Goal: Task Accomplishment & Management: Complete application form

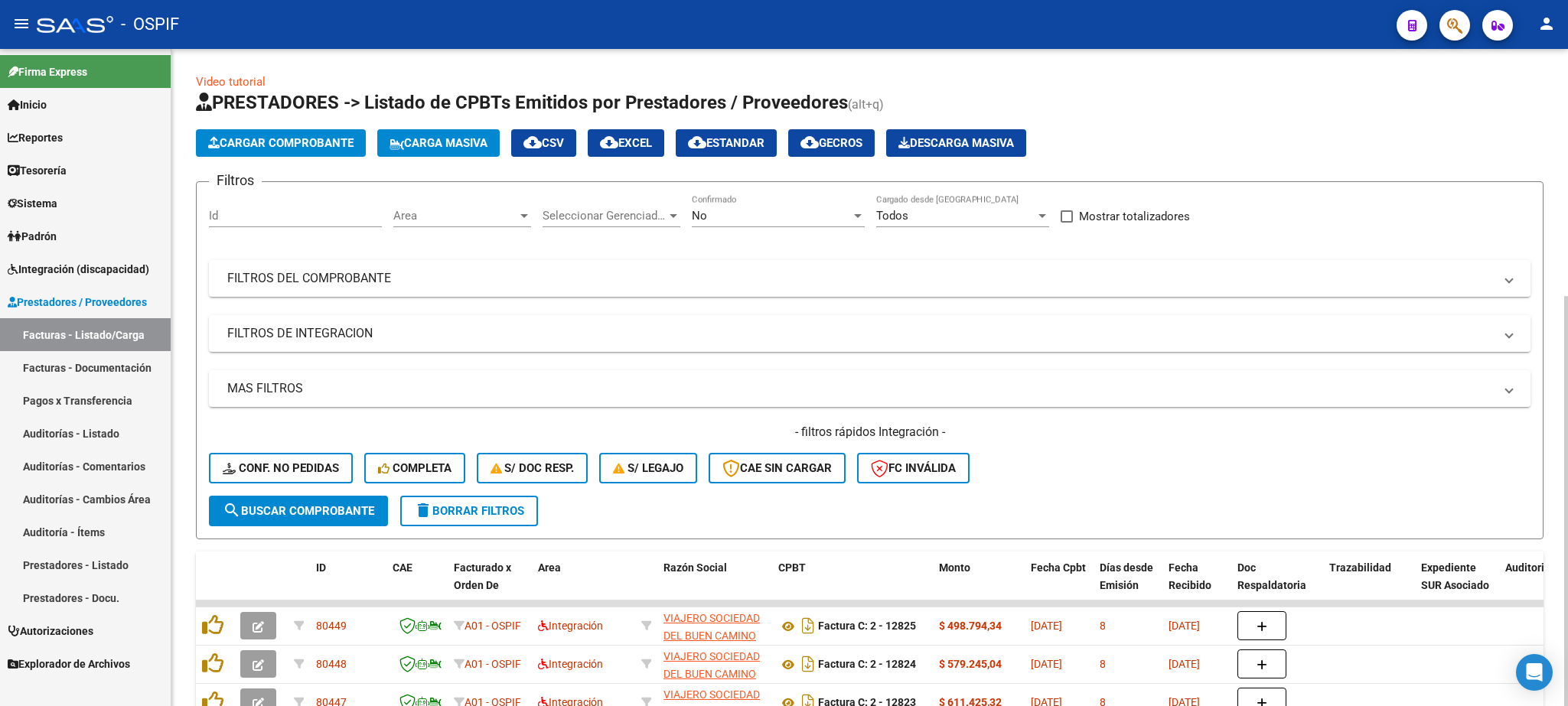
click at [466, 136] on button "Carga Masiva" at bounding box center [438, 142] width 122 height 28
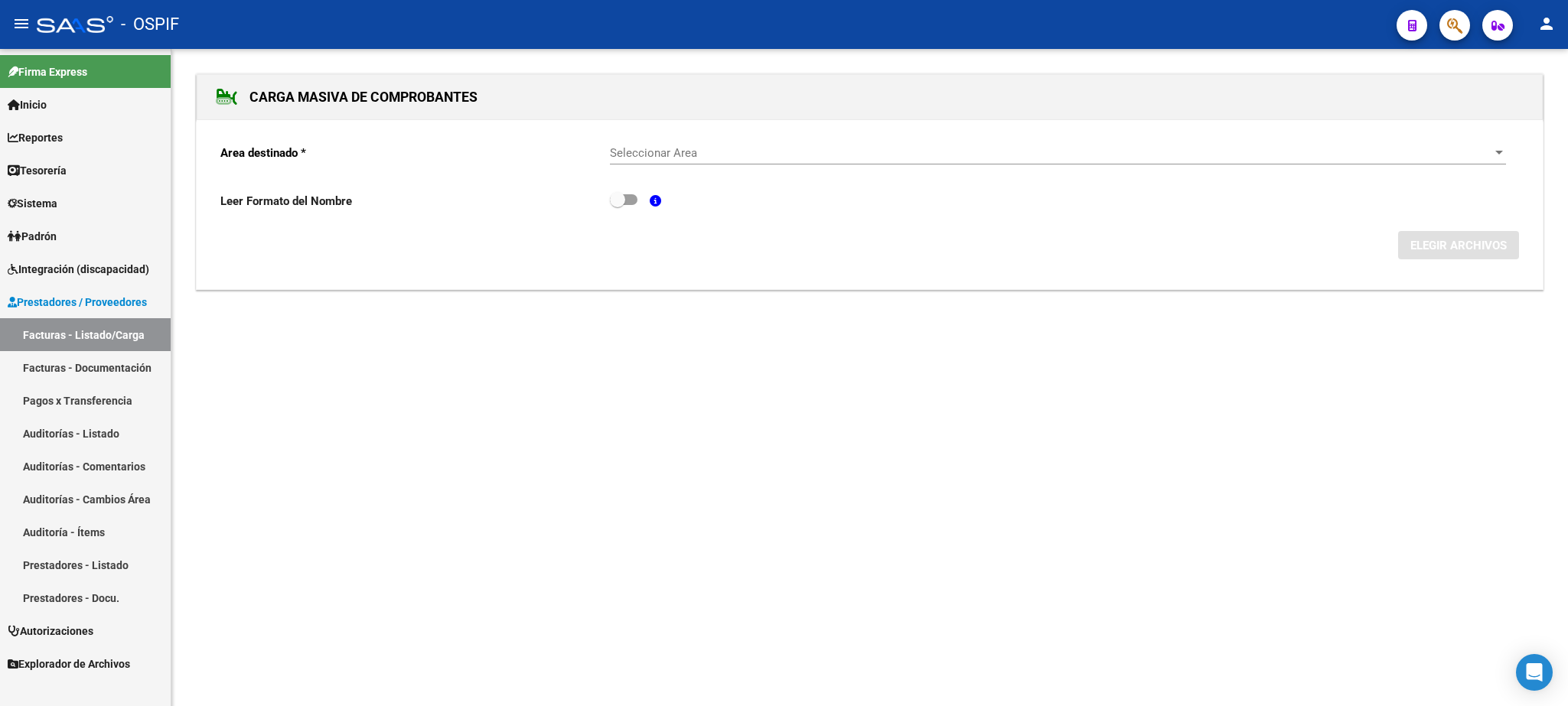
click at [801, 147] on div "Seleccionar Area Seleccionar Area" at bounding box center [1058, 147] width 896 height 33
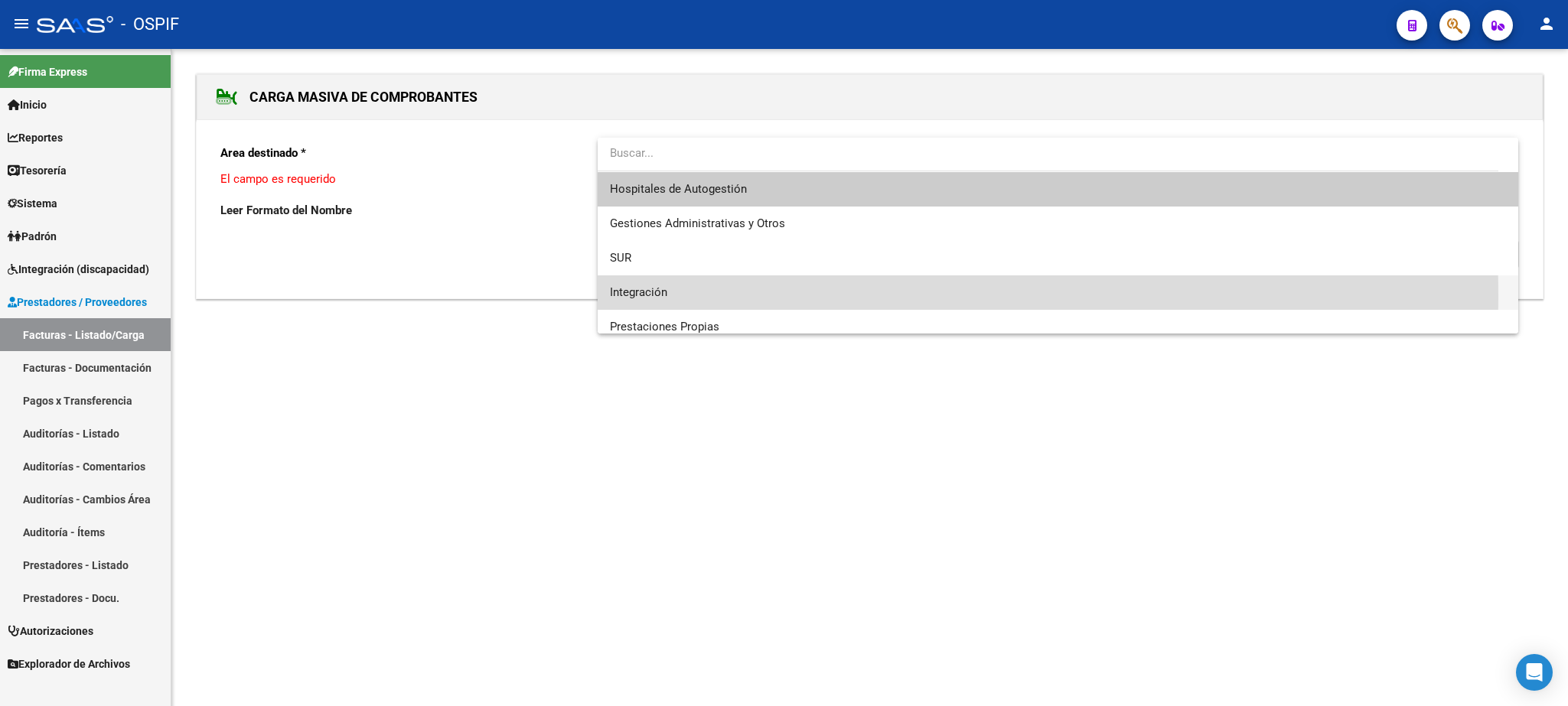
click at [727, 295] on span "Integración" at bounding box center [1058, 292] width 895 height 35
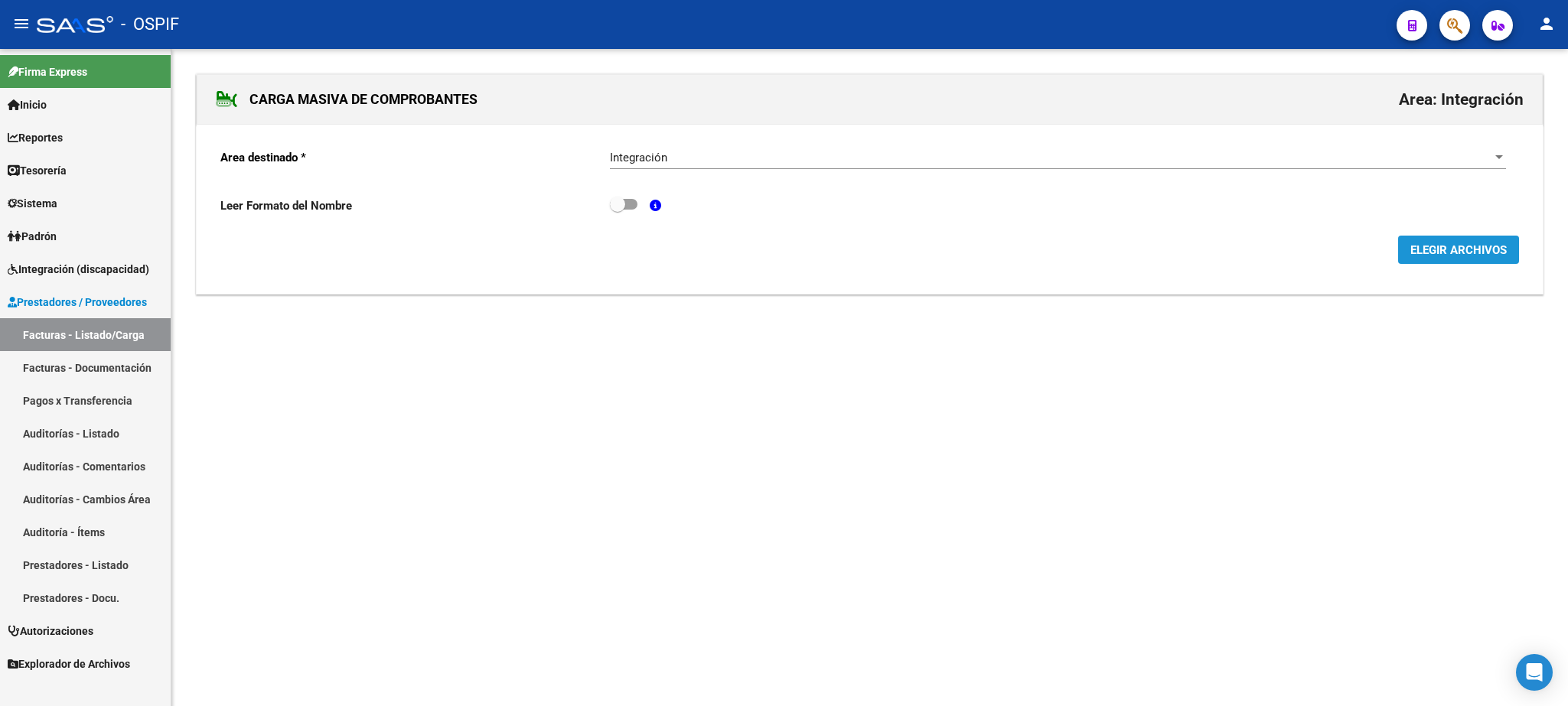
click at [1469, 252] on span "ELEGIR ARCHIVOS" at bounding box center [1458, 250] width 96 height 13
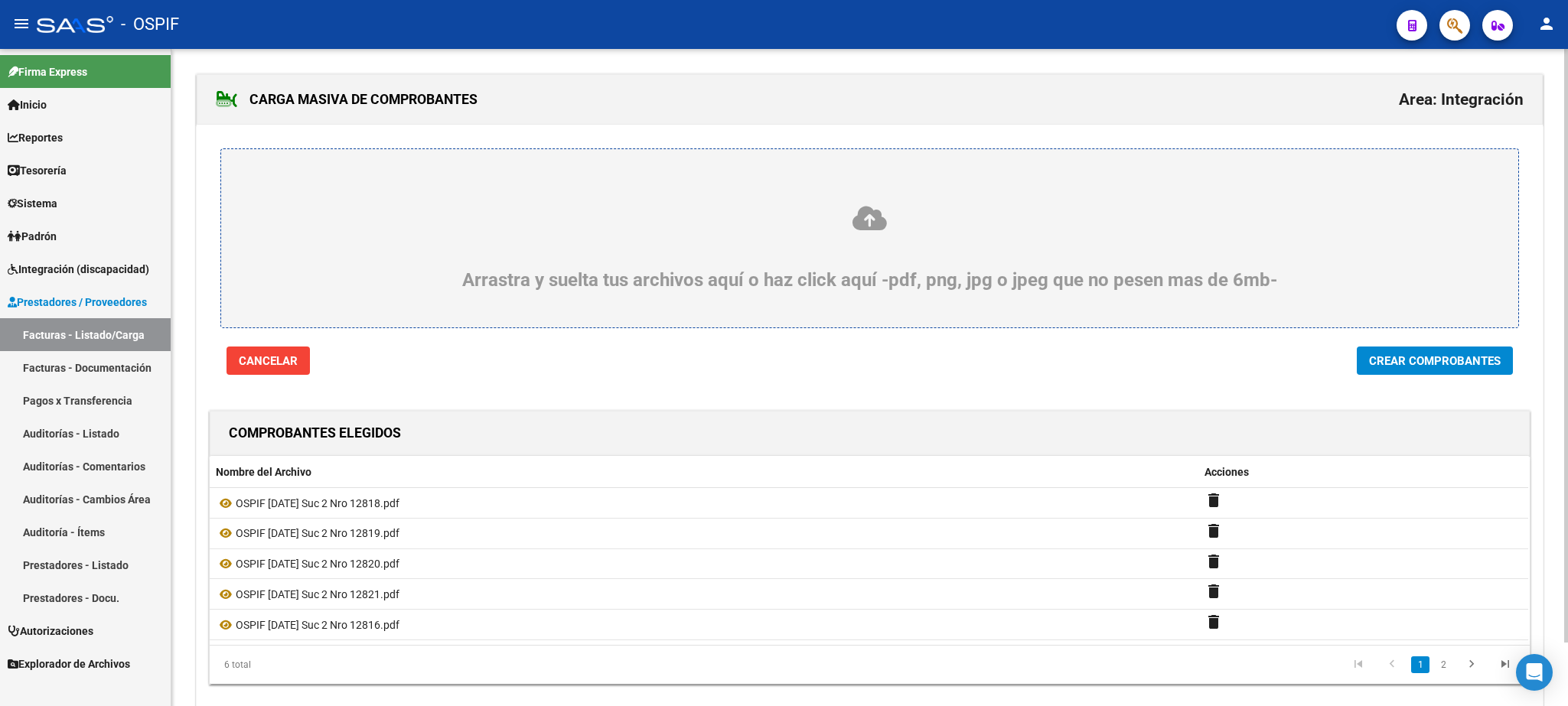
click at [1426, 364] on span "Crear Comprobantes" at bounding box center [1435, 361] width 132 height 13
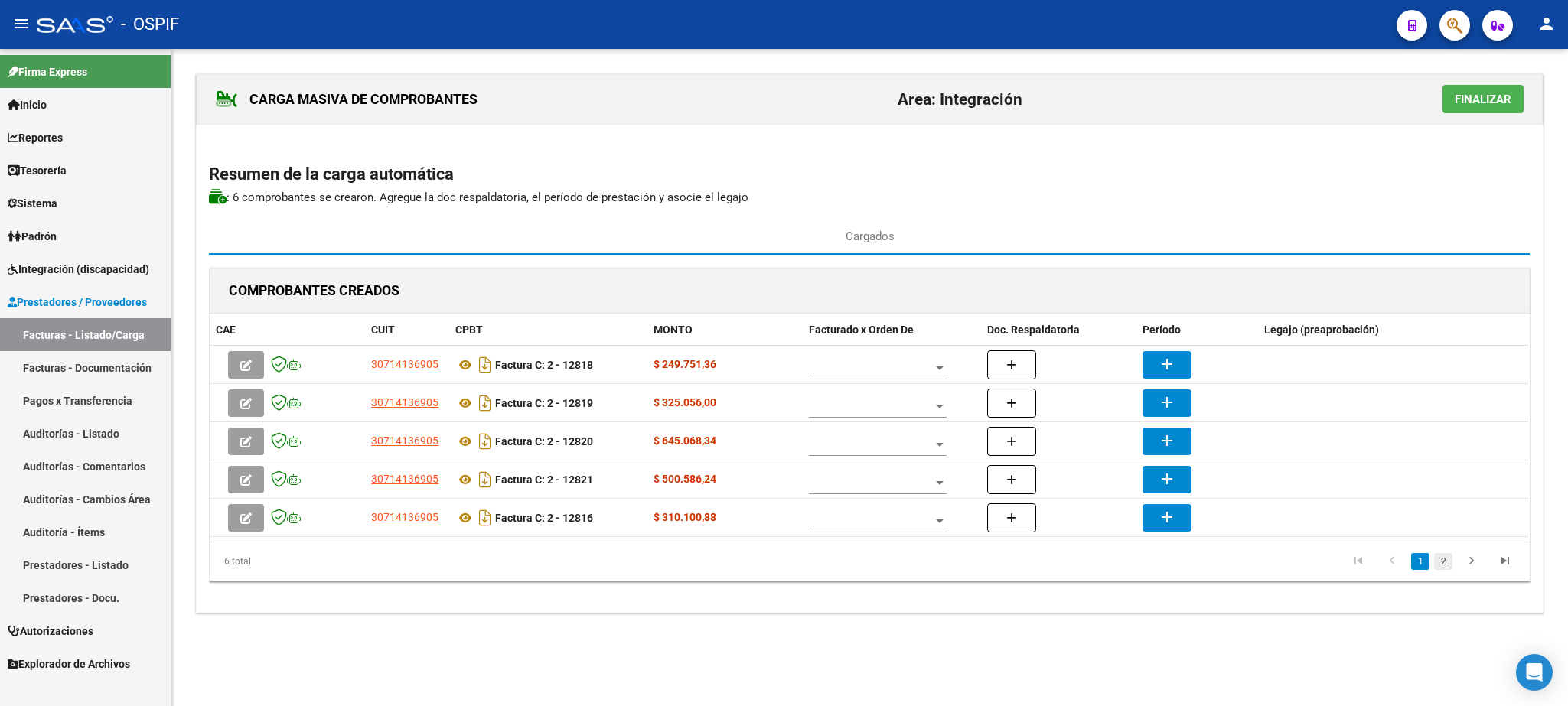
click at [1439, 560] on link "2" at bounding box center [1443, 561] width 19 height 17
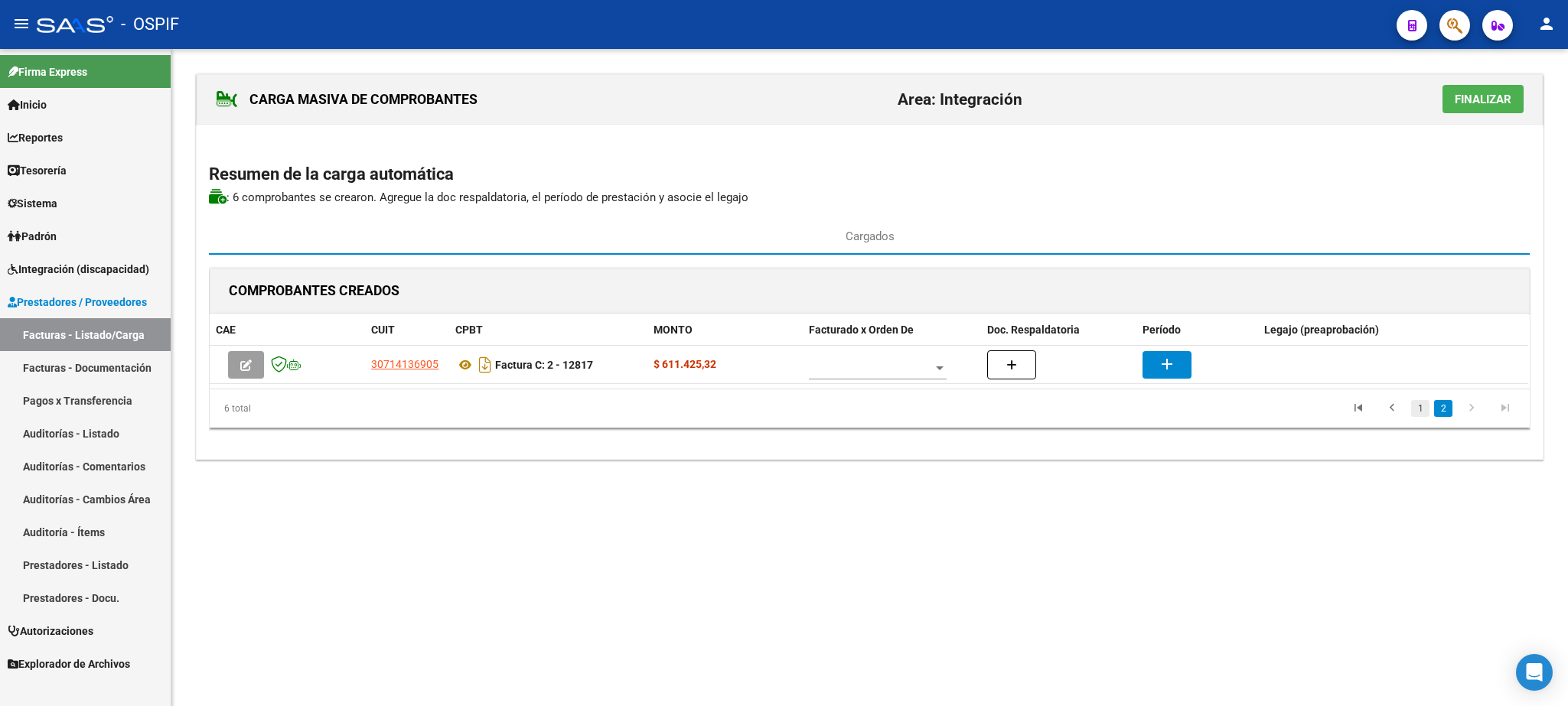
click at [1420, 415] on link "1" at bounding box center [1420, 409] width 19 height 17
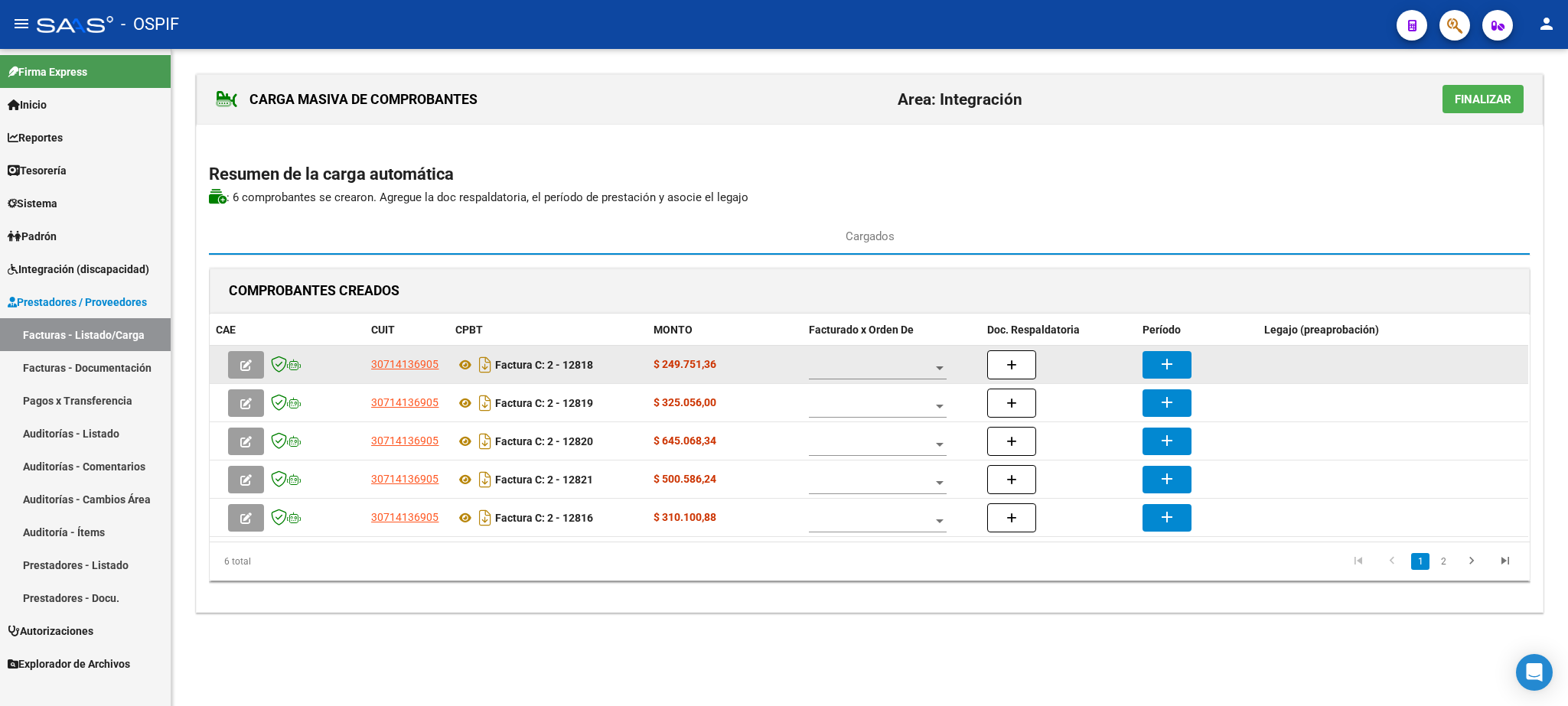
click at [858, 364] on div at bounding box center [878, 364] width 137 height 30
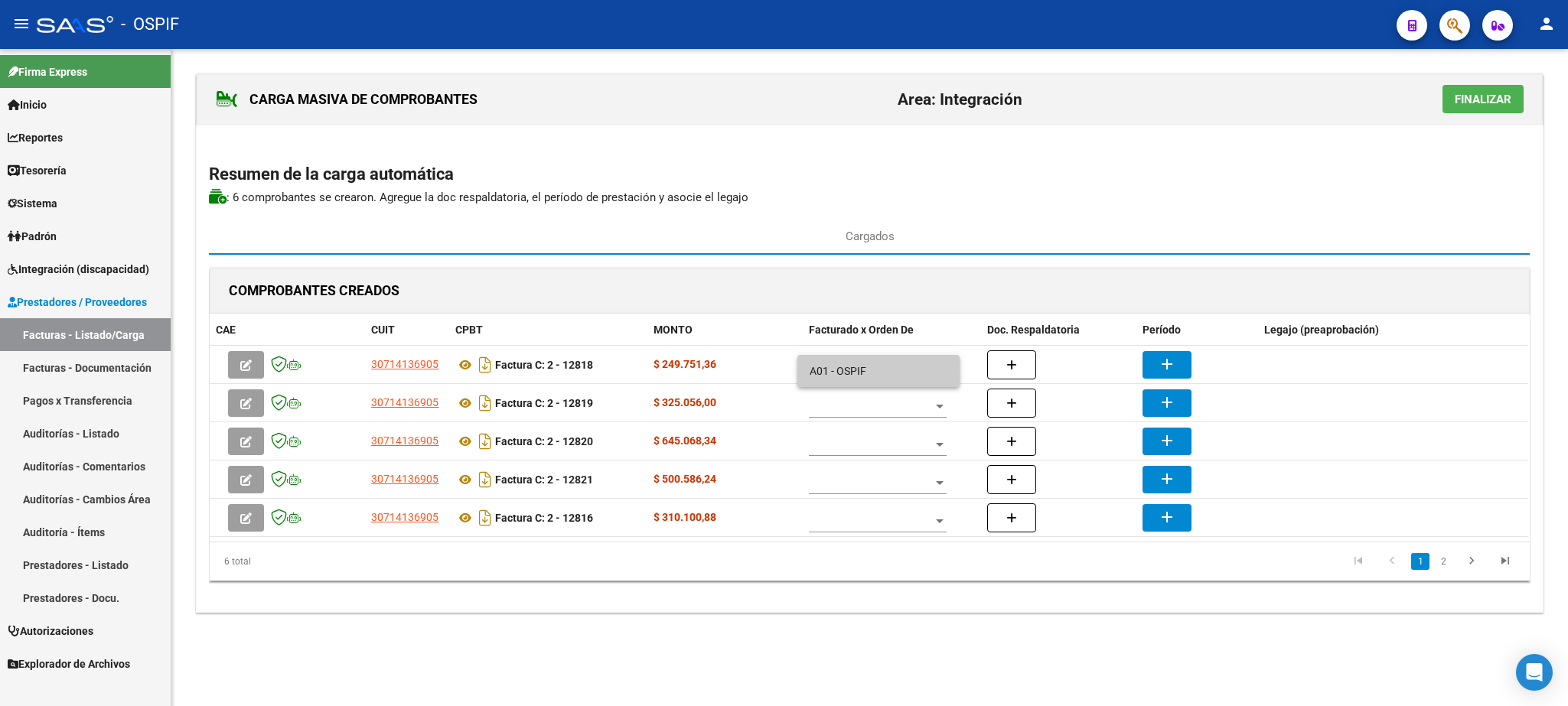
click at [858, 386] on span "A01 - OSPIF" at bounding box center [878, 371] width 137 height 32
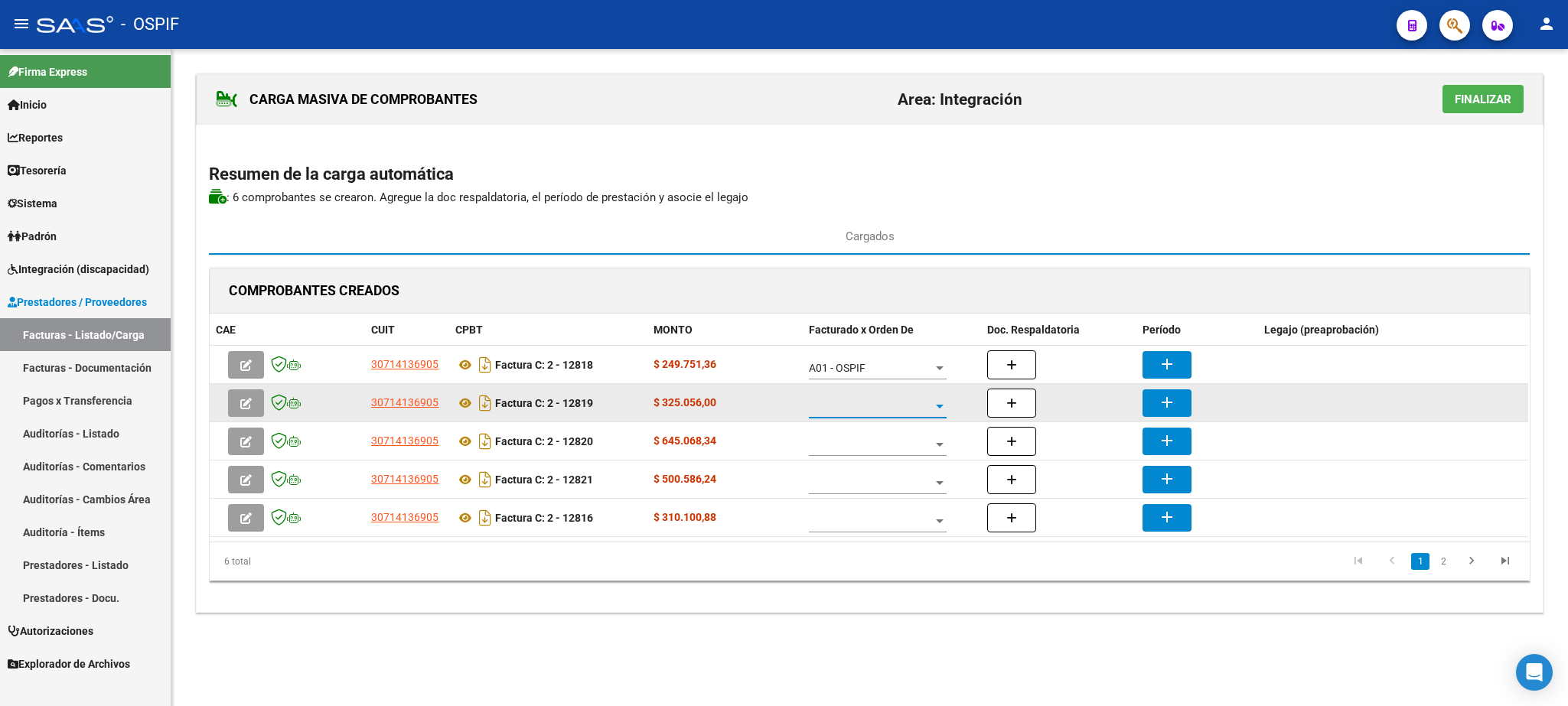
click at [856, 413] on span at bounding box center [871, 406] width 124 height 13
click at [856, 415] on span "A01 - OSPIF" at bounding box center [878, 409] width 137 height 32
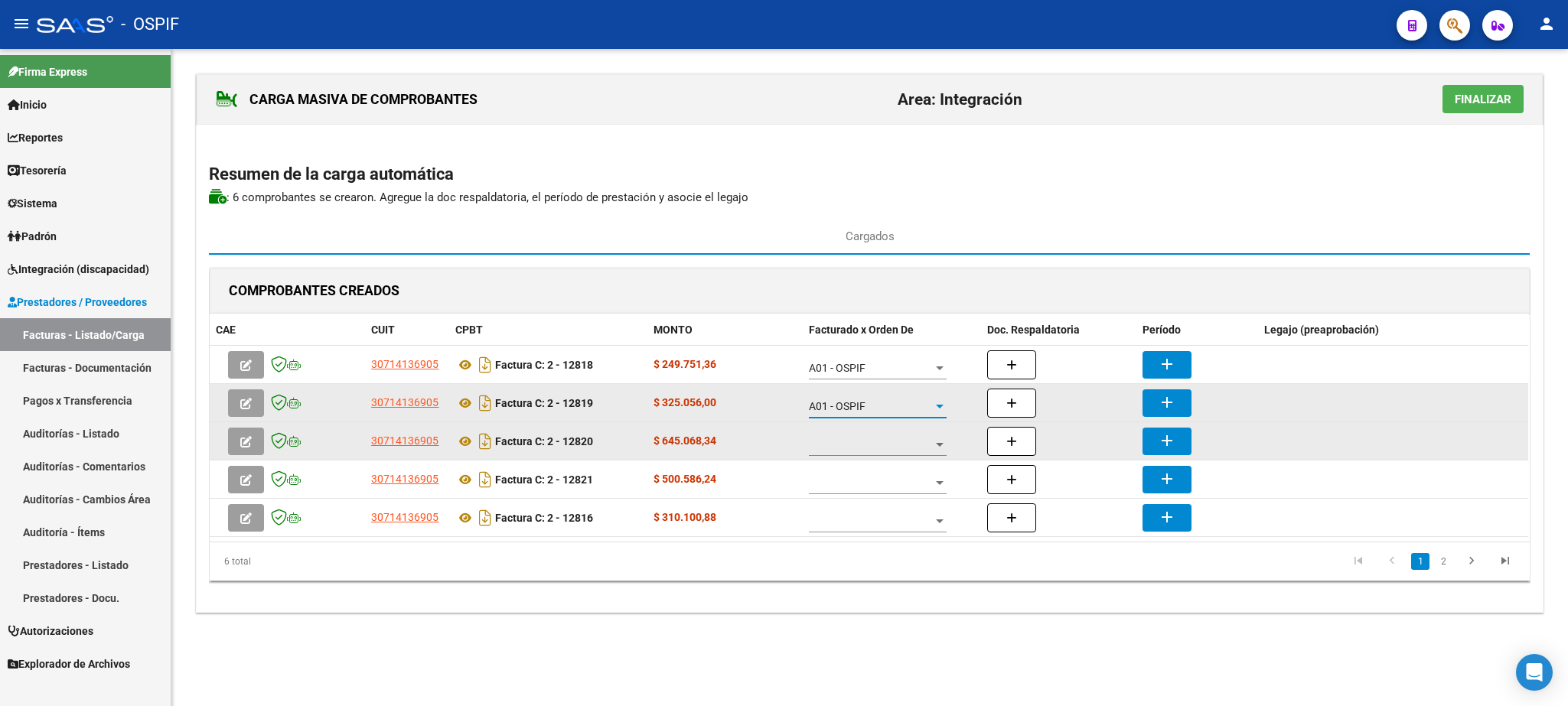
click at [851, 447] on span at bounding box center [871, 444] width 124 height 13
click at [851, 447] on span "A01 - OSPIF" at bounding box center [878, 447] width 137 height 32
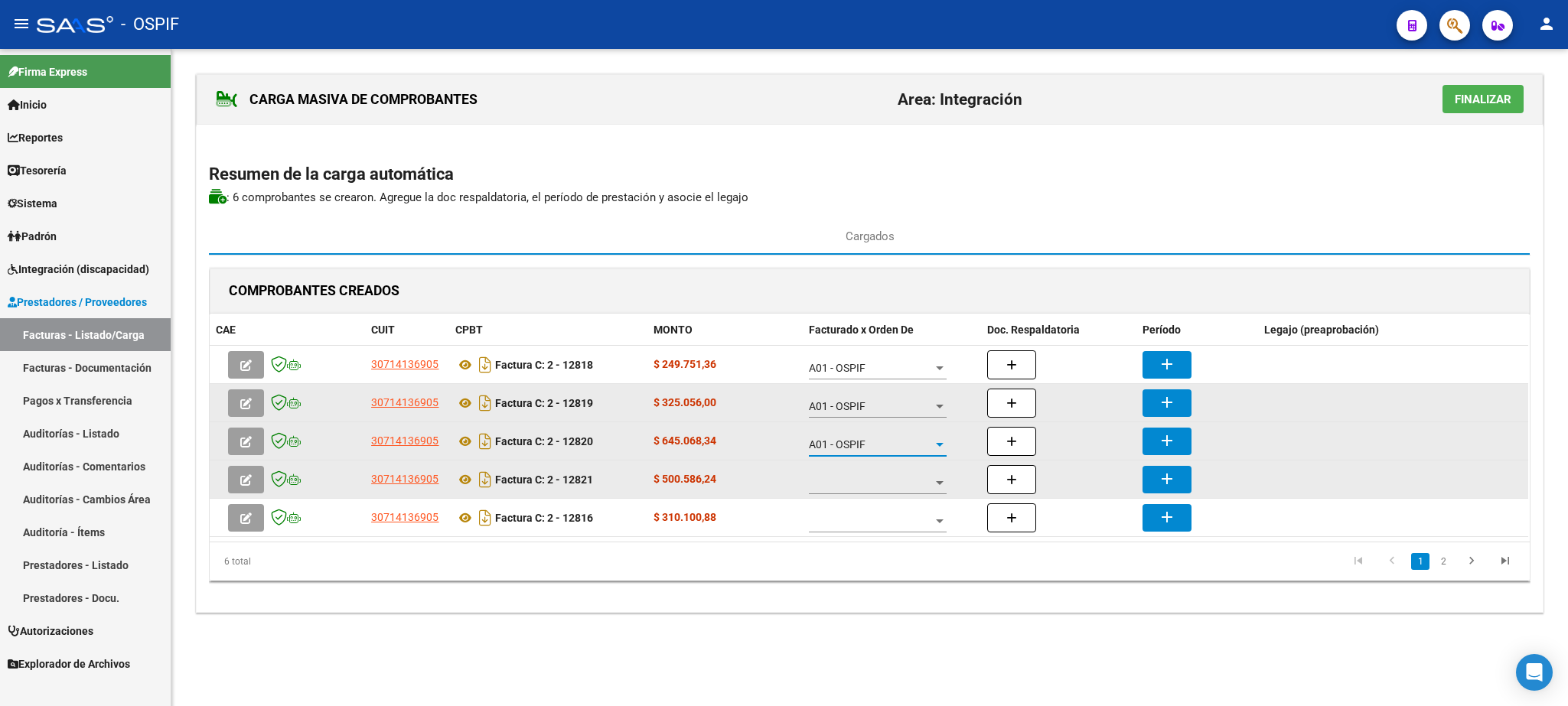
click at [856, 494] on div at bounding box center [878, 479] width 137 height 30
click at [856, 494] on span "A01 - OSPIF" at bounding box center [878, 485] width 137 height 32
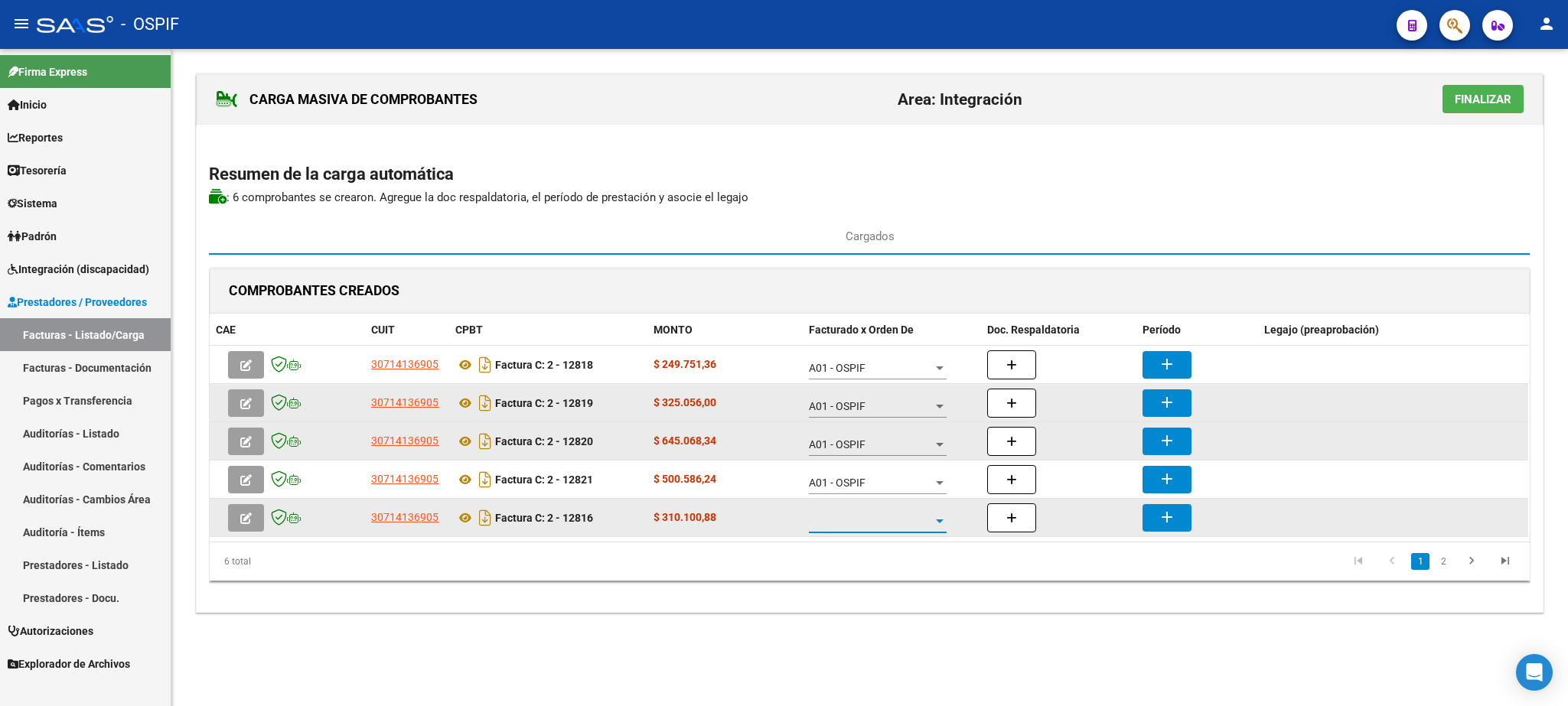
click at [860, 527] on span at bounding box center [871, 521] width 124 height 13
click at [859, 527] on span "A01 - OSPIF" at bounding box center [878, 524] width 137 height 32
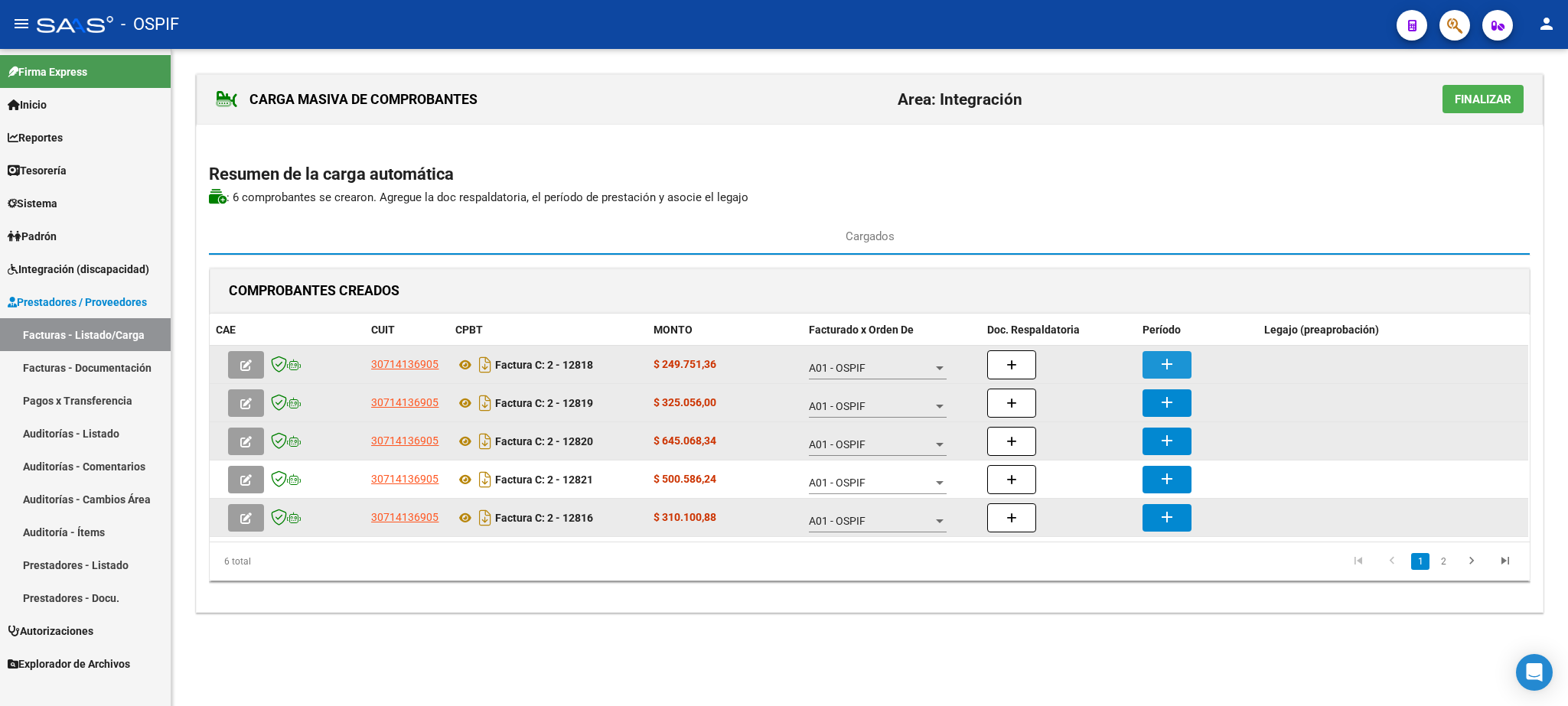
click at [1168, 372] on mat-icon "add" at bounding box center [1168, 364] width 19 height 19
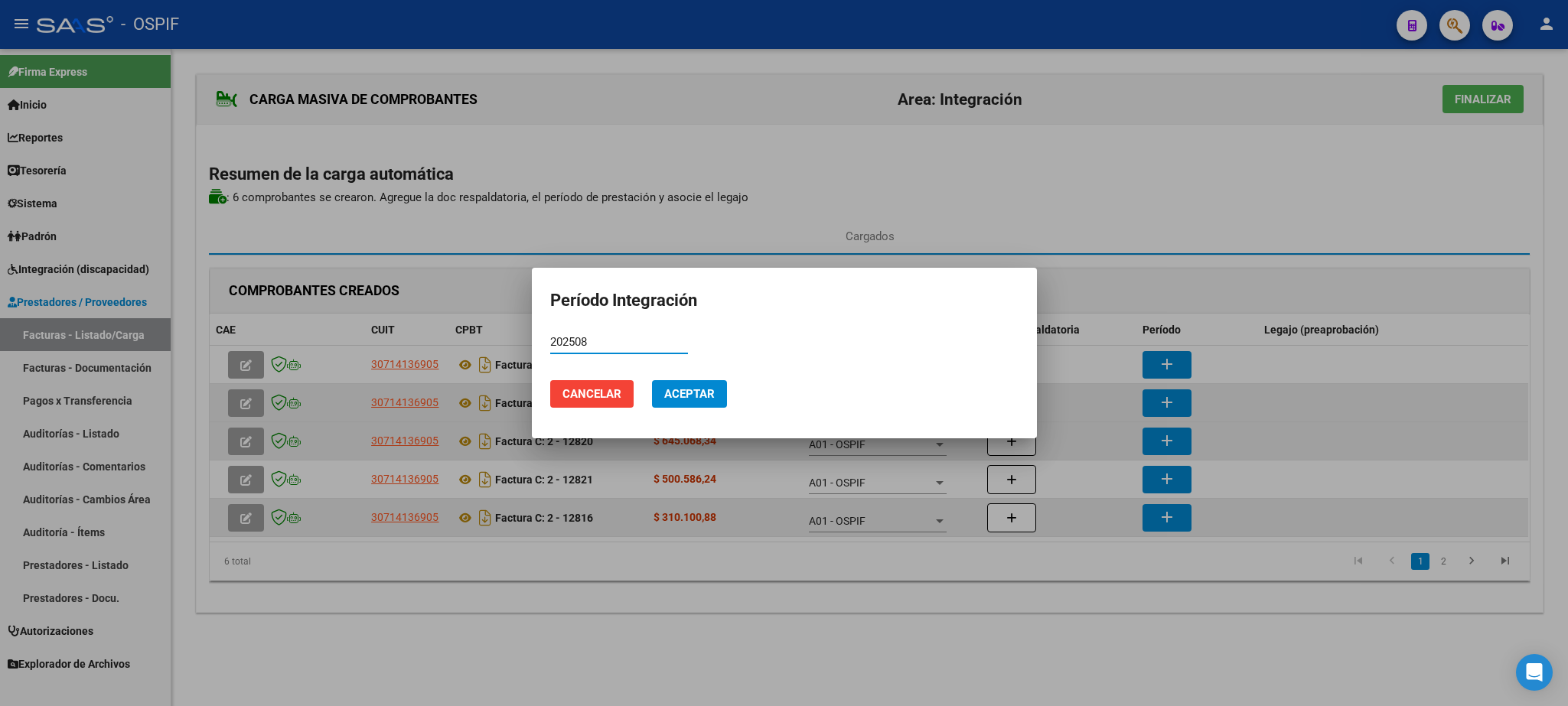
drag, startPoint x: 590, startPoint y: 337, endPoint x: 420, endPoint y: 329, distance: 170.2
click at [550, 335] on input "202508" at bounding box center [619, 342] width 137 height 13
type input "202508"
click at [689, 392] on span "Aceptar" at bounding box center [690, 393] width 51 height 13
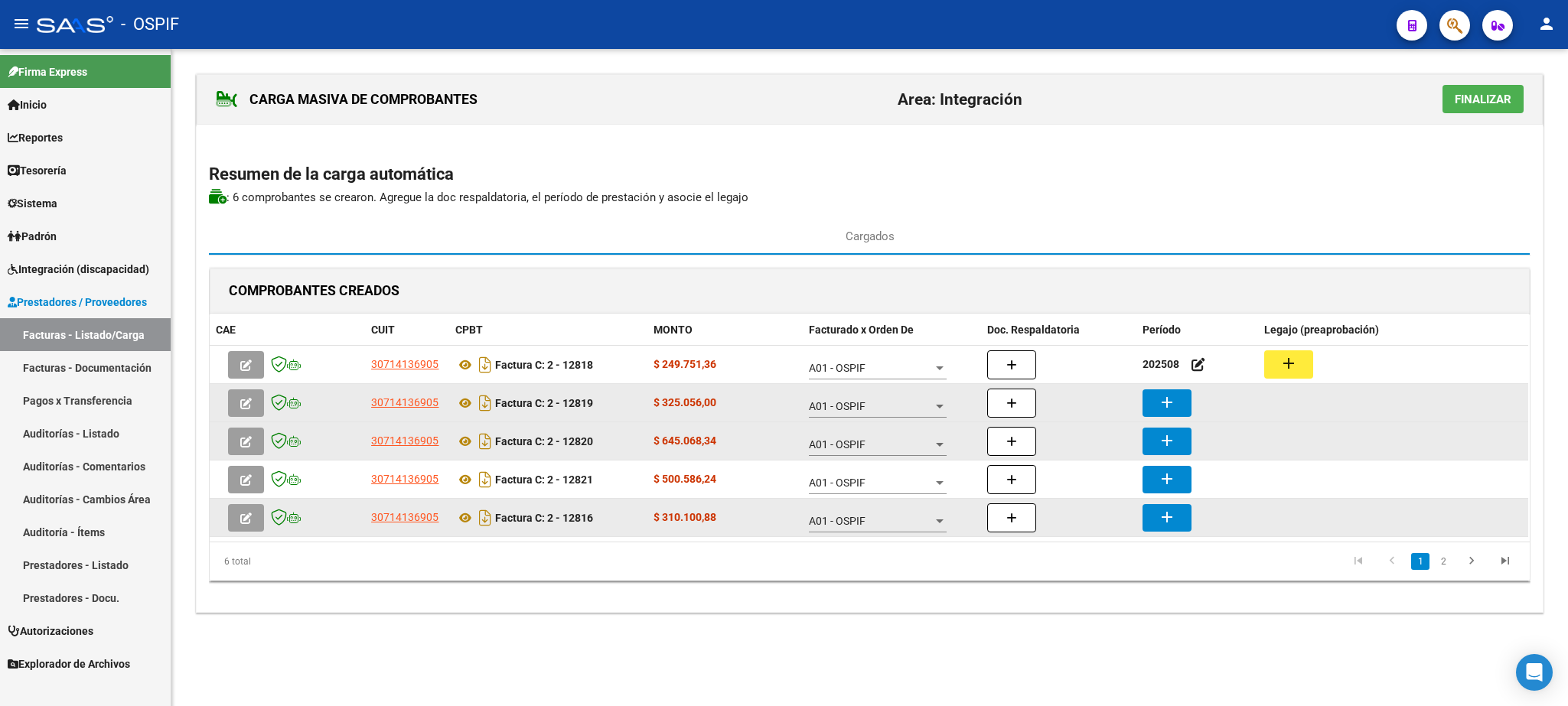
click at [1171, 411] on mat-icon "add" at bounding box center [1168, 403] width 19 height 19
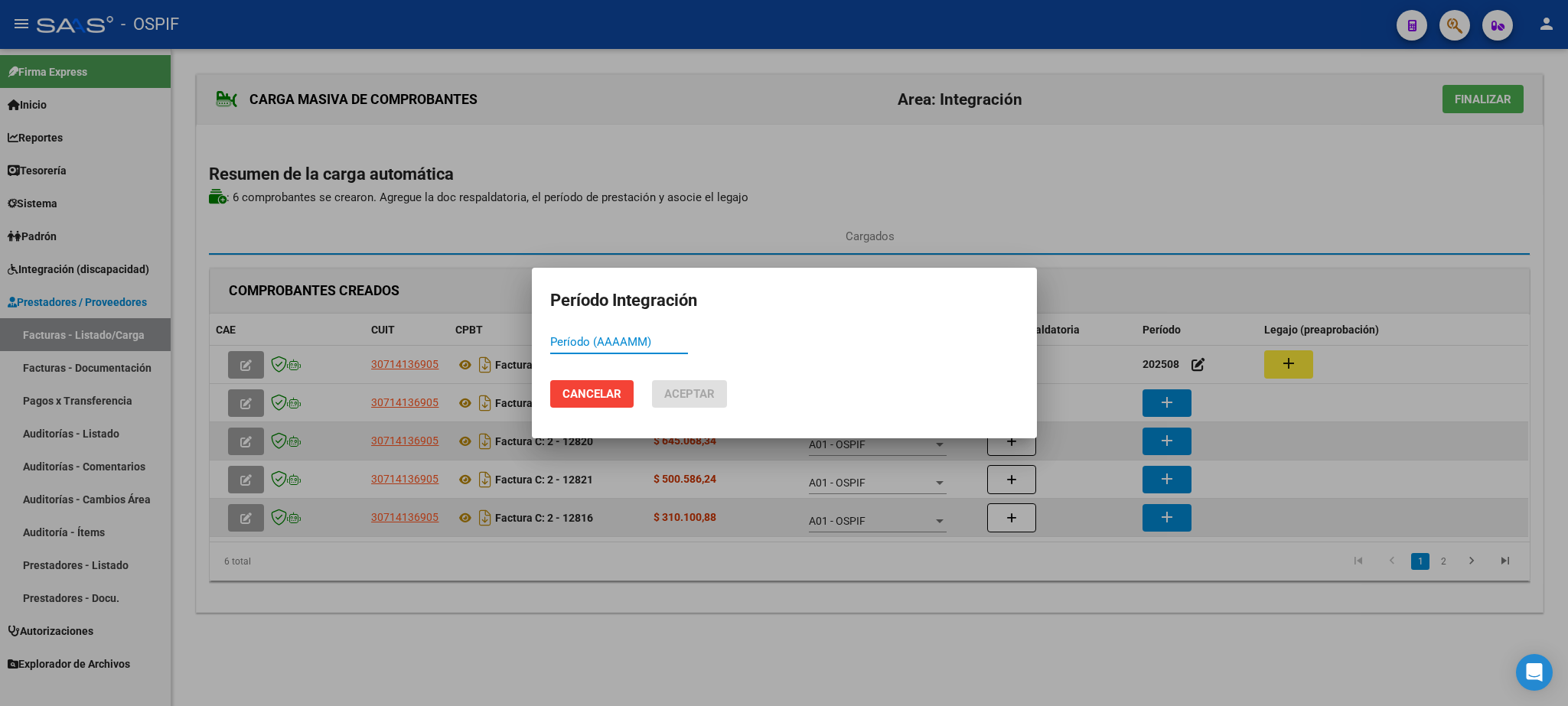
paste input "202508"
type input "202508"
click at [695, 399] on span "Aceptar" at bounding box center [690, 393] width 51 height 13
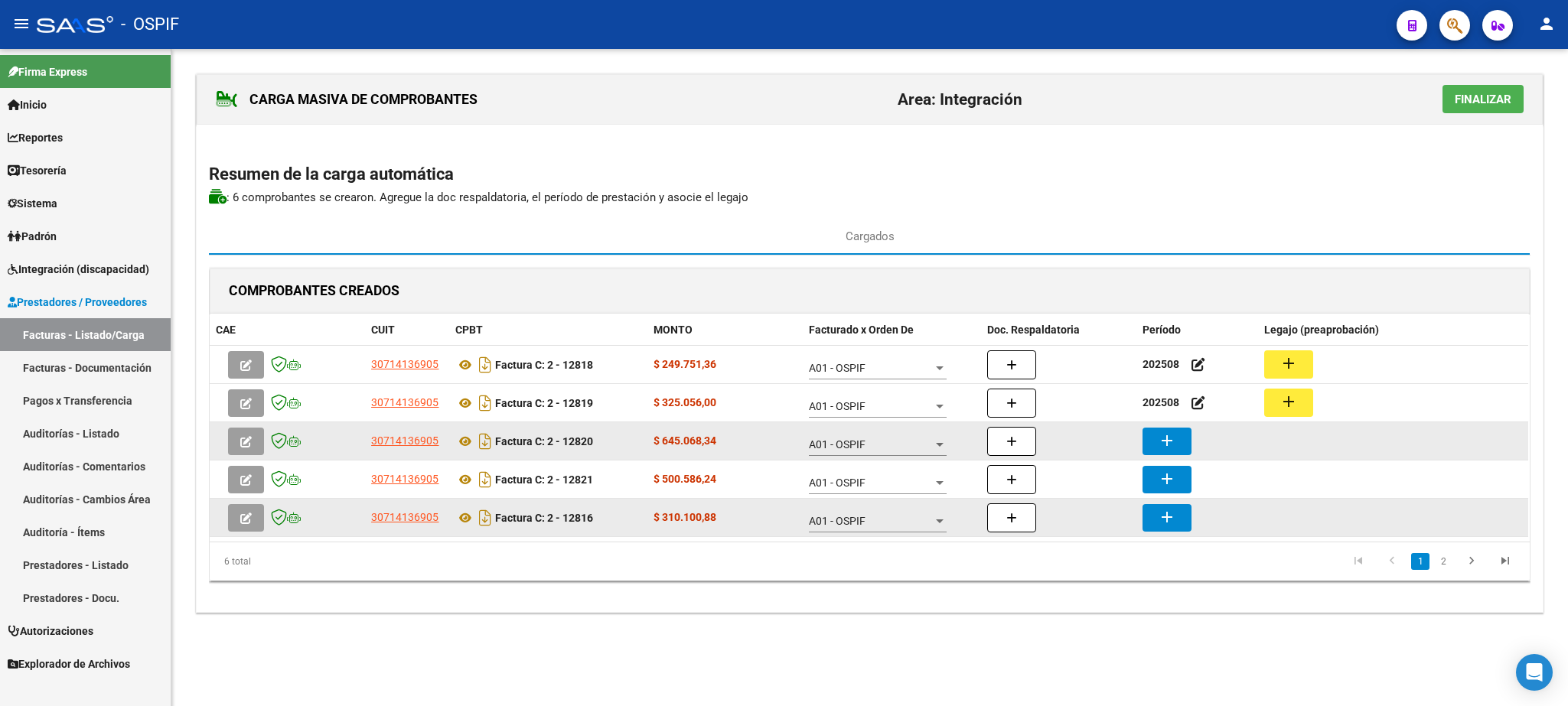
click at [1157, 442] on button "add" at bounding box center [1167, 441] width 49 height 28
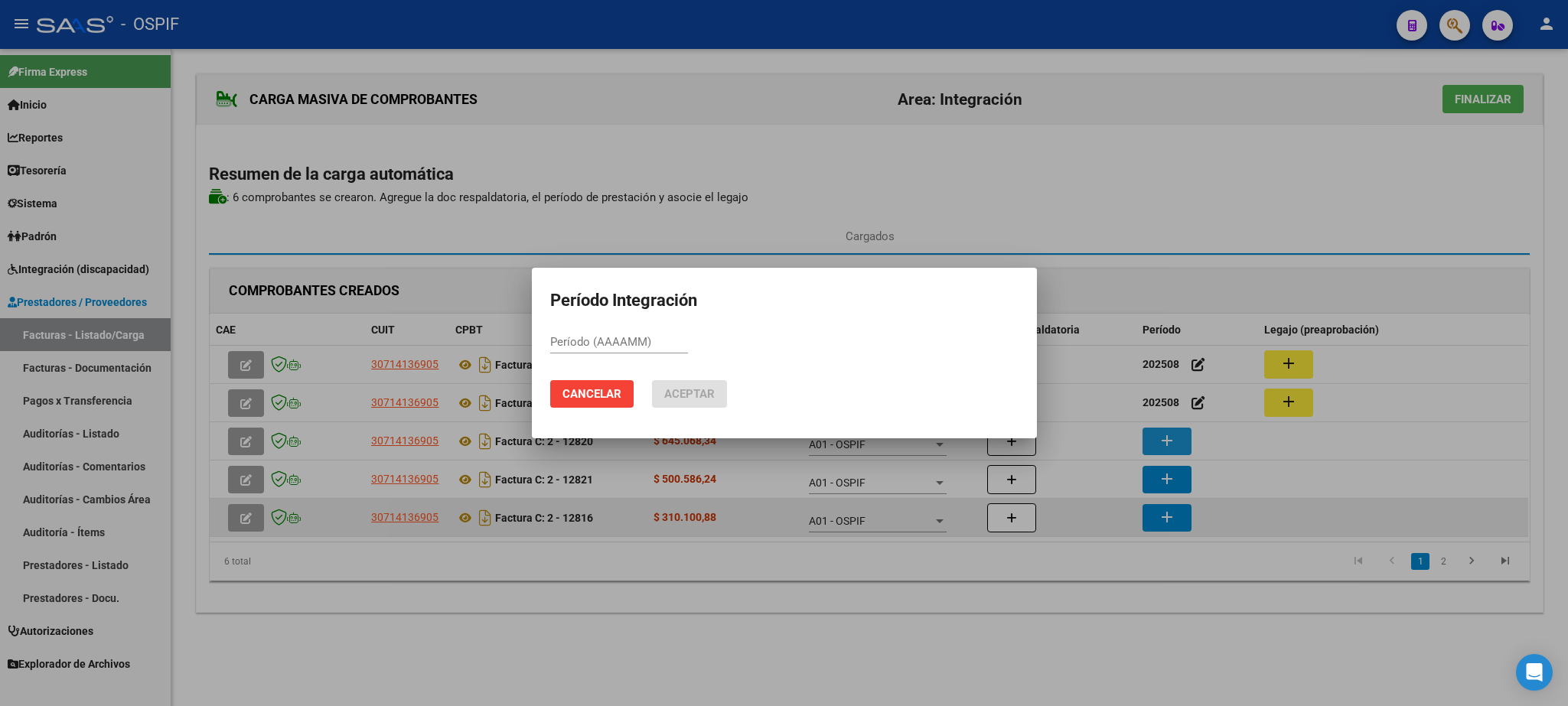
paste input "202508"
type input "202508"
click at [718, 402] on button "Aceptar" at bounding box center [690, 393] width 75 height 28
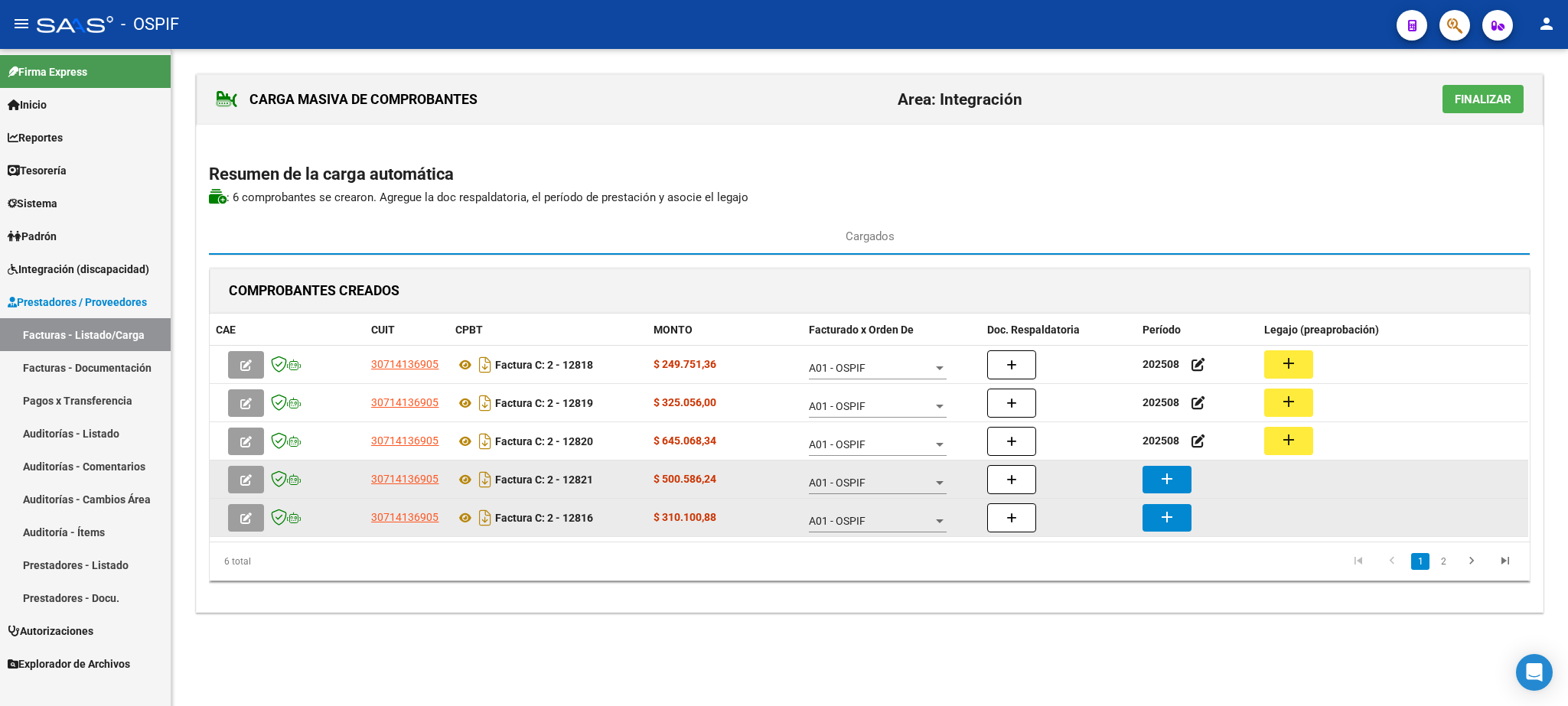
click at [1171, 479] on mat-icon "add" at bounding box center [1168, 479] width 19 height 19
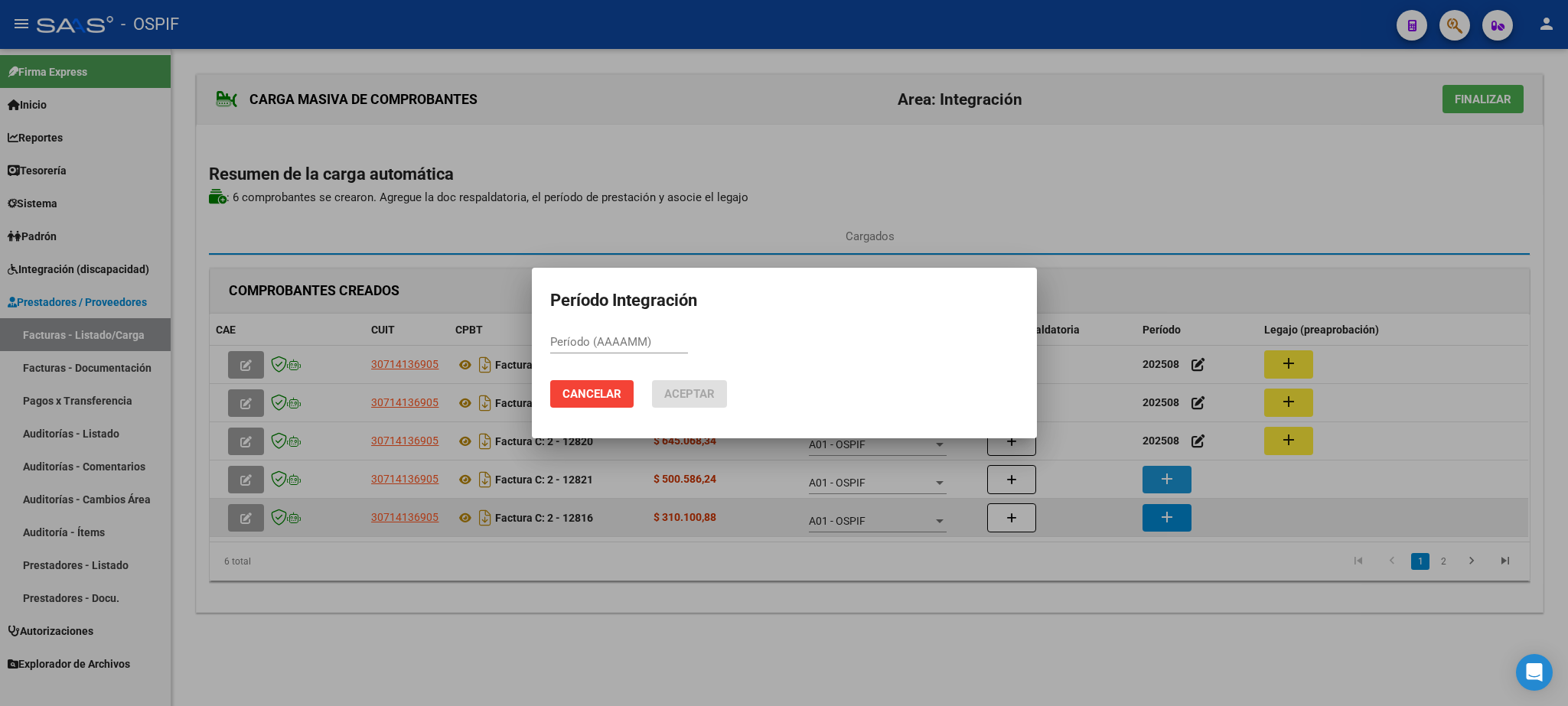
paste input "202508"
type input "202508"
click at [682, 390] on span "Aceptar" at bounding box center [690, 393] width 51 height 13
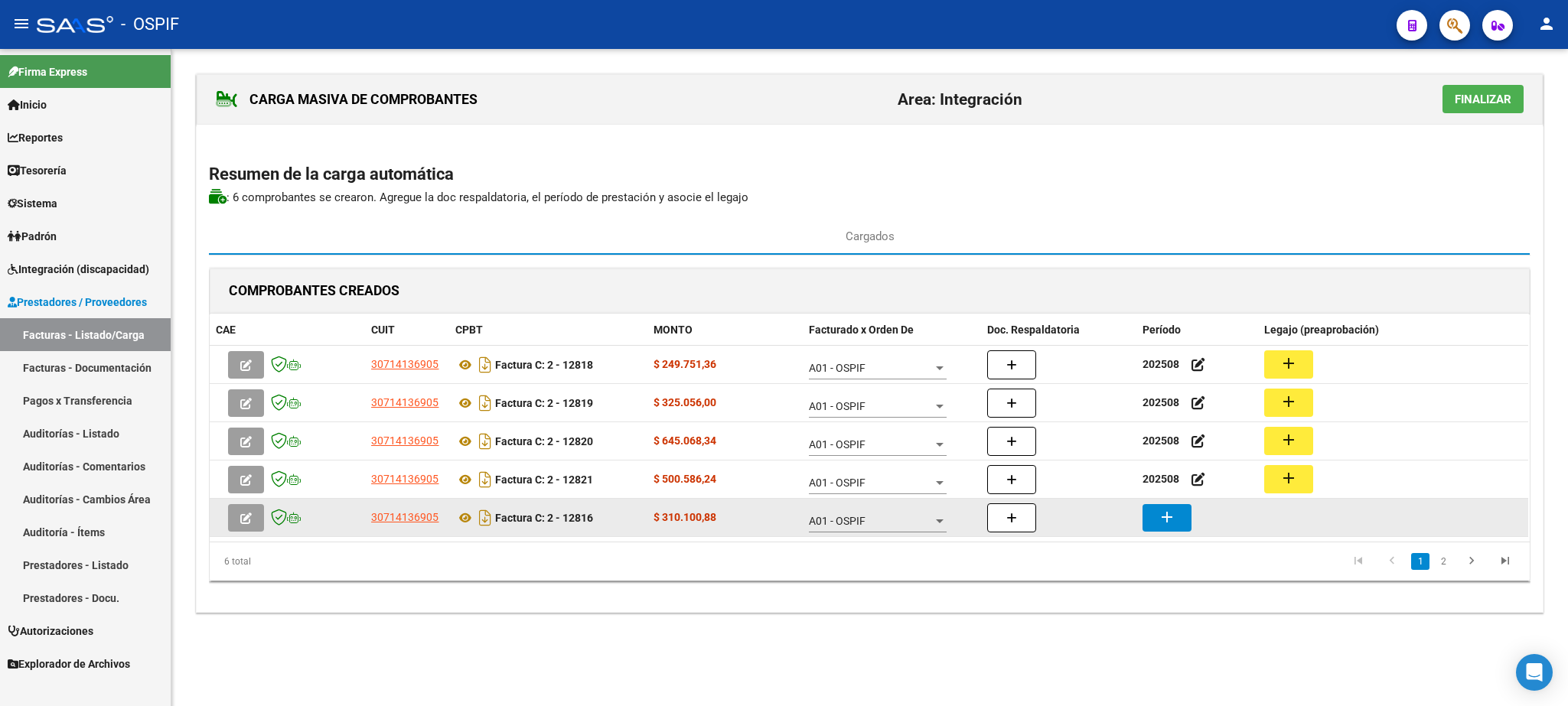
click at [1155, 509] on button "add" at bounding box center [1167, 517] width 49 height 28
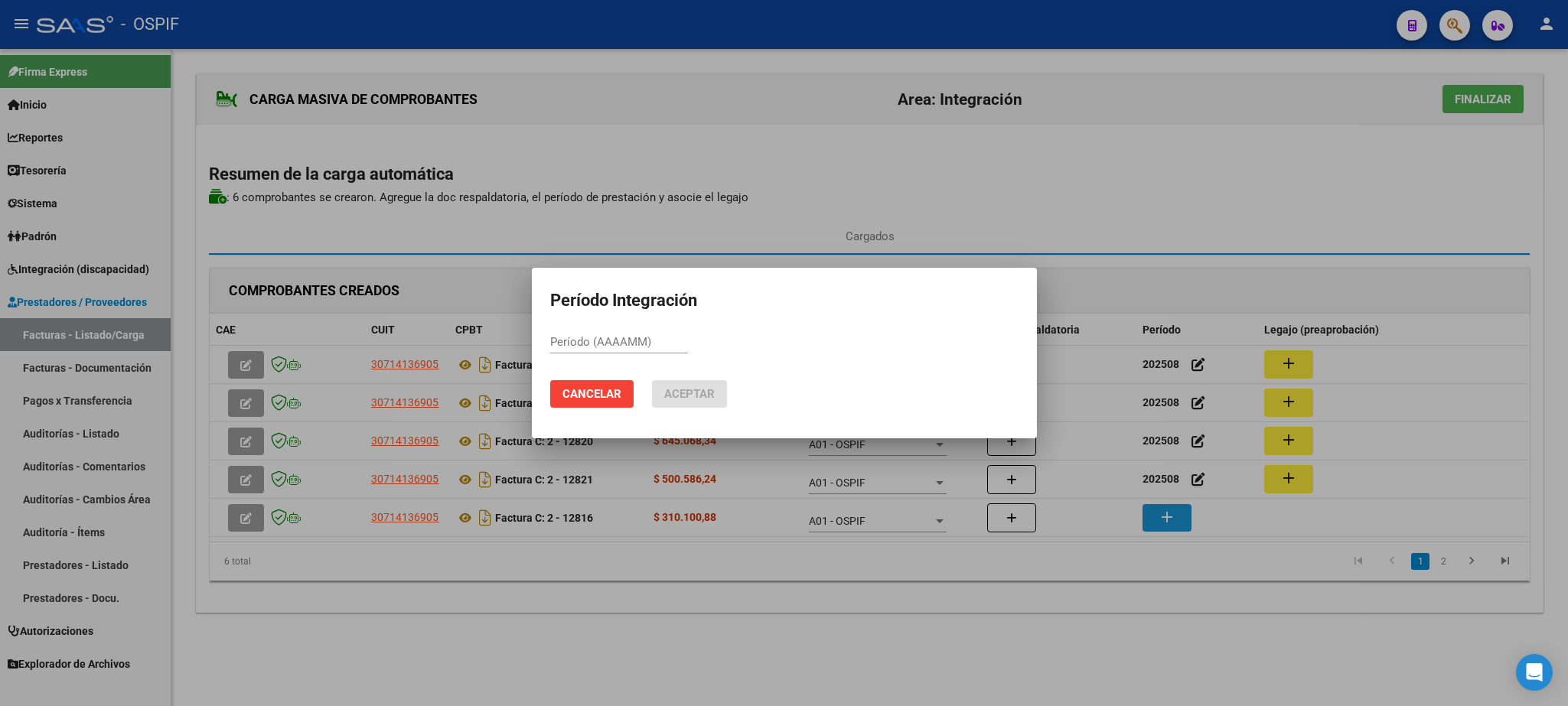
paste input "202508"
type input "202508"
click at [686, 389] on span "Aceptar" at bounding box center [690, 393] width 51 height 13
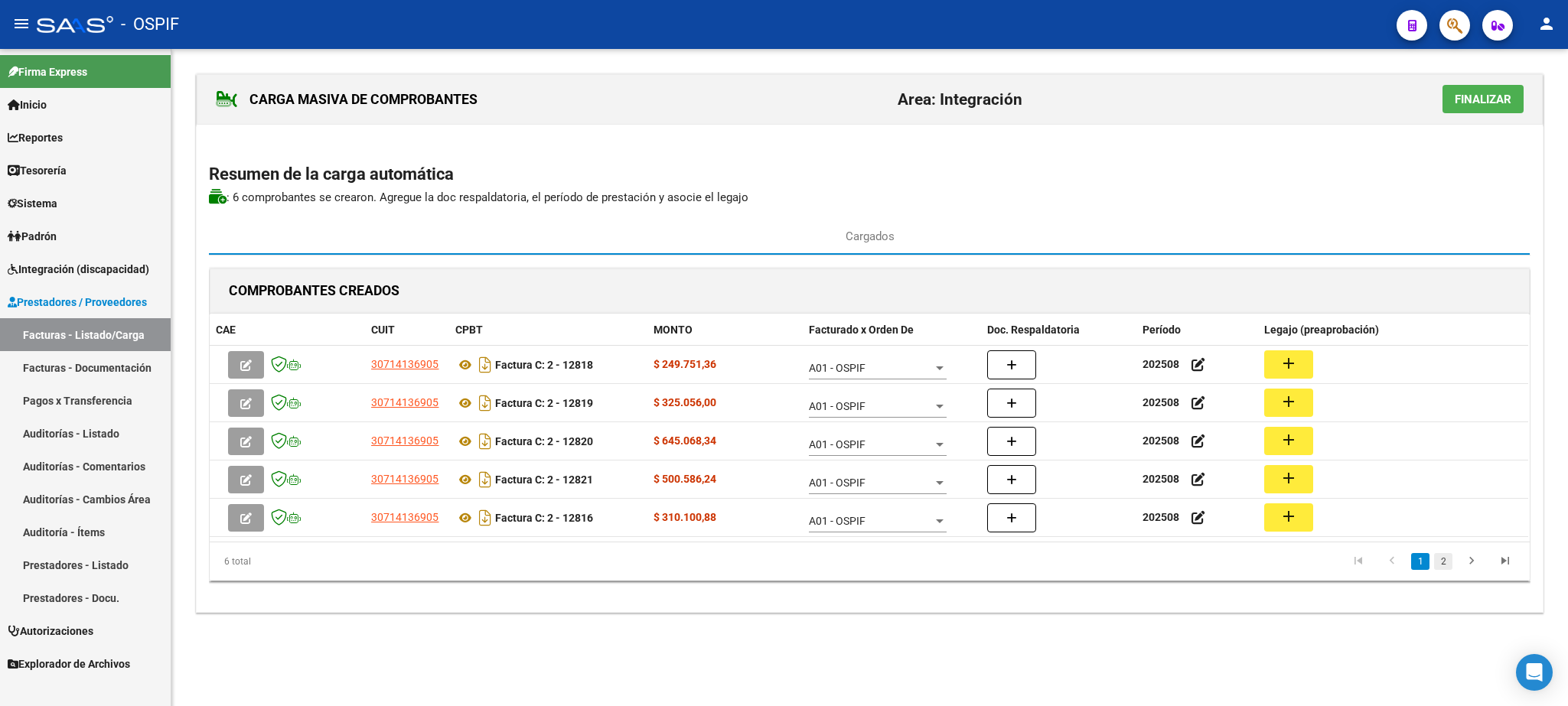
click at [1437, 564] on link "2" at bounding box center [1443, 561] width 19 height 17
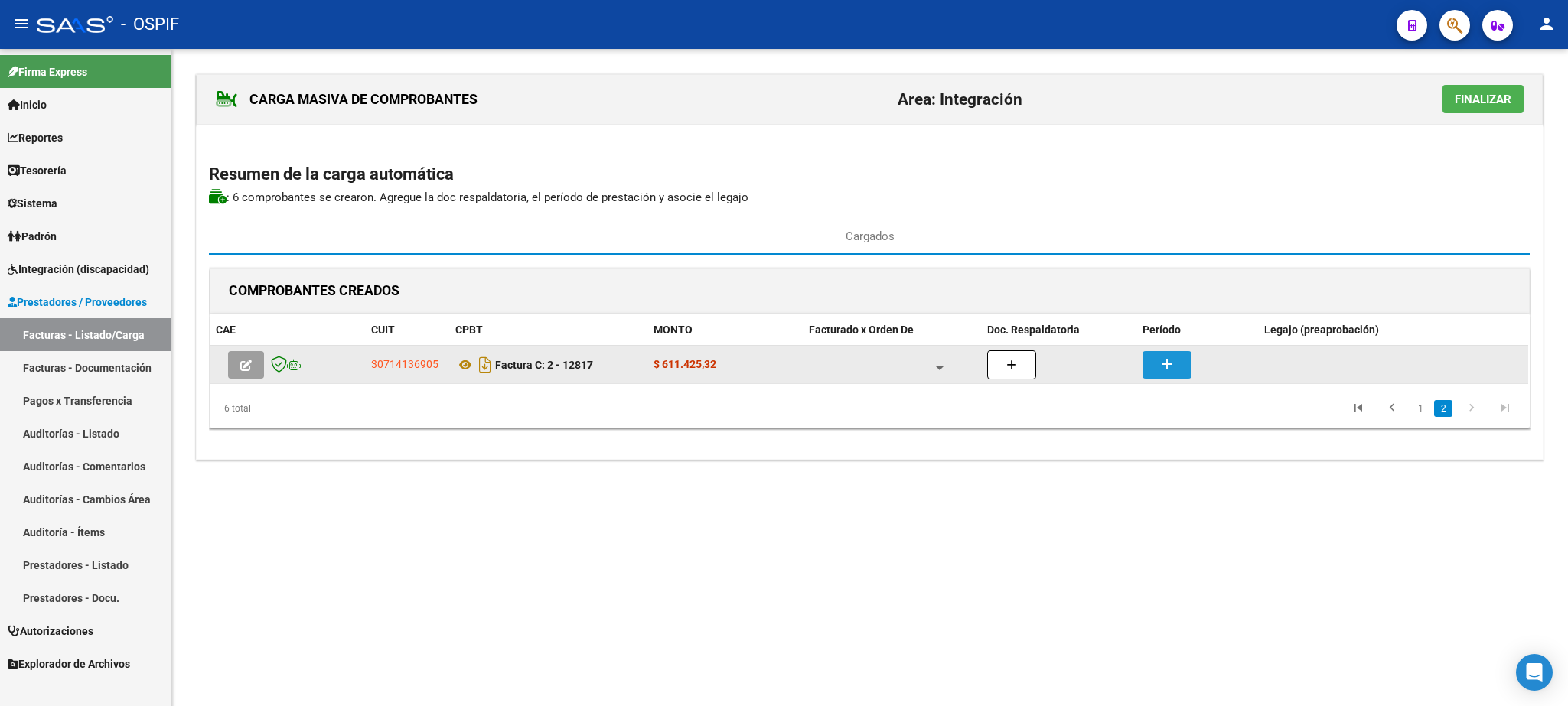
click at [1170, 365] on mat-icon "add" at bounding box center [1168, 364] width 19 height 19
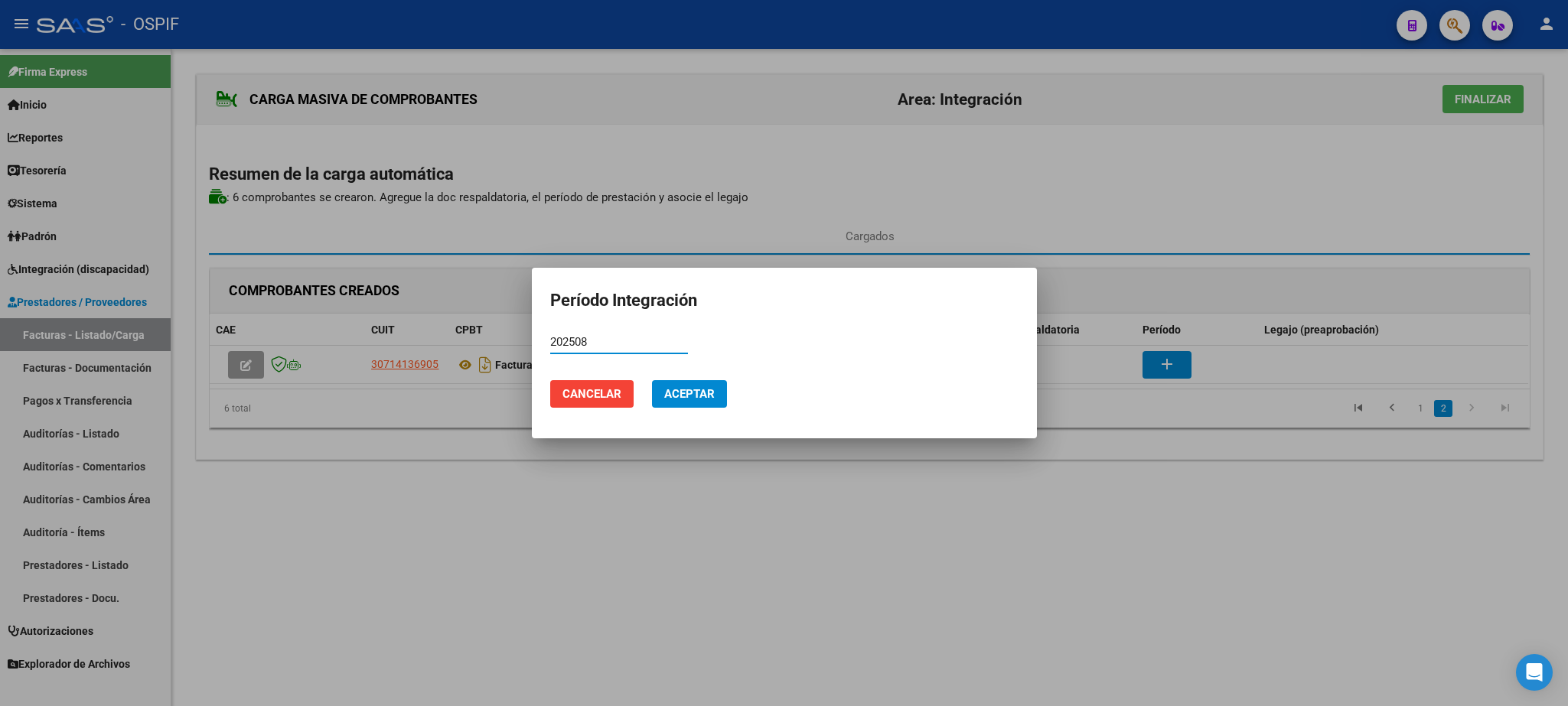
type input "202508"
click at [705, 394] on span "Aceptar" at bounding box center [690, 393] width 51 height 13
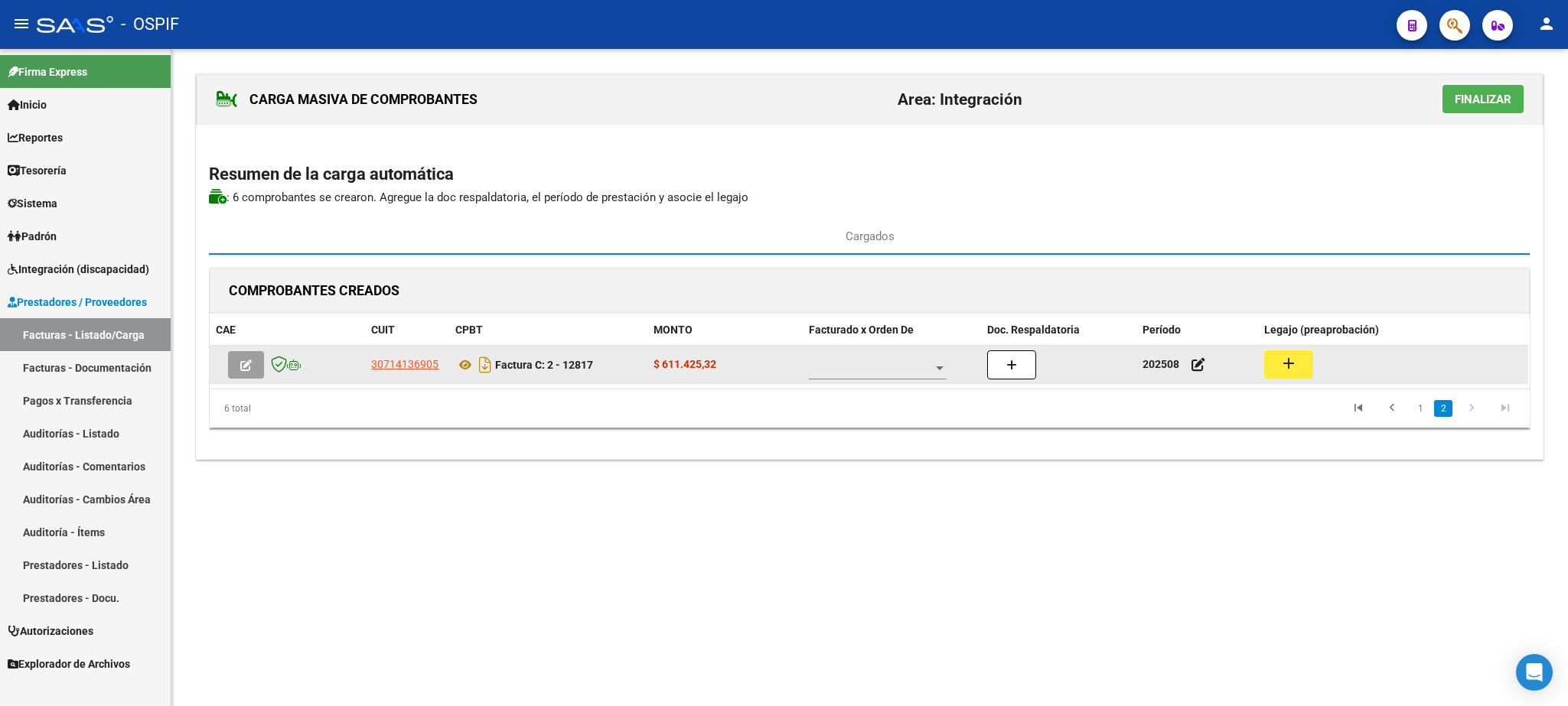
click at [845, 370] on span at bounding box center [871, 367] width 124 height 13
click at [845, 370] on span "A01 - OSPIF" at bounding box center [878, 371] width 137 height 32
click at [1421, 417] on link "1" at bounding box center [1420, 409] width 19 height 17
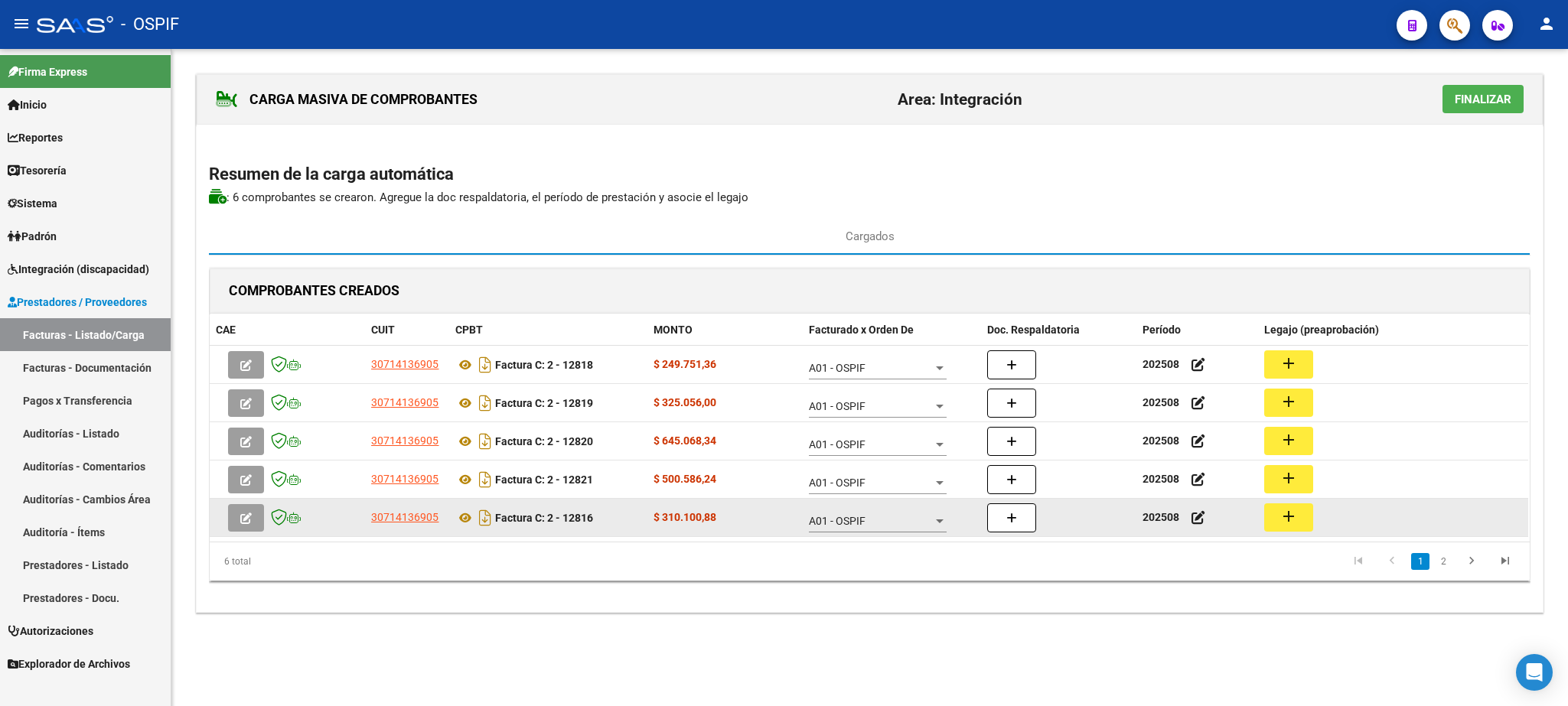
click at [1292, 522] on mat-icon "add" at bounding box center [1289, 516] width 19 height 19
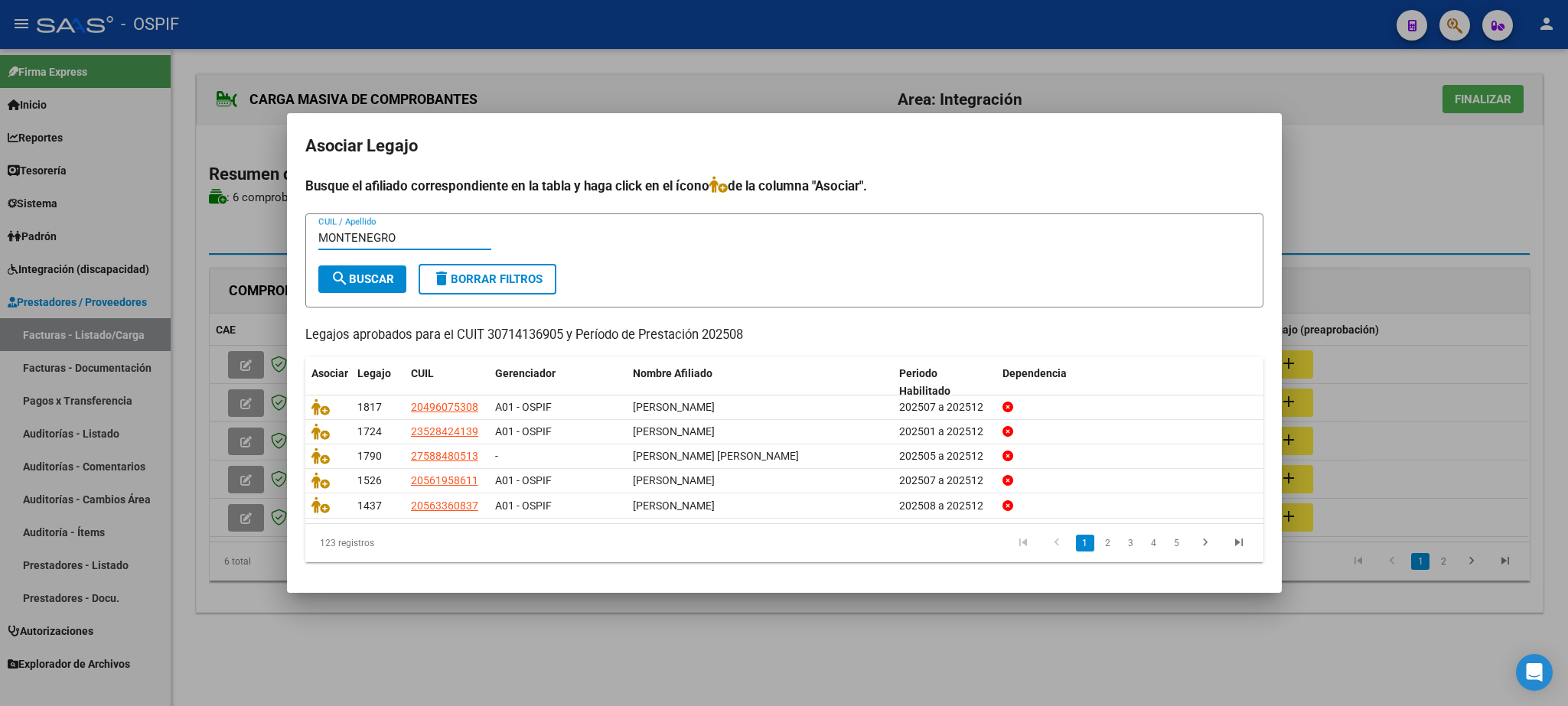
type input "MONTENEGRO"
click at [362, 269] on button "search Buscar" at bounding box center [362, 279] width 88 height 28
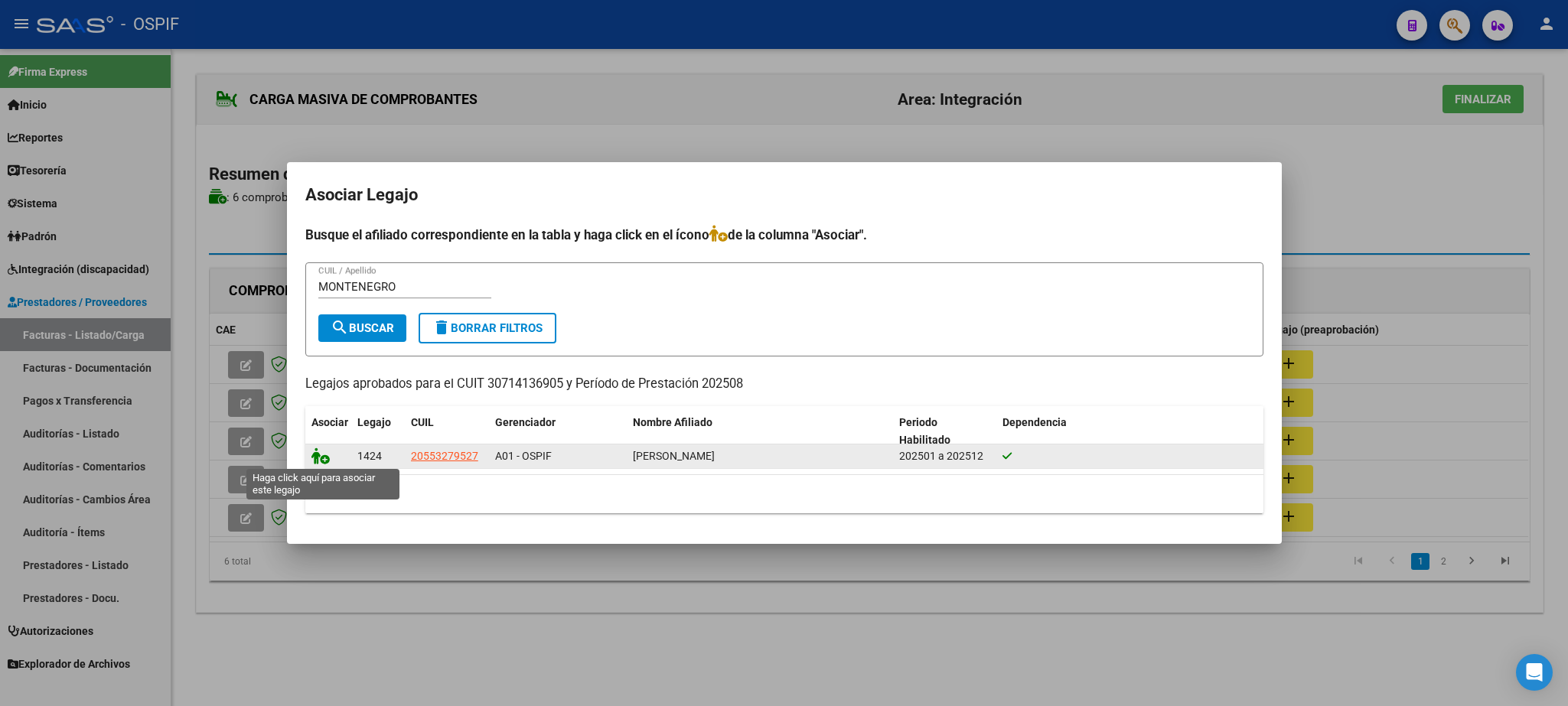
click at [328, 459] on icon at bounding box center [321, 456] width 19 height 17
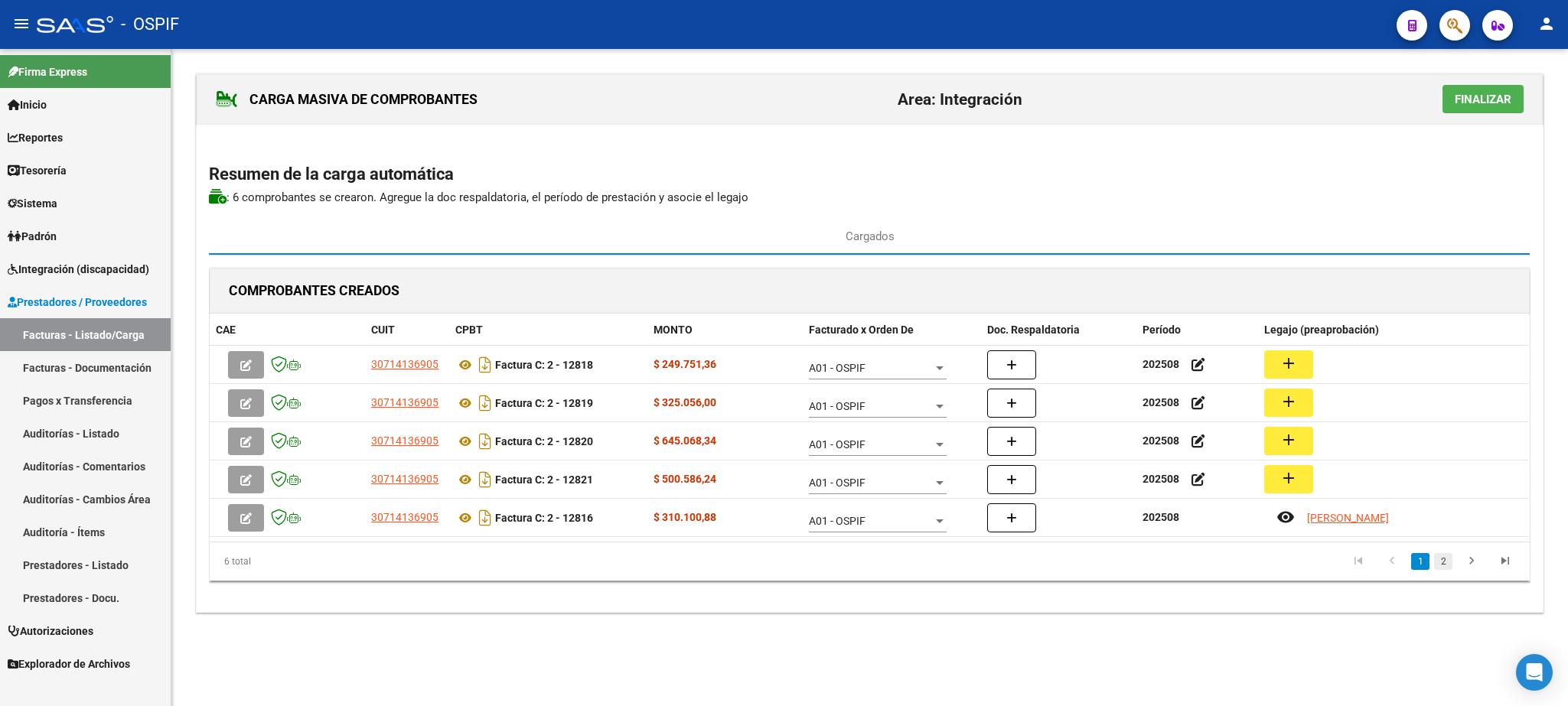
click at [1446, 566] on link "2" at bounding box center [1443, 561] width 19 height 17
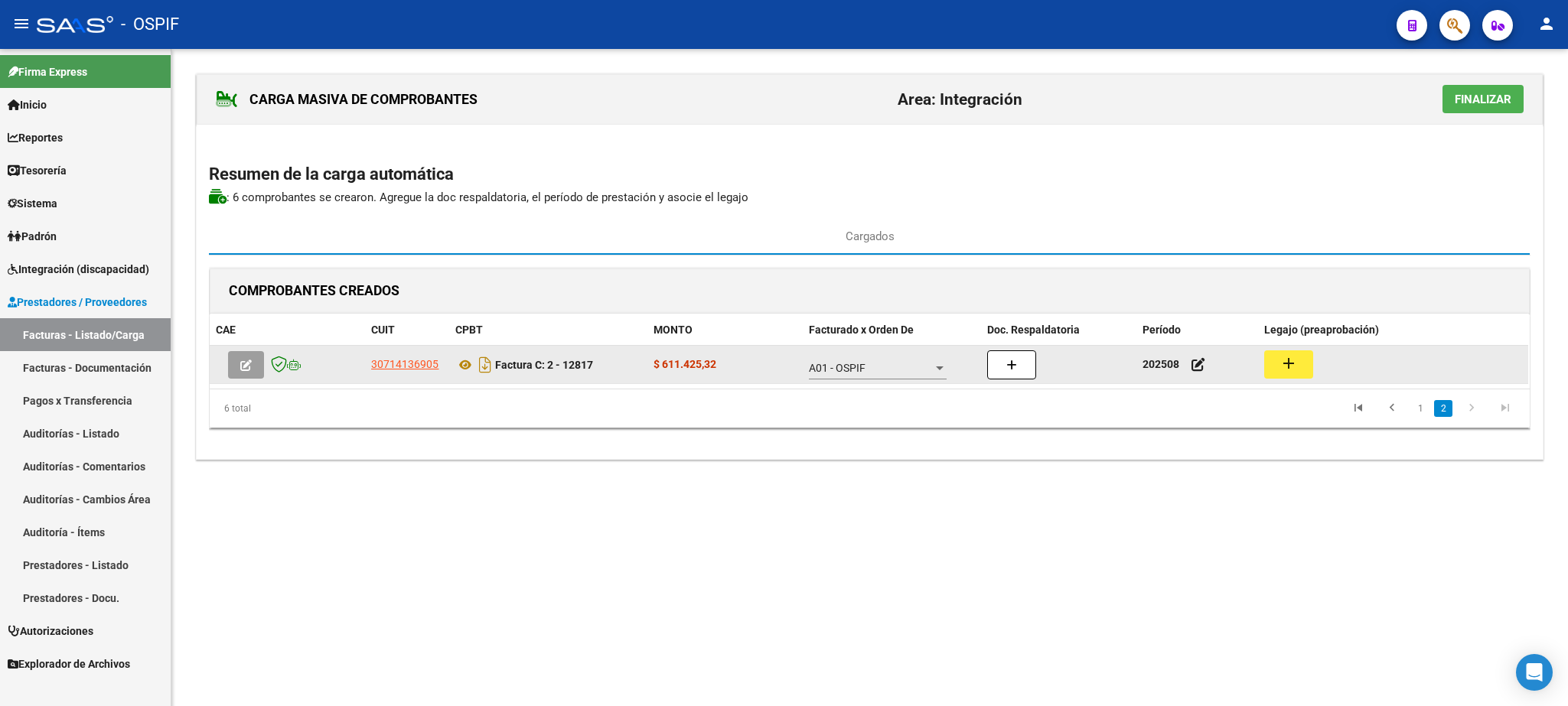
click at [1285, 371] on mat-icon "add" at bounding box center [1289, 363] width 19 height 19
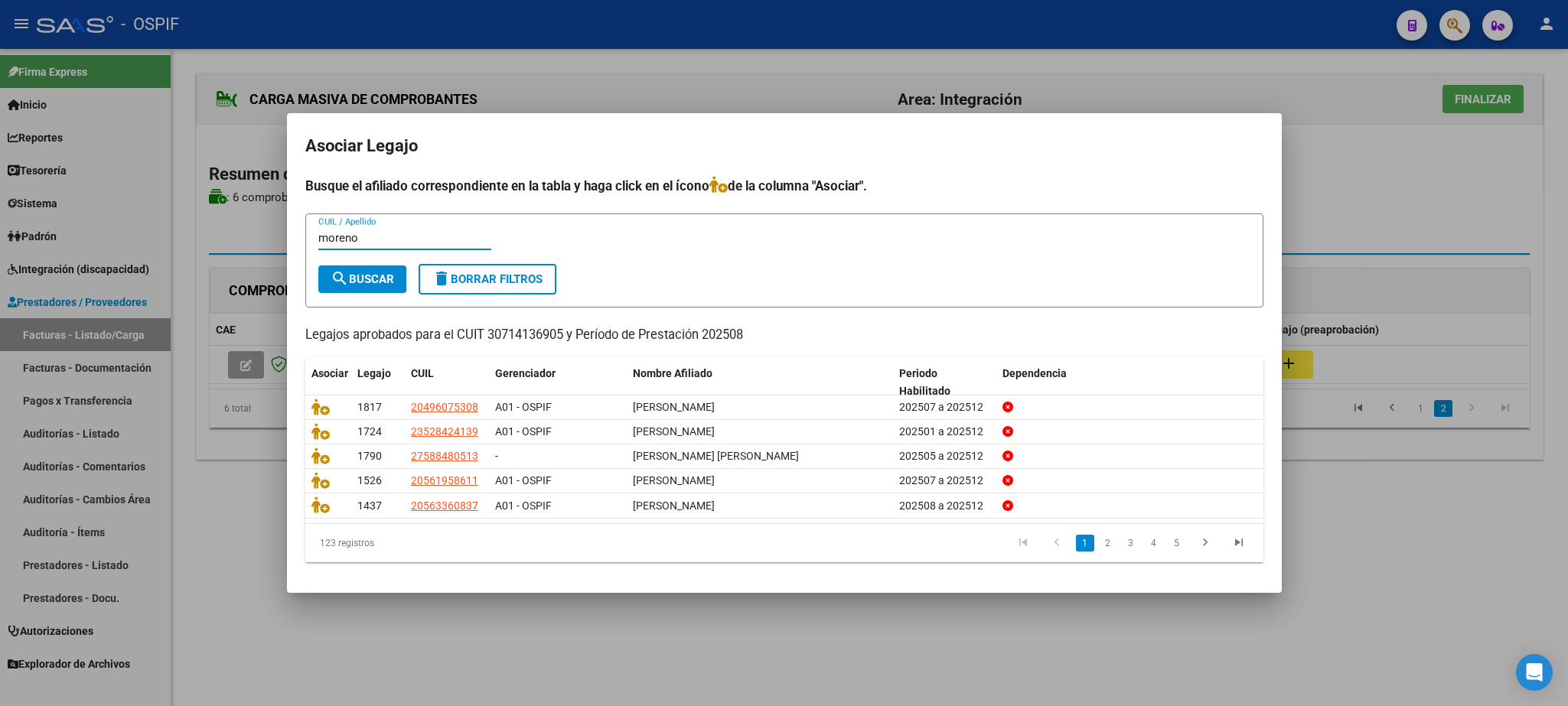
type input "moreno"
click at [342, 278] on mat-icon "search" at bounding box center [340, 279] width 19 height 19
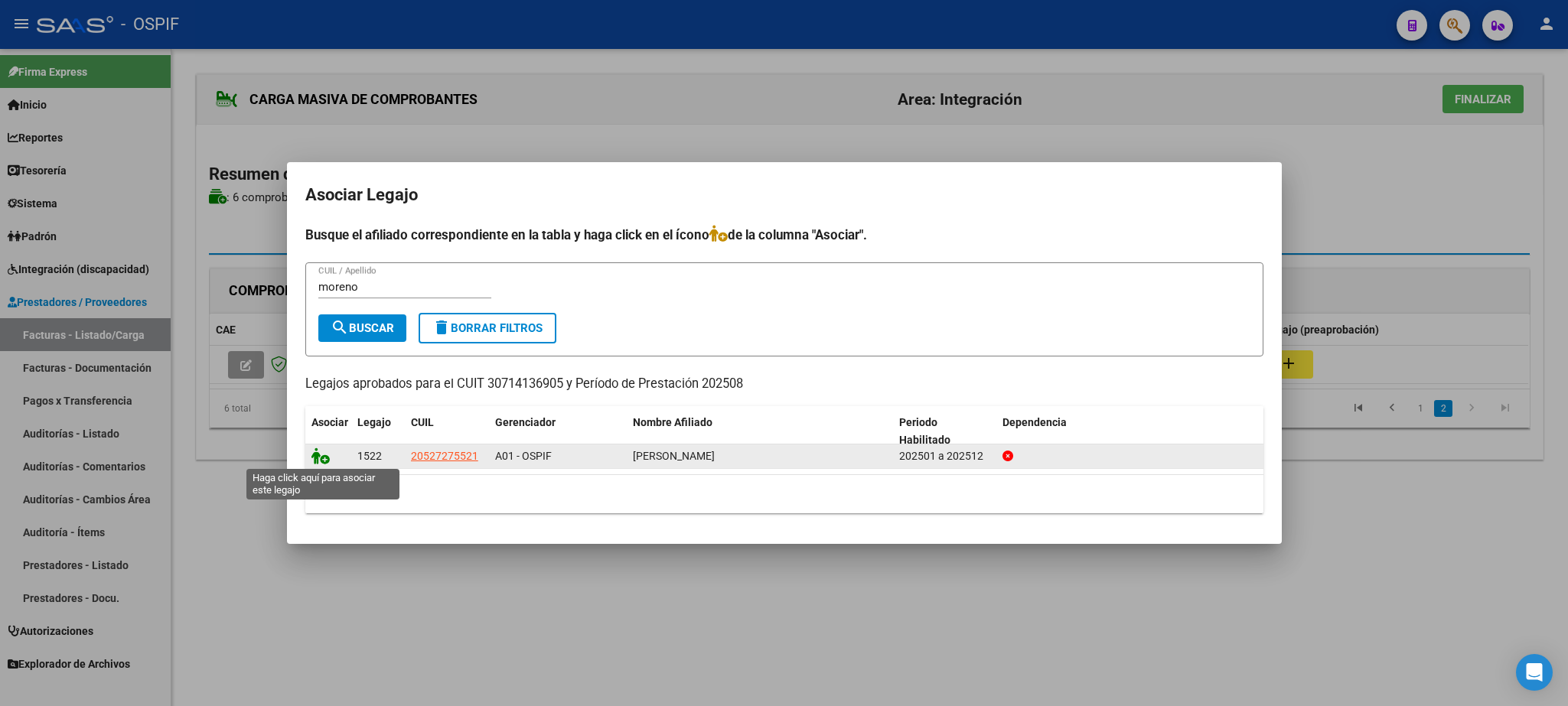
click at [320, 461] on icon at bounding box center [321, 456] width 19 height 17
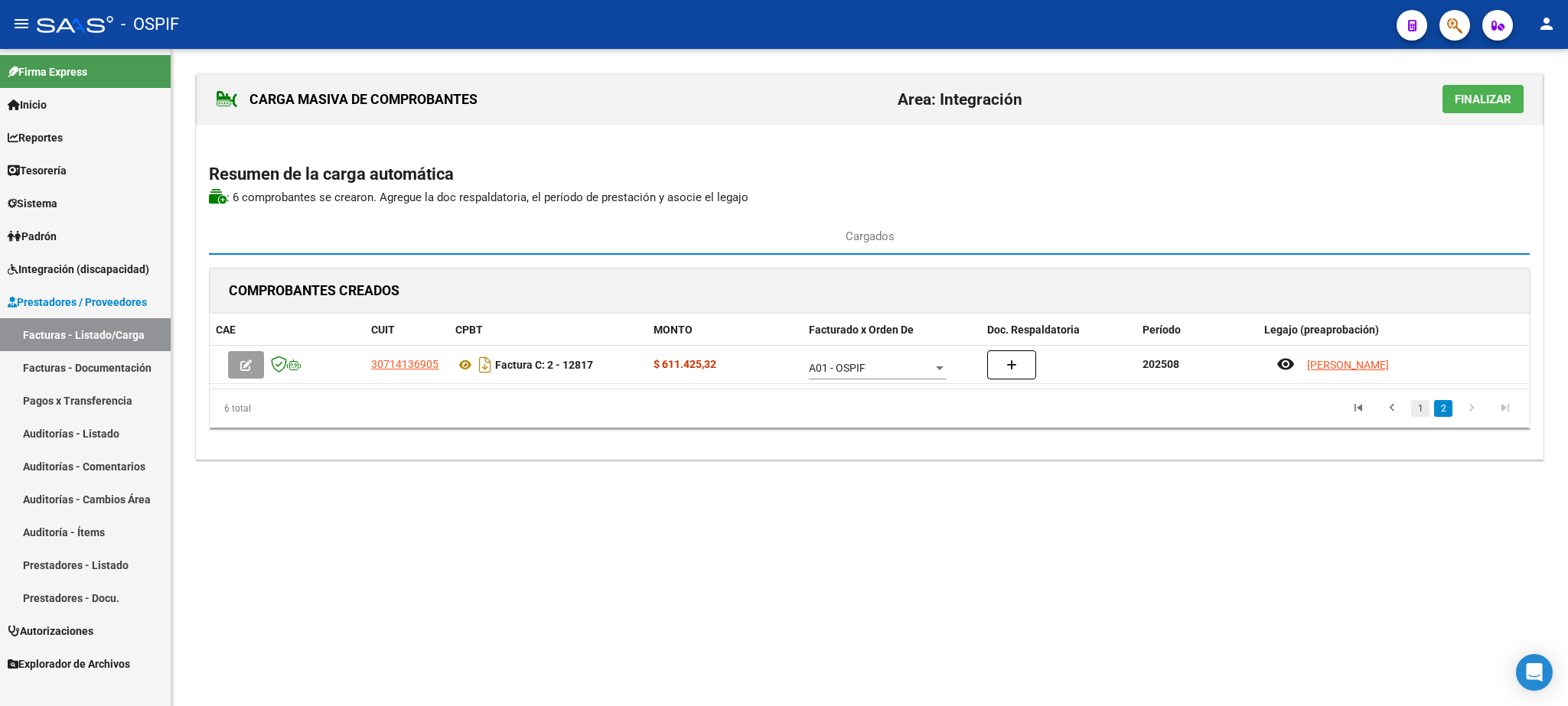
click at [1423, 415] on link "1" at bounding box center [1420, 409] width 19 height 17
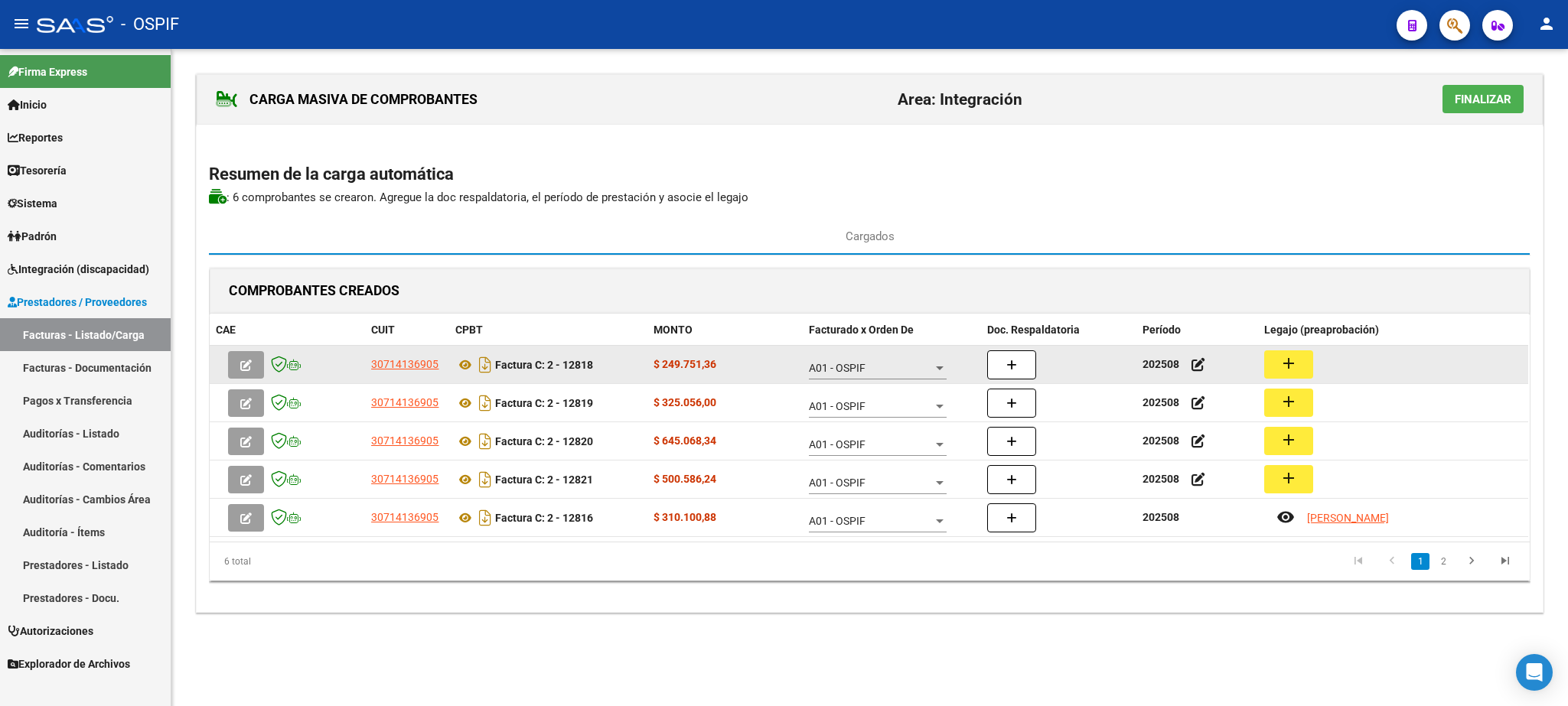
click at [1285, 365] on mat-icon "add" at bounding box center [1289, 363] width 19 height 19
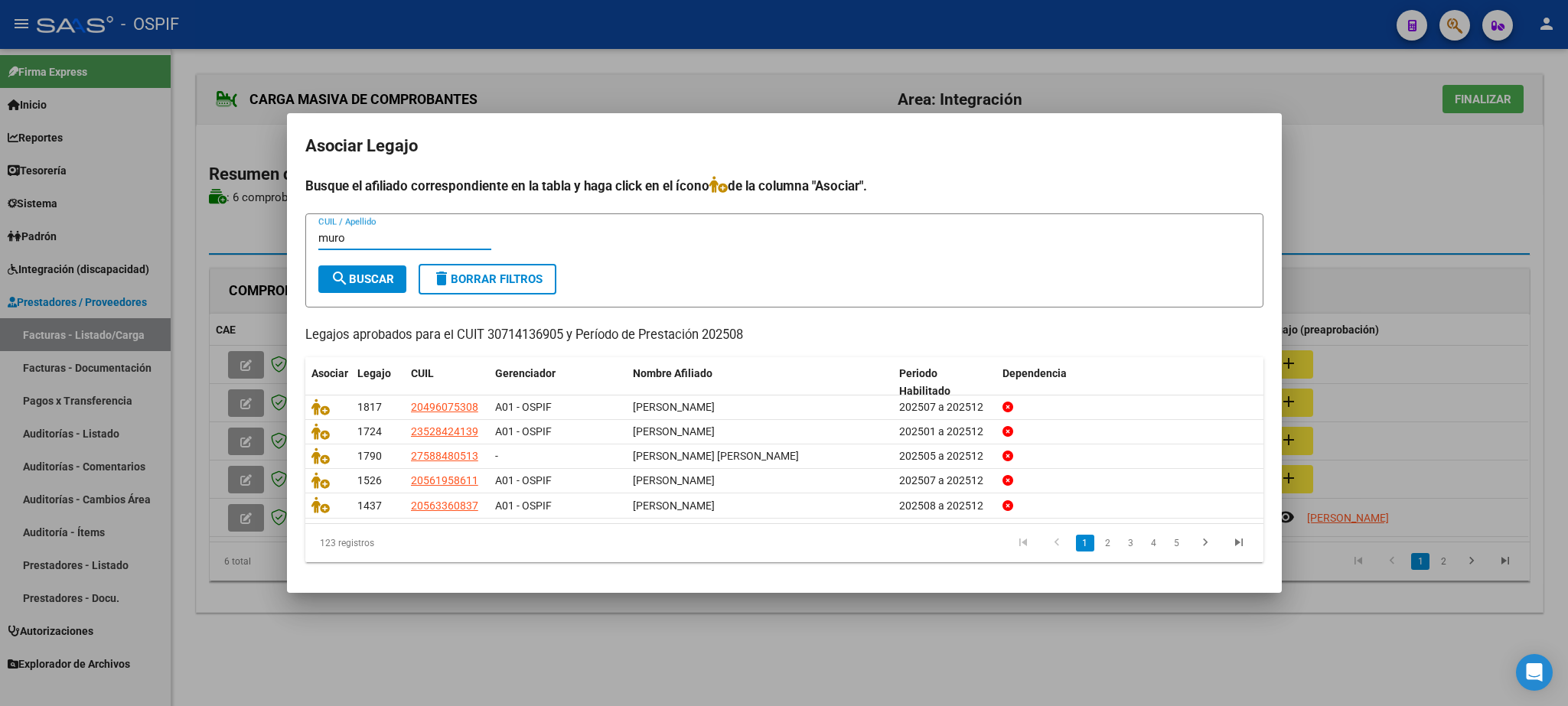
type input "muro"
click at [374, 273] on span "search Buscar" at bounding box center [362, 279] width 63 height 13
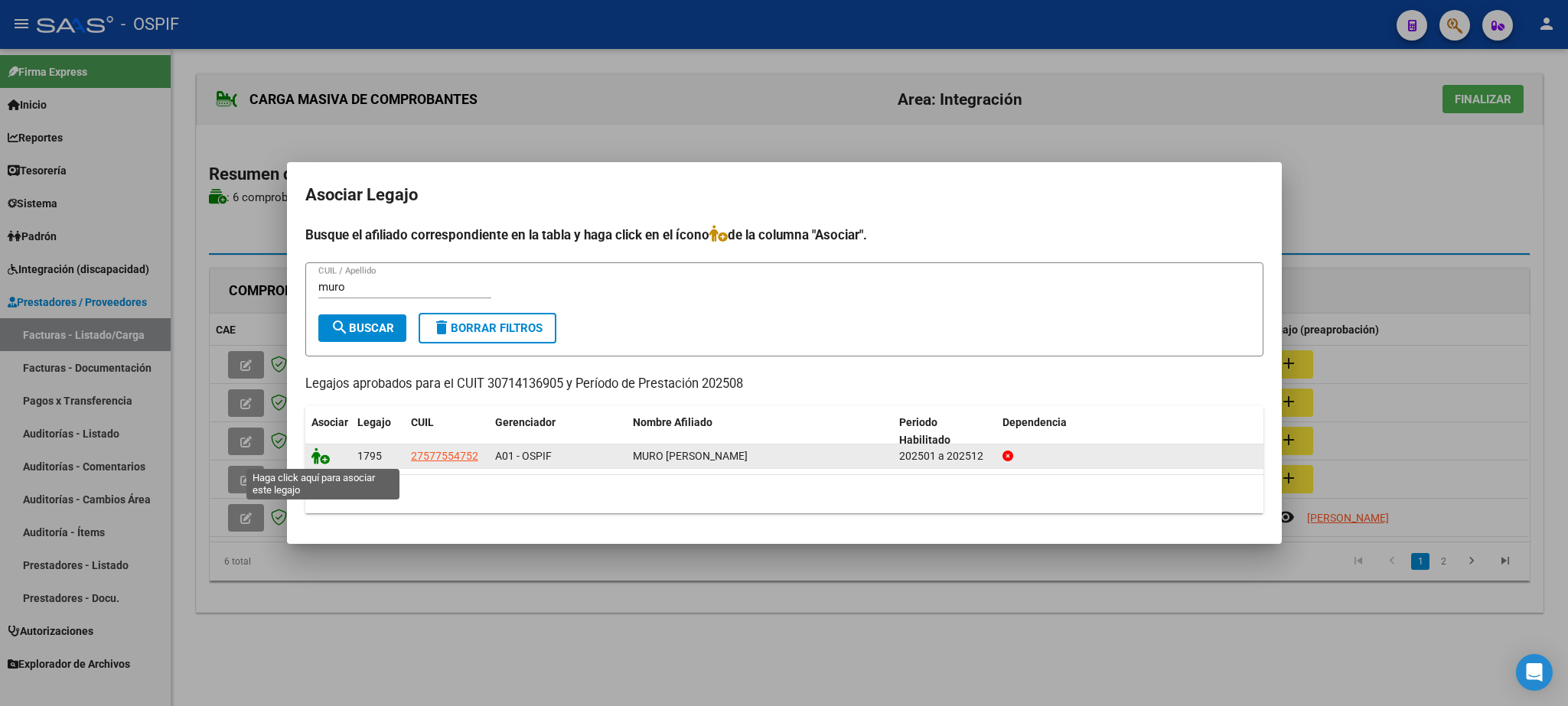
click at [321, 458] on icon at bounding box center [321, 456] width 19 height 17
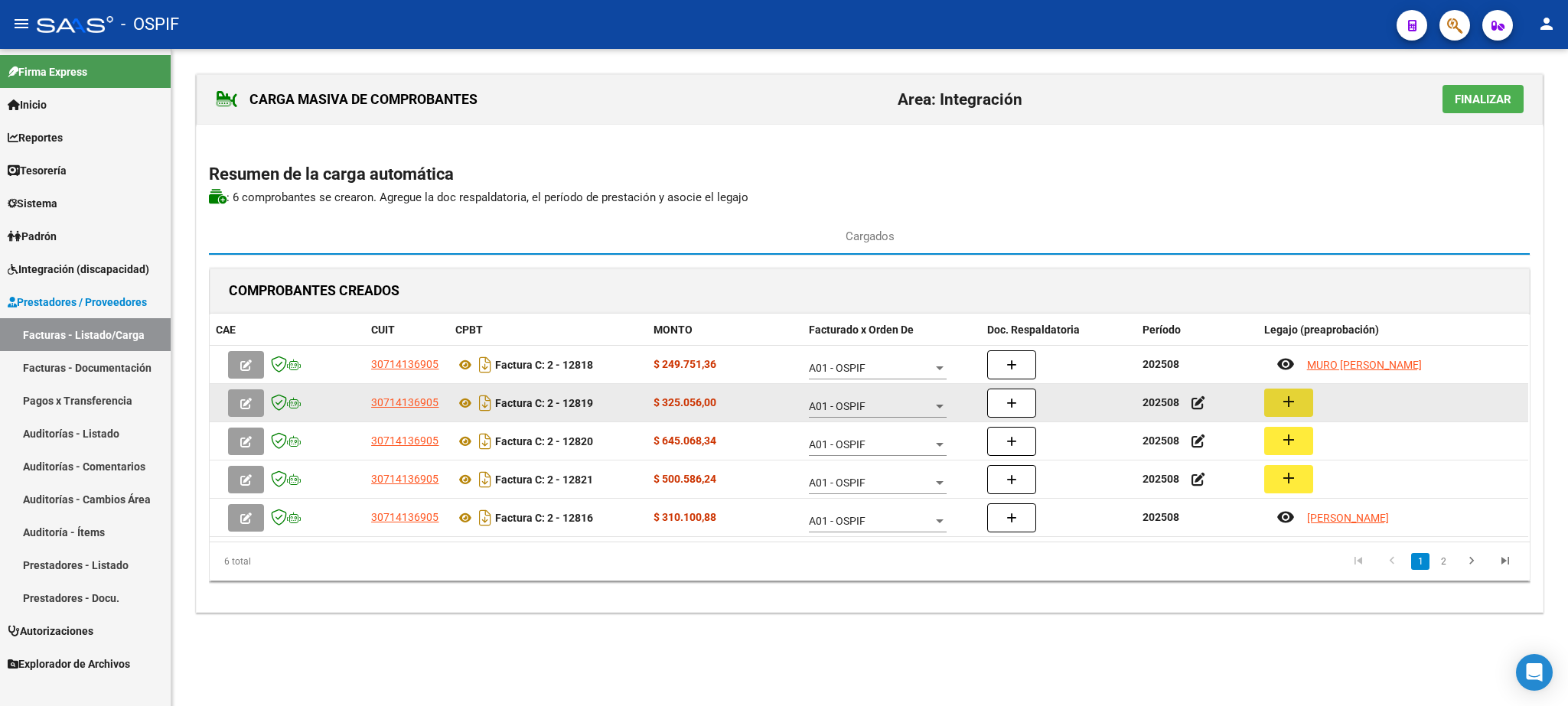
click at [1286, 398] on mat-icon "add" at bounding box center [1289, 402] width 19 height 19
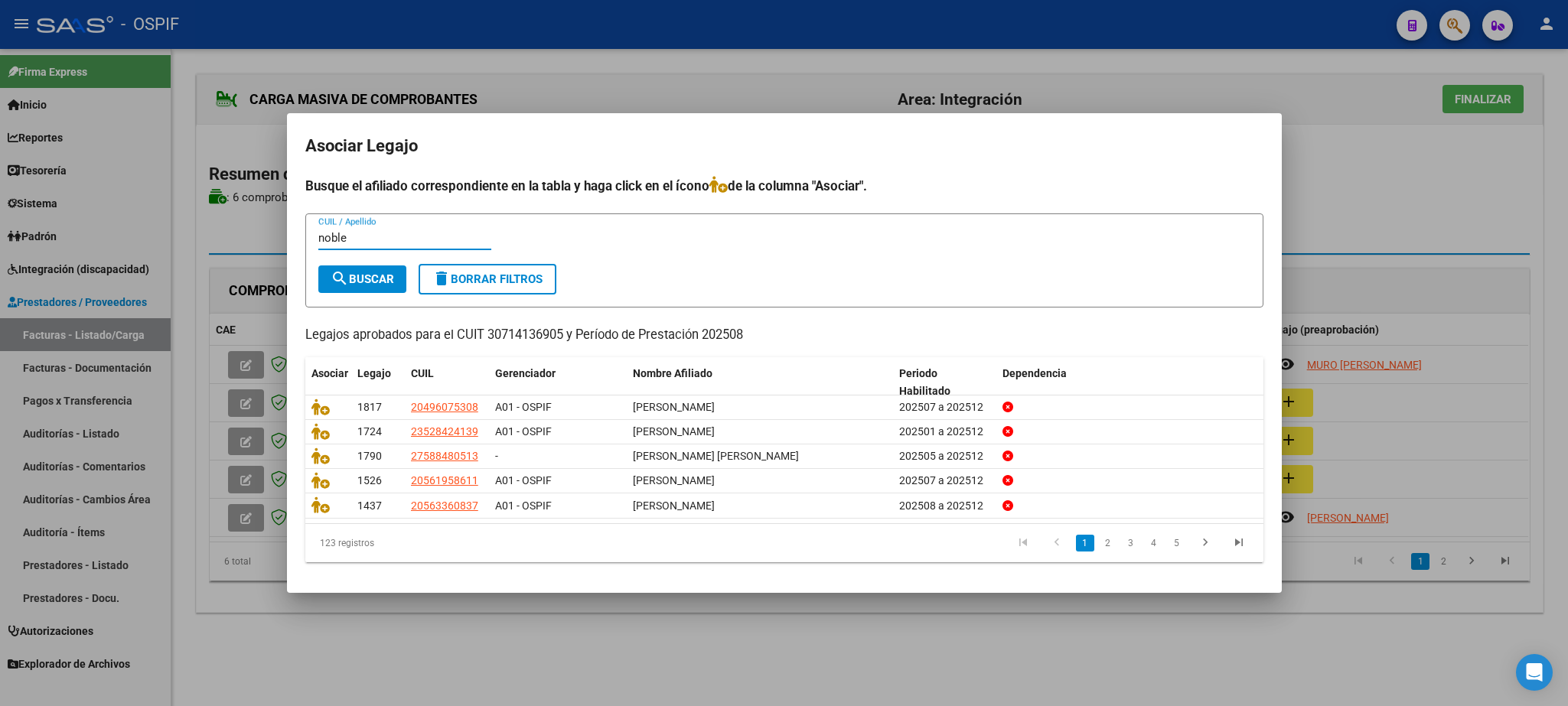
type input "noble"
click at [362, 280] on span "search Buscar" at bounding box center [362, 279] width 63 height 13
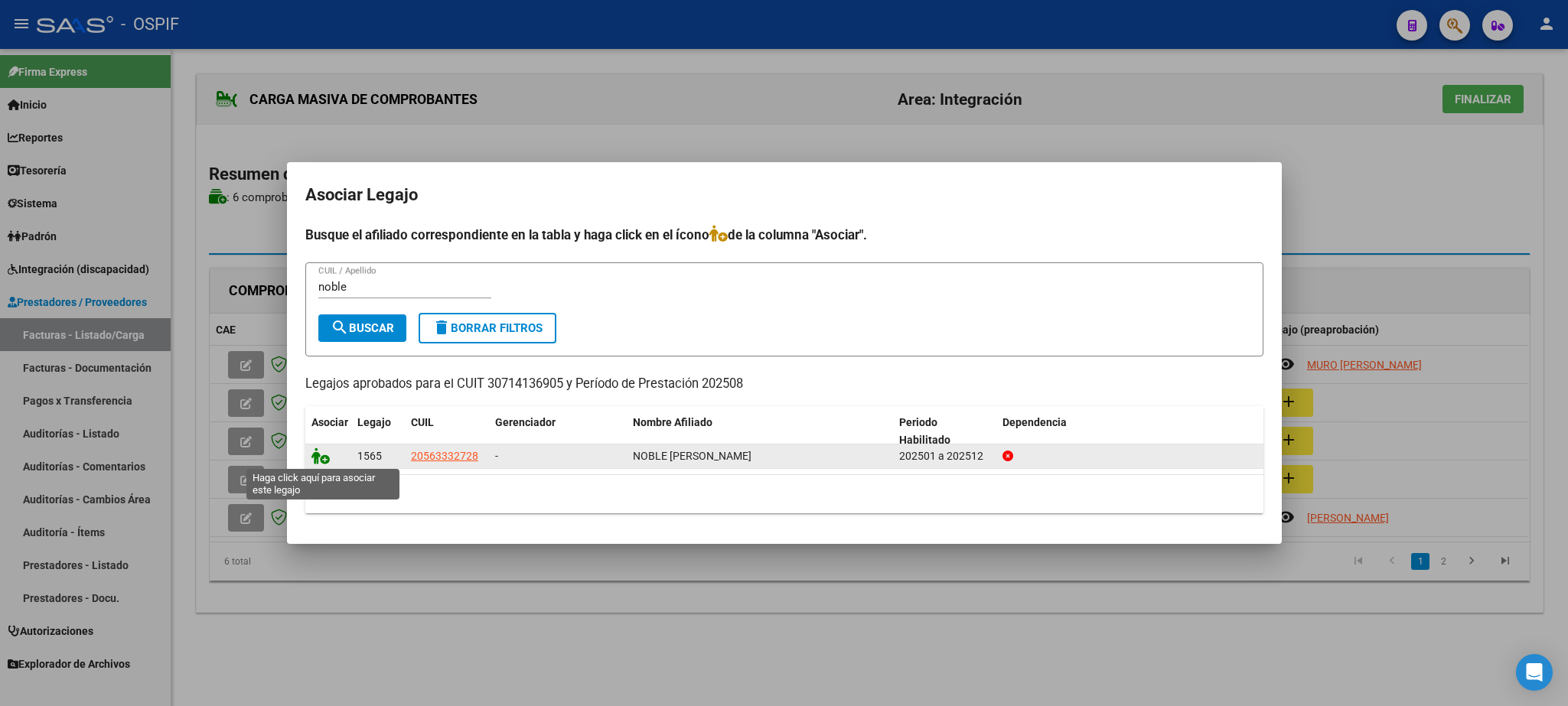
click at [314, 457] on icon at bounding box center [321, 456] width 19 height 17
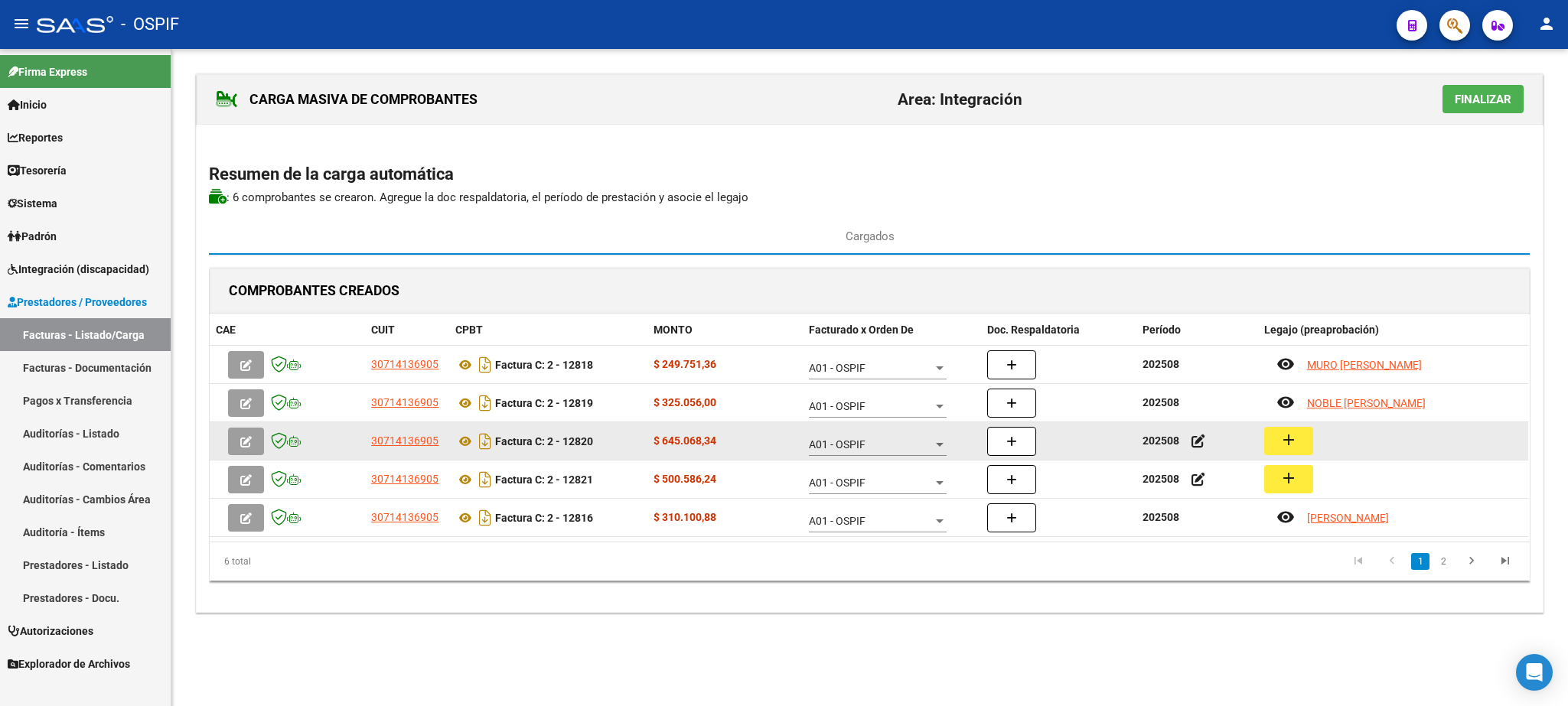
click at [1292, 441] on mat-icon "add" at bounding box center [1289, 440] width 19 height 19
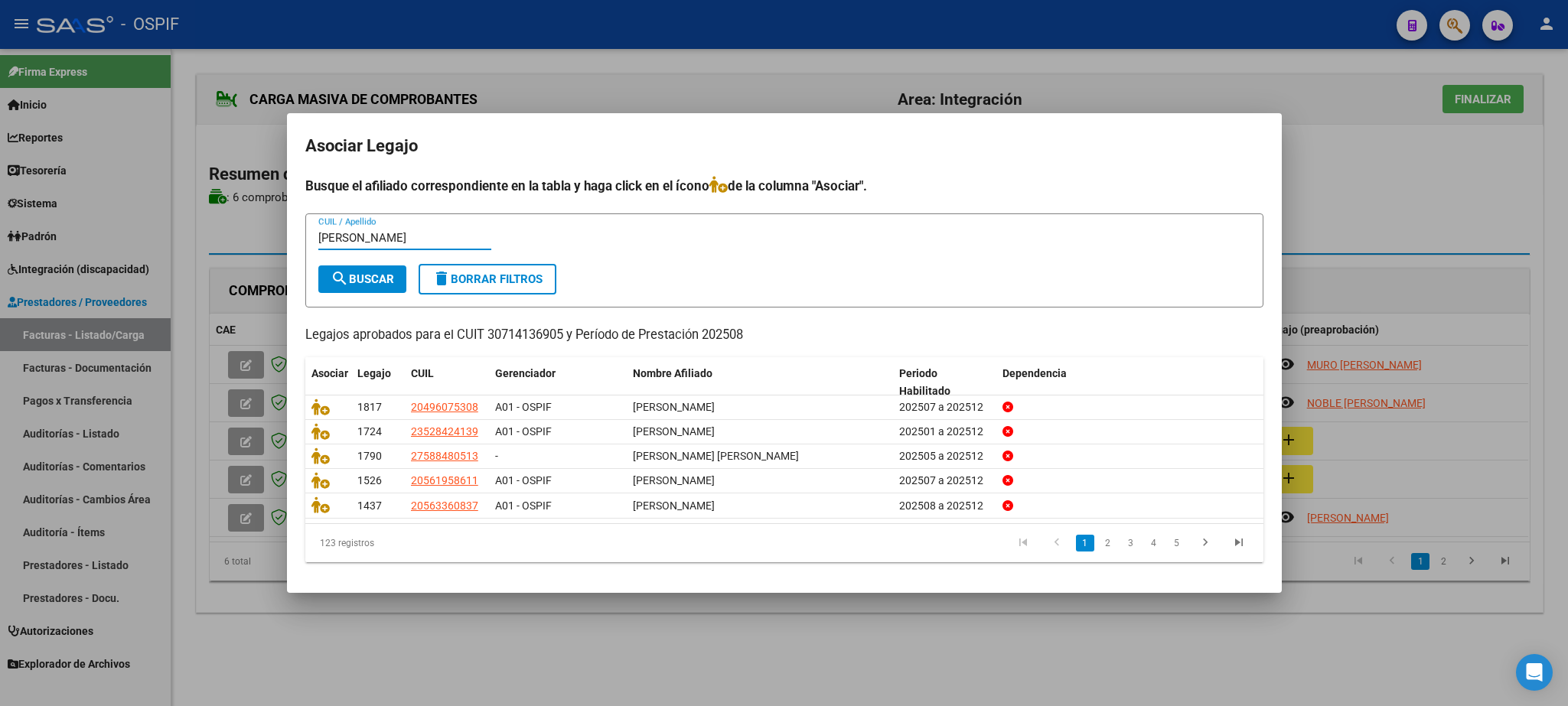
type input "[PERSON_NAME]"
click at [360, 272] on span "search Buscar" at bounding box center [362, 279] width 63 height 13
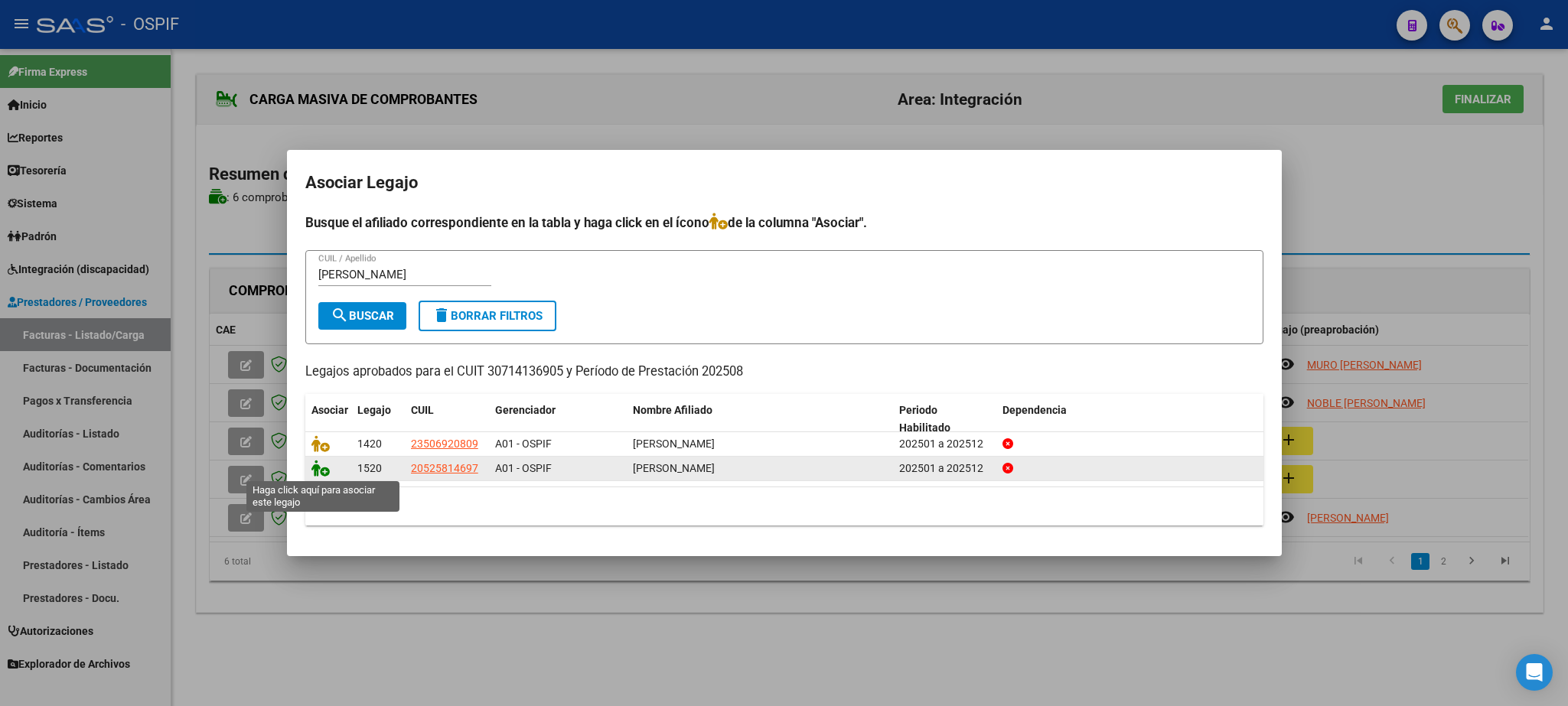
click at [319, 466] on icon at bounding box center [321, 468] width 19 height 17
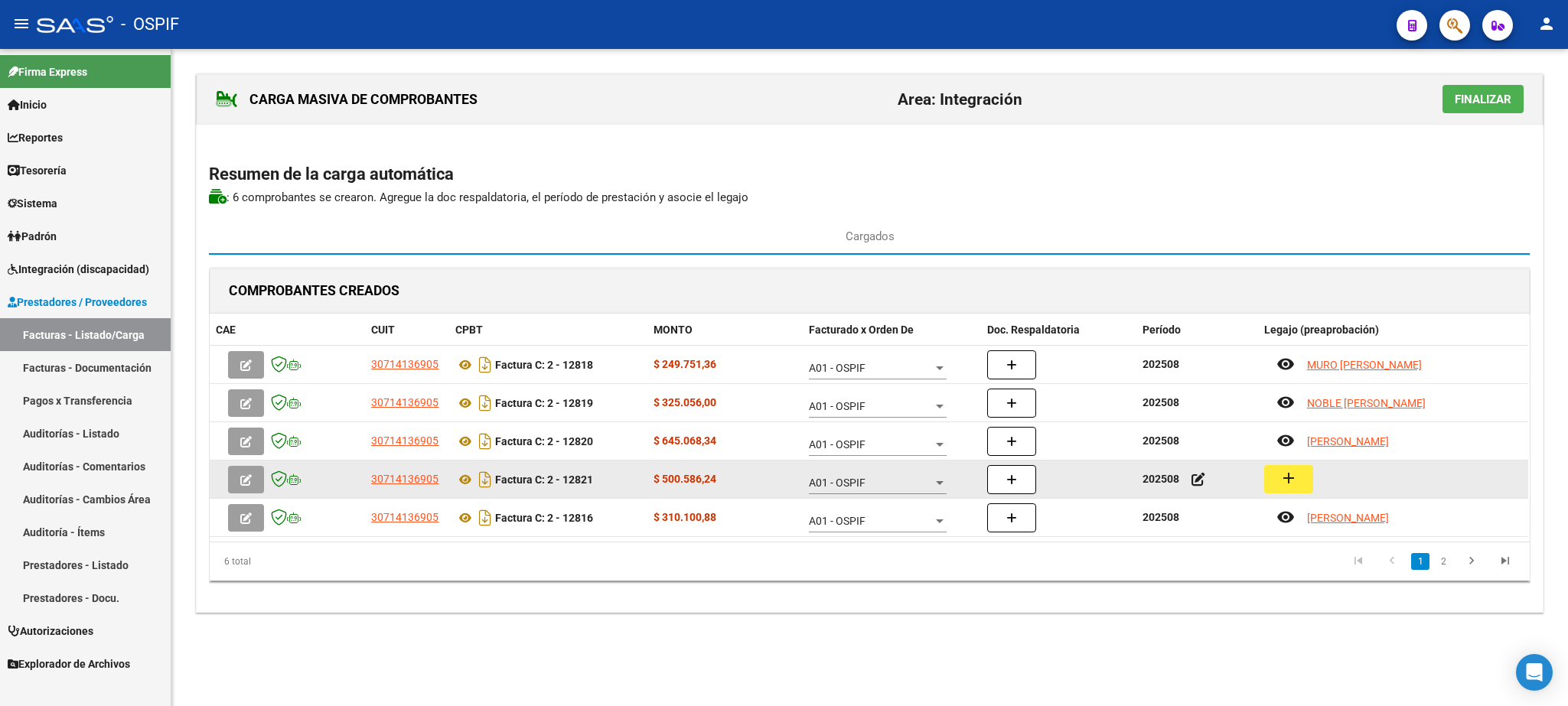
click at [1281, 479] on mat-icon "add" at bounding box center [1289, 479] width 19 height 19
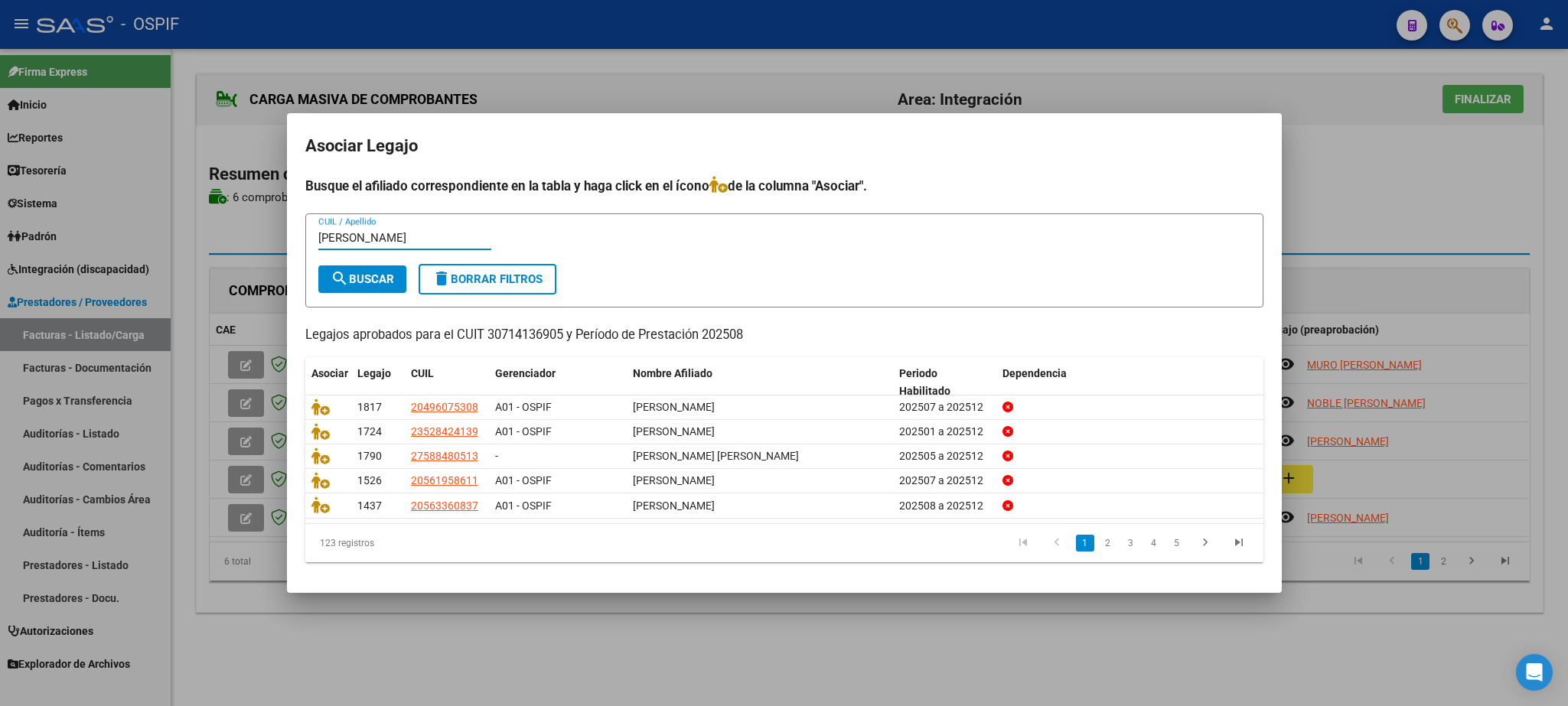
type input "[PERSON_NAME]"
click at [364, 280] on span "search Buscar" at bounding box center [362, 279] width 63 height 13
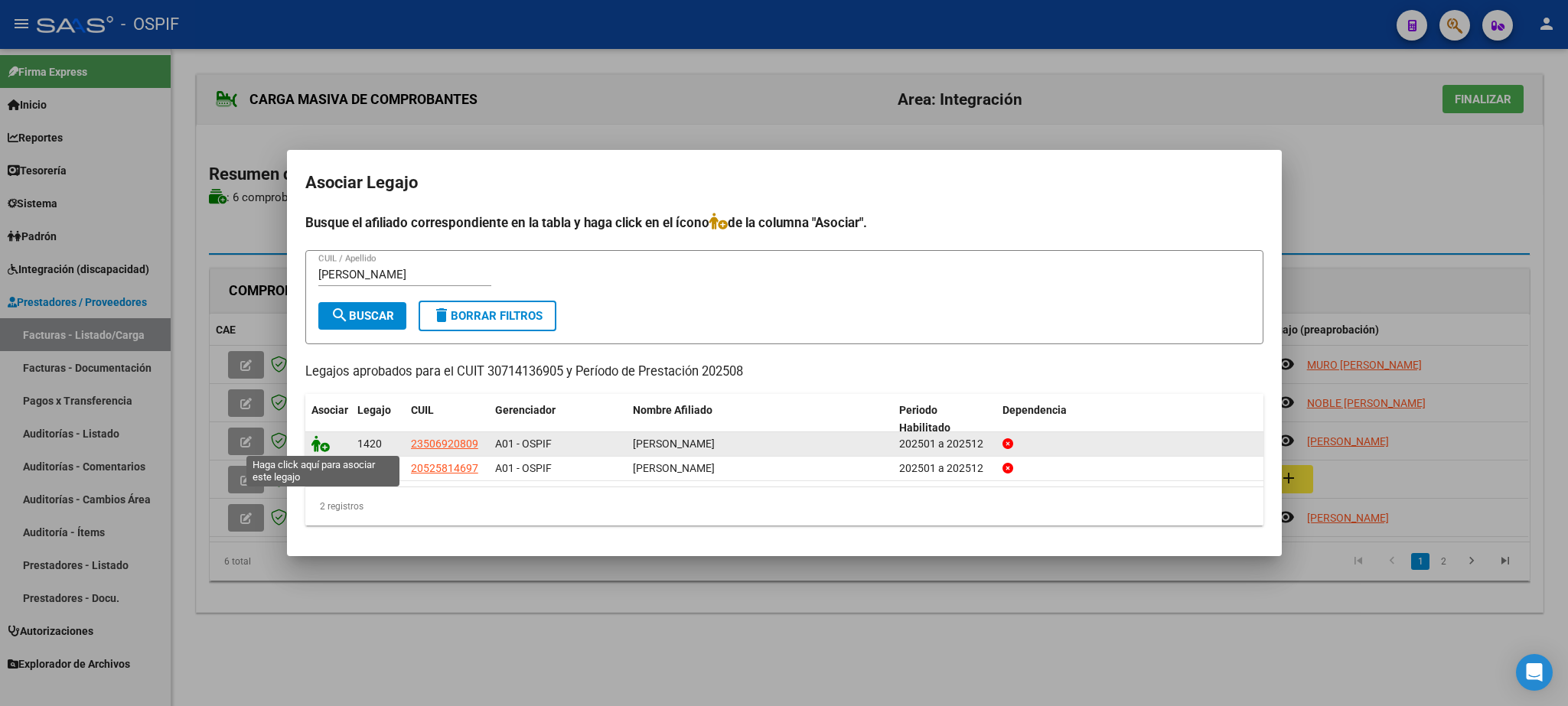
click at [321, 440] on icon at bounding box center [321, 444] width 19 height 17
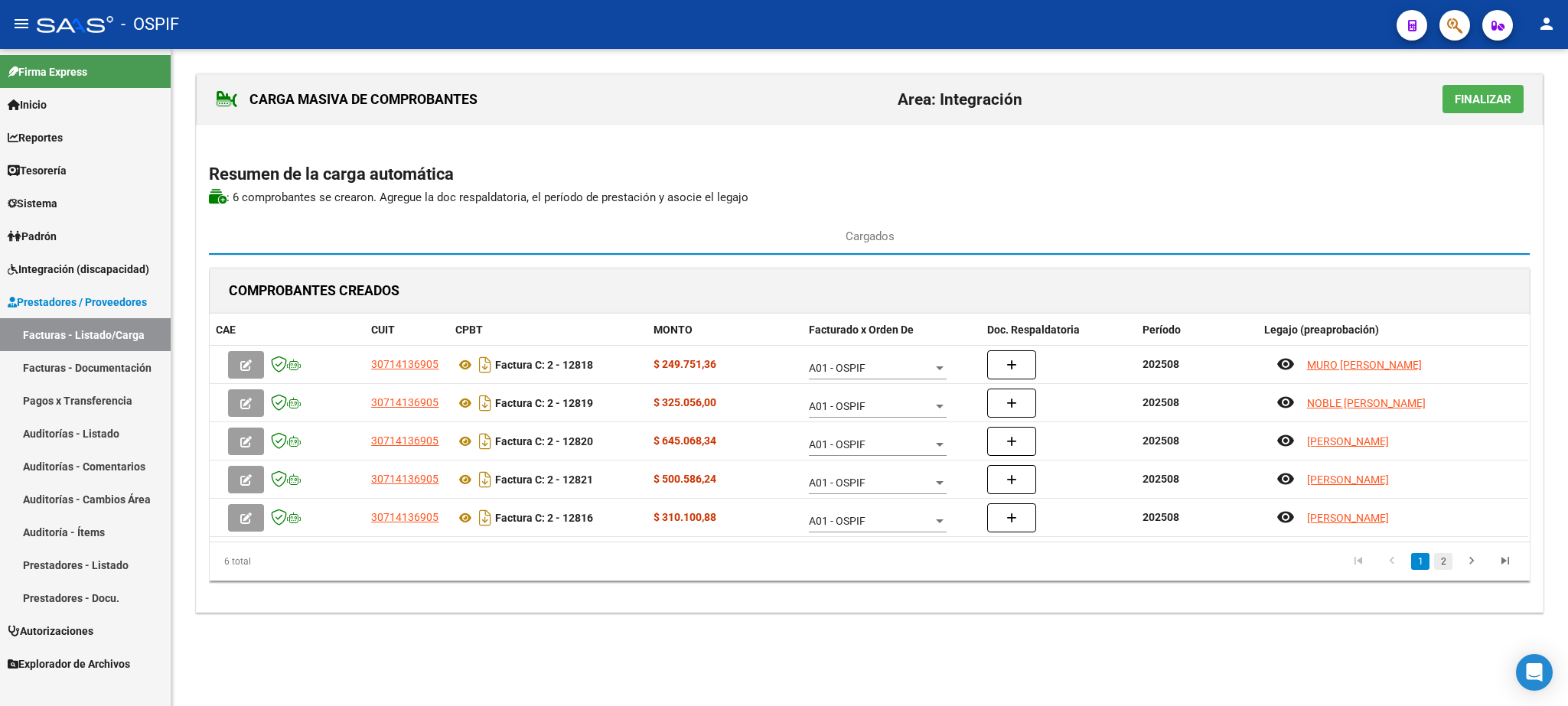
click at [1439, 566] on link "2" at bounding box center [1443, 561] width 19 height 17
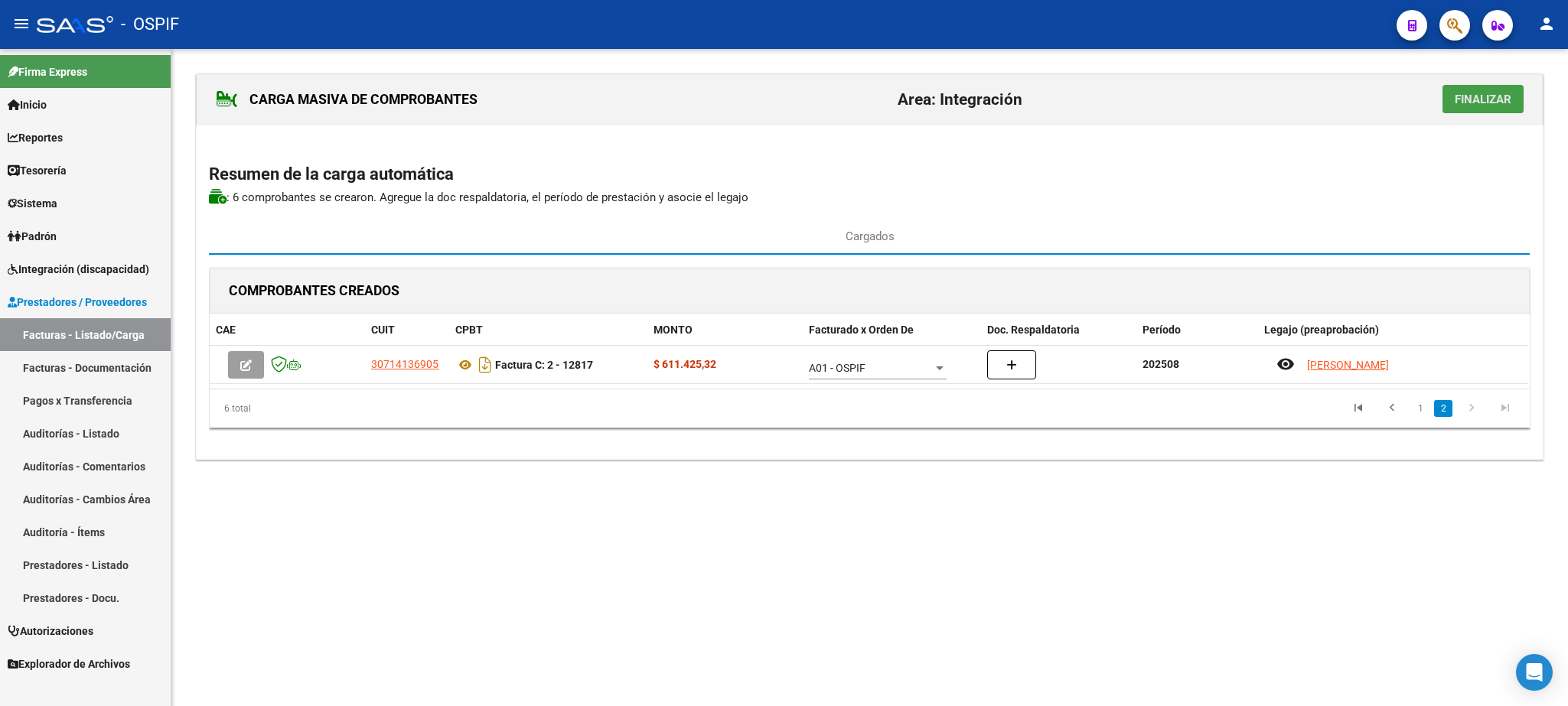
click at [1501, 92] on button "Finalizar" at bounding box center [1483, 99] width 81 height 29
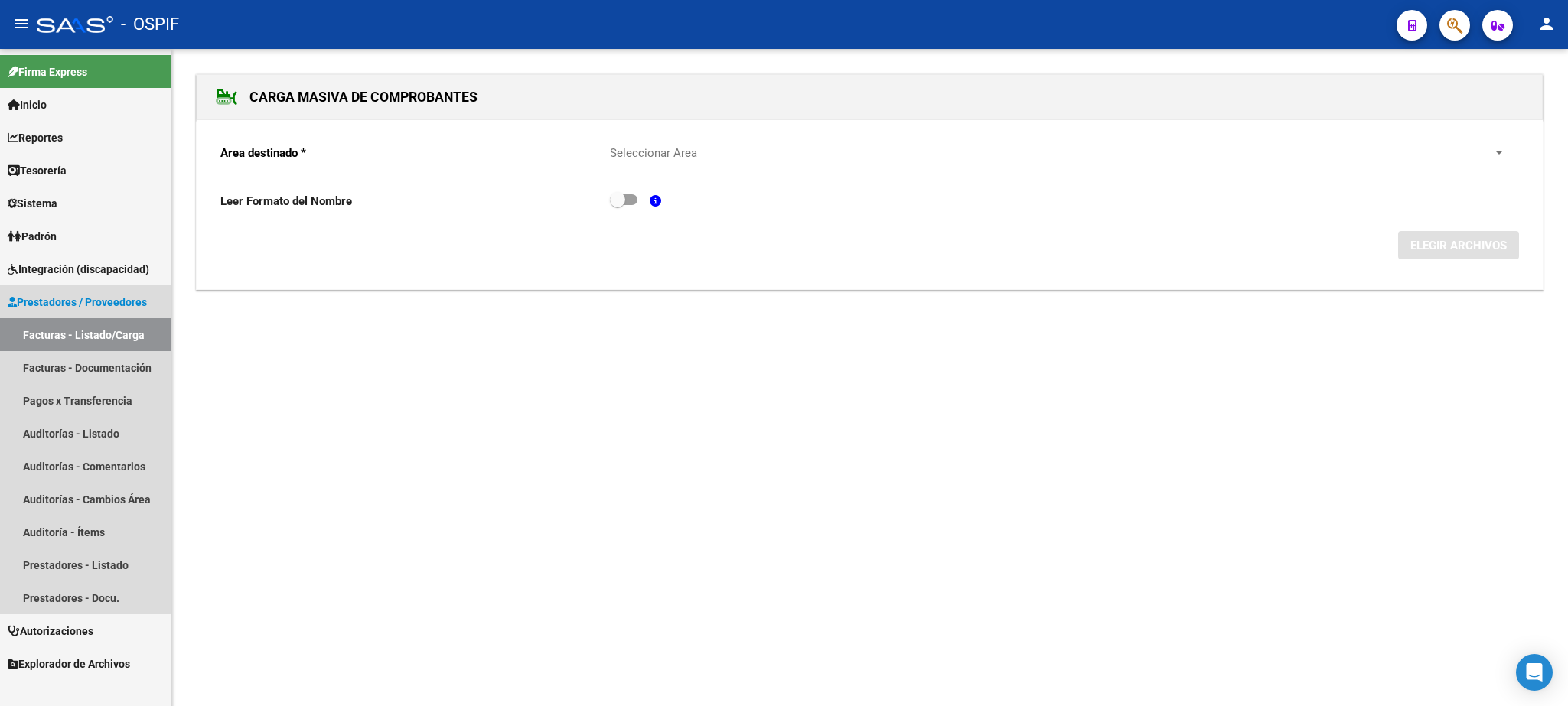
click at [71, 329] on link "Facturas - Listado/Carga" at bounding box center [85, 334] width 170 height 33
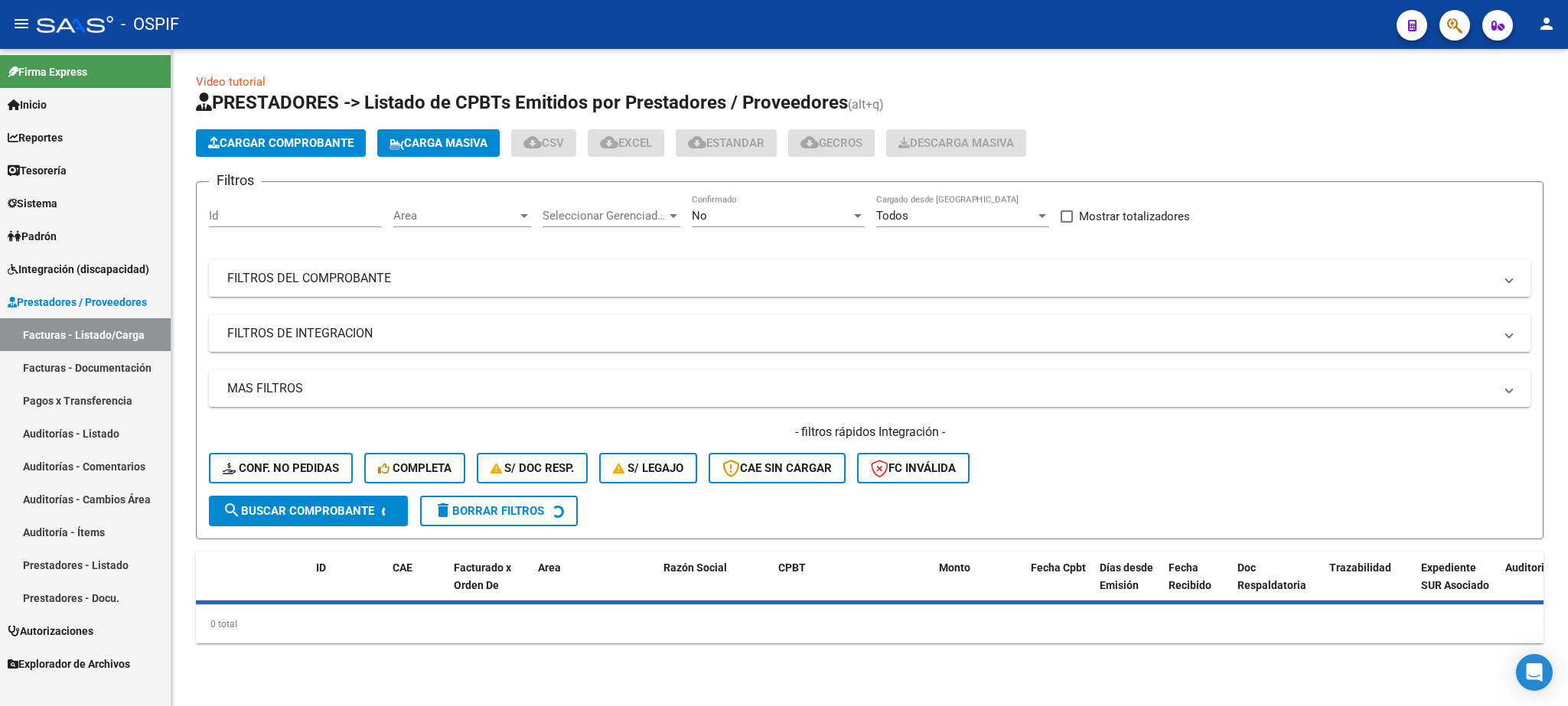
click at [296, 268] on mat-expansion-panel-header "FILTROS DEL COMPROBANTE" at bounding box center [870, 279] width 1322 height 37
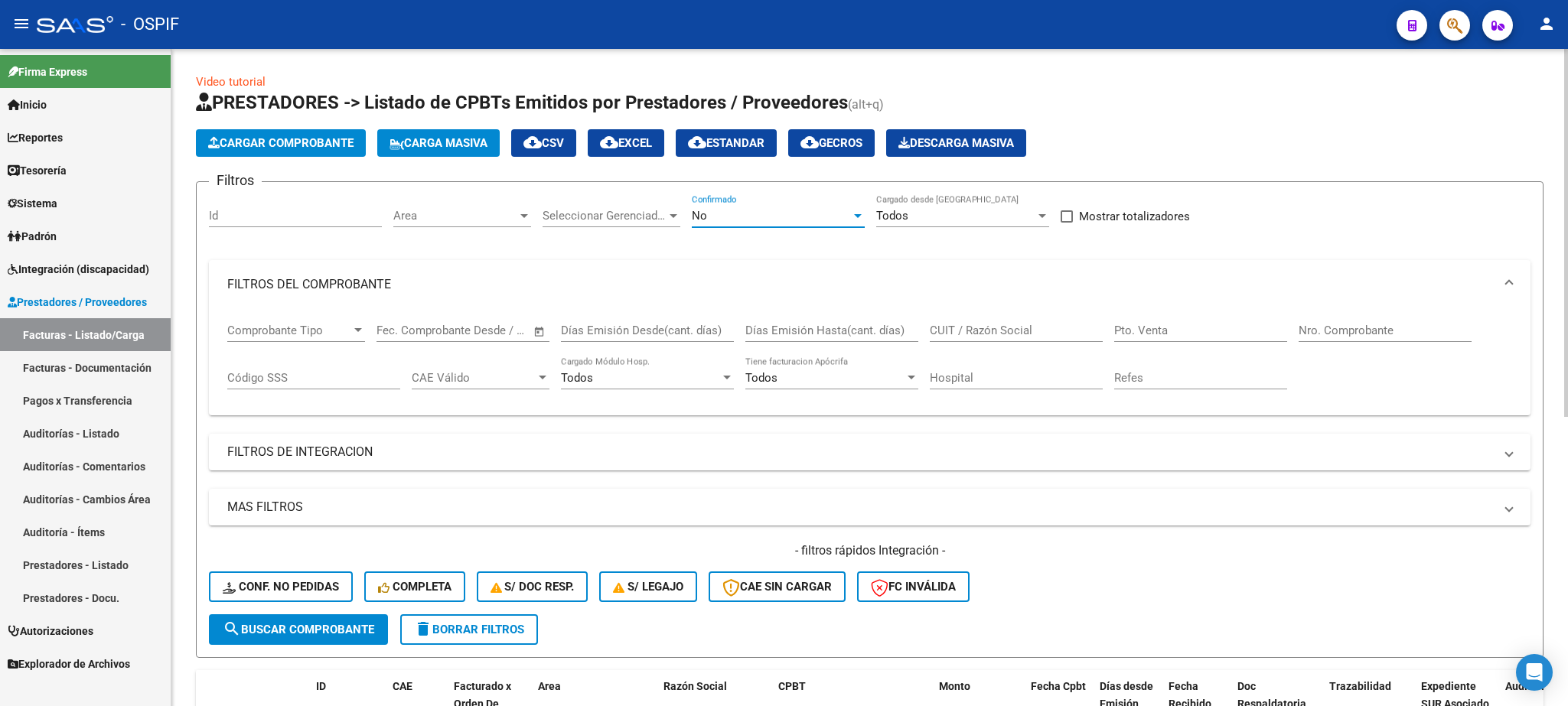
click at [741, 218] on div "No" at bounding box center [771, 216] width 159 height 13
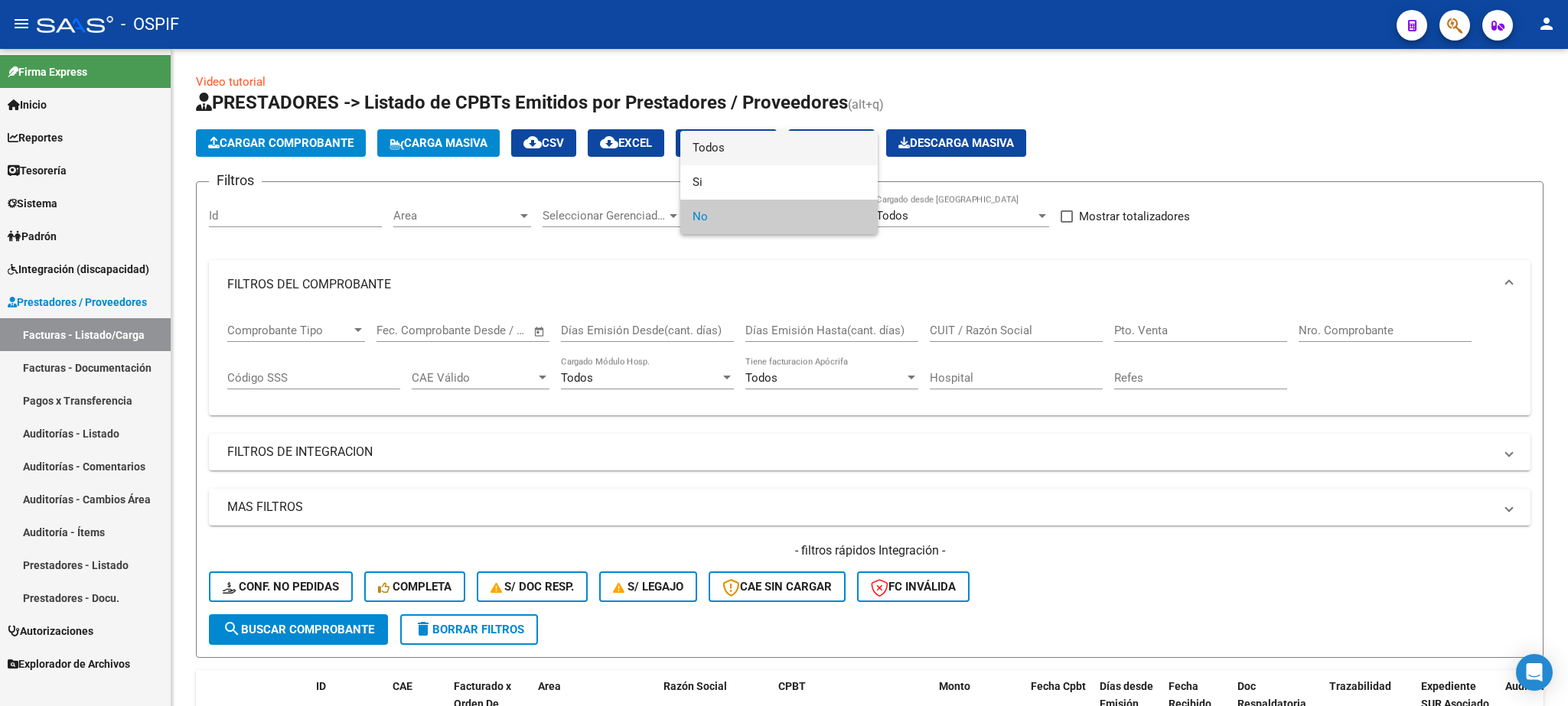
click at [729, 152] on span "Todos" at bounding box center [779, 147] width 173 height 35
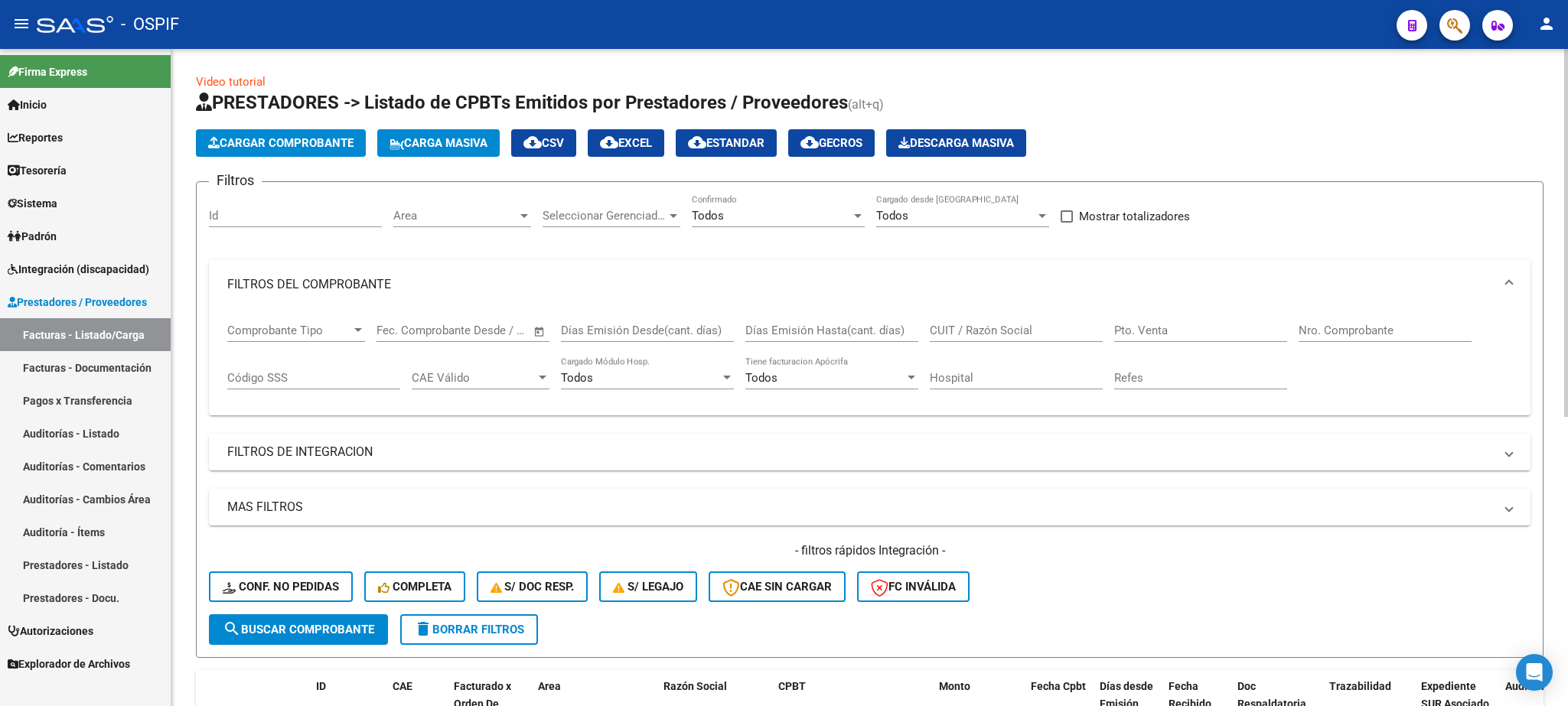
click at [1244, 339] on div "Pto. Venta" at bounding box center [1200, 325] width 173 height 33
click at [1327, 328] on input "Nro. Comprobante" at bounding box center [1385, 330] width 173 height 13
type input "12815"
click at [312, 612] on div "- filtros rápidos Integración - Conf. no pedidas Completa S/ Doc Resp. S/ legaj…" at bounding box center [870, 578] width 1322 height 72
click at [324, 635] on span "search Buscar Comprobante" at bounding box center [298, 629] width 152 height 13
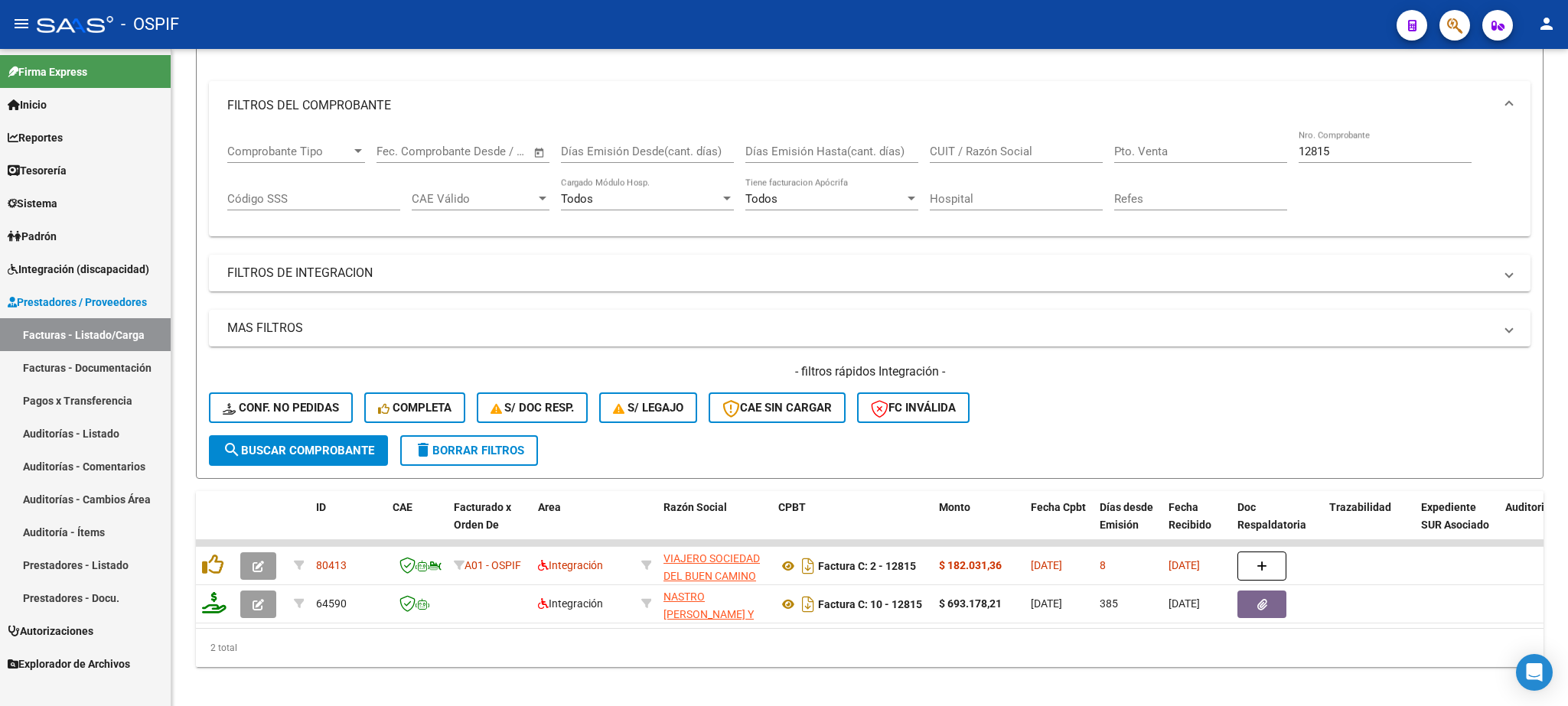
click at [69, 301] on span "Prestadores / Proveedores" at bounding box center [77, 302] width 139 height 17
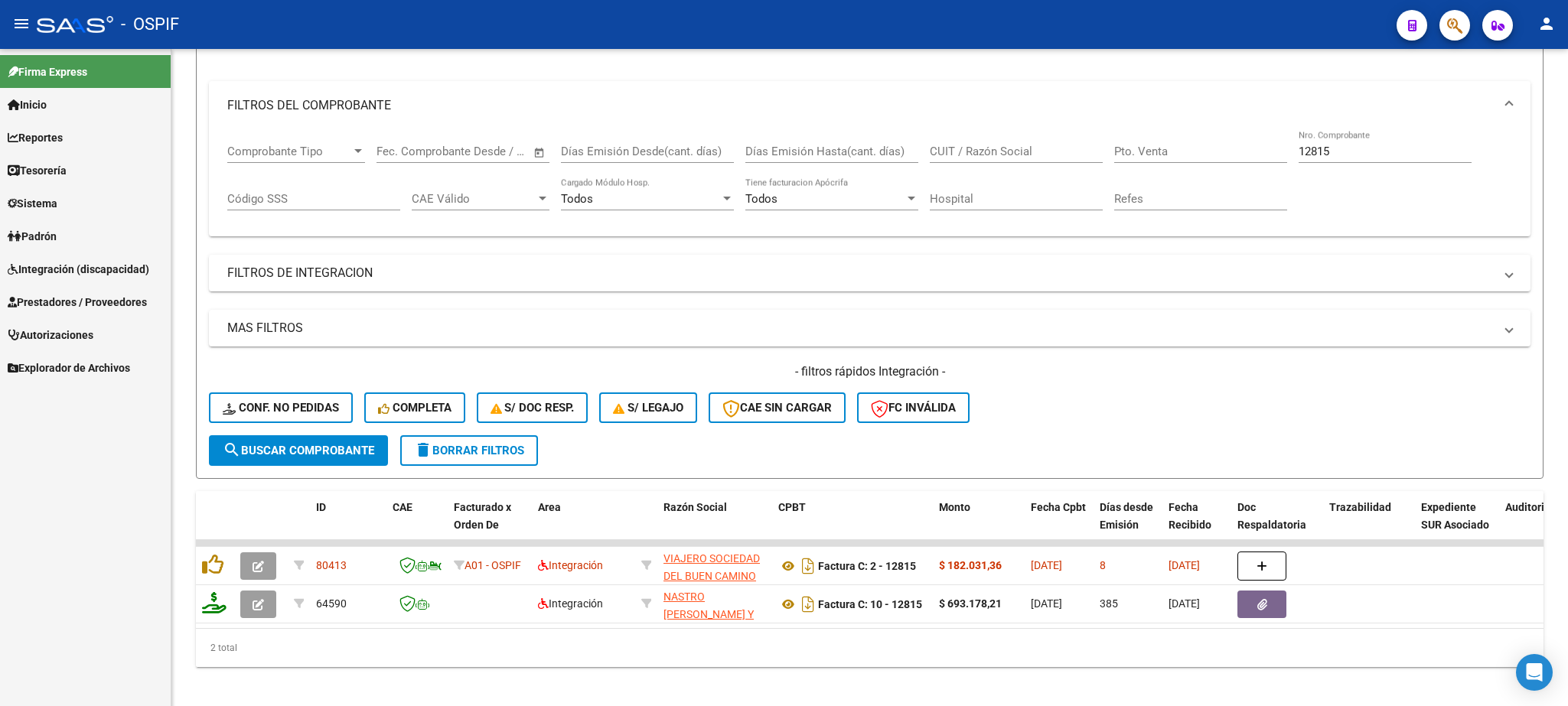
click at [69, 301] on span "Prestadores / Proveedores" at bounding box center [77, 302] width 139 height 17
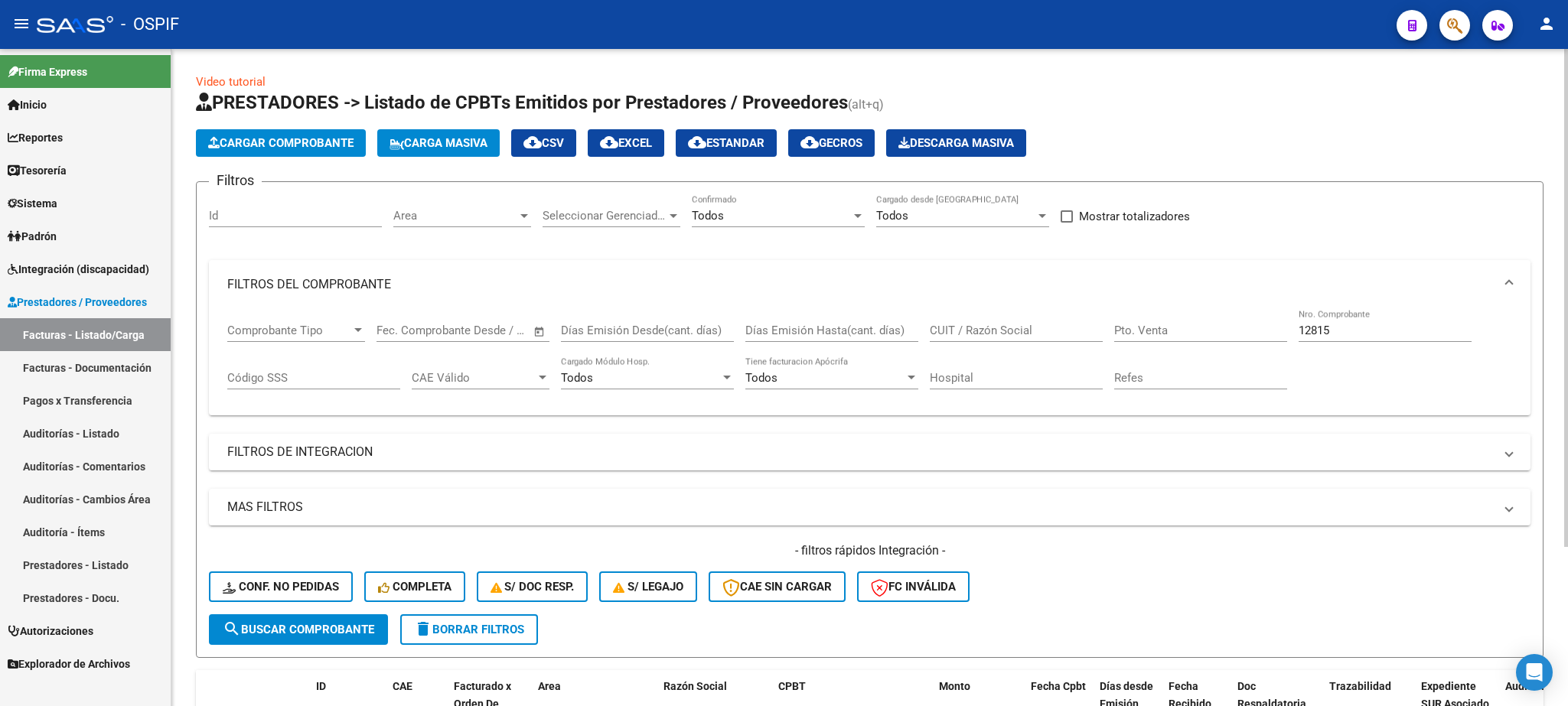
click at [449, 142] on span "Carga Masiva" at bounding box center [438, 143] width 98 height 13
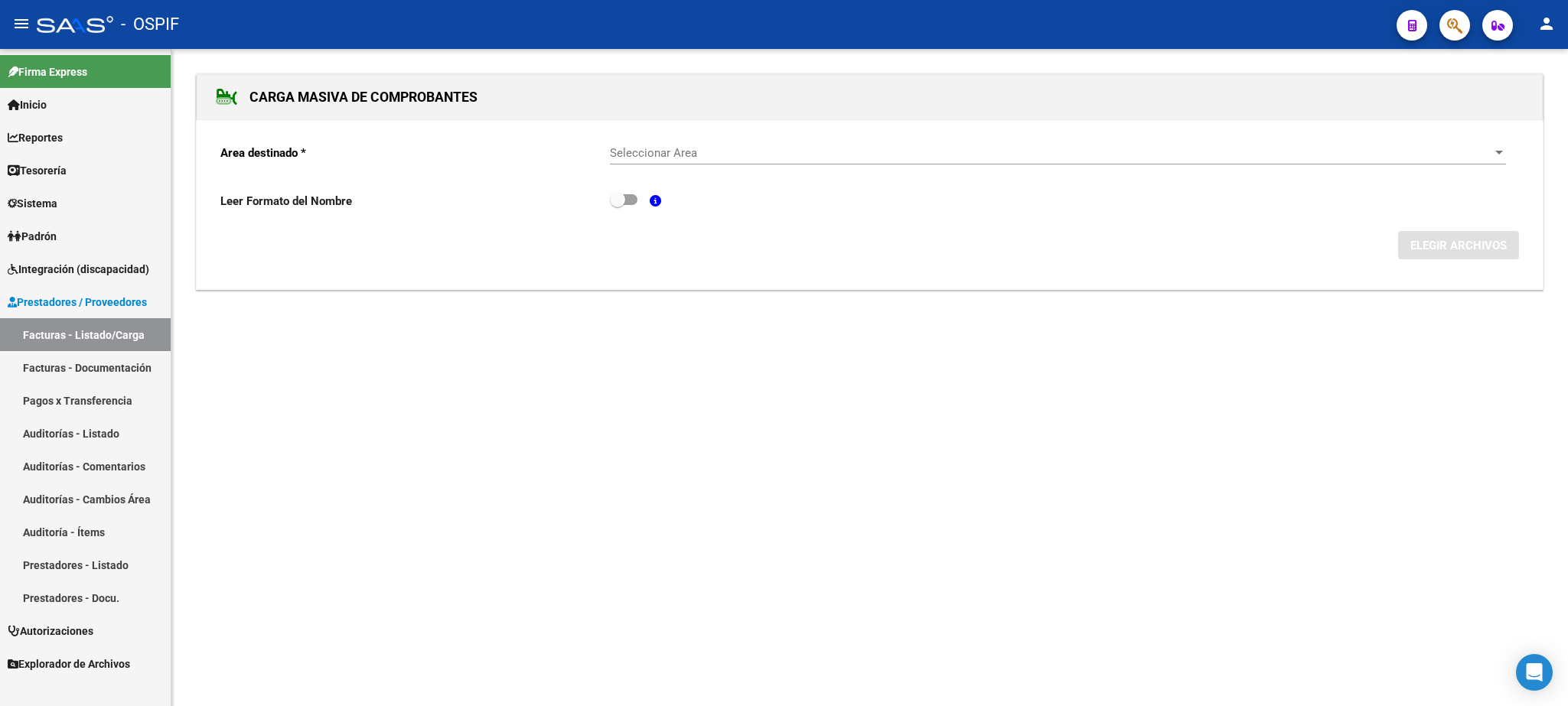
click at [663, 153] on span "Seleccionar Area" at bounding box center [1051, 152] width 883 height 13
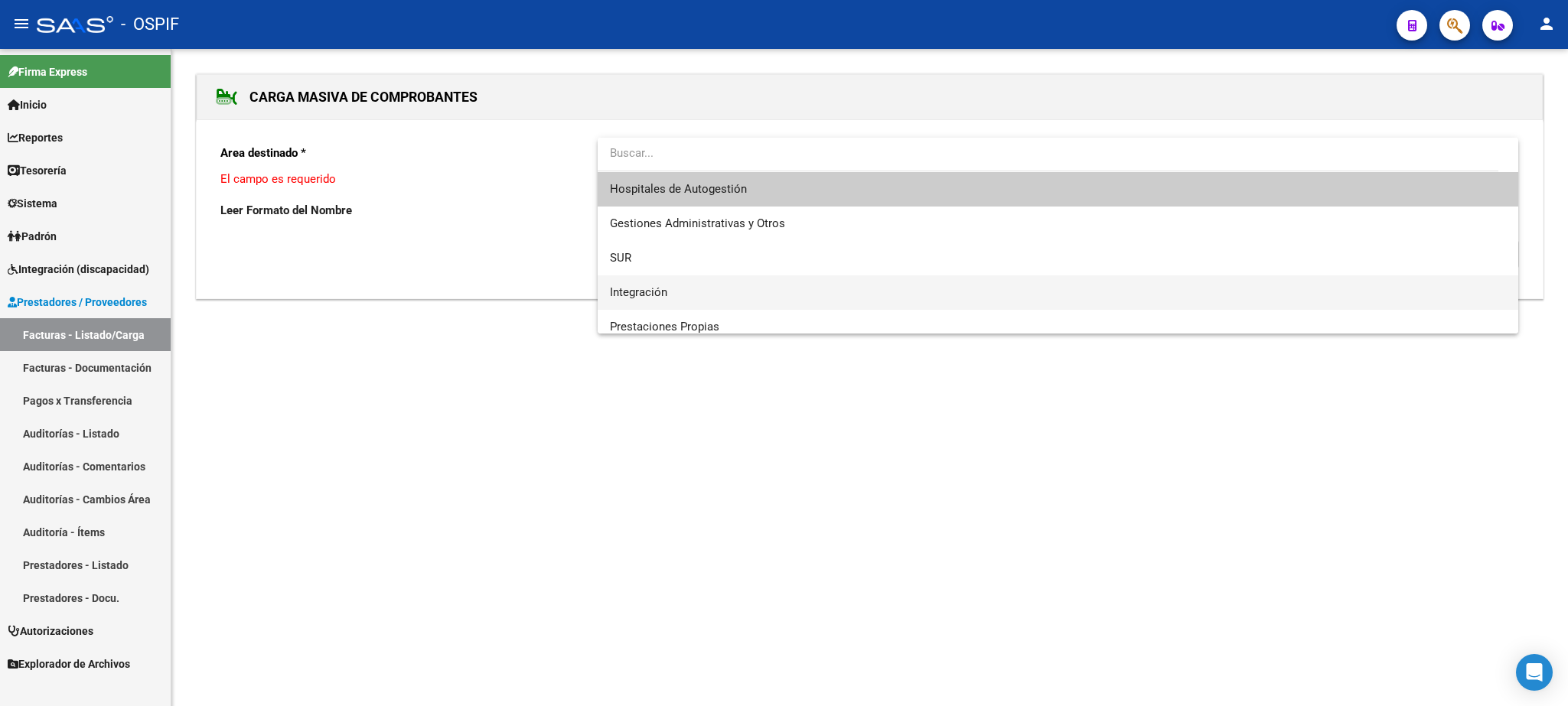
click at [645, 281] on span "Integración" at bounding box center [1058, 292] width 895 height 35
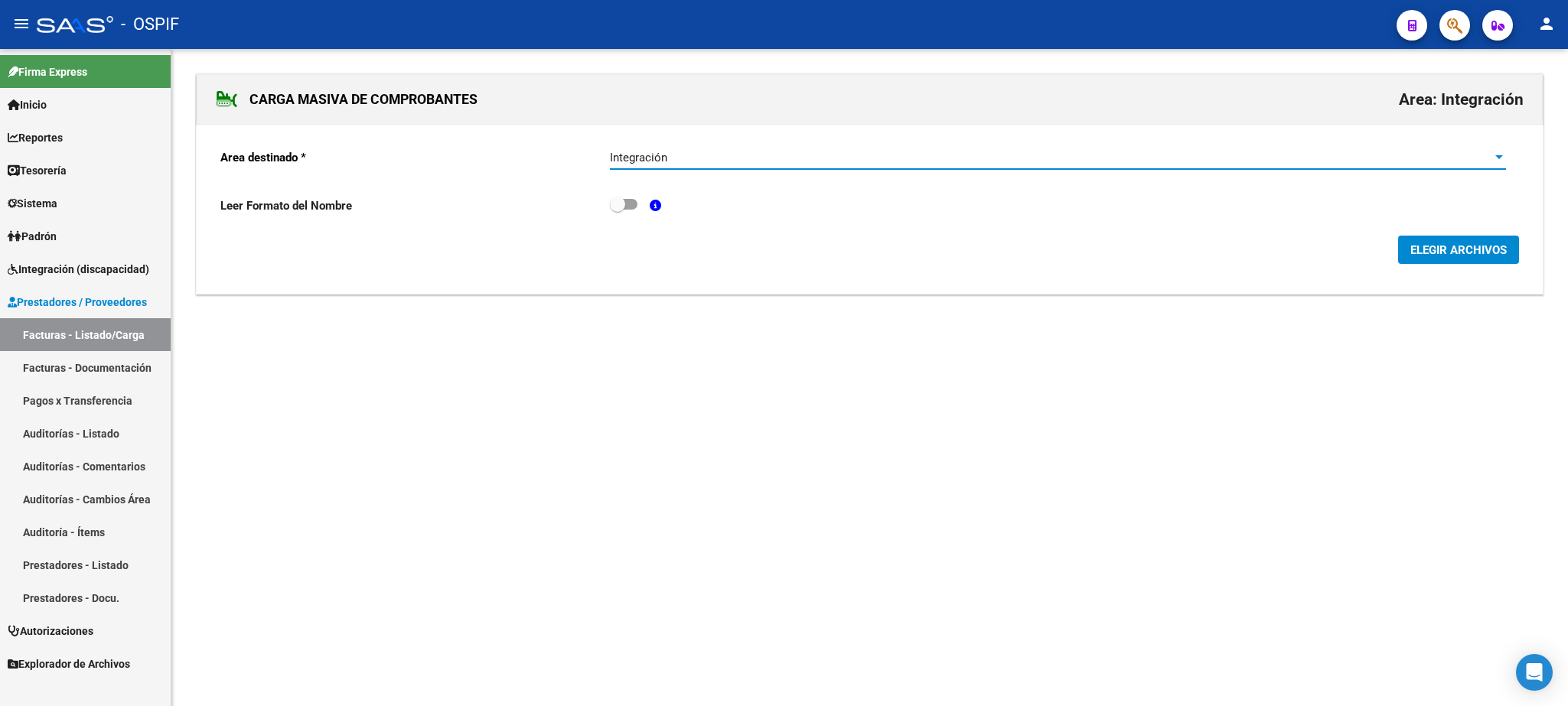
click at [1443, 243] on button "ELEGIR ARCHIVOS" at bounding box center [1458, 250] width 121 height 29
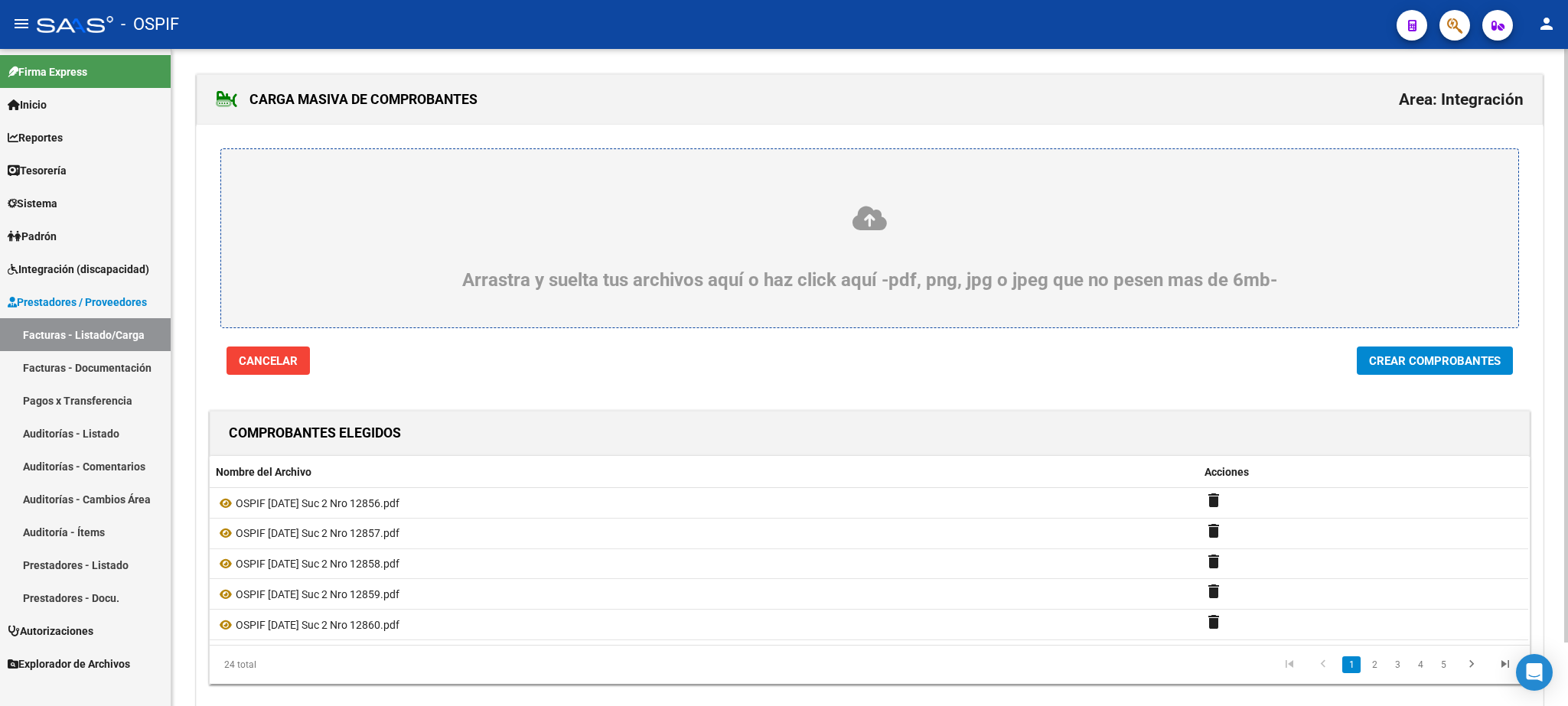
click at [1449, 367] on span "Crear Comprobantes" at bounding box center [1435, 361] width 132 height 13
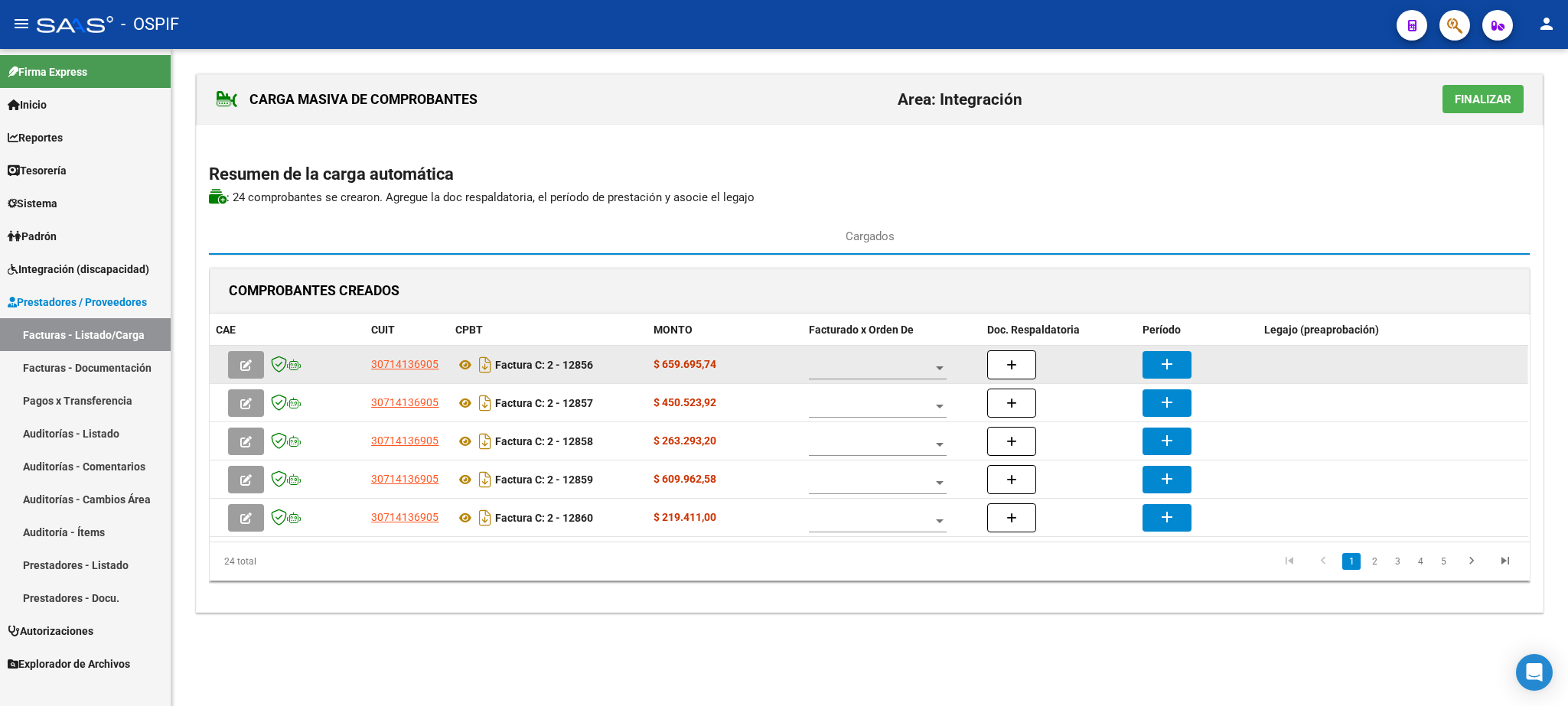
click at [878, 378] on div at bounding box center [878, 364] width 137 height 30
click at [854, 376] on span "A01 - OSPIF" at bounding box center [878, 371] width 137 height 32
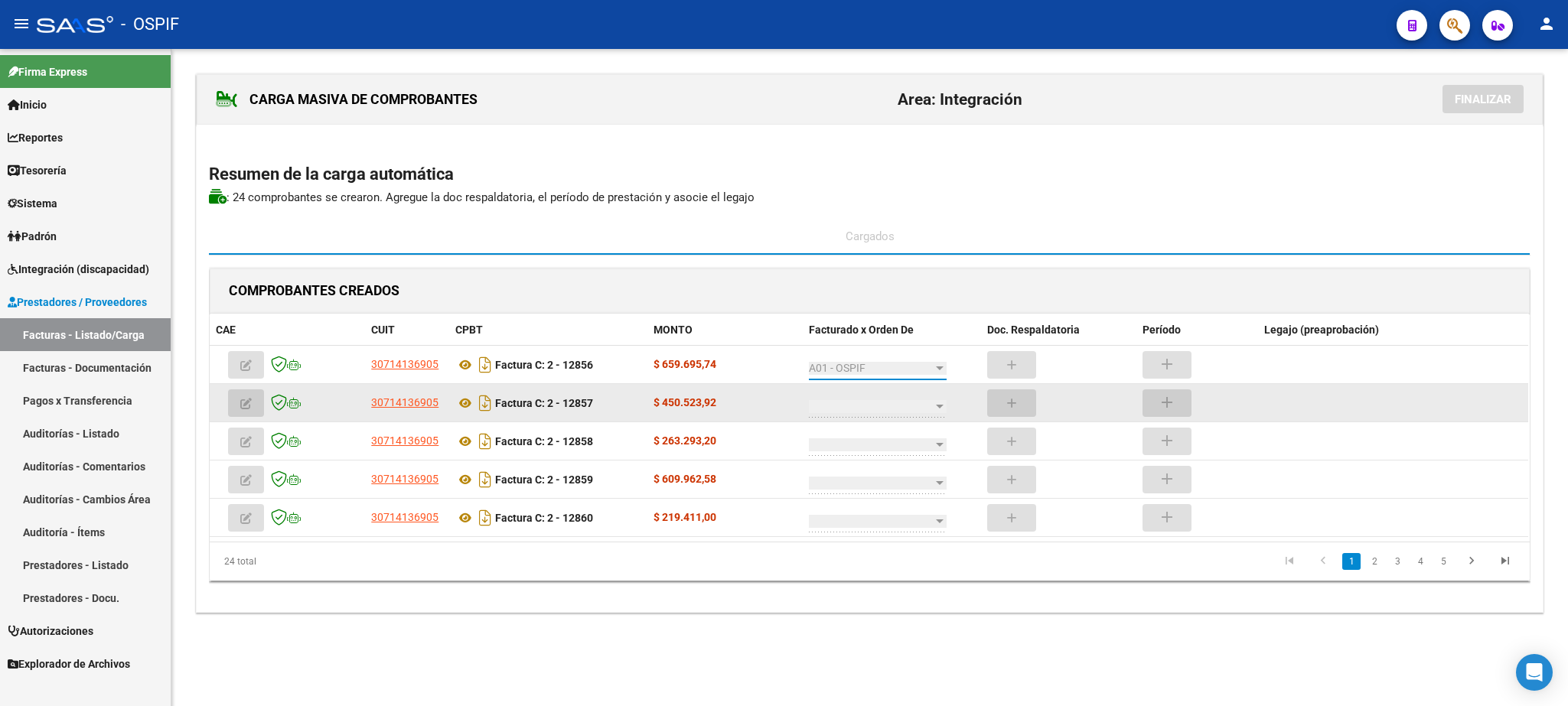
click at [869, 404] on span at bounding box center [871, 406] width 124 height 13
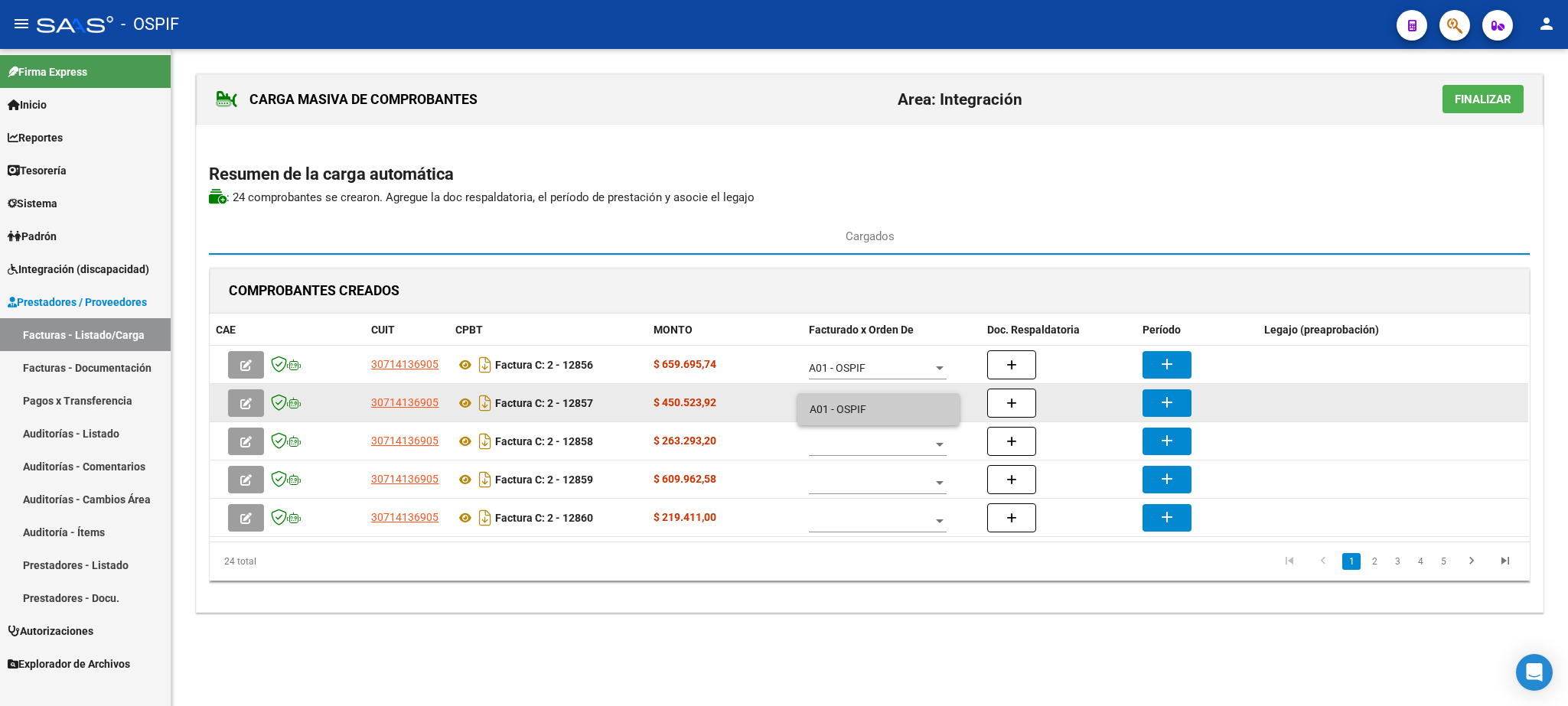
click at [869, 404] on span "A01 - OSPIF" at bounding box center [878, 409] width 137 height 32
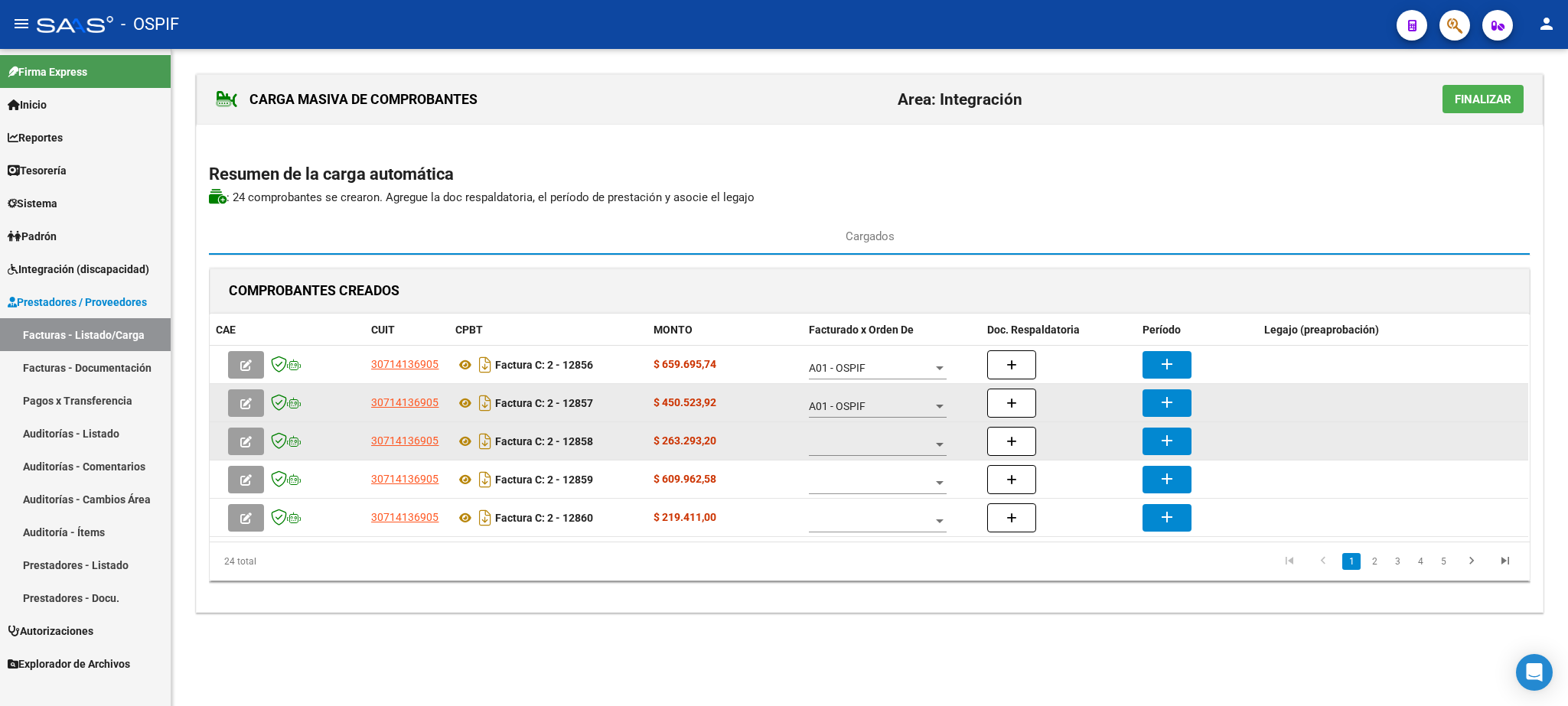
click at [877, 440] on div at bounding box center [878, 441] width 137 height 30
click at [877, 440] on span "A01 - OSPIF" at bounding box center [878, 447] width 137 height 32
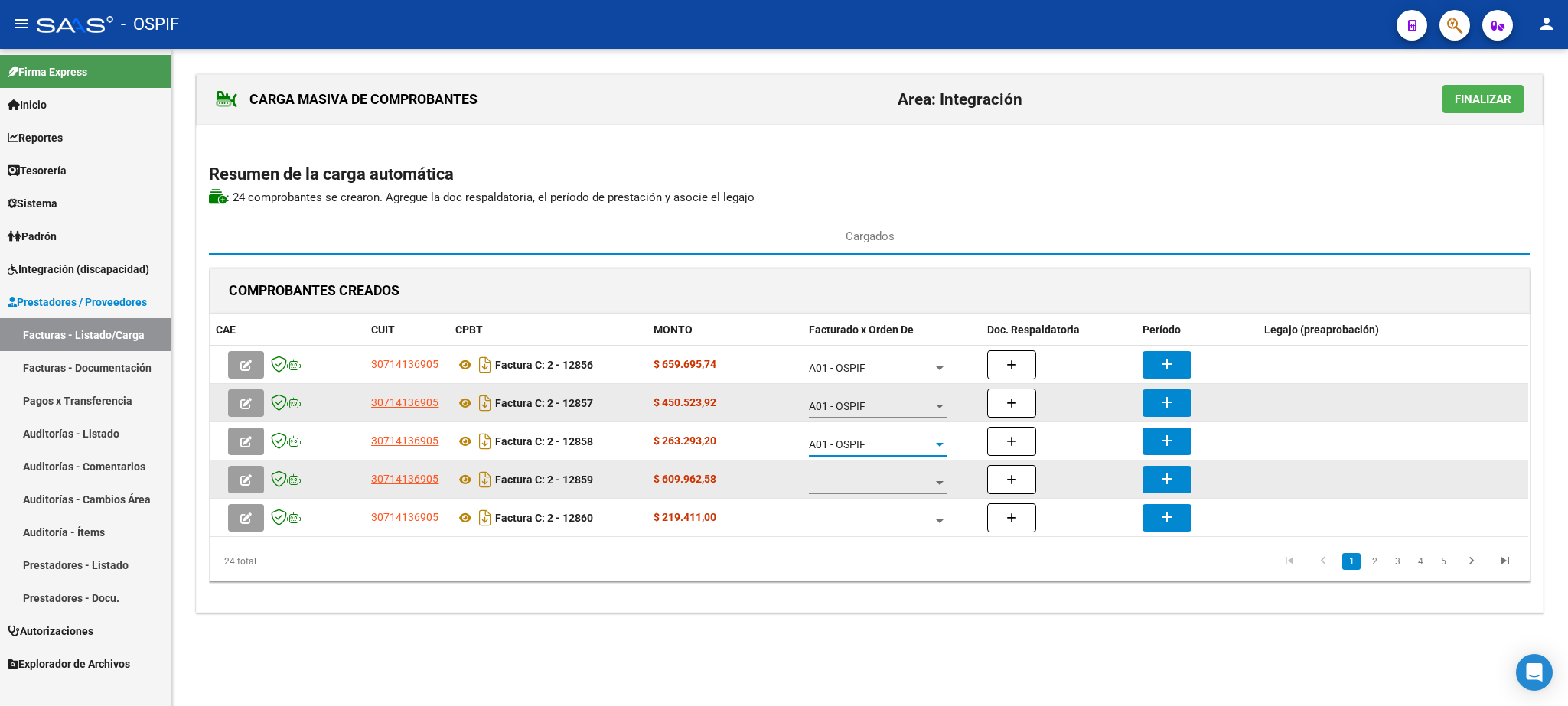
click at [860, 481] on span at bounding box center [871, 483] width 124 height 13
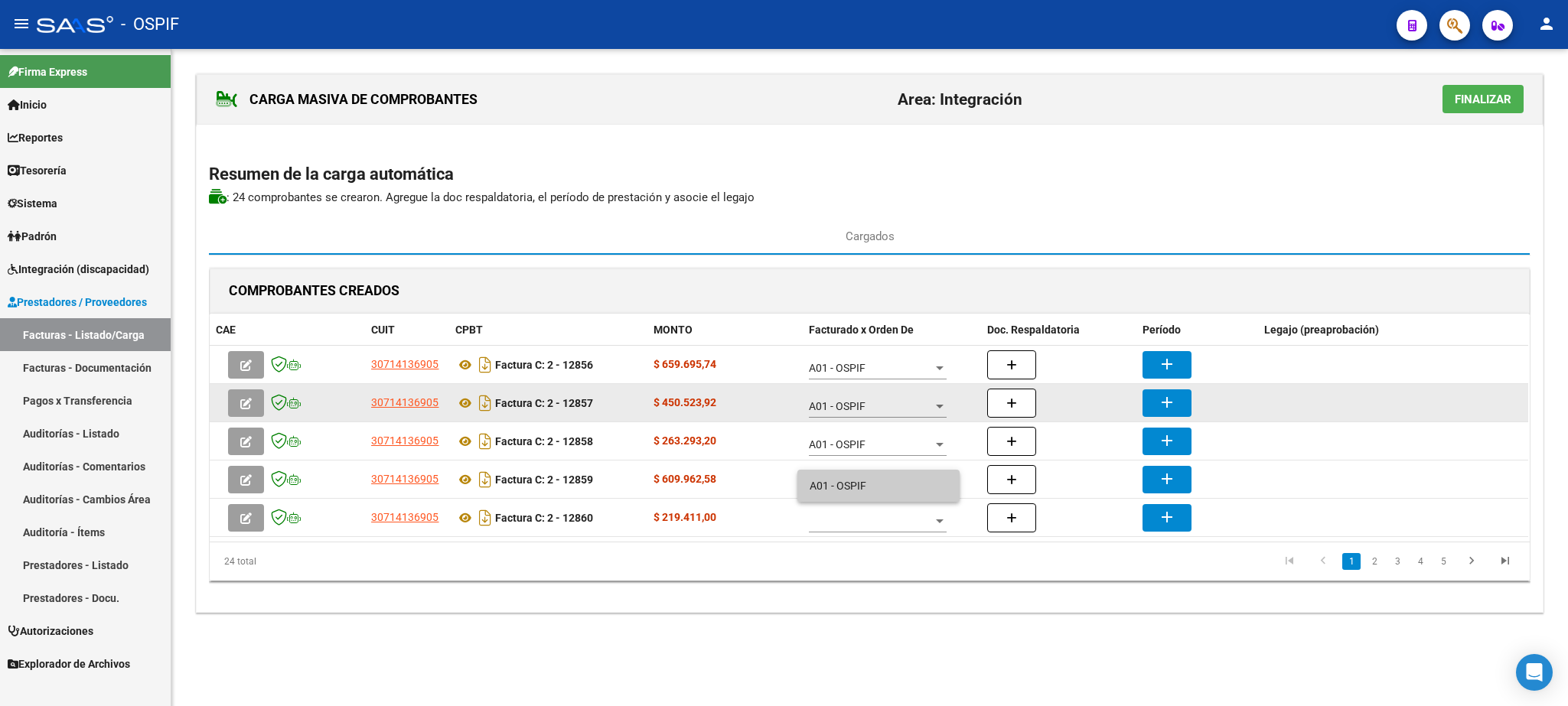
click at [860, 479] on span "A01 - OSPIF" at bounding box center [878, 485] width 137 height 32
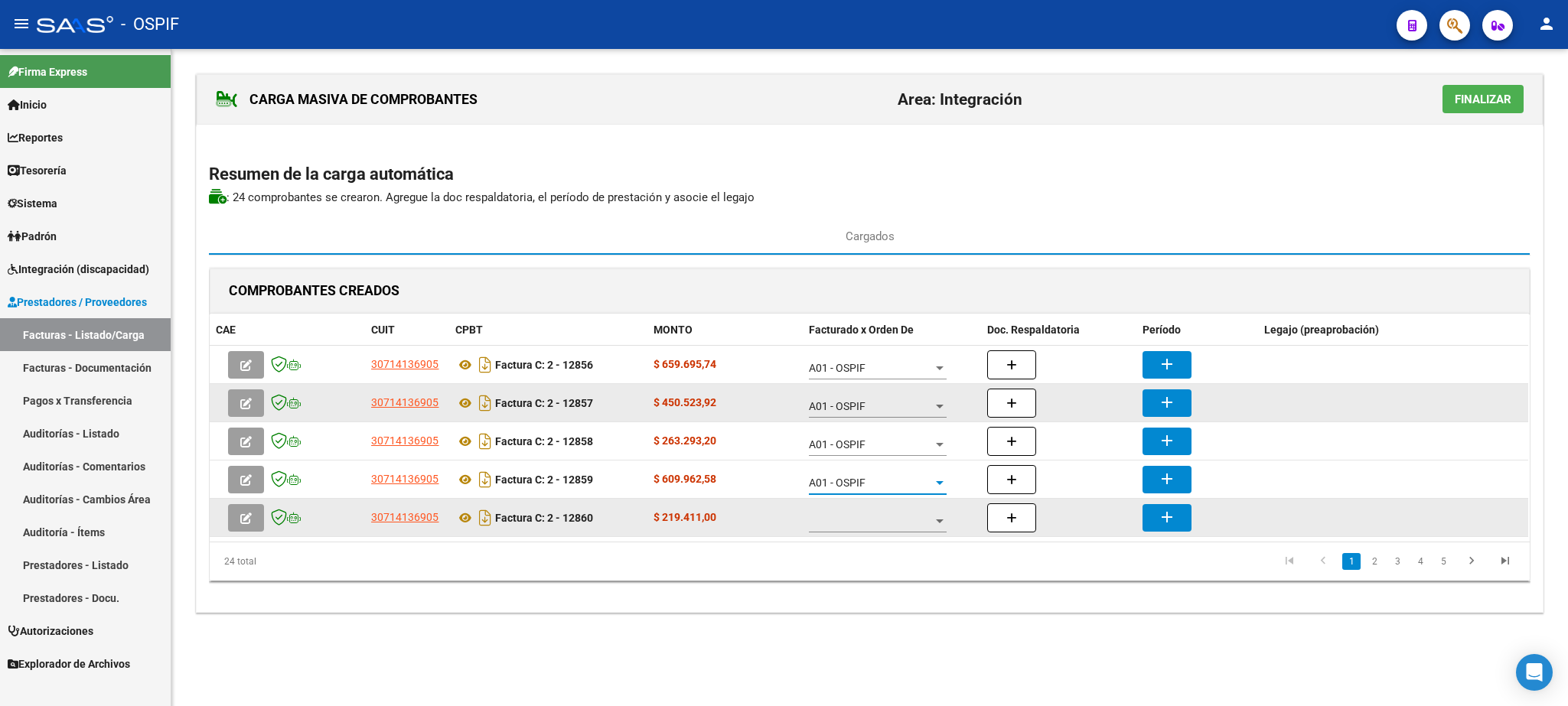
click at [867, 523] on span at bounding box center [871, 521] width 124 height 13
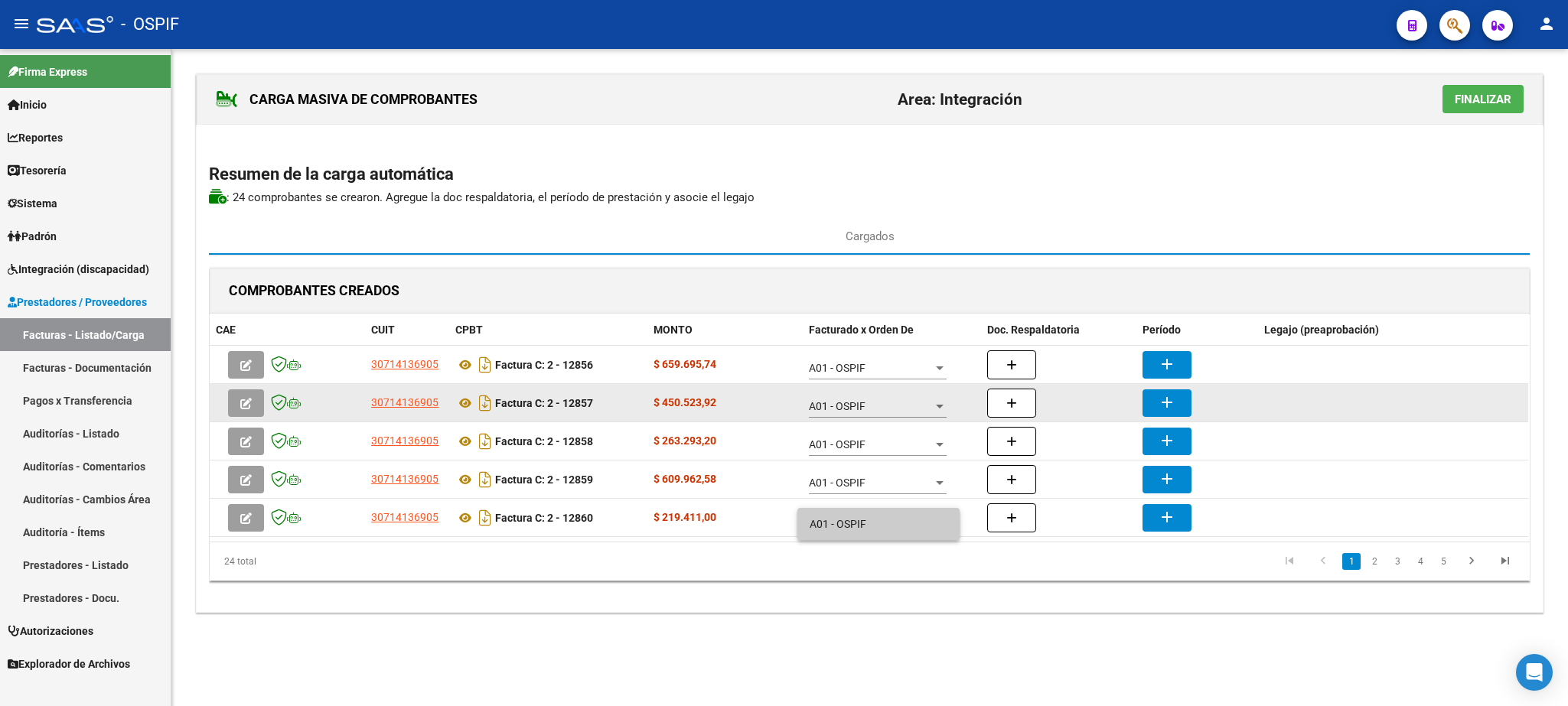
click at [868, 519] on span "A01 - OSPIF" at bounding box center [878, 524] width 137 height 32
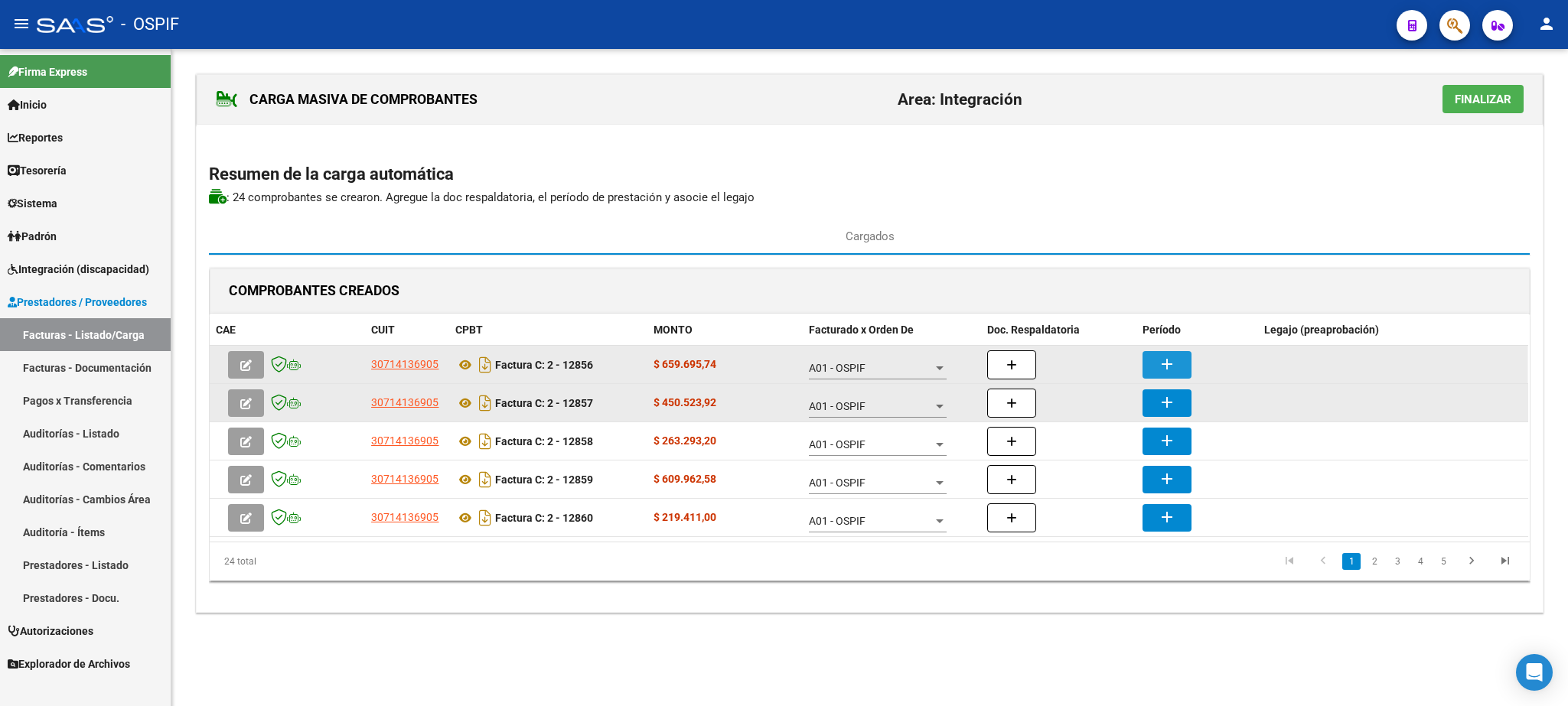
click at [1164, 372] on mat-icon "add" at bounding box center [1168, 364] width 19 height 19
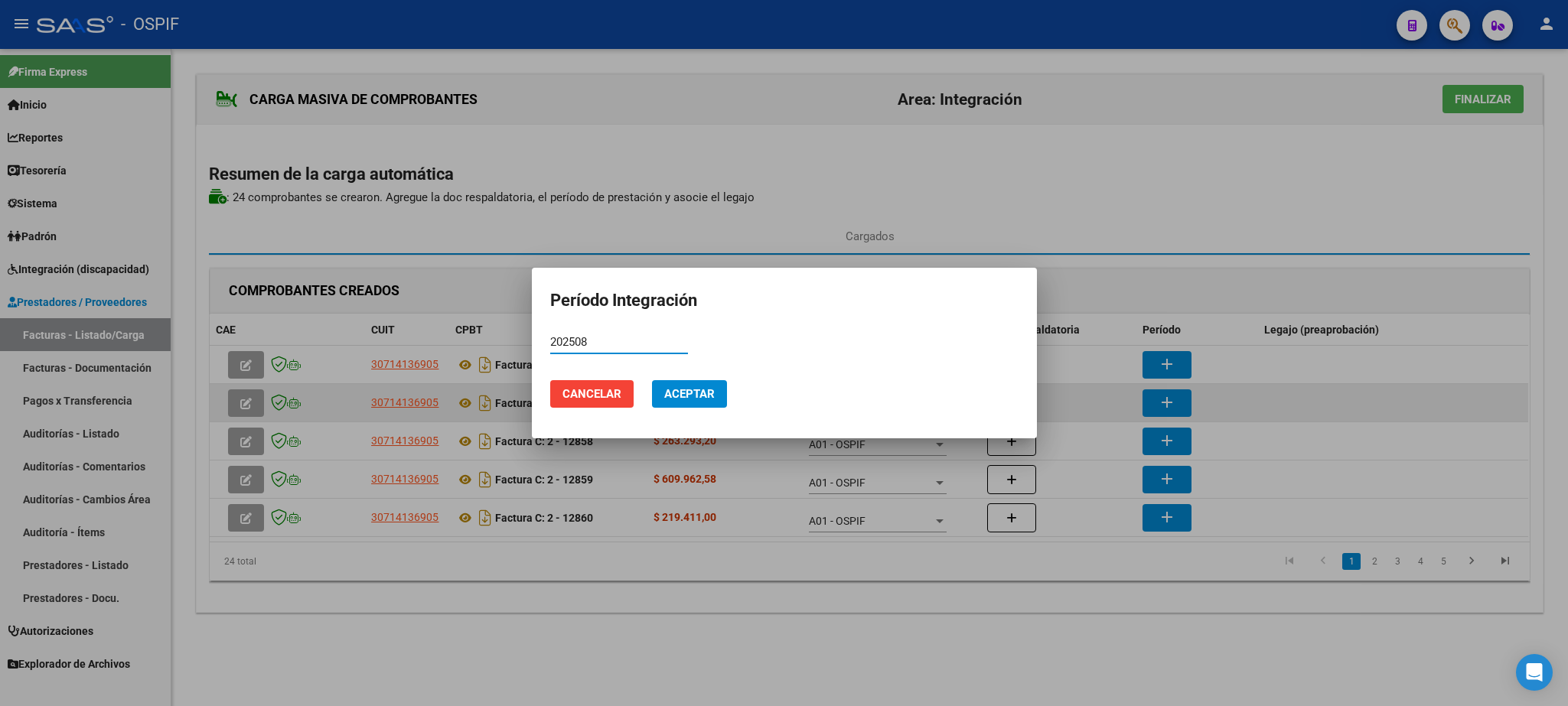
type input "202508"
click at [691, 378] on mat-dialog-actions "Cancelar Aceptar" at bounding box center [785, 394] width 469 height 52
click at [709, 403] on button "Aceptar" at bounding box center [690, 393] width 75 height 28
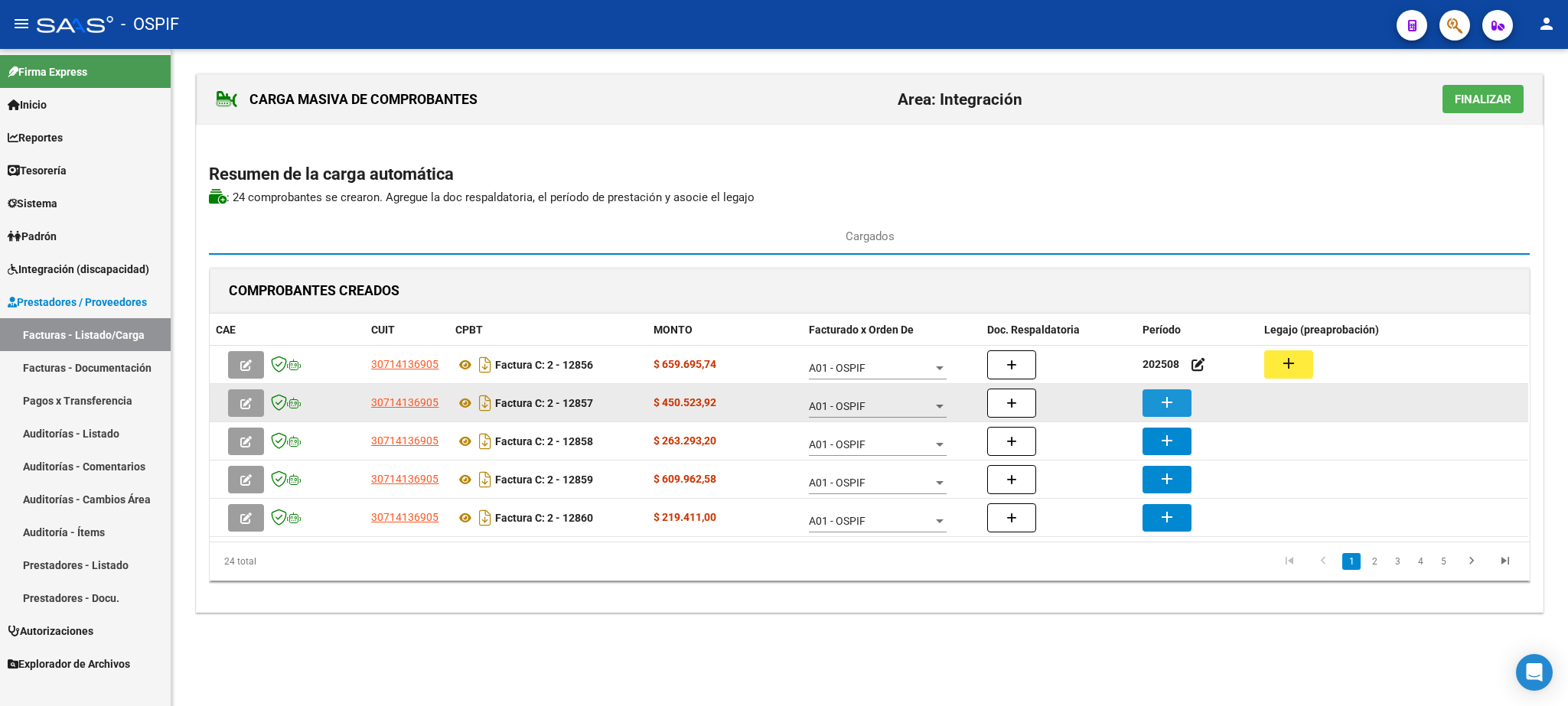
click at [1170, 408] on mat-icon "add" at bounding box center [1168, 403] width 19 height 19
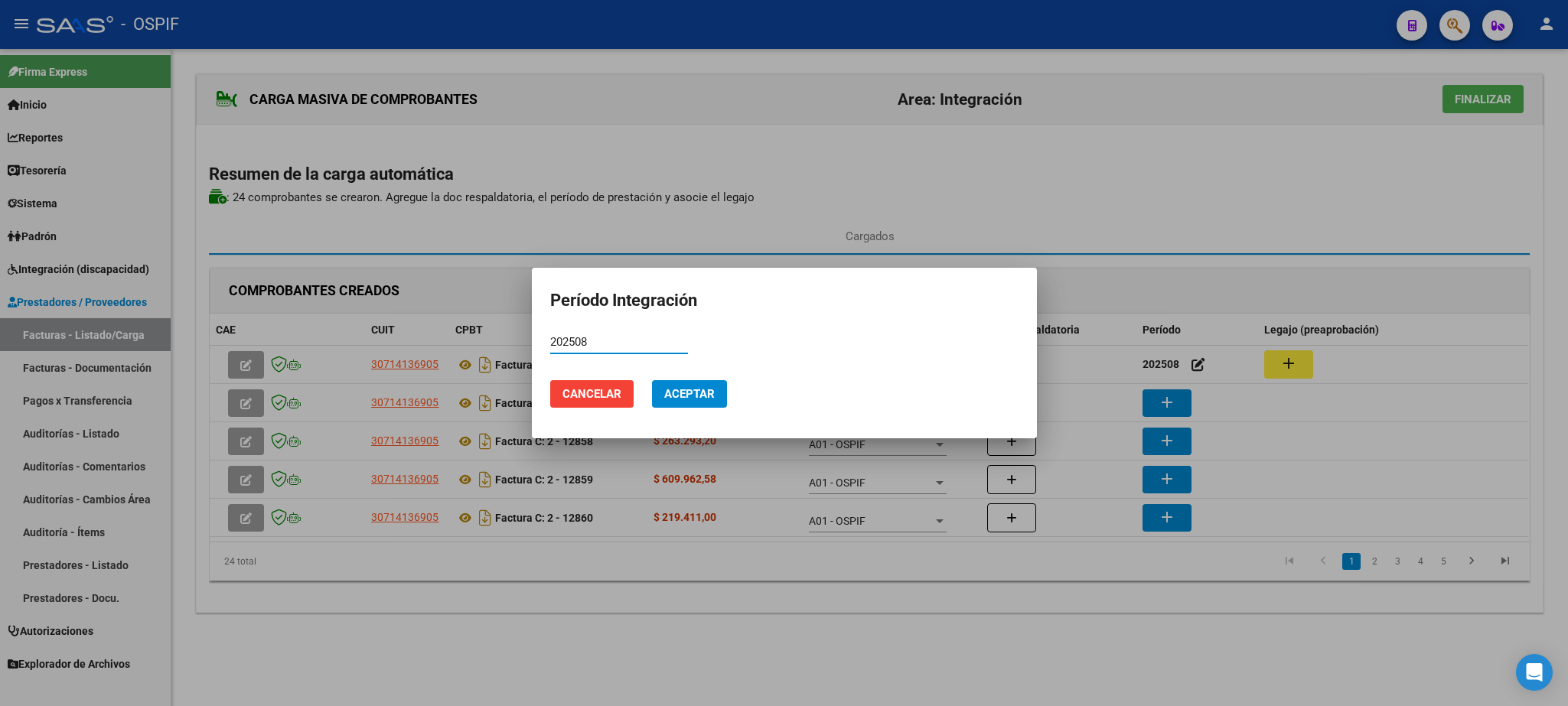
type input "202508"
click at [718, 380] on mat-dialog-actions "Cancelar Aceptar" at bounding box center [785, 394] width 469 height 52
click at [694, 392] on span "Aceptar" at bounding box center [690, 393] width 51 height 13
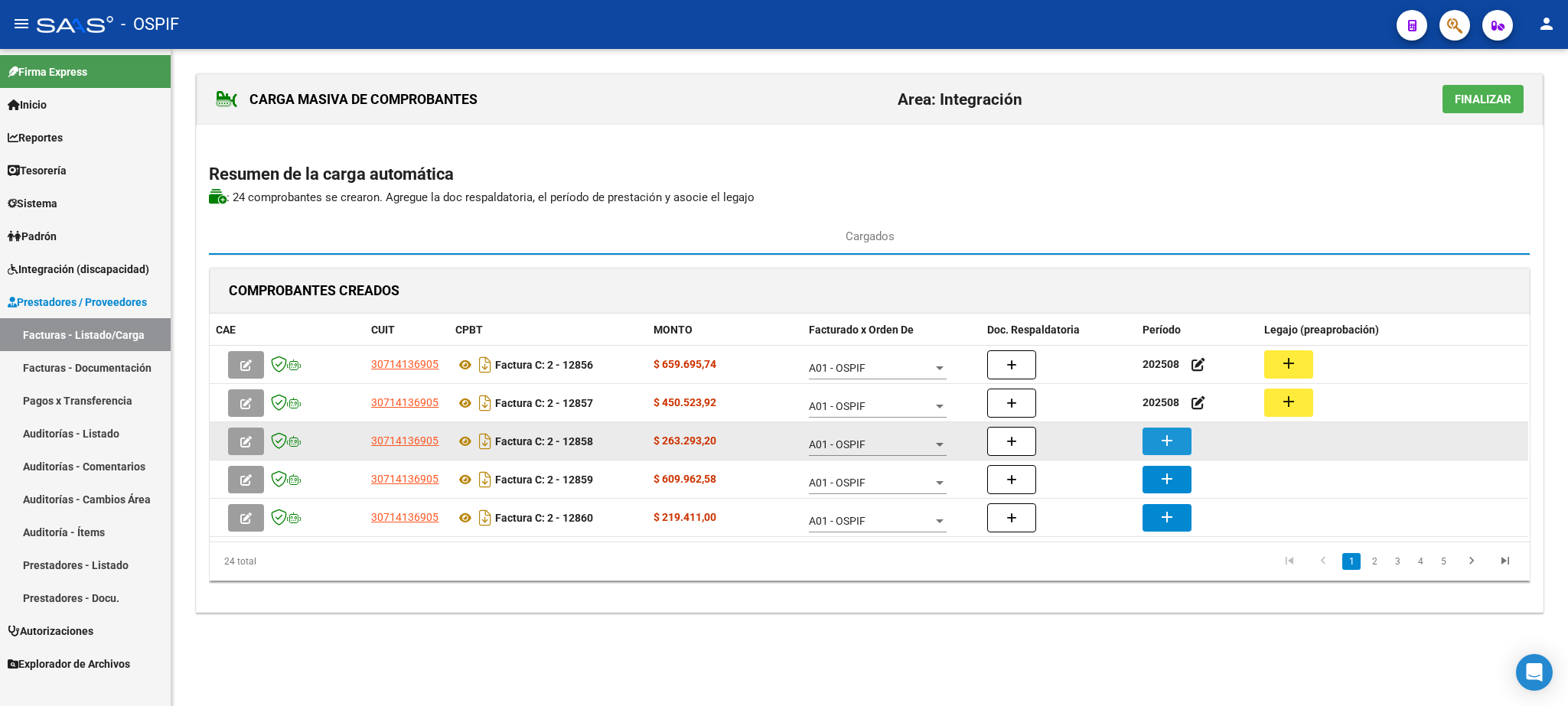
click at [1166, 450] on mat-icon "add" at bounding box center [1168, 441] width 19 height 19
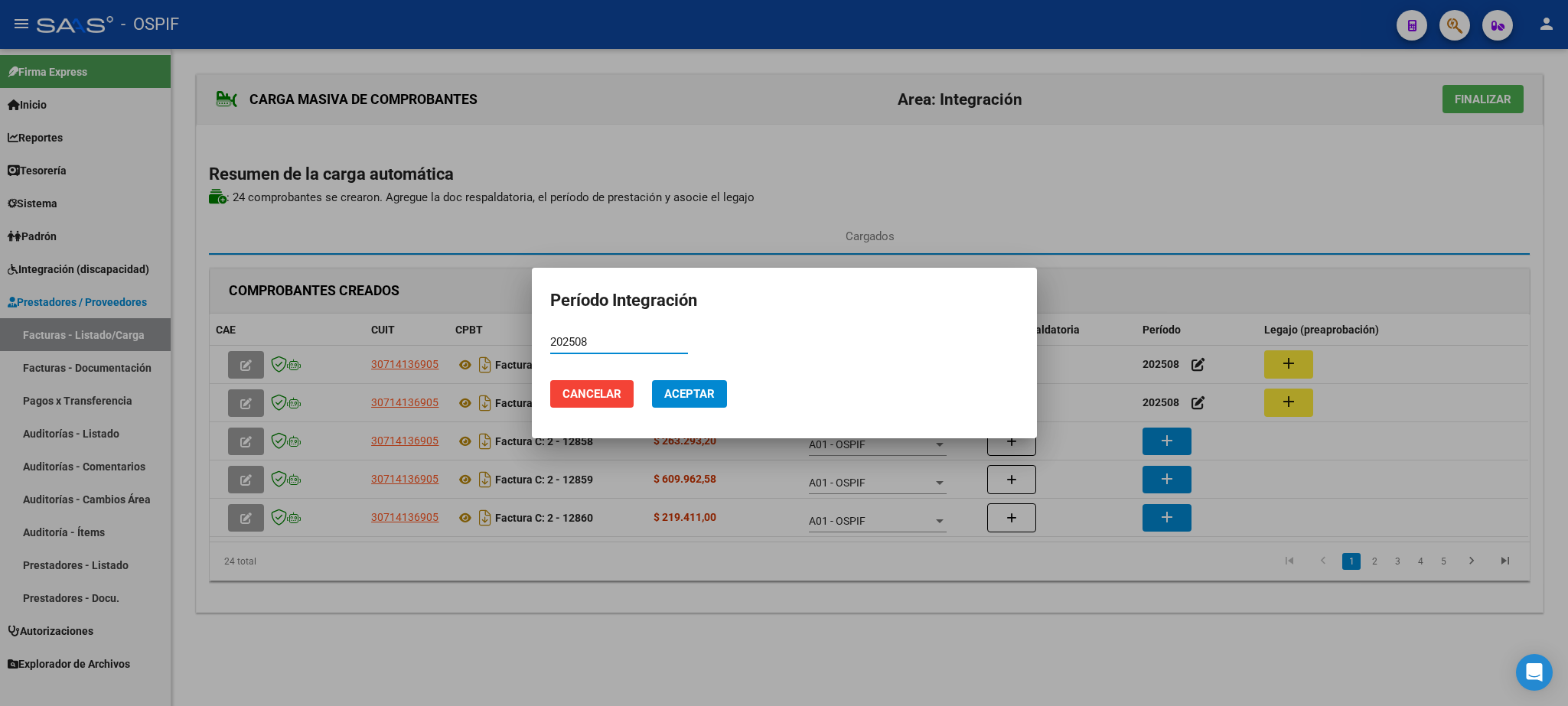
type input "202508"
click at [725, 394] on button "Aceptar" at bounding box center [690, 393] width 75 height 28
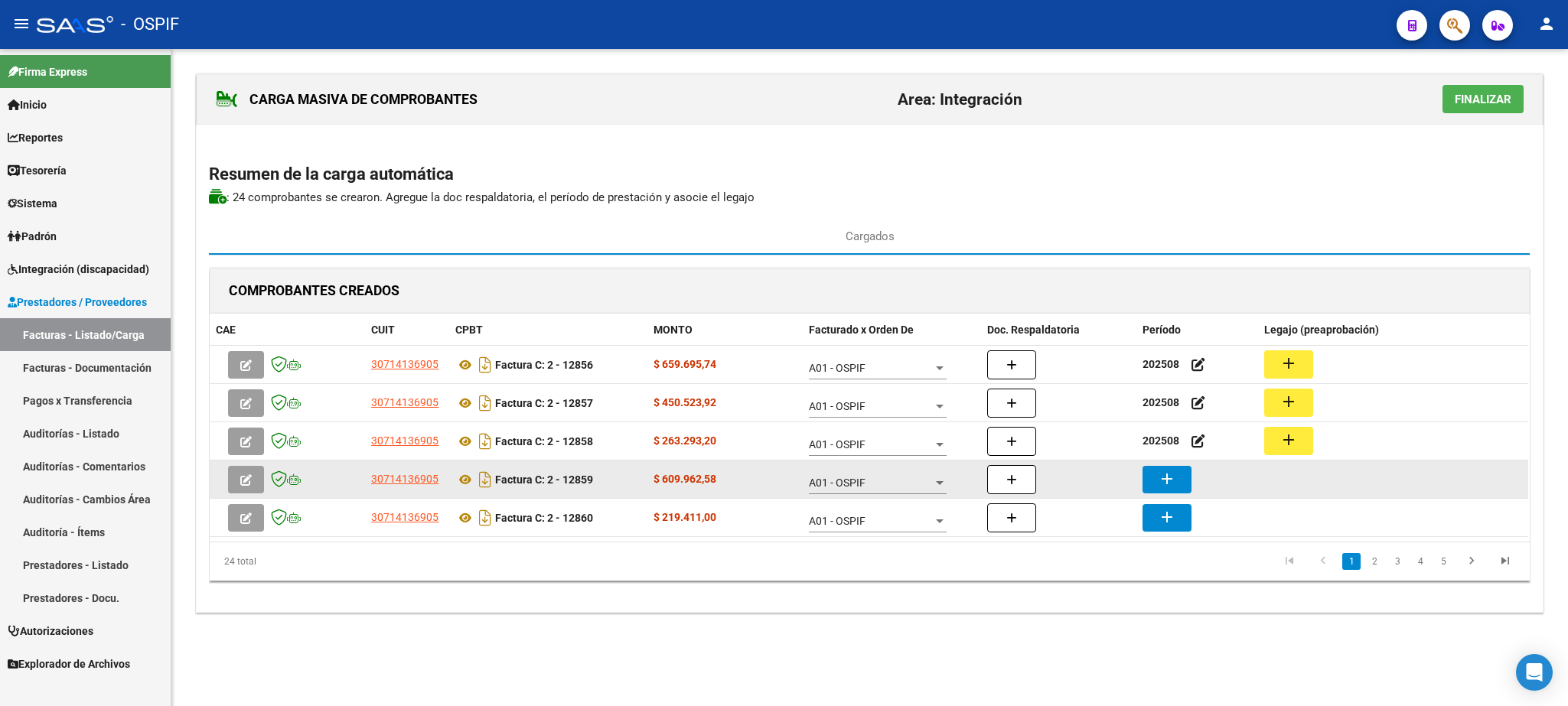
click at [1178, 477] on button "add" at bounding box center [1167, 479] width 49 height 28
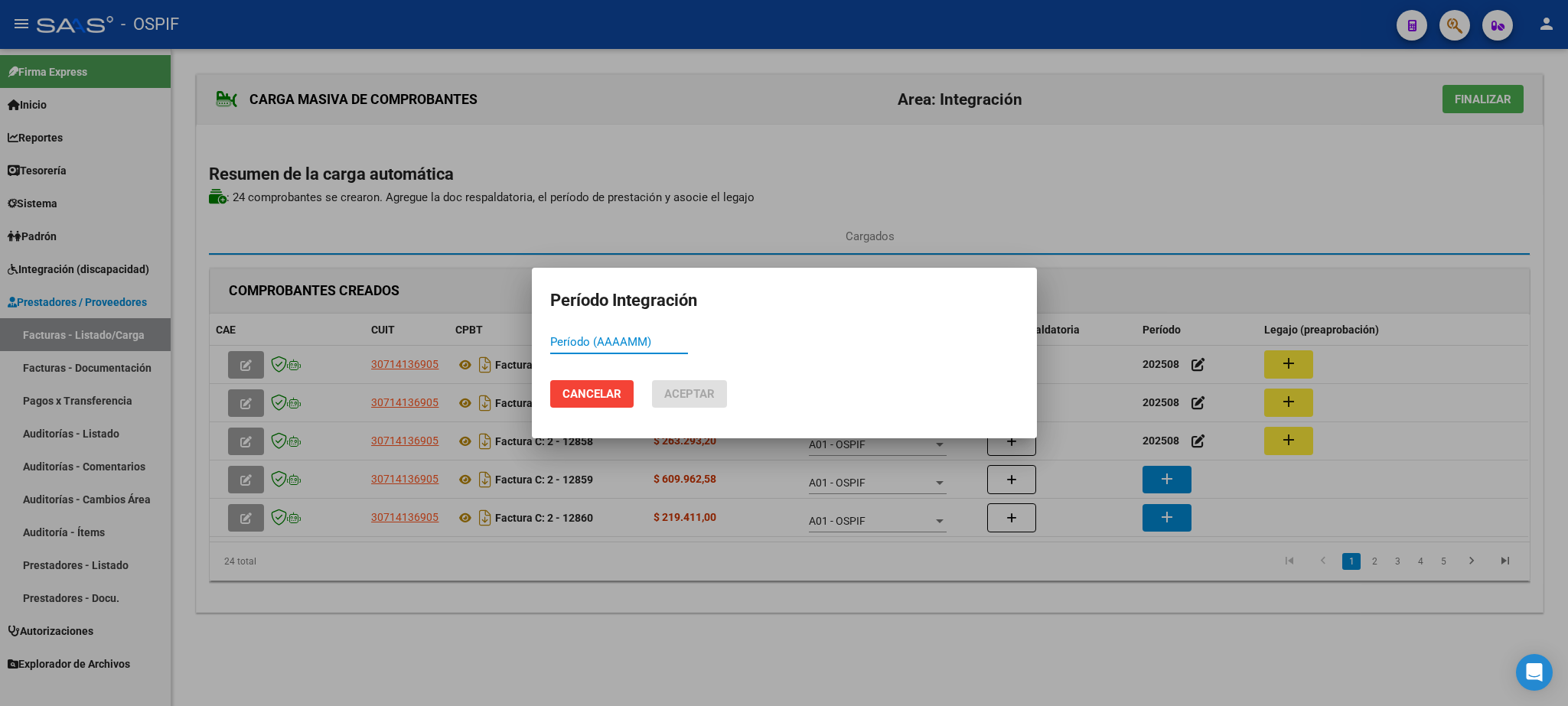
paste input "202508"
type input "202508"
click at [704, 383] on button "Aceptar" at bounding box center [690, 393] width 75 height 28
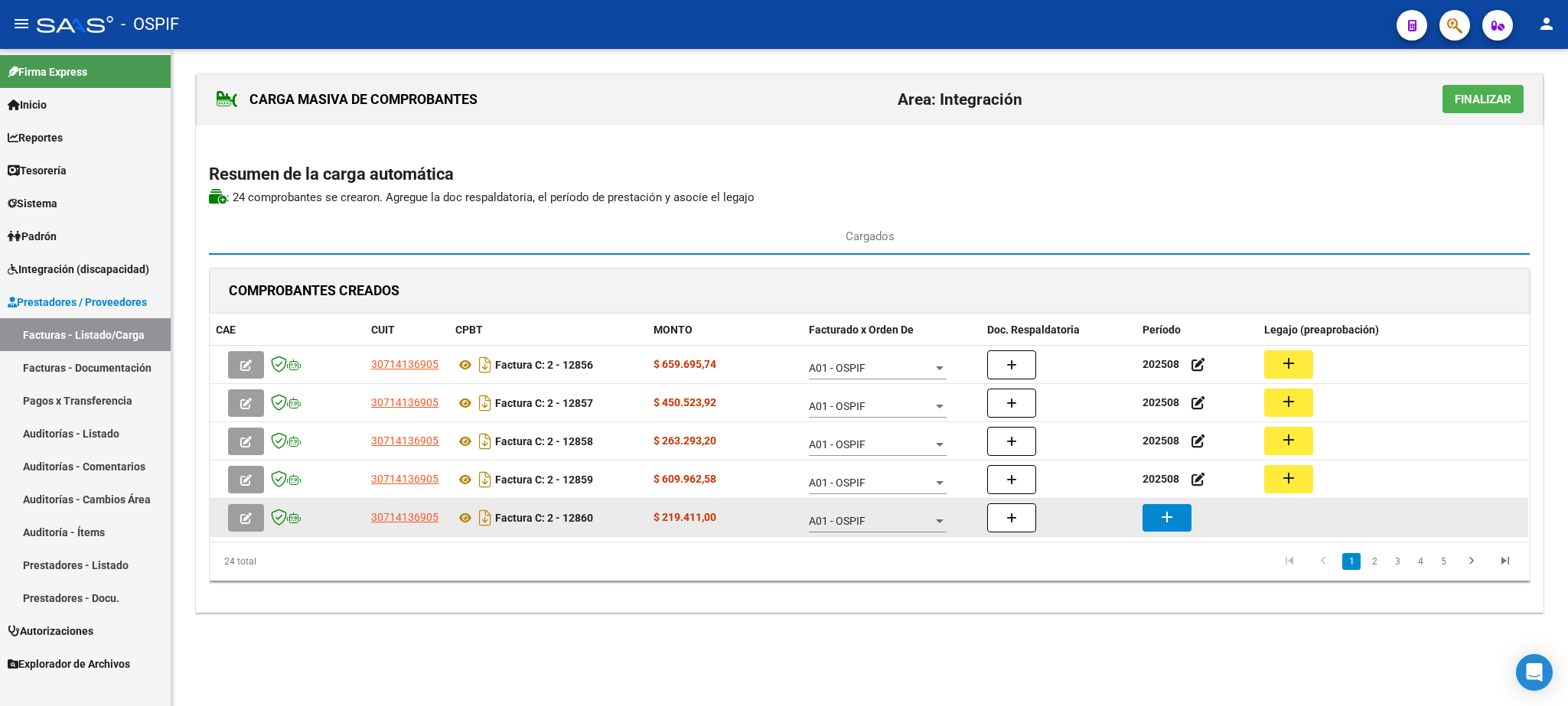
click at [1164, 514] on mat-icon "add" at bounding box center [1168, 517] width 19 height 19
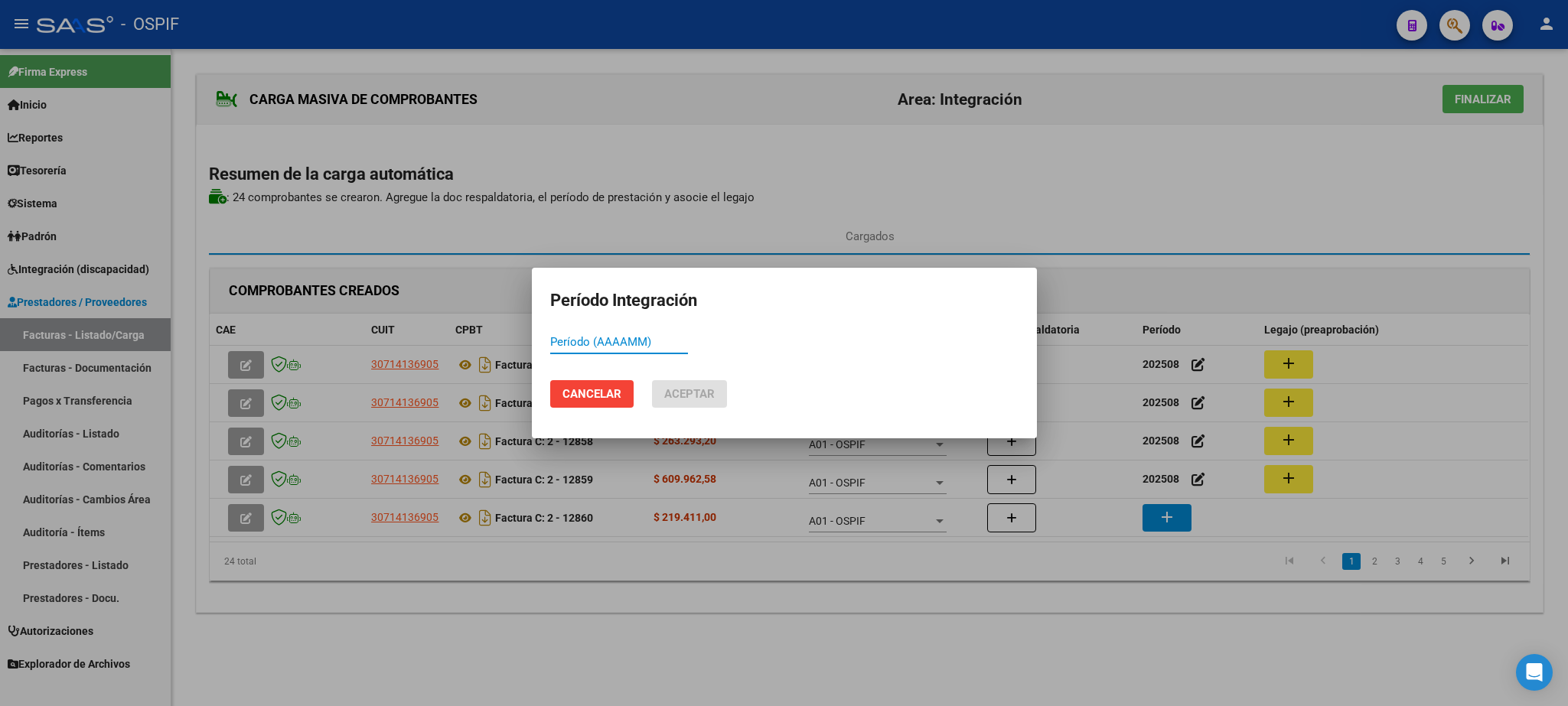
paste input "202508"
type input "202508"
click at [700, 393] on span "Aceptar" at bounding box center [690, 393] width 51 height 13
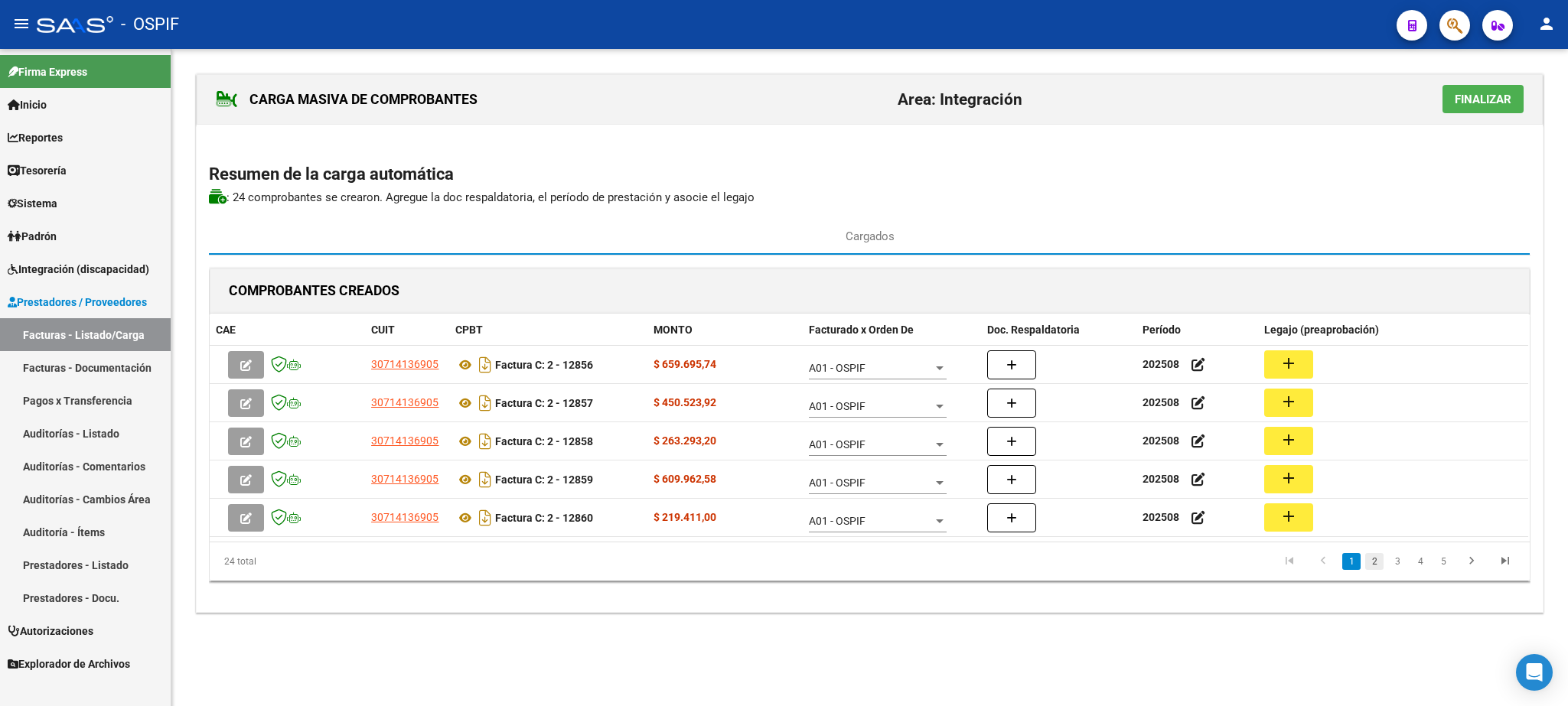
click at [1375, 562] on link "2" at bounding box center [1375, 561] width 19 height 17
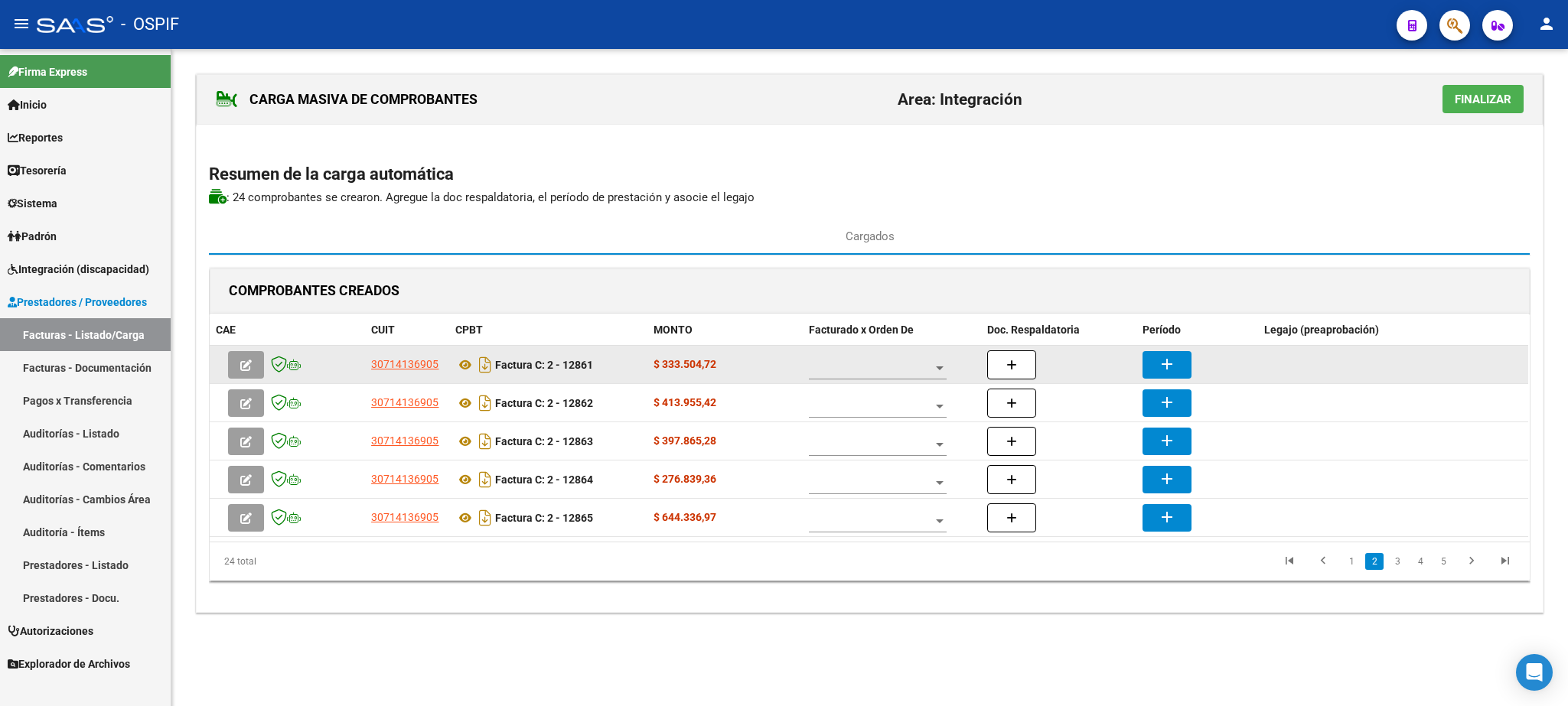
click at [831, 361] on div at bounding box center [878, 364] width 137 height 30
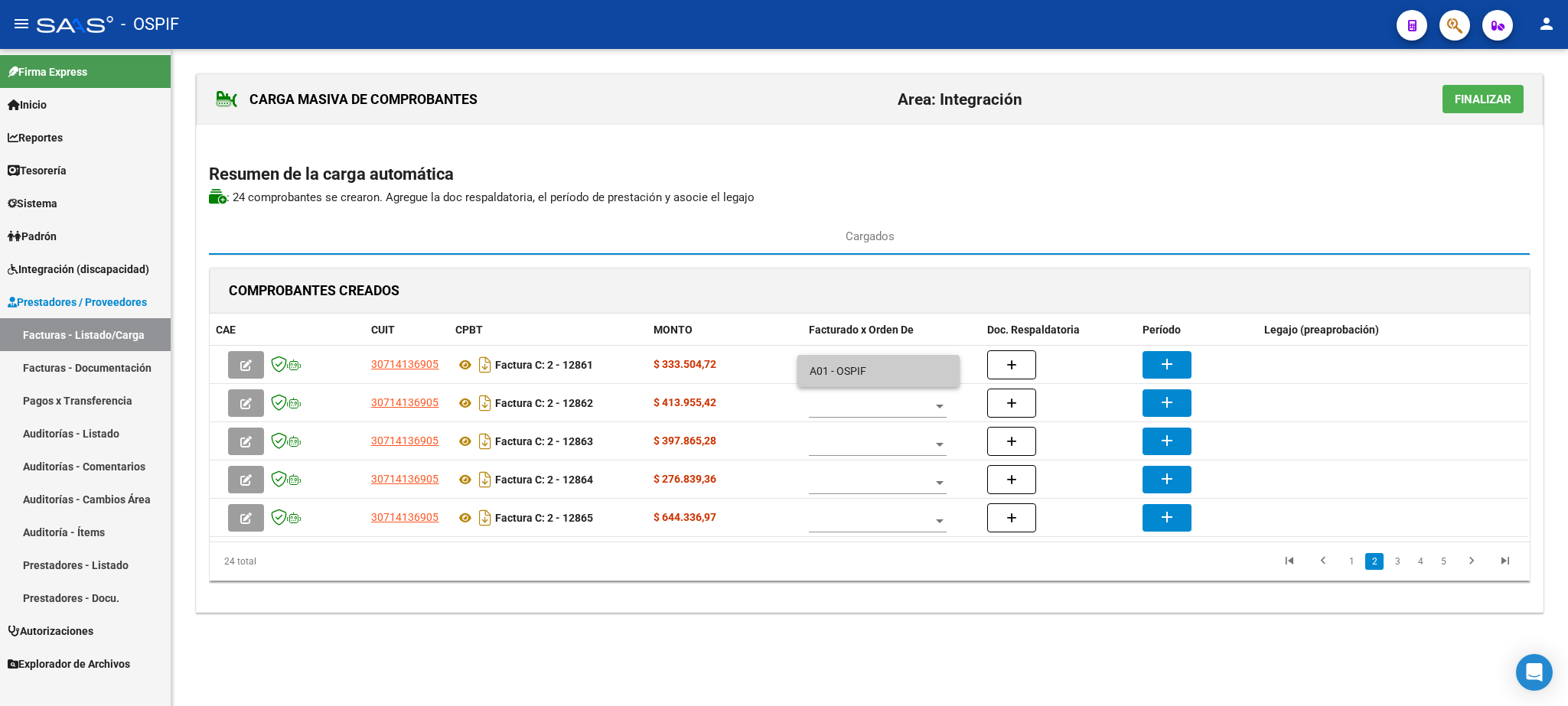
click at [831, 362] on span "A01 - OSPIF" at bounding box center [878, 371] width 137 height 32
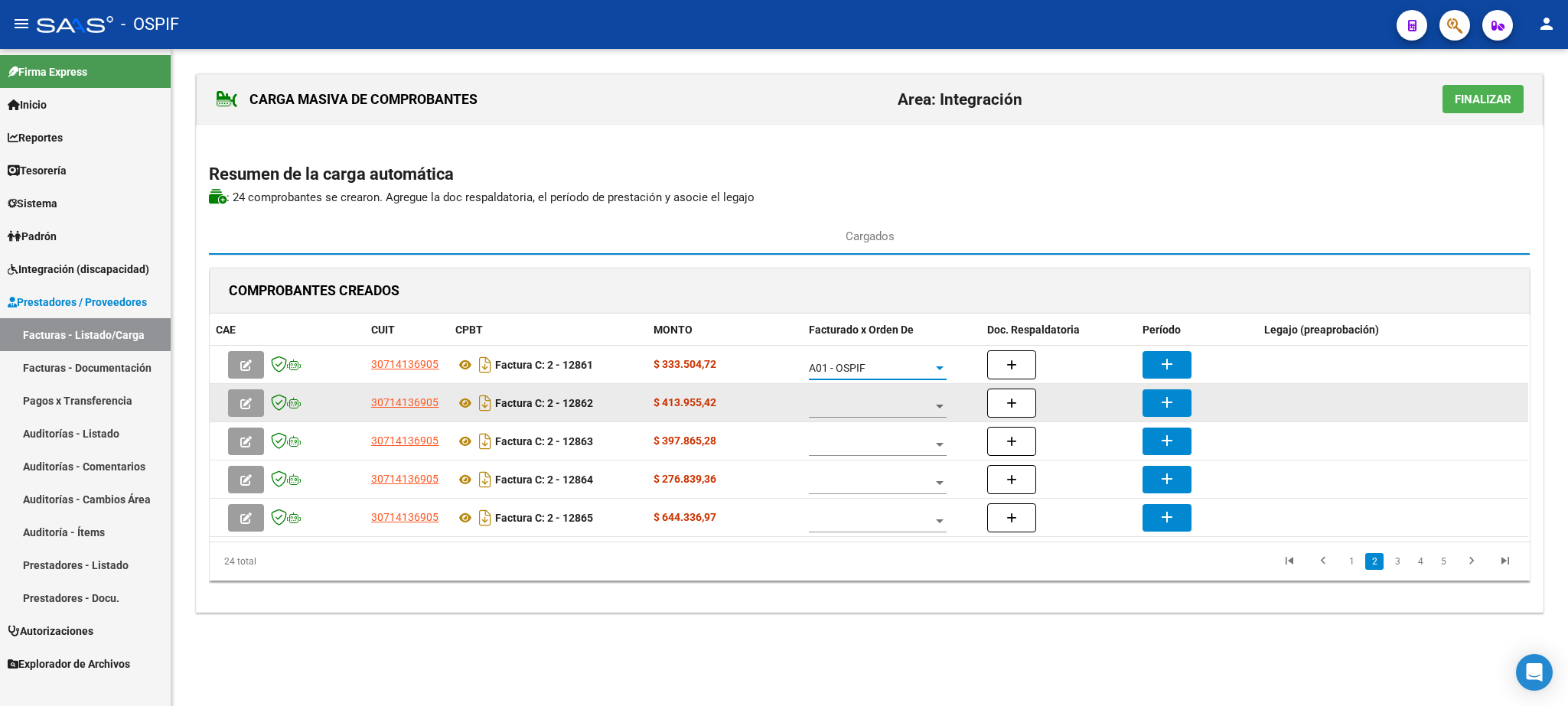
click at [860, 403] on div at bounding box center [878, 402] width 137 height 30
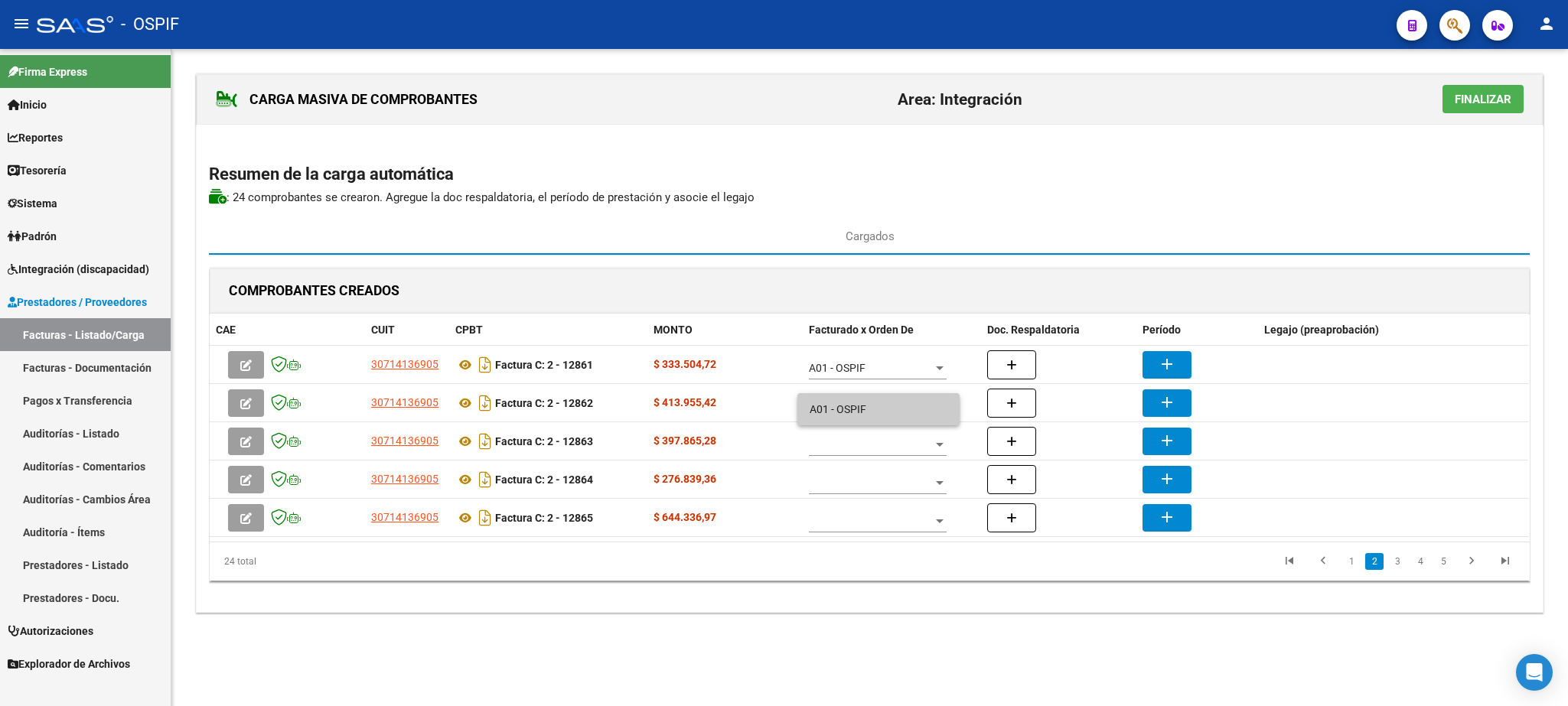
click at [856, 405] on span "A01 - OSPIF" at bounding box center [878, 409] width 137 height 32
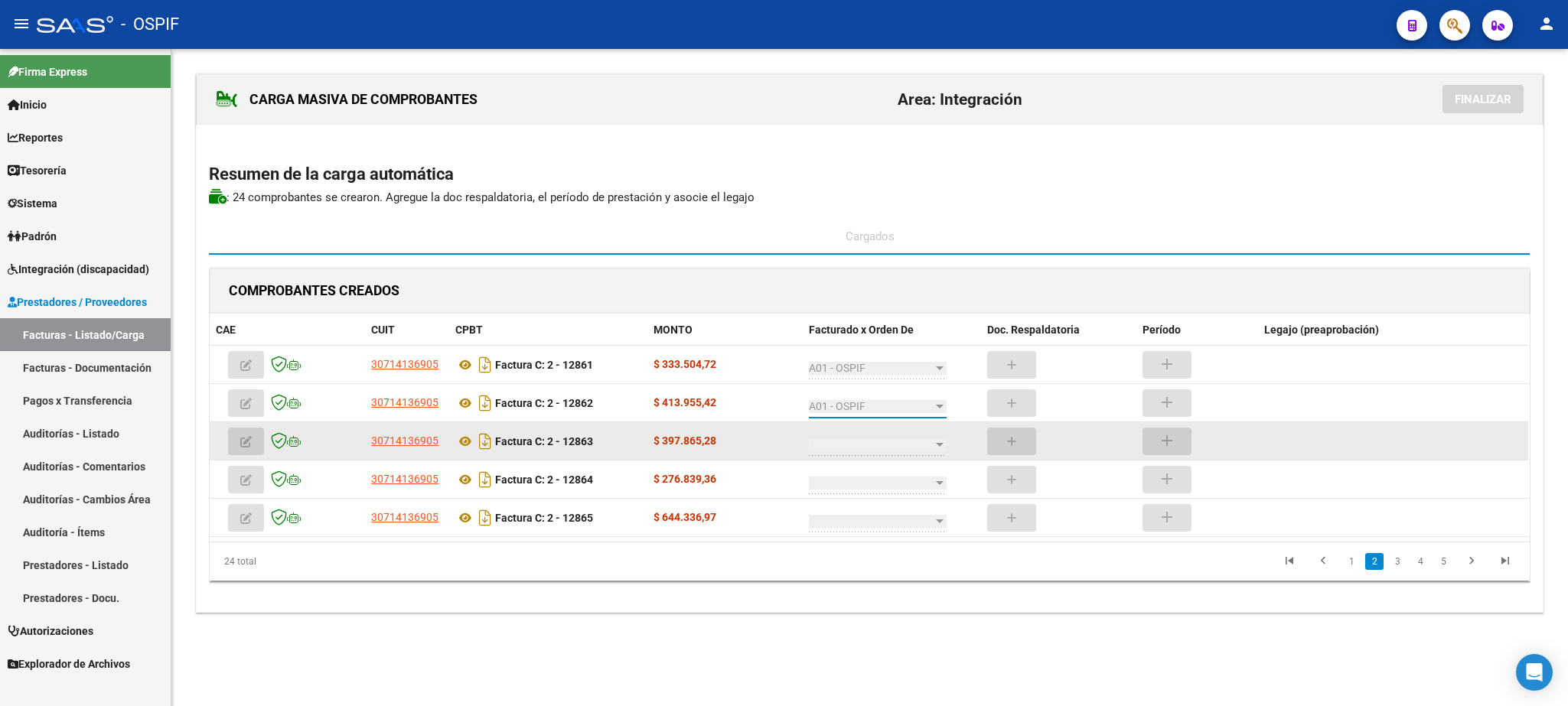
click at [874, 456] on div at bounding box center [878, 441] width 137 height 30
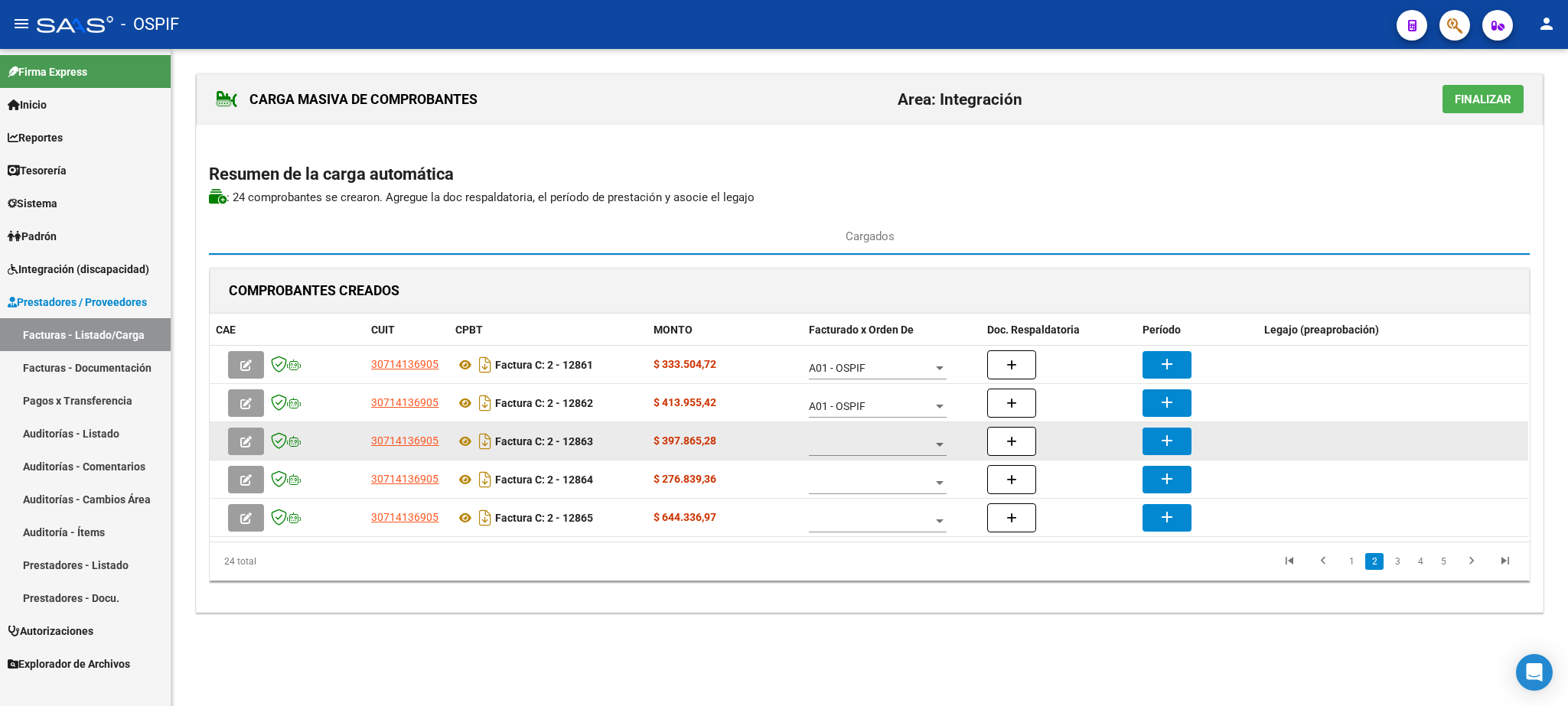
click at [873, 456] on div at bounding box center [878, 441] width 137 height 30
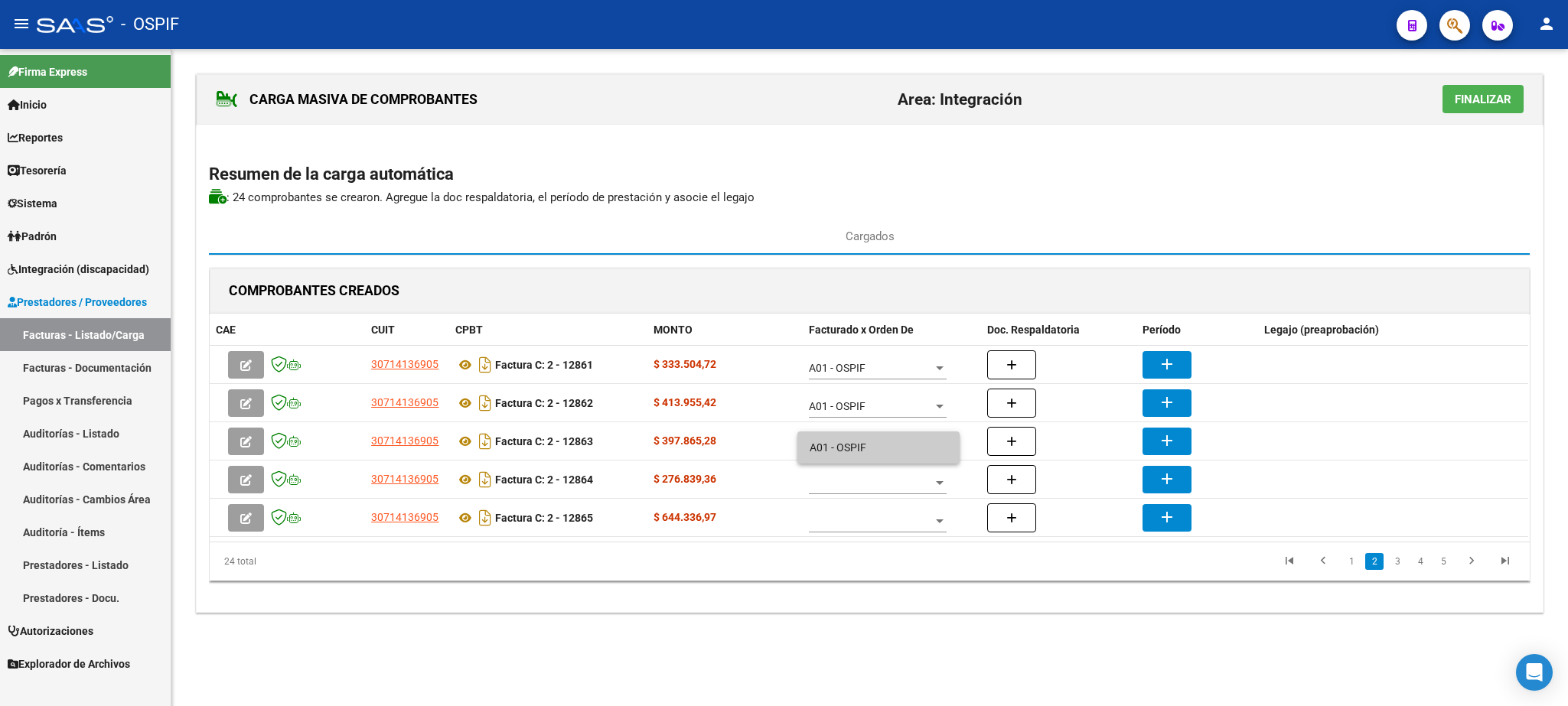
click at [863, 452] on span "A01 - OSPIF" at bounding box center [878, 447] width 137 height 32
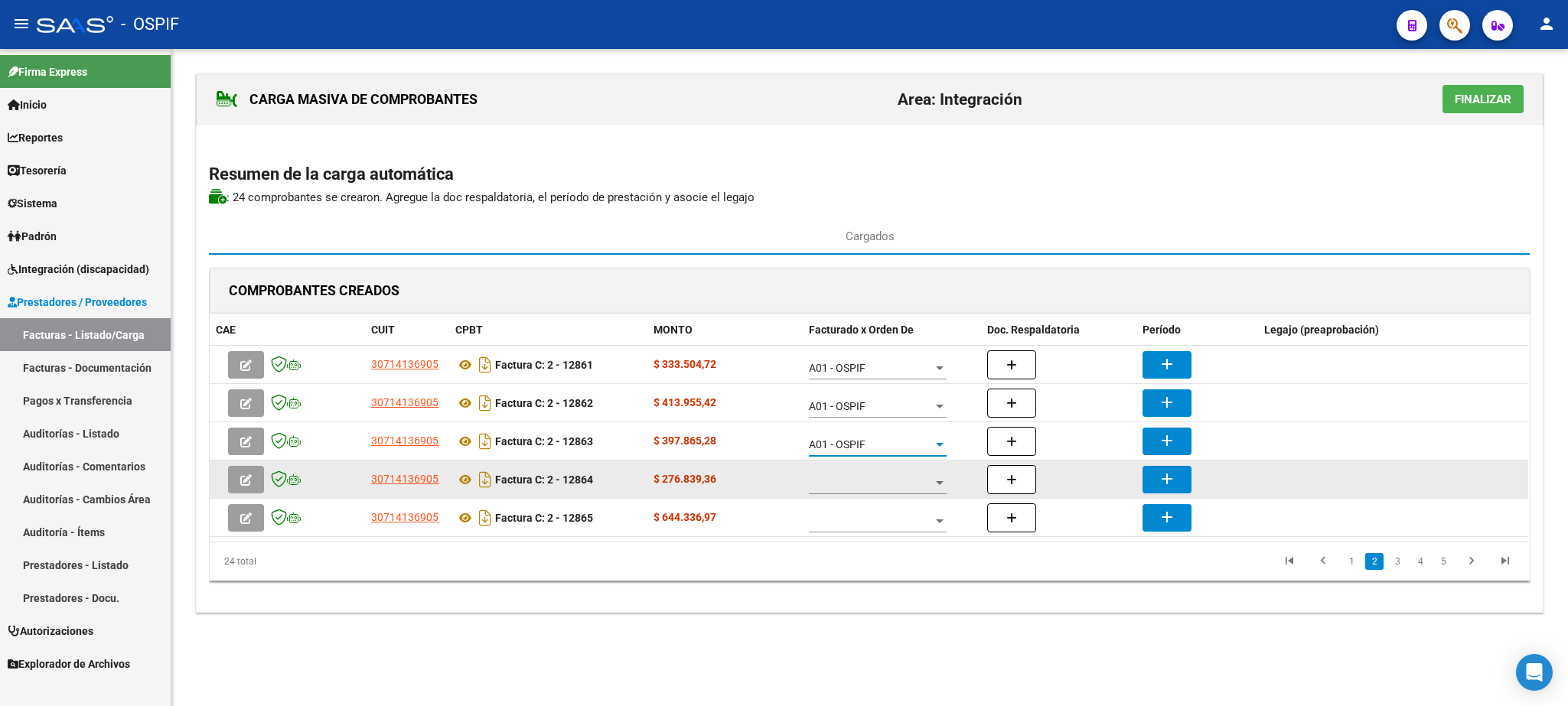
click at [879, 489] on span at bounding box center [871, 483] width 124 height 13
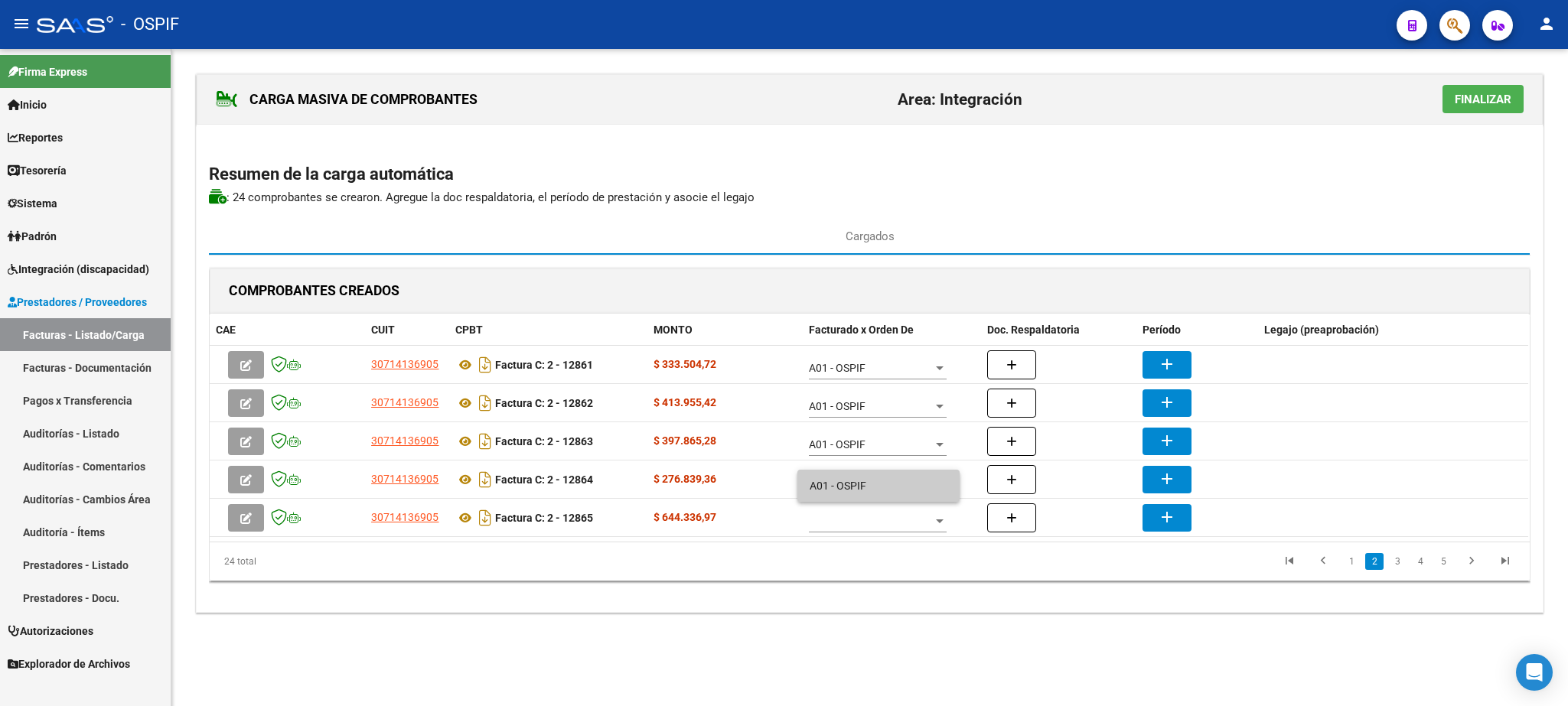
click at [870, 486] on span "A01 - OSPIF" at bounding box center [878, 485] width 137 height 32
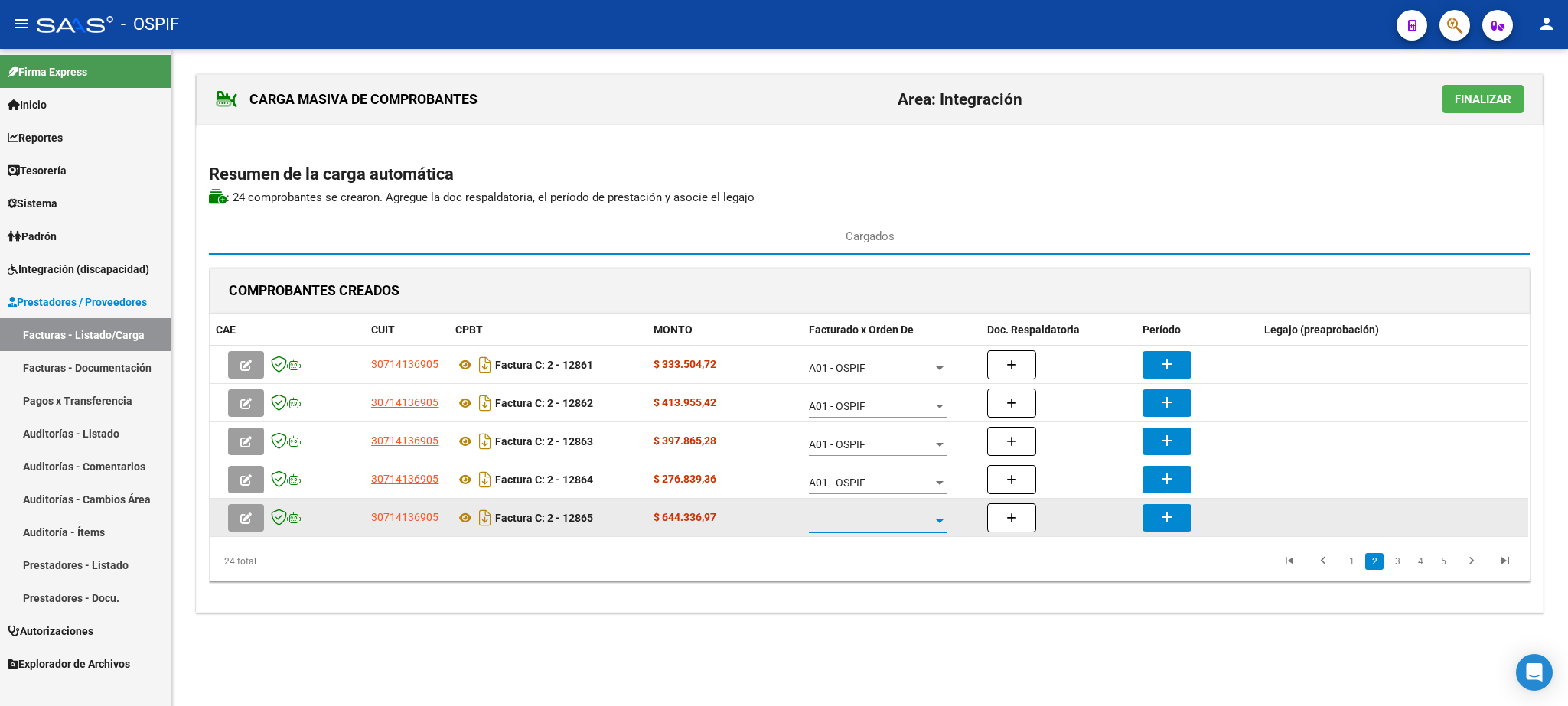
click at [877, 527] on span at bounding box center [871, 521] width 124 height 13
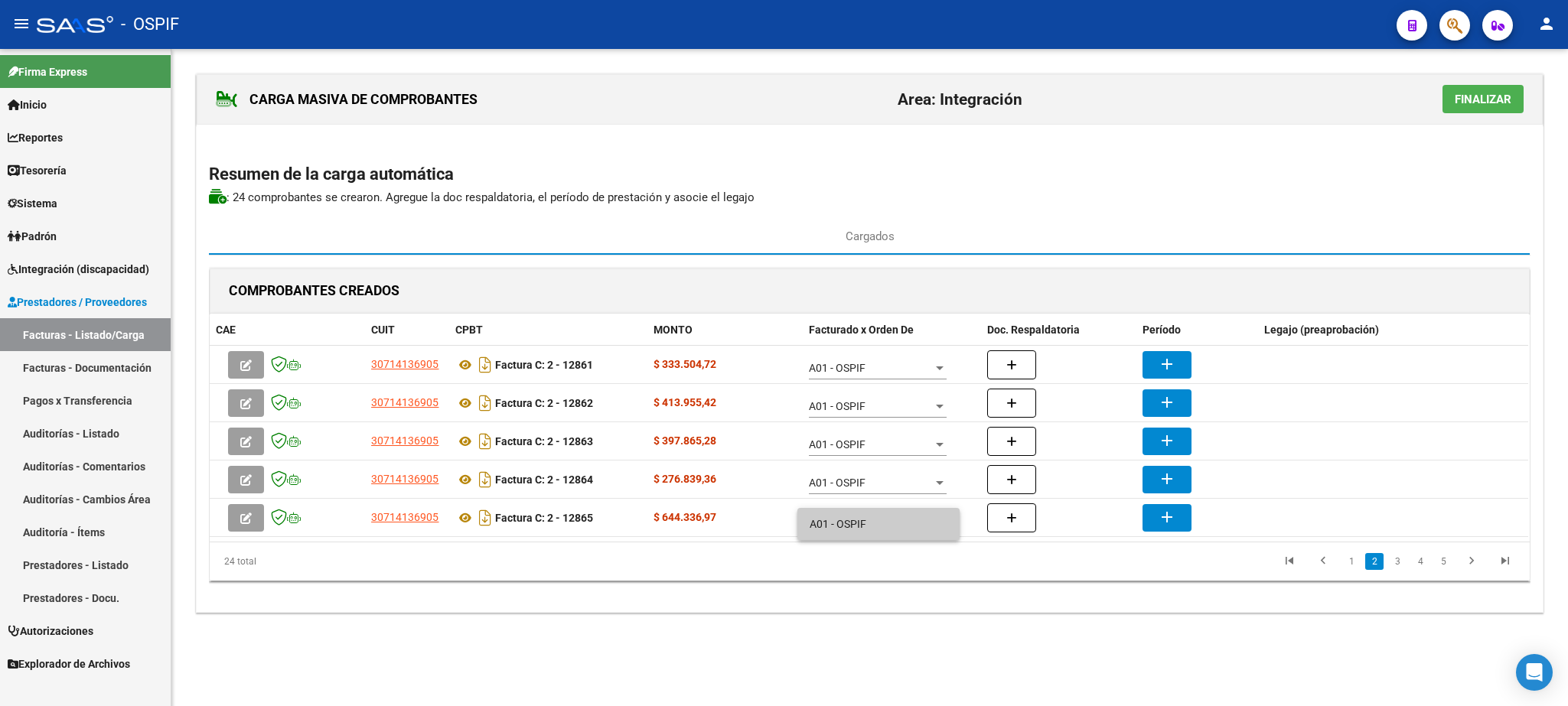
click at [883, 516] on span "A01 - OSPIF" at bounding box center [878, 524] width 137 height 32
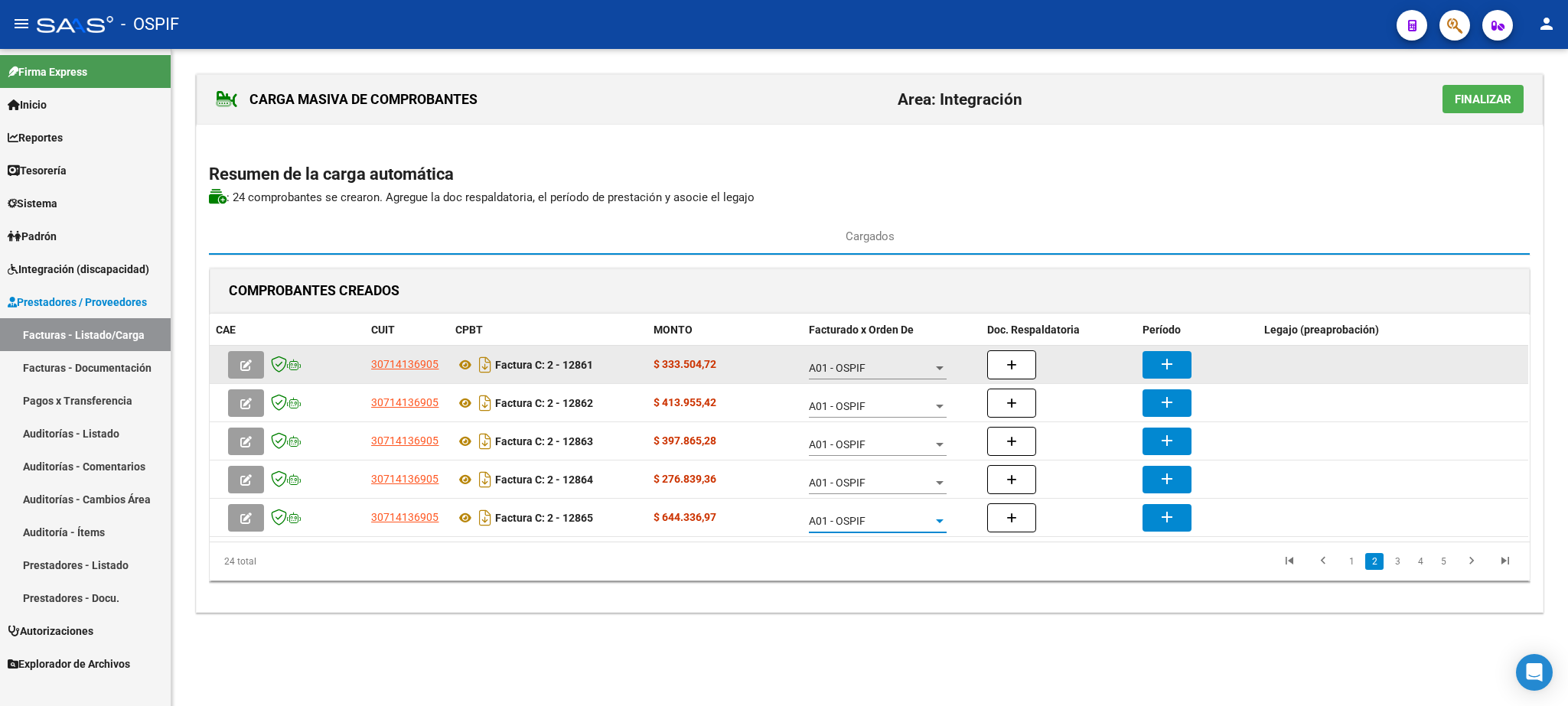
click at [1168, 365] on mat-icon "add" at bounding box center [1168, 364] width 19 height 19
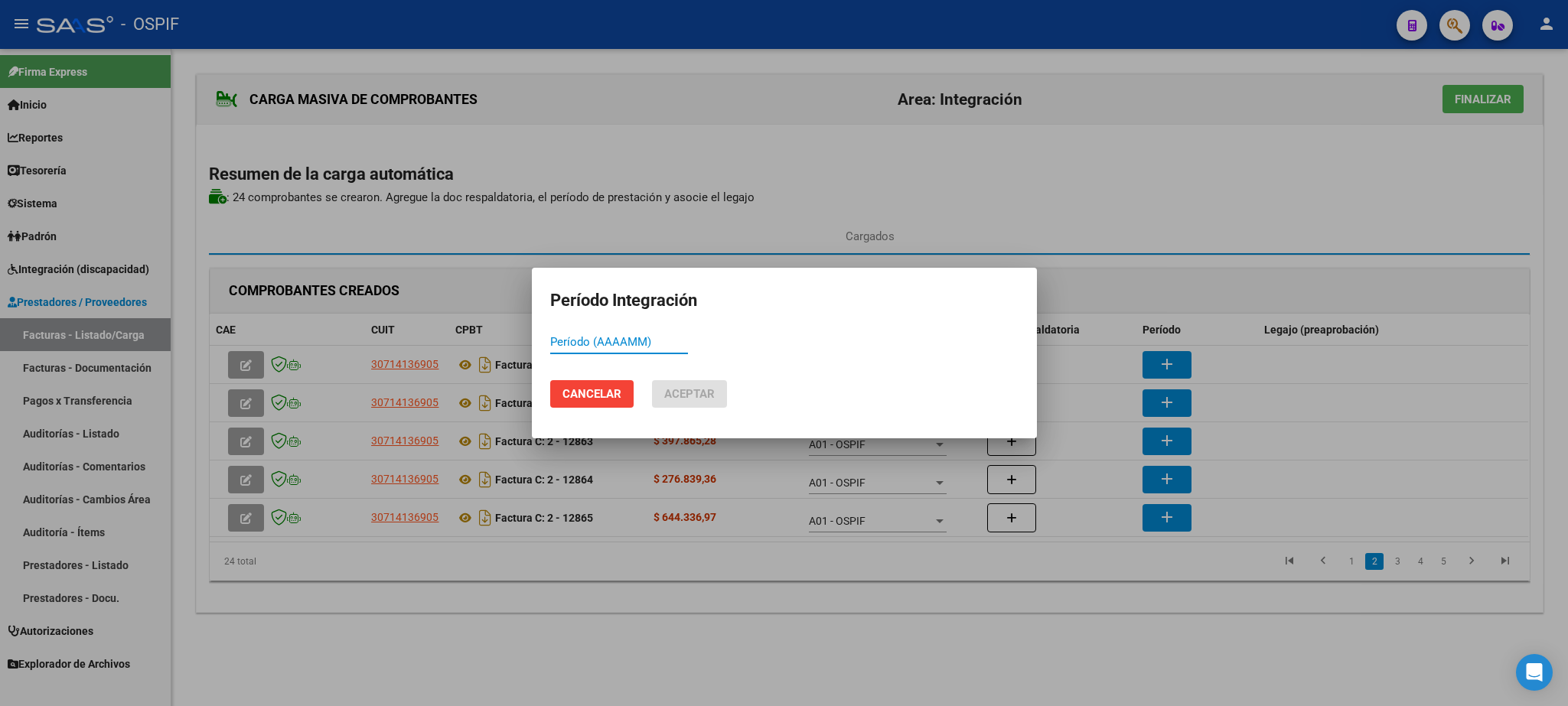
paste input "202508"
type input "202508"
click at [693, 394] on span "Aceptar" at bounding box center [690, 393] width 51 height 13
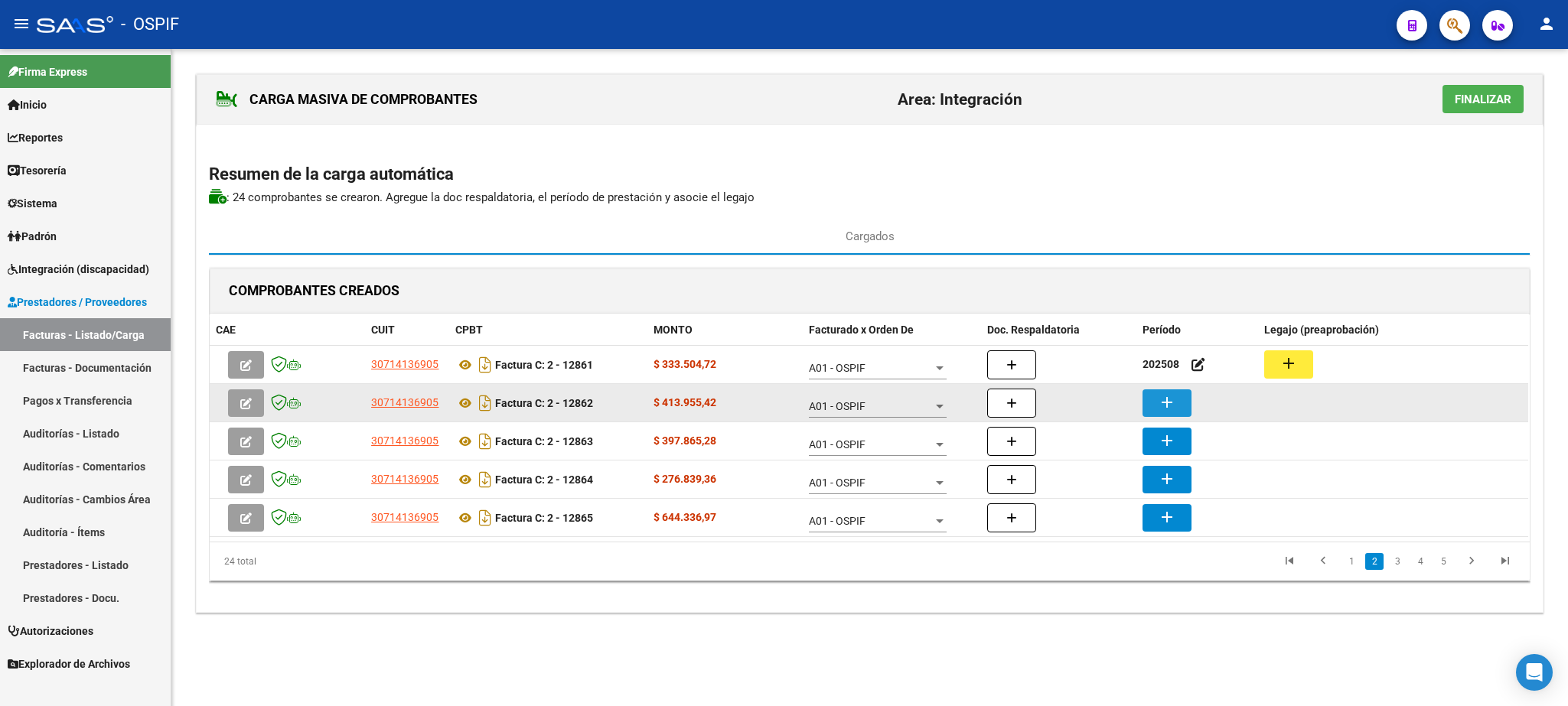
click at [1179, 408] on button "add" at bounding box center [1167, 403] width 49 height 28
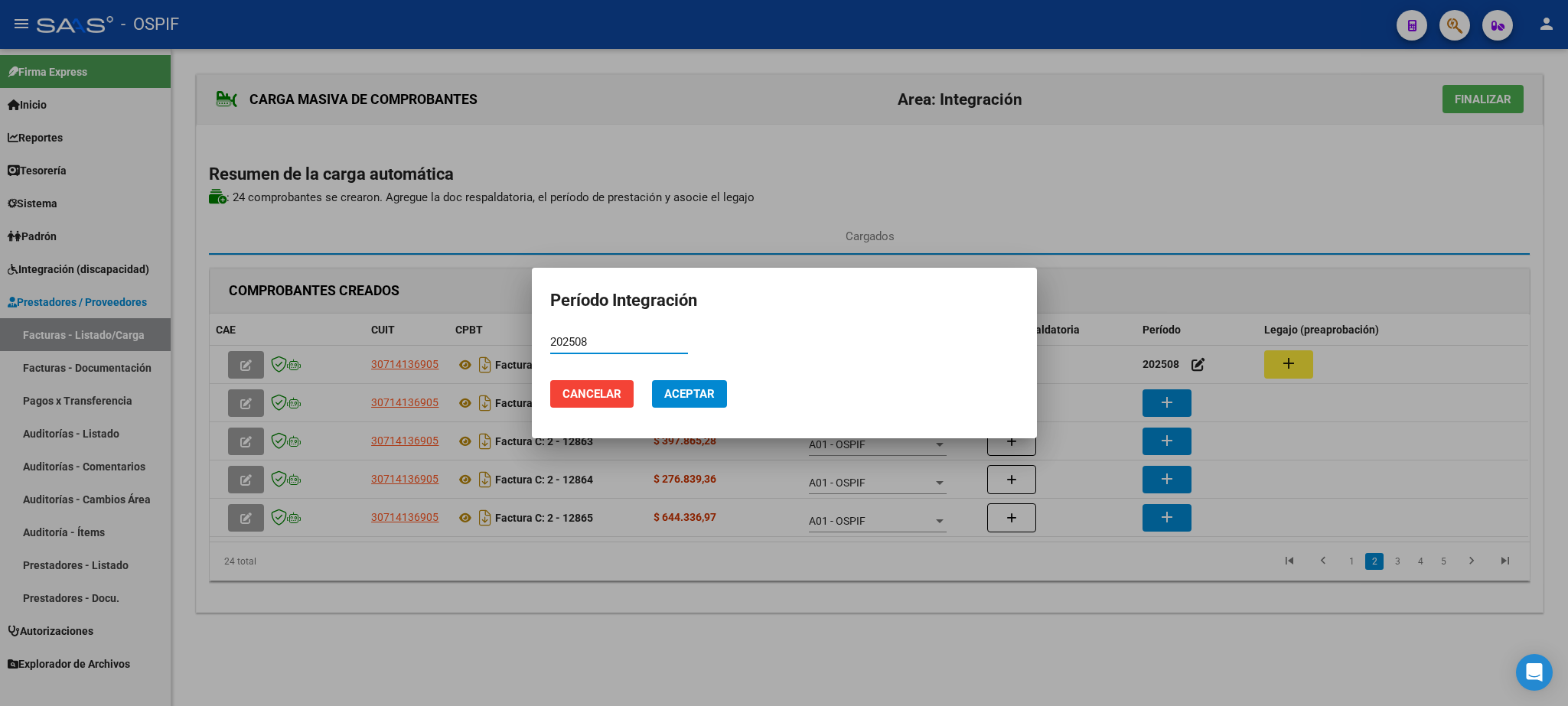
type input "202508"
click at [693, 394] on span "Aceptar" at bounding box center [690, 393] width 51 height 13
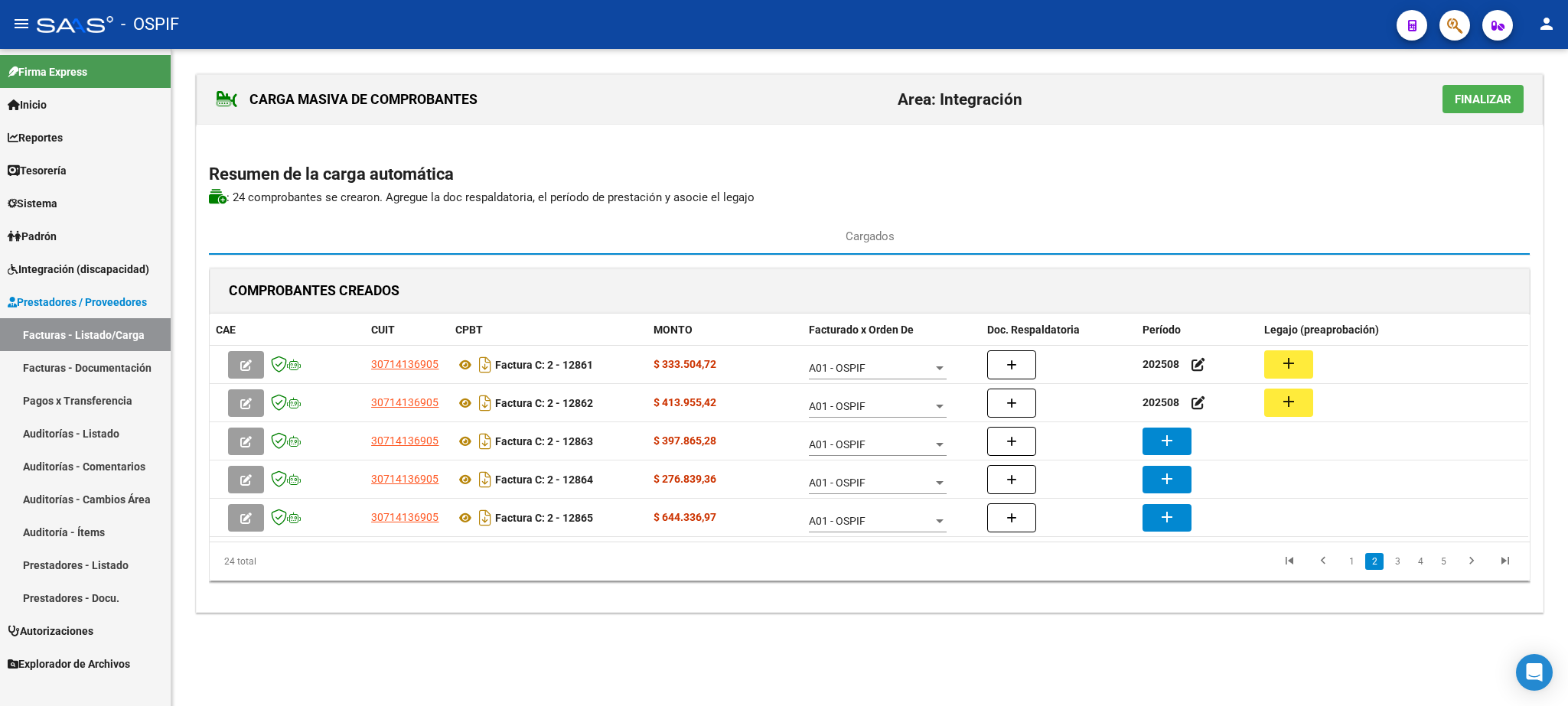
click at [1175, 440] on mat-icon "add" at bounding box center [1168, 441] width 19 height 19
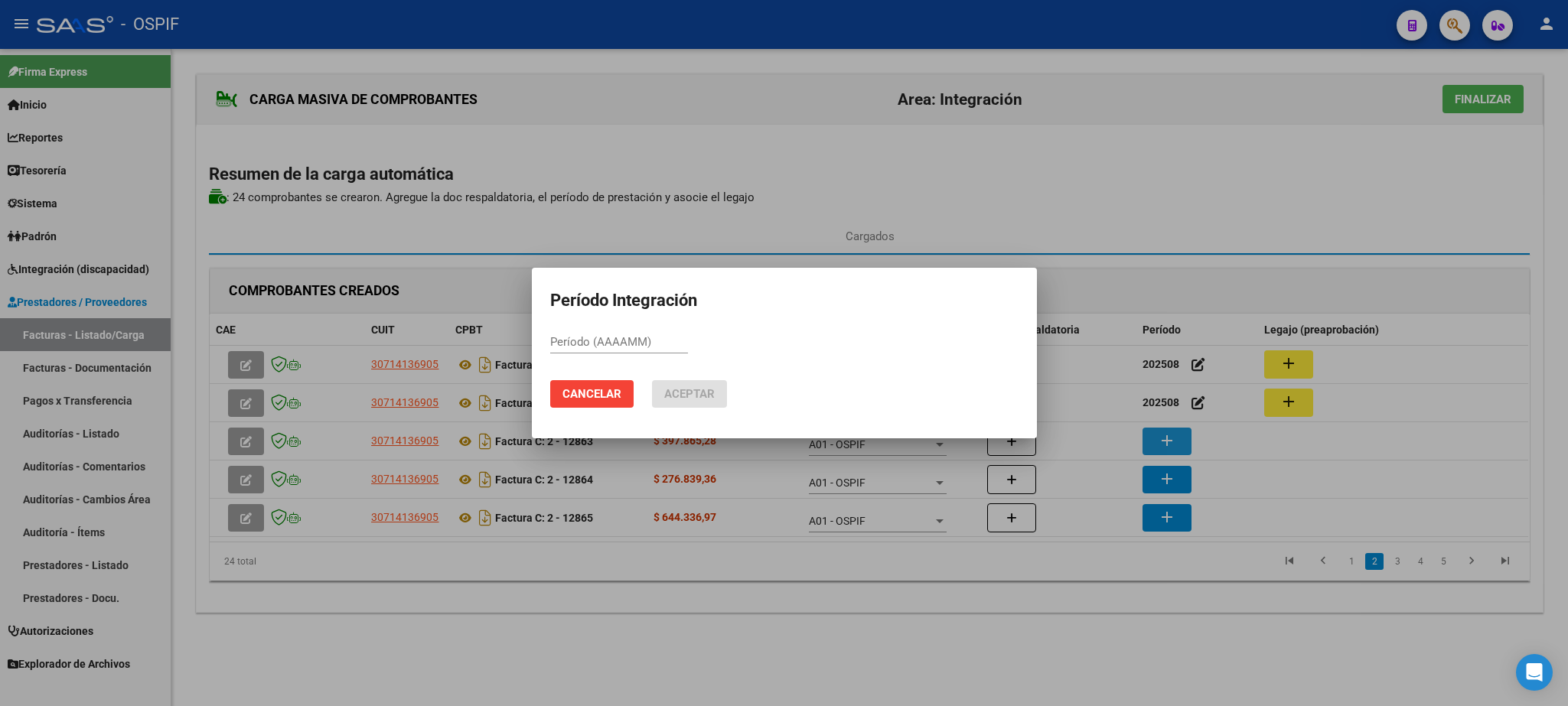
paste input "202508"
type input "202508"
click at [697, 385] on button "Aceptar" at bounding box center [690, 393] width 75 height 28
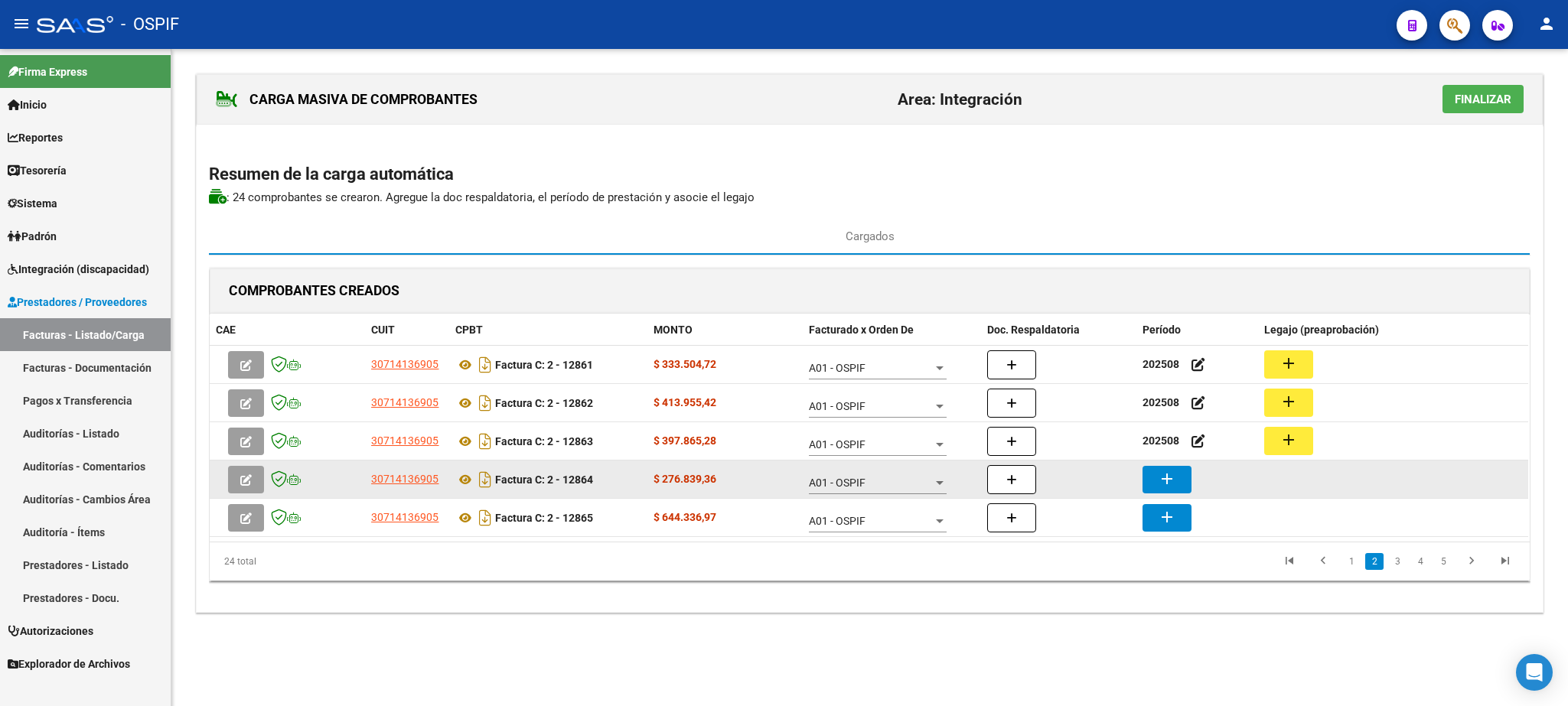
click at [1168, 479] on mat-icon "add" at bounding box center [1168, 479] width 19 height 19
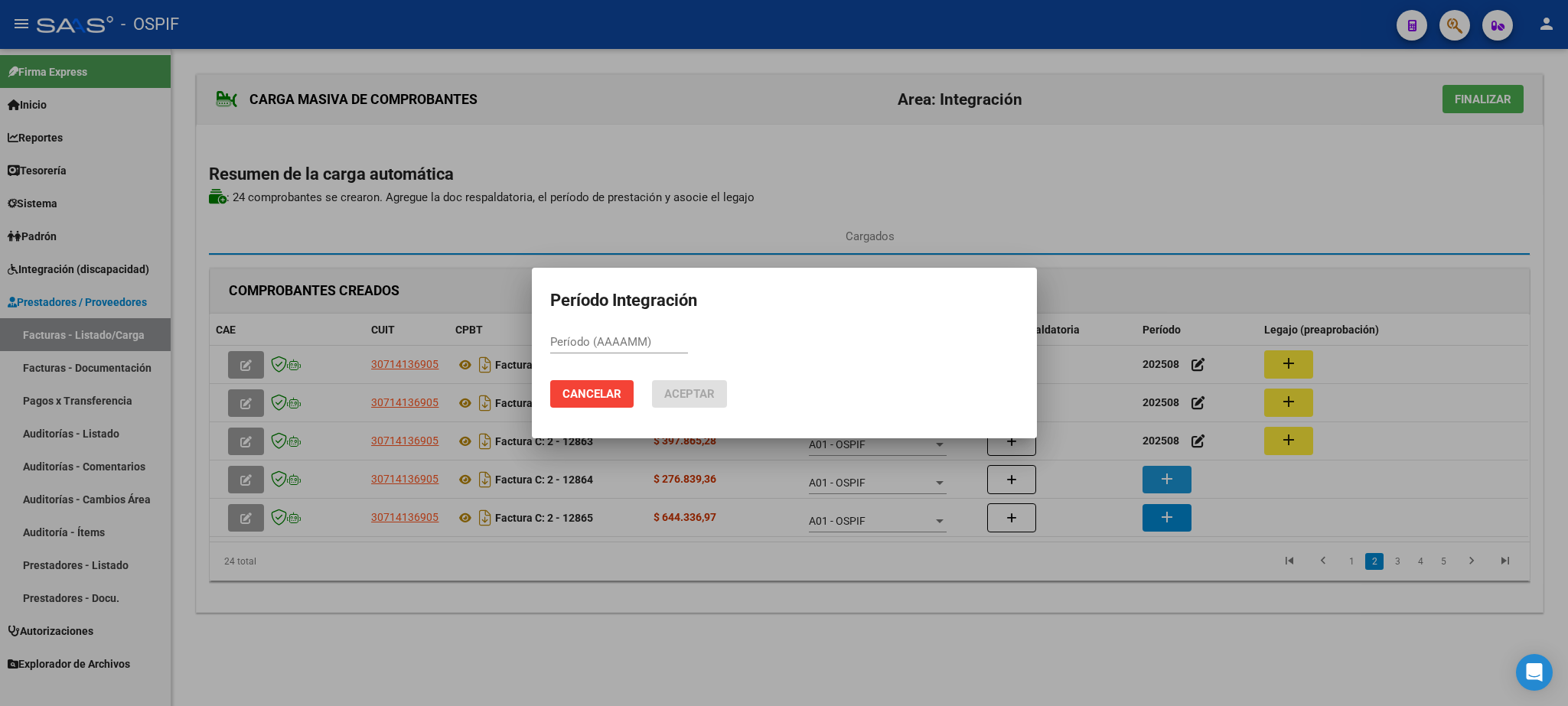
paste input "202508"
type input "202508"
click at [684, 396] on span "Aceptar" at bounding box center [690, 393] width 51 height 13
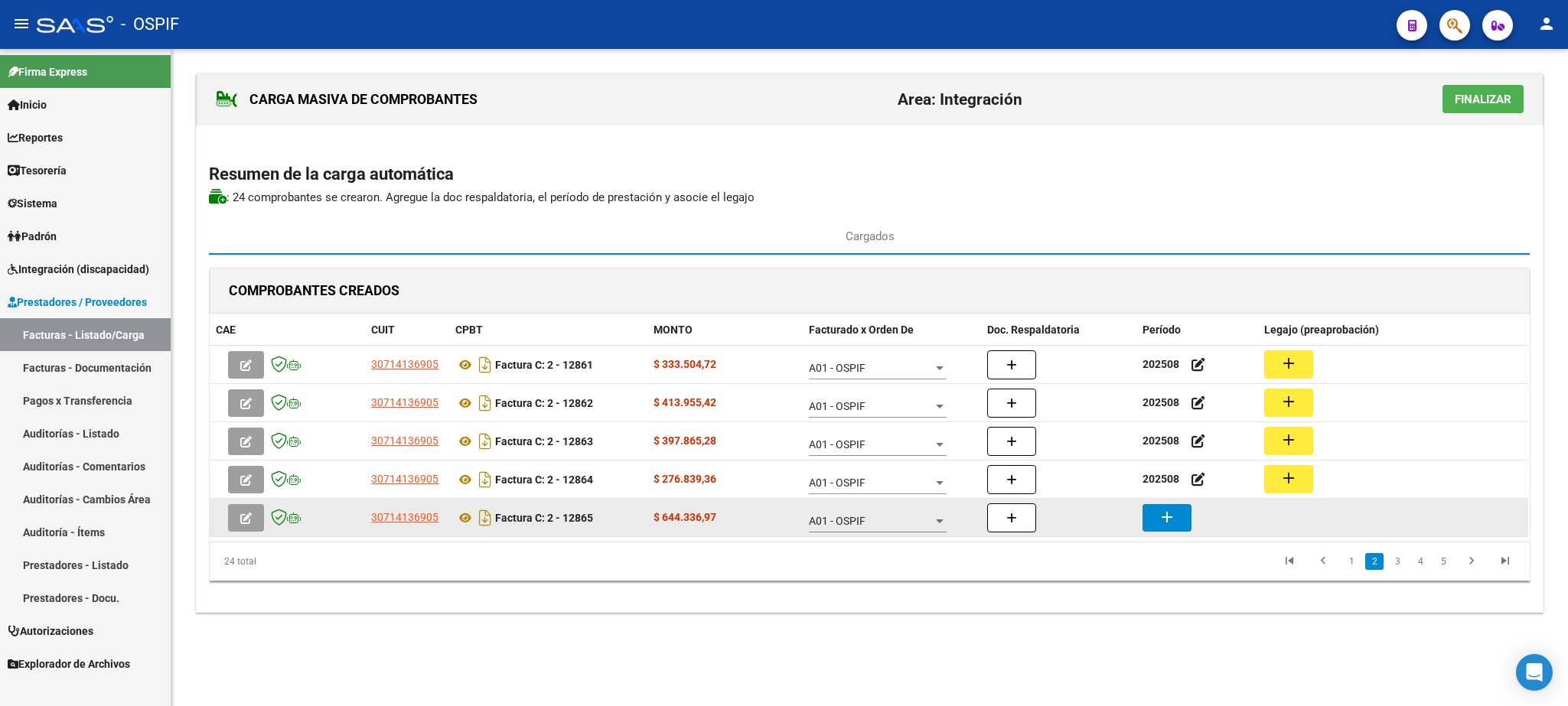
click at [1170, 526] on mat-icon "add" at bounding box center [1168, 517] width 19 height 19
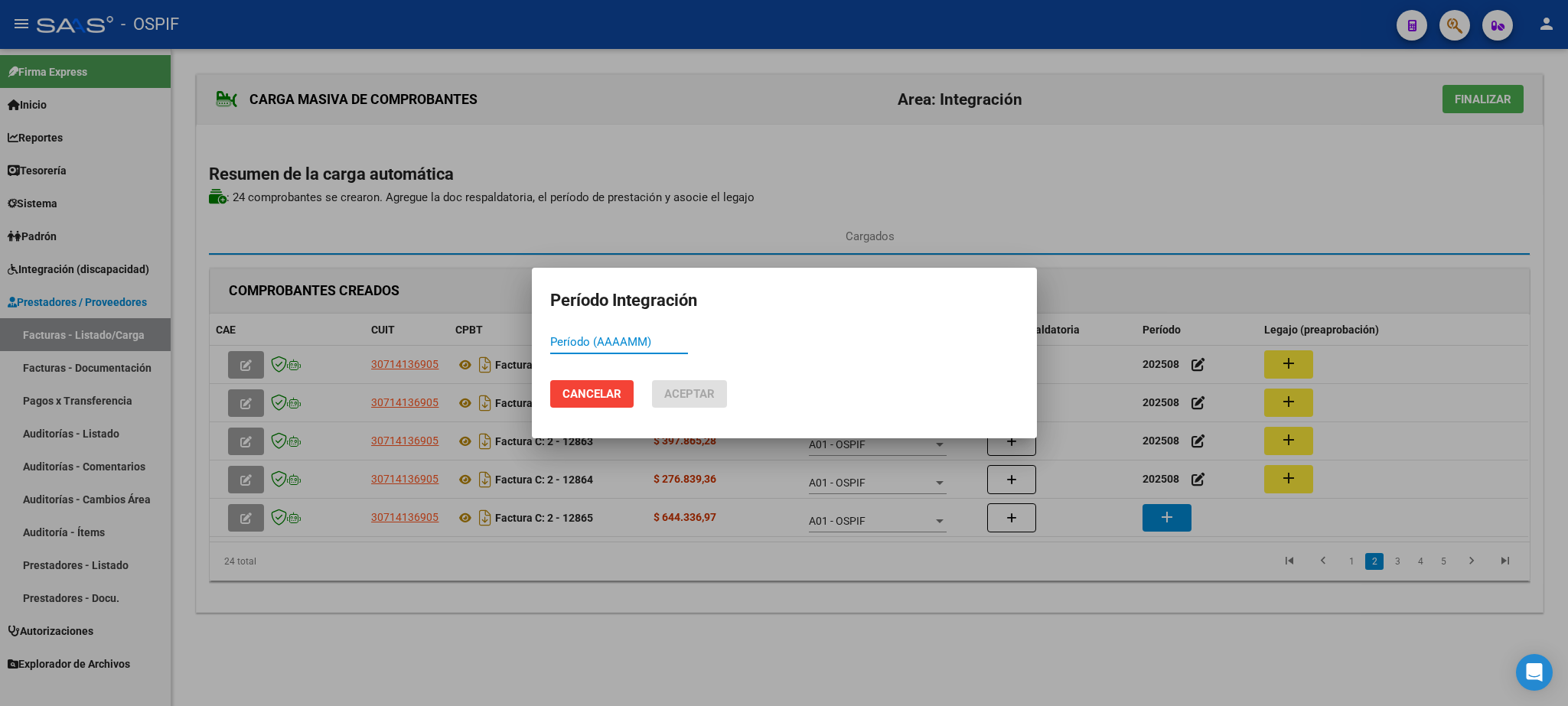
paste input "202508"
type input "202508"
click at [698, 394] on span "Aceptar" at bounding box center [690, 393] width 51 height 13
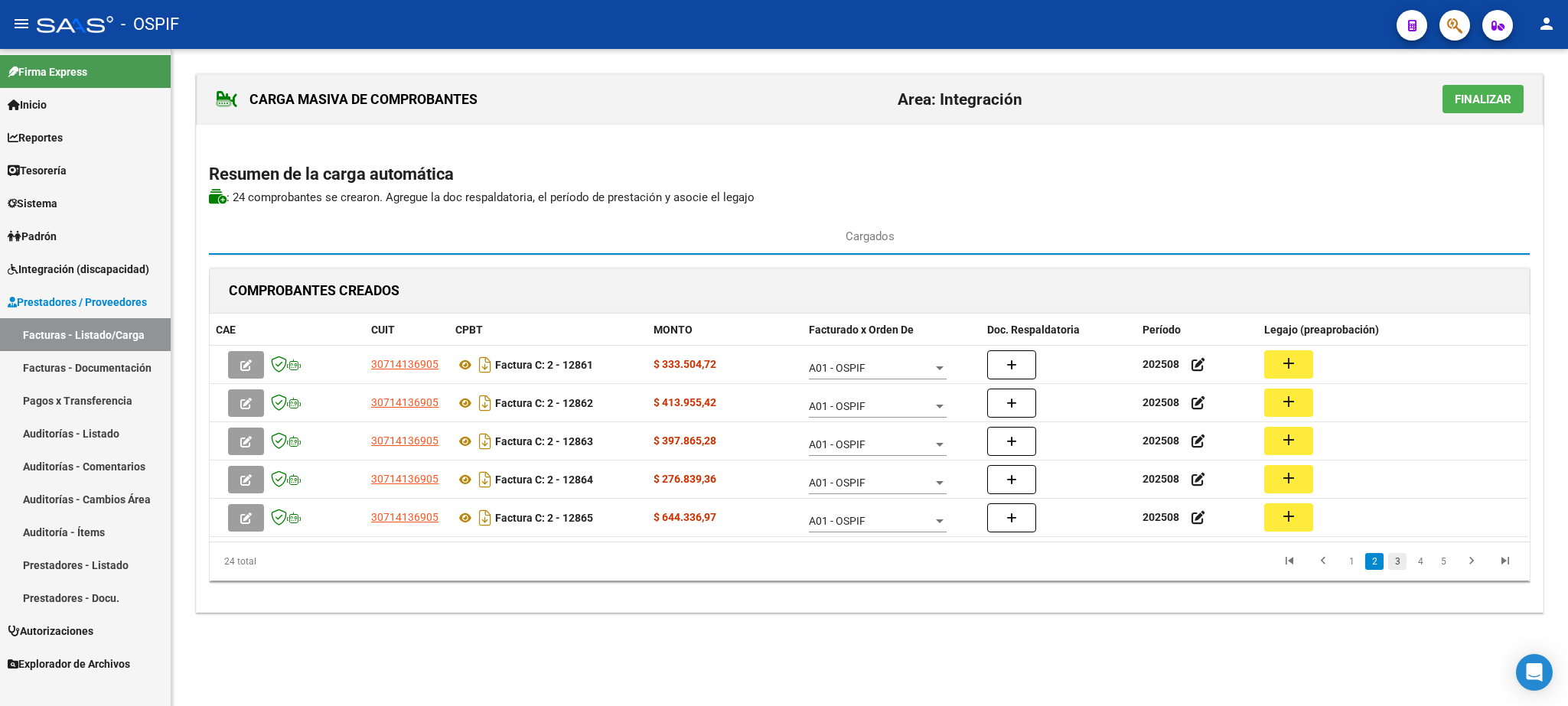
click at [1399, 569] on link "3" at bounding box center [1398, 561] width 19 height 17
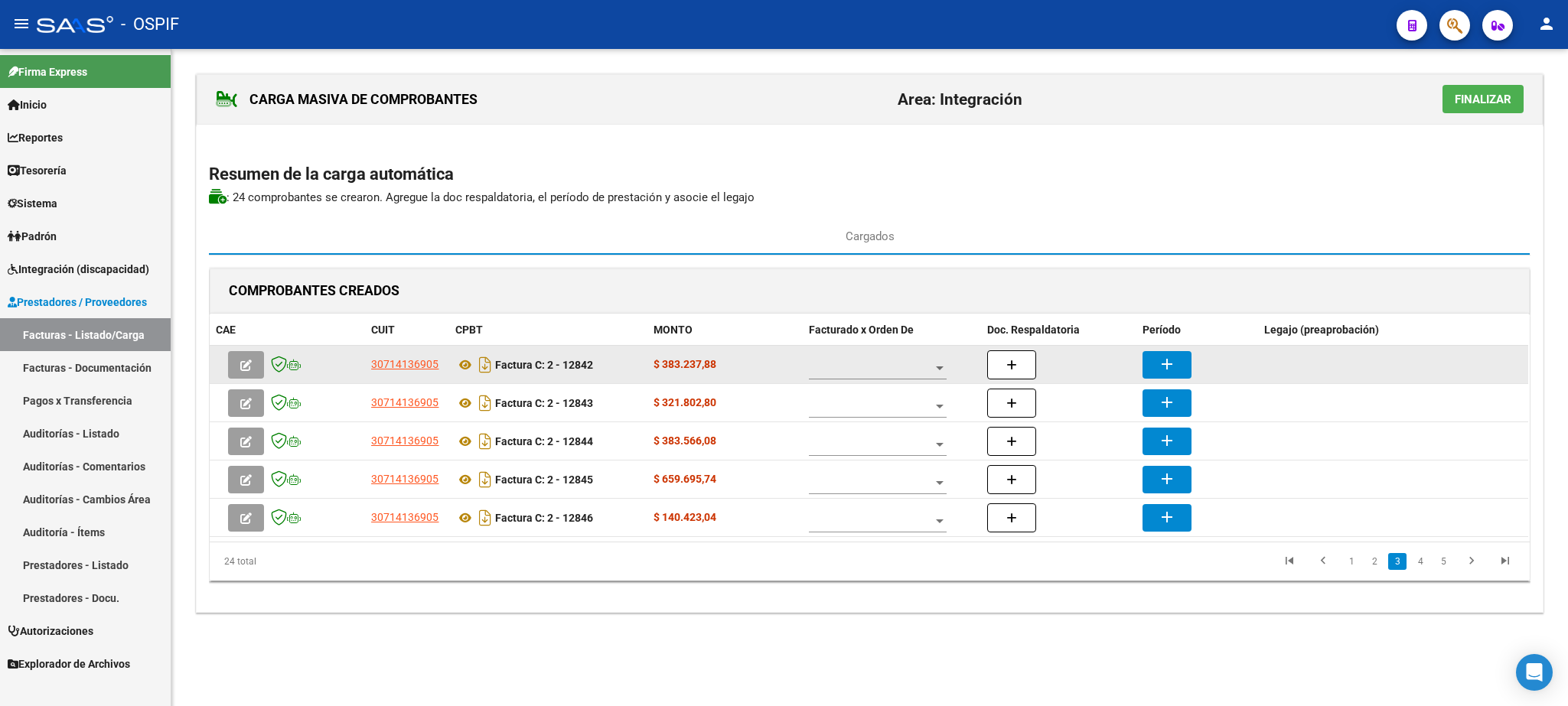
click at [882, 364] on div at bounding box center [878, 364] width 137 height 30
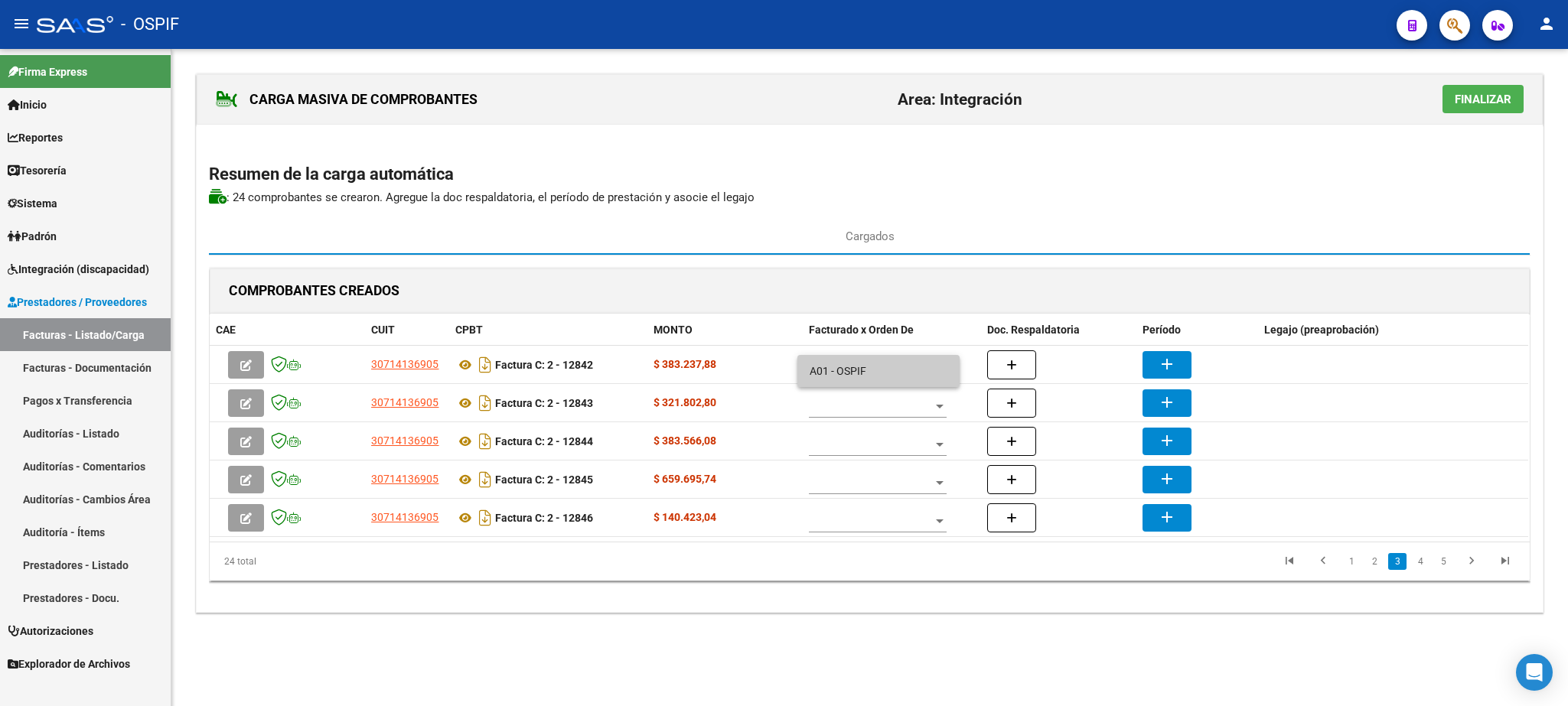
click at [875, 374] on span "A01 - OSPIF" at bounding box center [878, 371] width 137 height 32
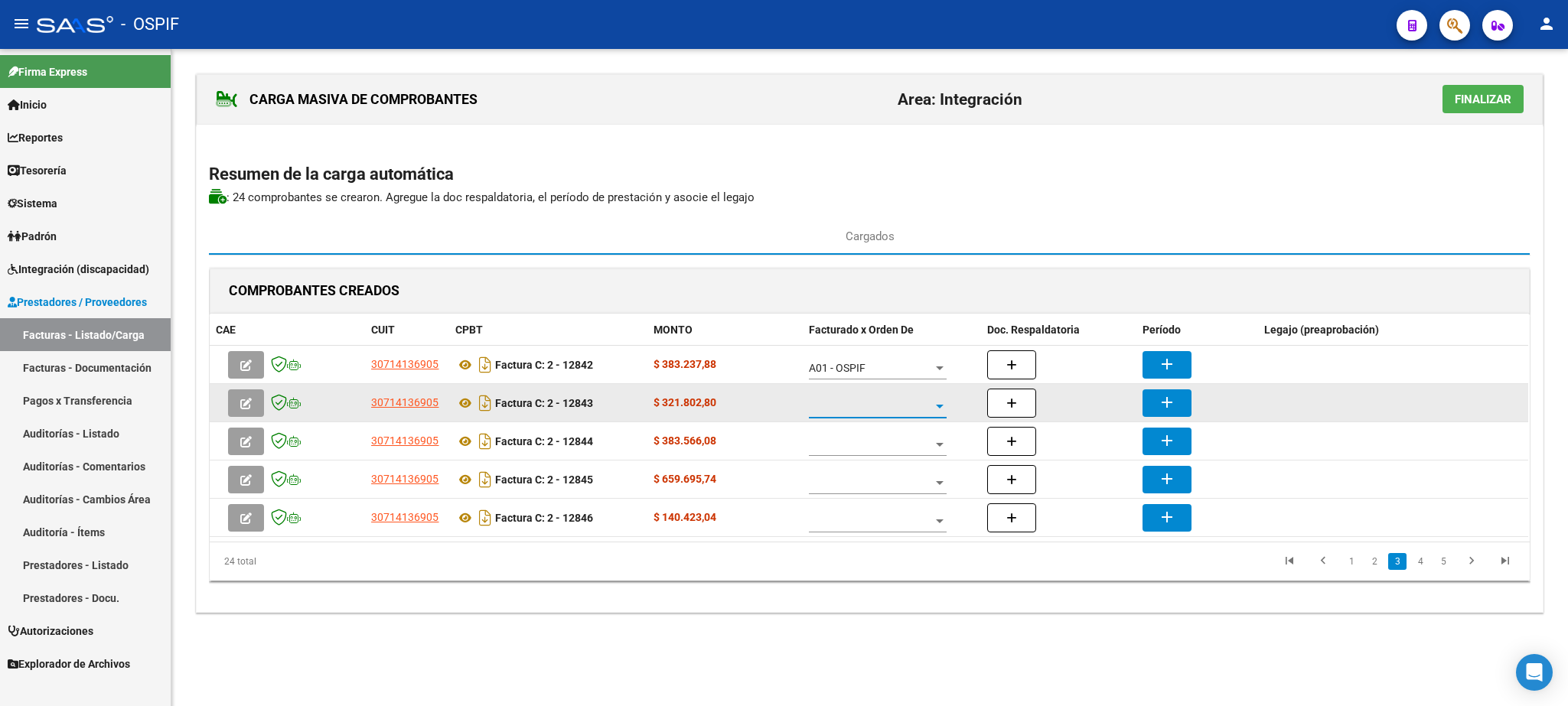
click at [858, 413] on span at bounding box center [871, 406] width 124 height 13
click at [858, 413] on span "A01 - OSPIF" at bounding box center [878, 409] width 137 height 32
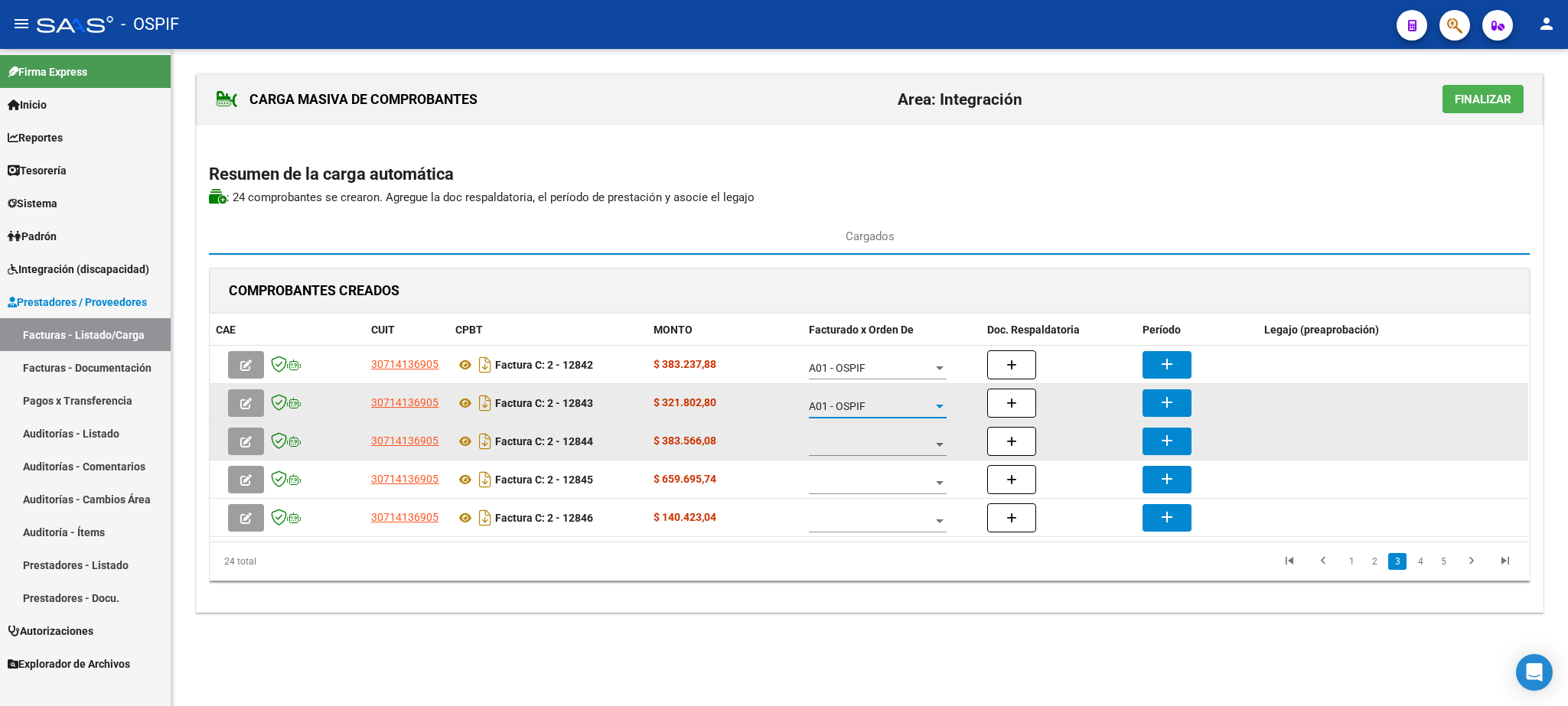
click at [840, 447] on span at bounding box center [871, 444] width 124 height 13
click at [840, 447] on span "A01 - OSPIF" at bounding box center [878, 447] width 137 height 32
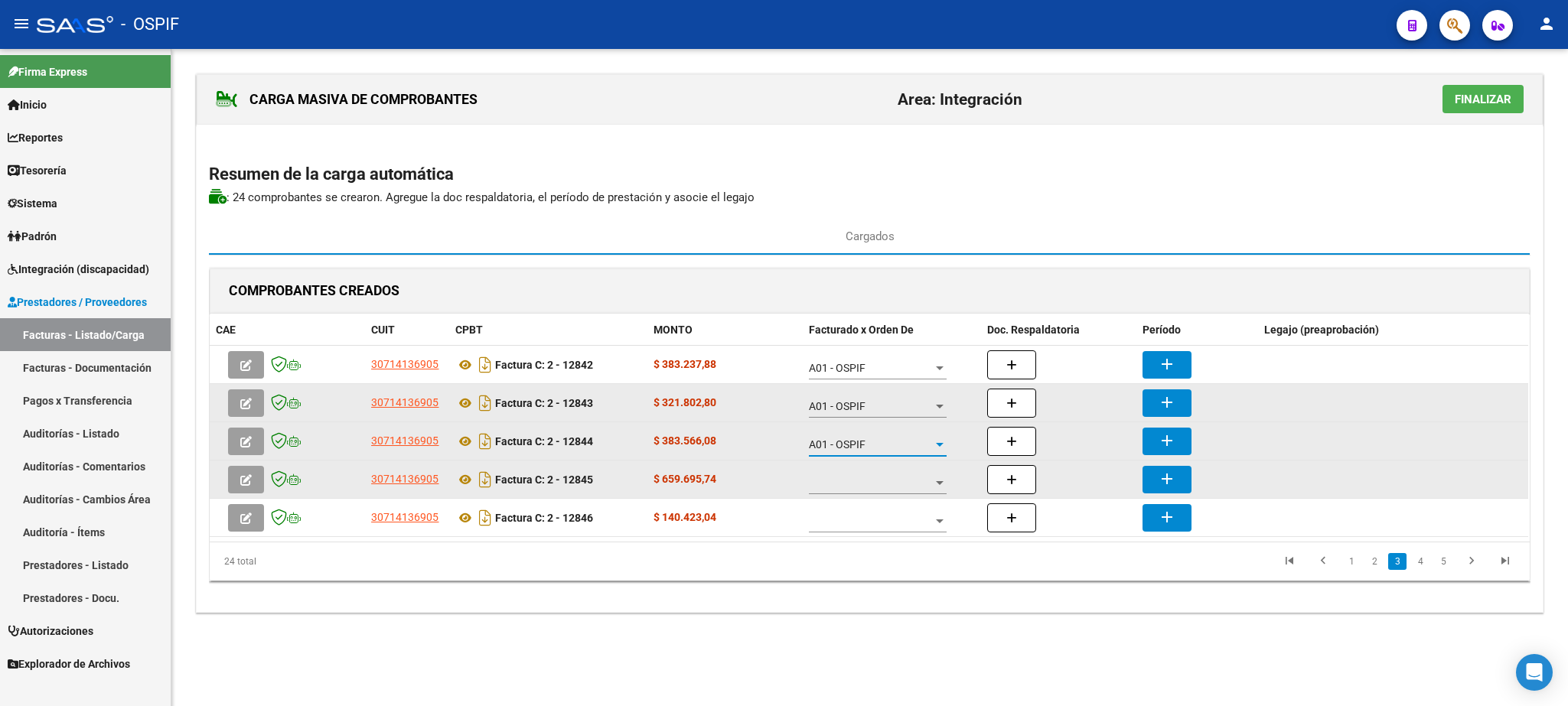
click at [856, 484] on span at bounding box center [871, 483] width 124 height 13
click at [856, 484] on span "A01 - OSPIF" at bounding box center [878, 485] width 137 height 32
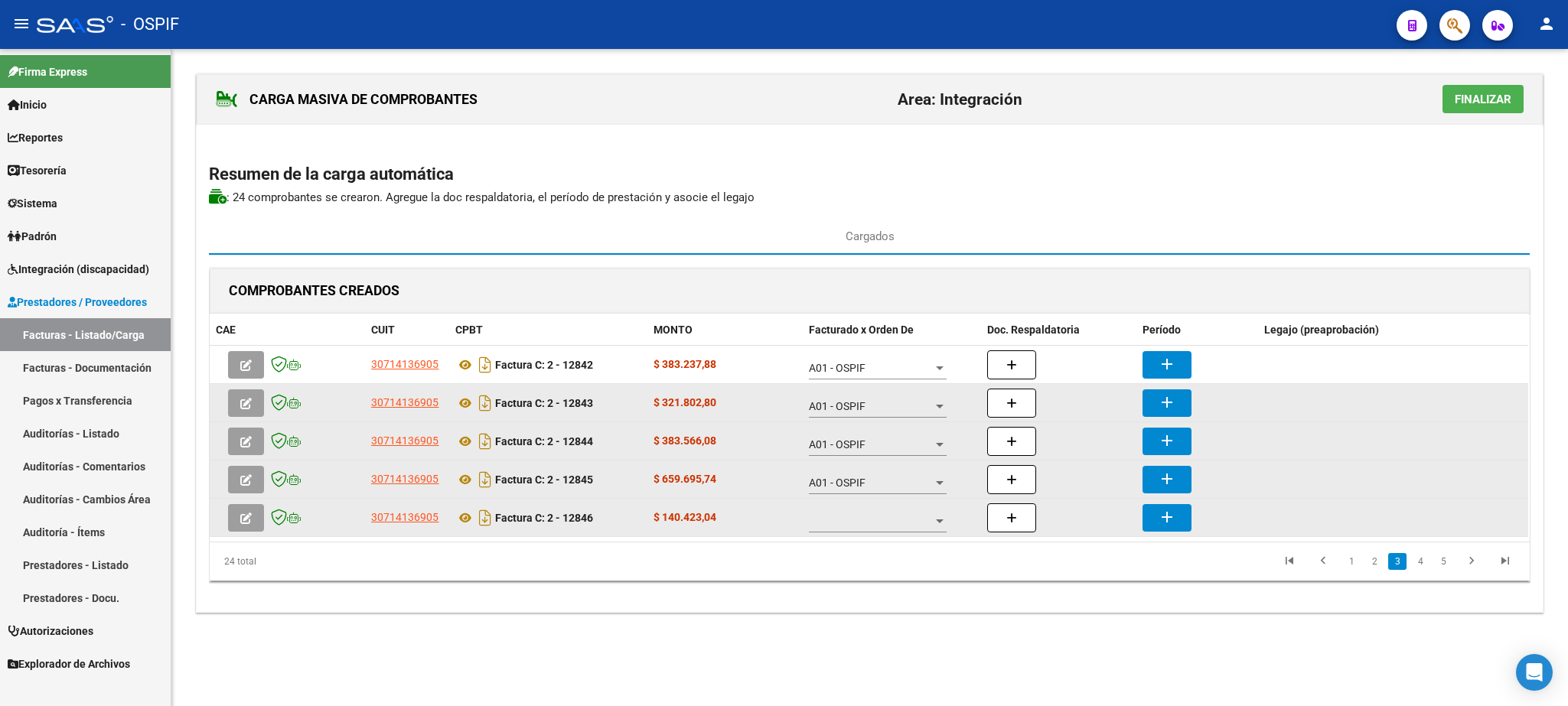
click at [883, 518] on div at bounding box center [878, 517] width 137 height 30
click at [883, 518] on span "A01 - OSPIF" at bounding box center [878, 524] width 137 height 32
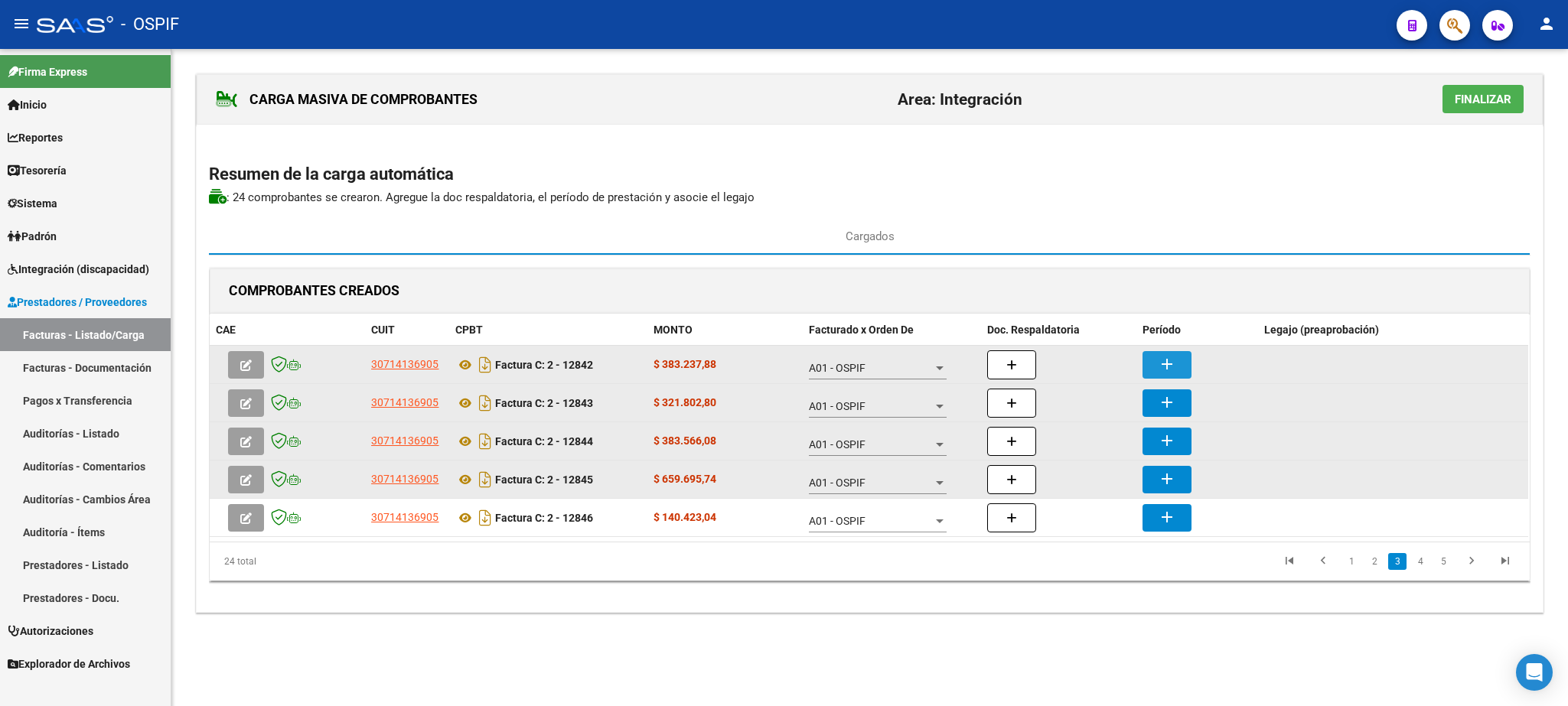
click at [1173, 371] on mat-icon "add" at bounding box center [1168, 364] width 19 height 19
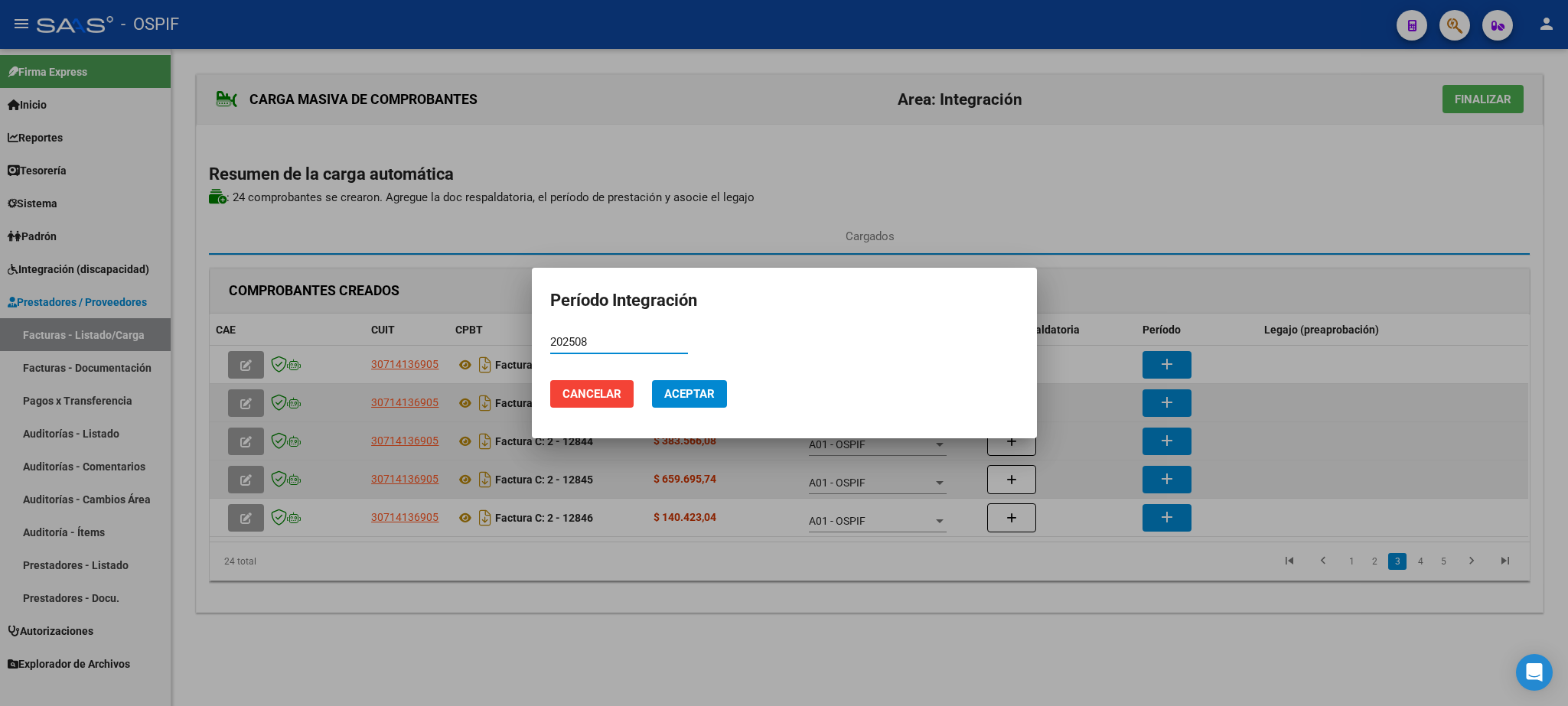
type input "202508"
click at [706, 392] on span "Aceptar" at bounding box center [690, 393] width 51 height 13
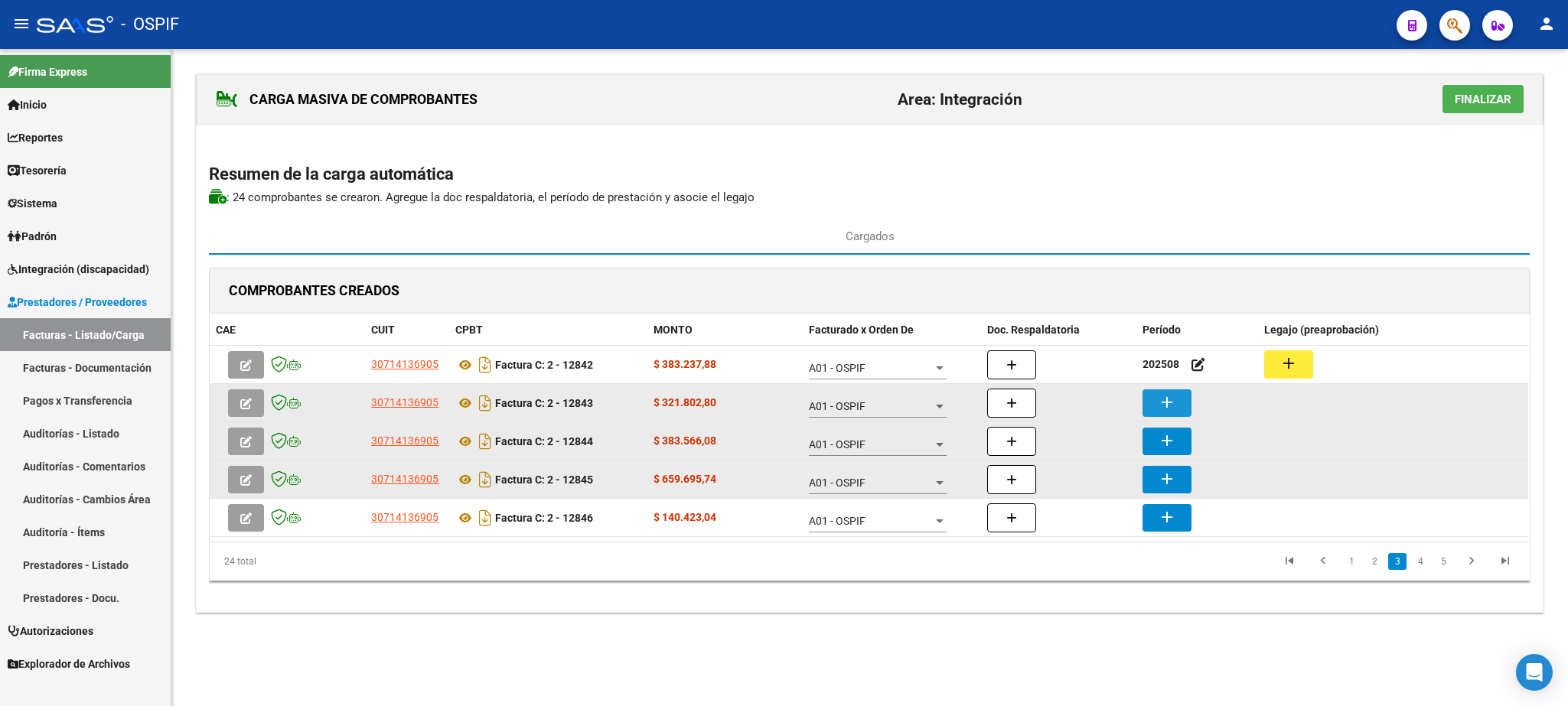
click at [1176, 398] on mat-icon "add" at bounding box center [1168, 403] width 19 height 19
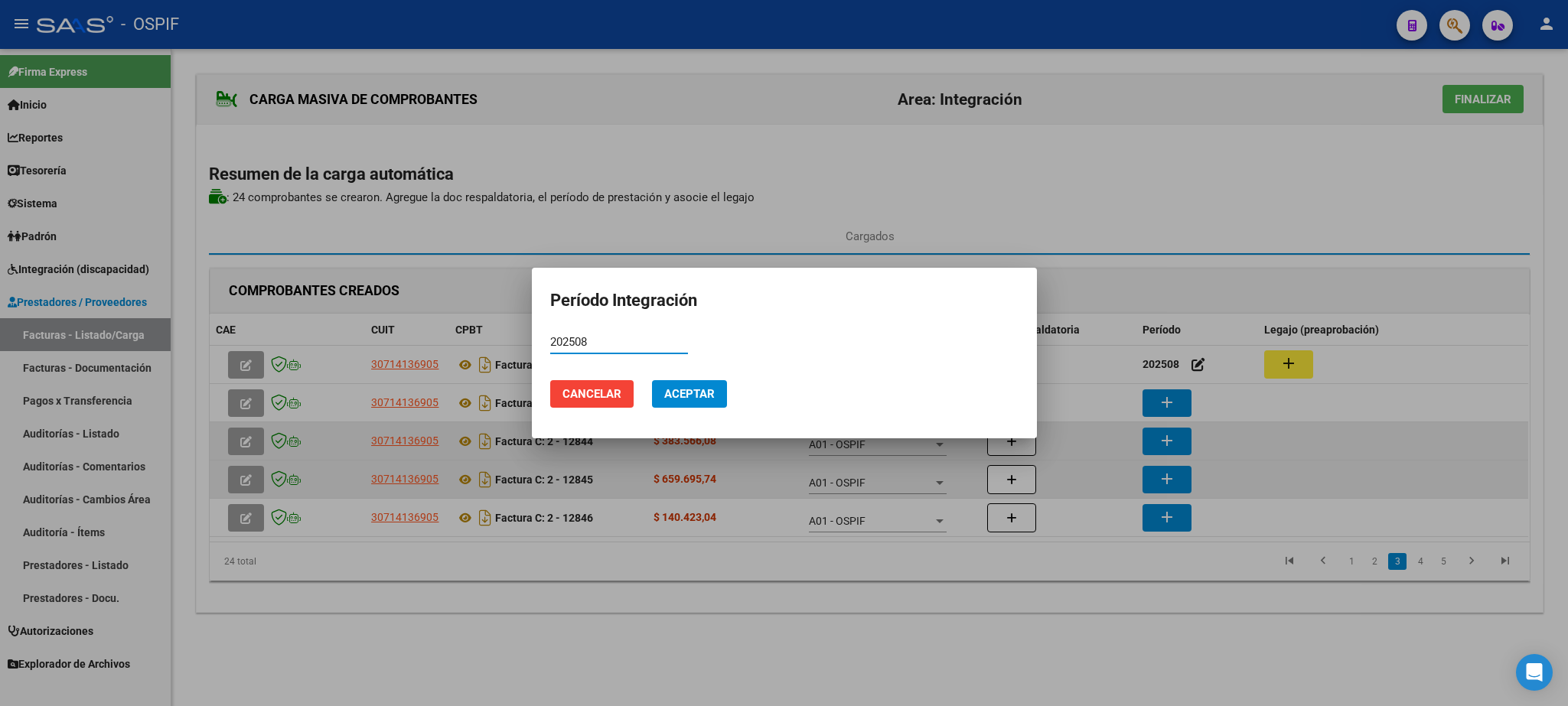
type input "202508"
click at [669, 389] on span "Aceptar" at bounding box center [690, 393] width 51 height 13
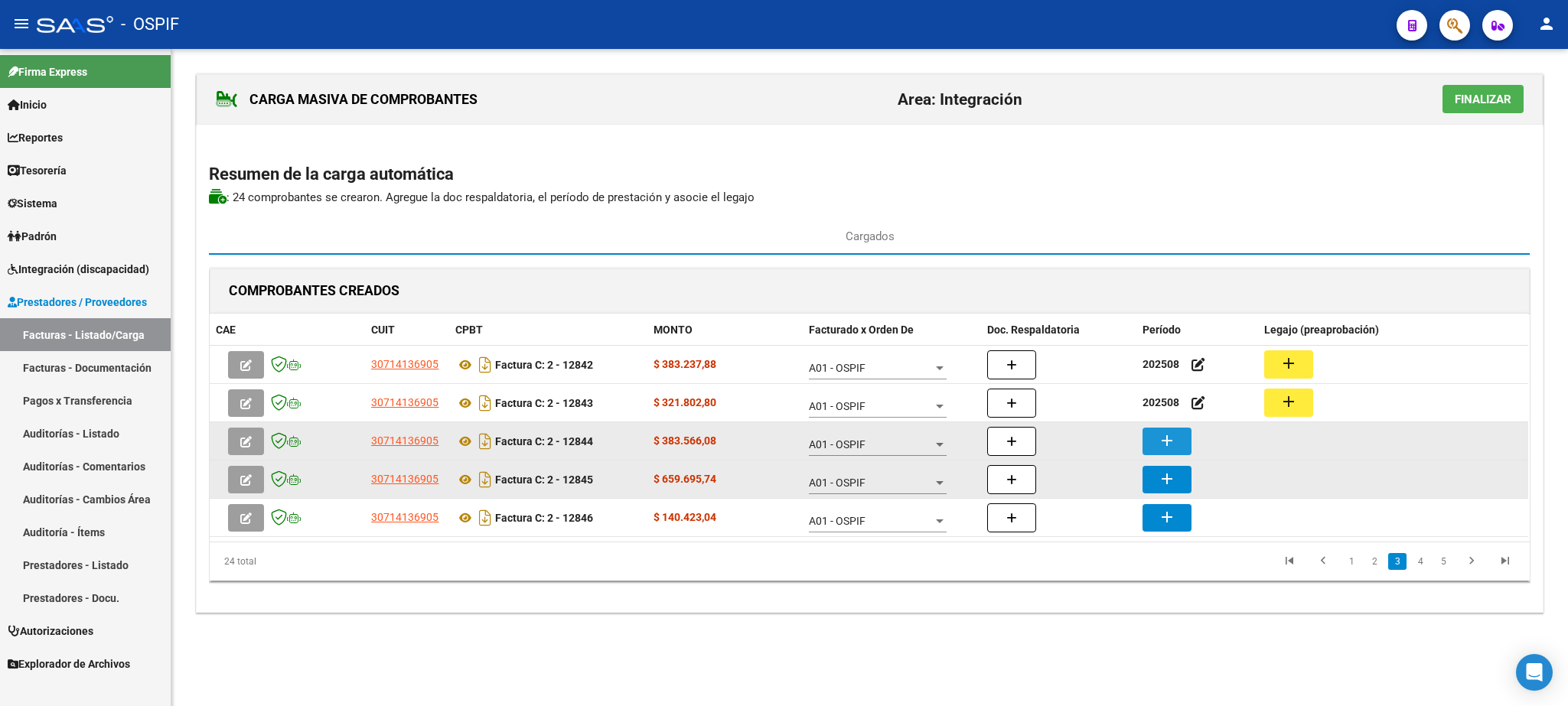
click at [1152, 437] on button "add" at bounding box center [1167, 441] width 49 height 28
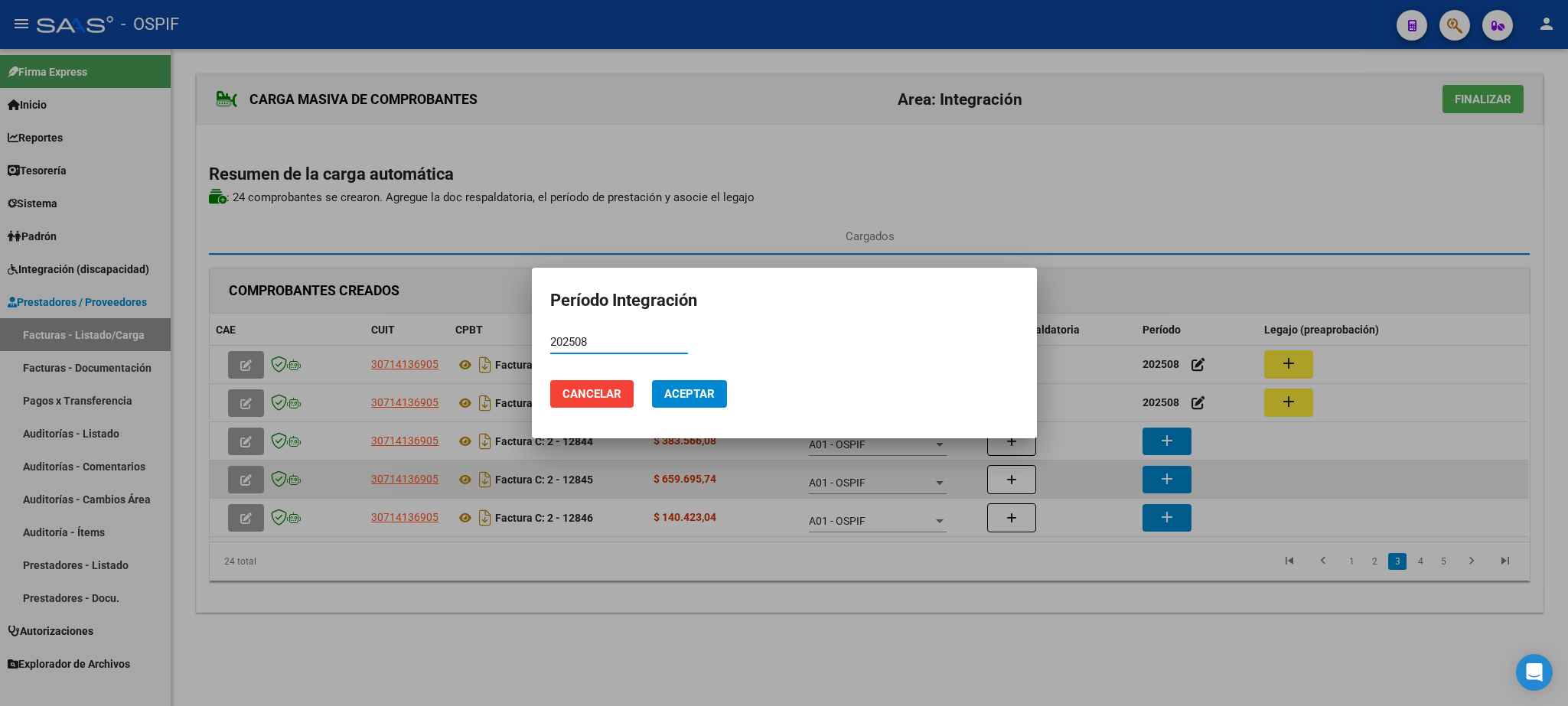
type input "202508"
click at [705, 397] on span "Aceptar" at bounding box center [690, 393] width 51 height 13
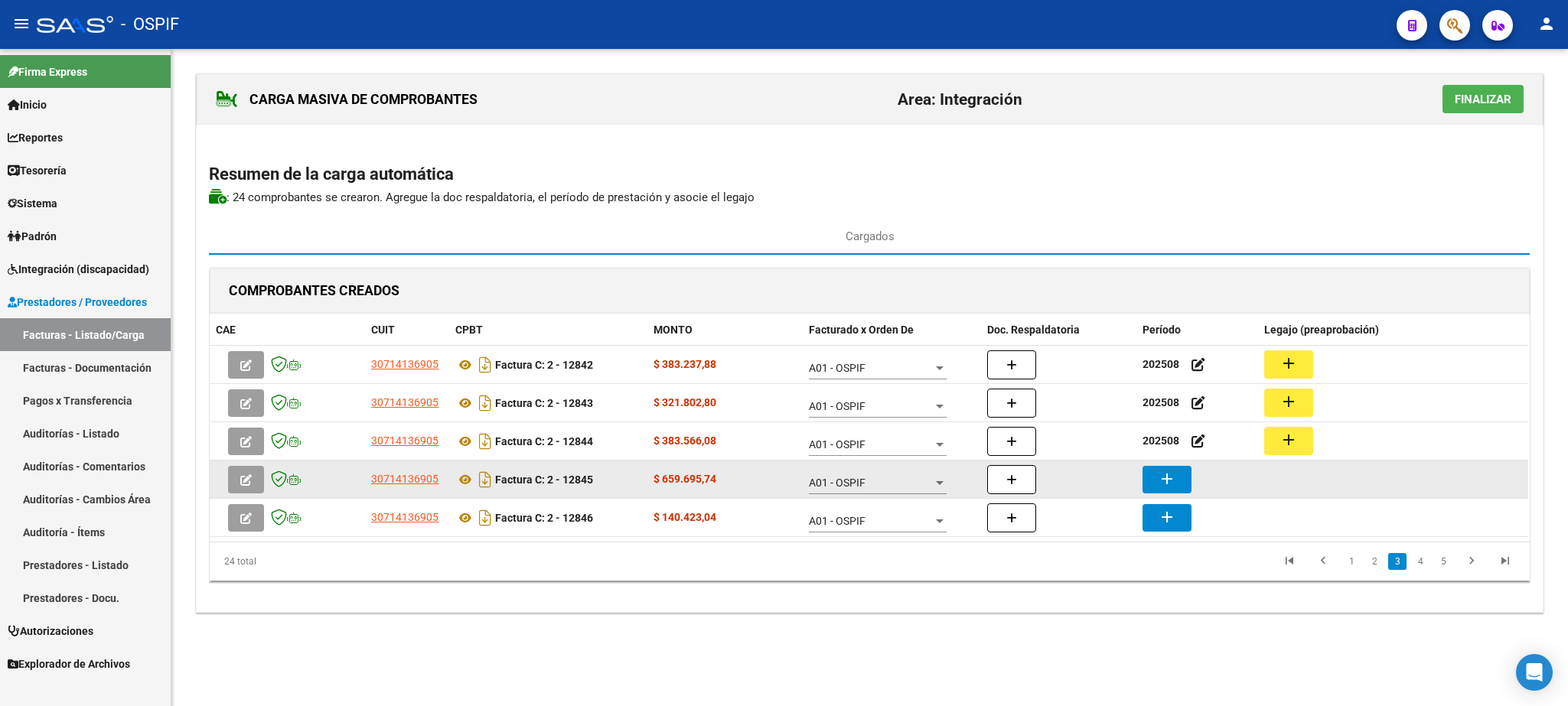
click at [1180, 481] on button "add" at bounding box center [1167, 479] width 49 height 28
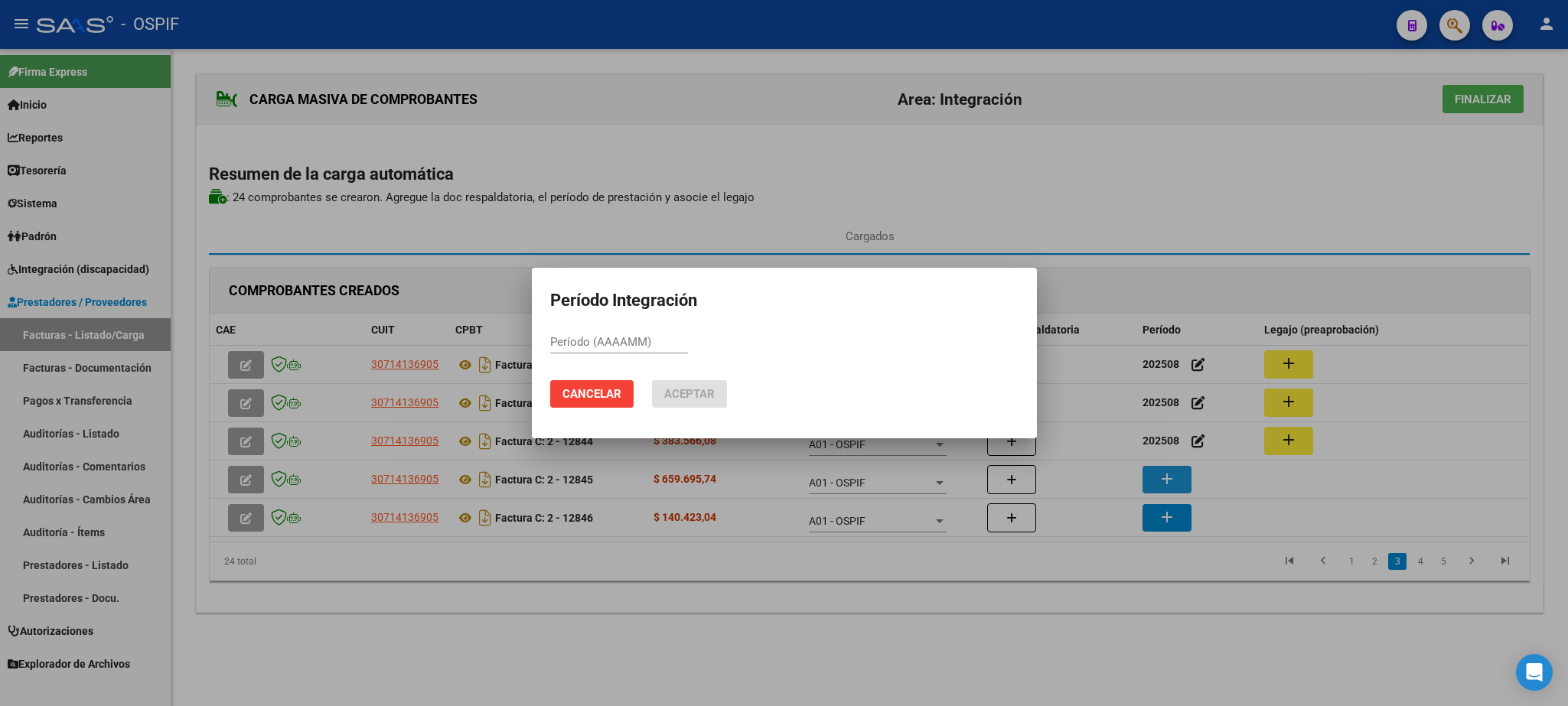
paste input "202508"
type input "202508"
click at [713, 404] on button "Aceptar" at bounding box center [690, 393] width 75 height 28
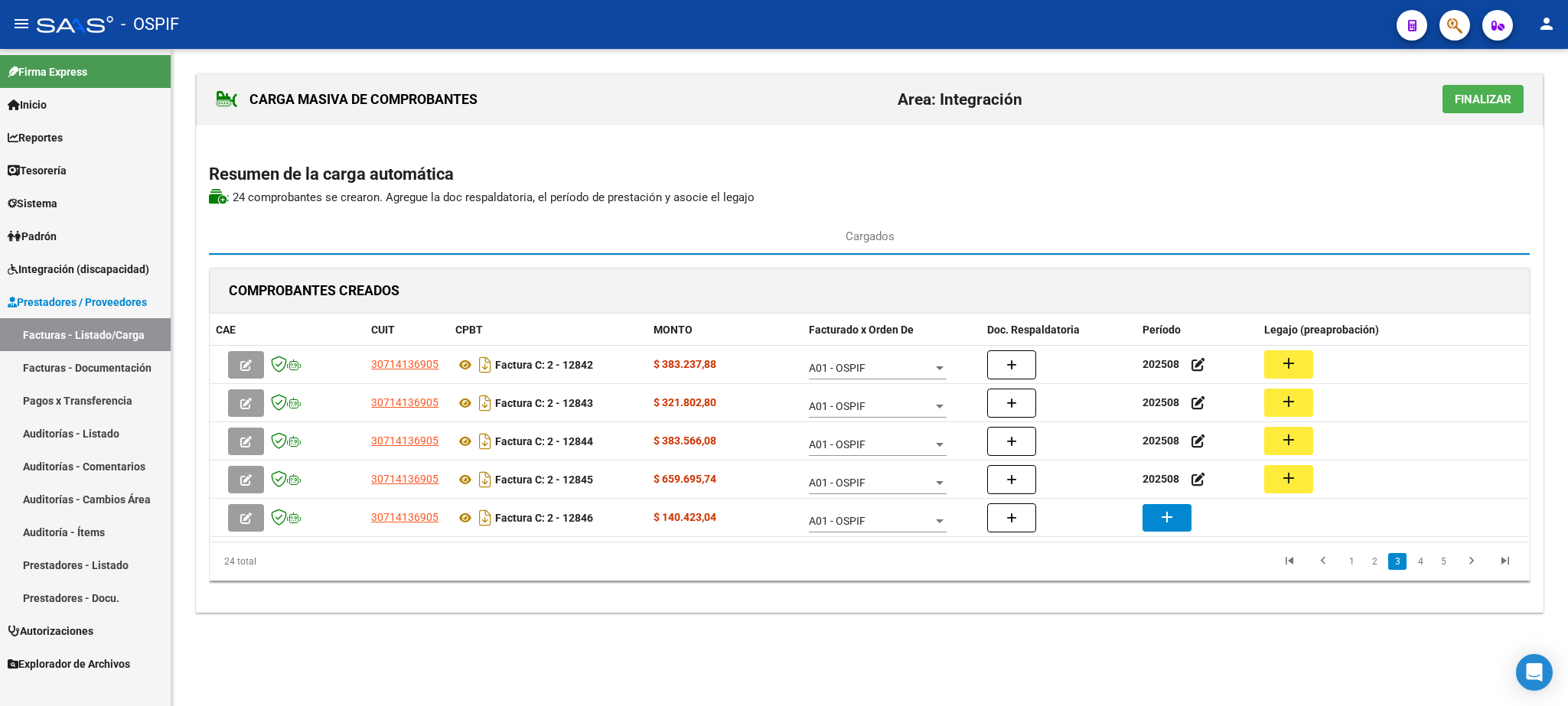
click at [1161, 516] on mat-icon "add" at bounding box center [1168, 517] width 19 height 19
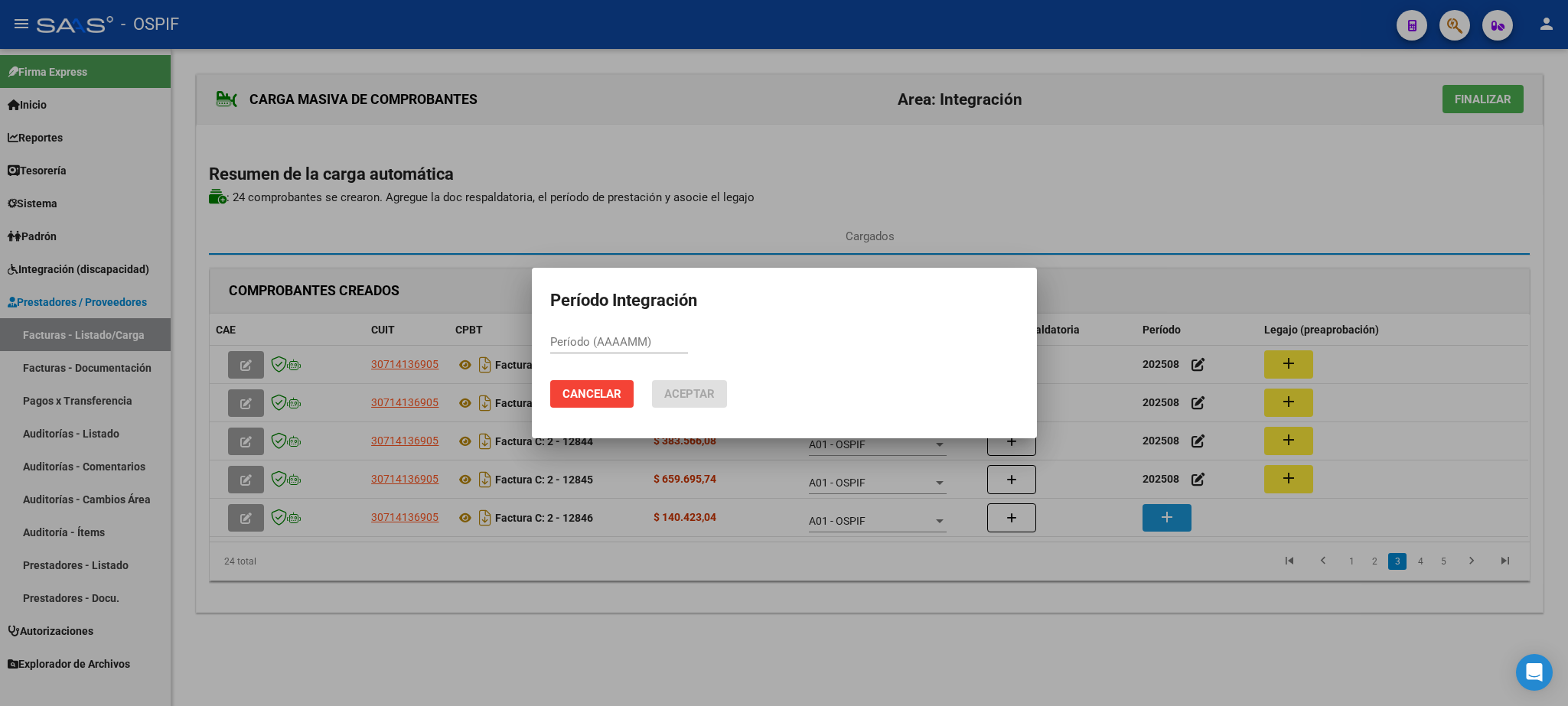
paste input "202508"
type input "202508"
click at [701, 394] on span "Aceptar" at bounding box center [690, 393] width 51 height 13
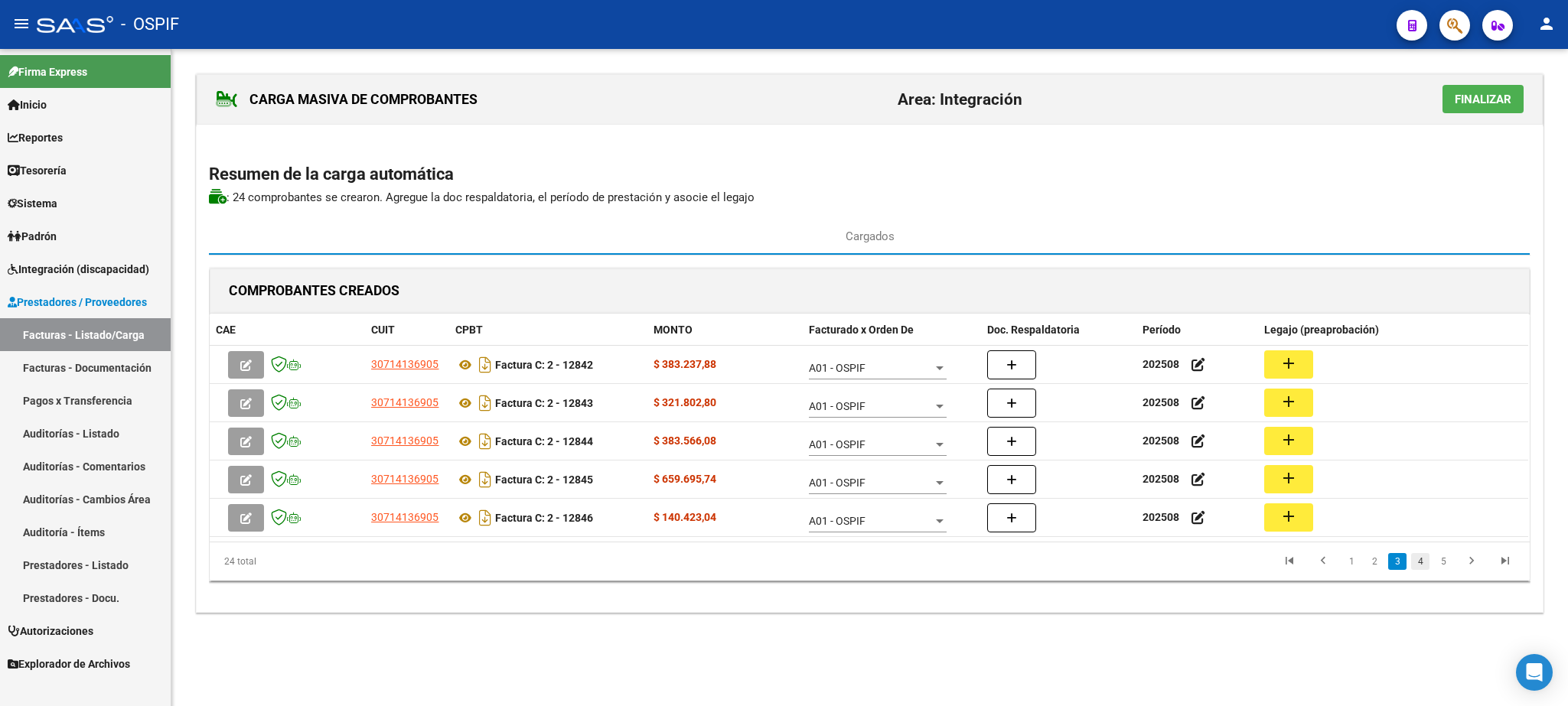
click at [1416, 564] on link "4" at bounding box center [1420, 561] width 19 height 17
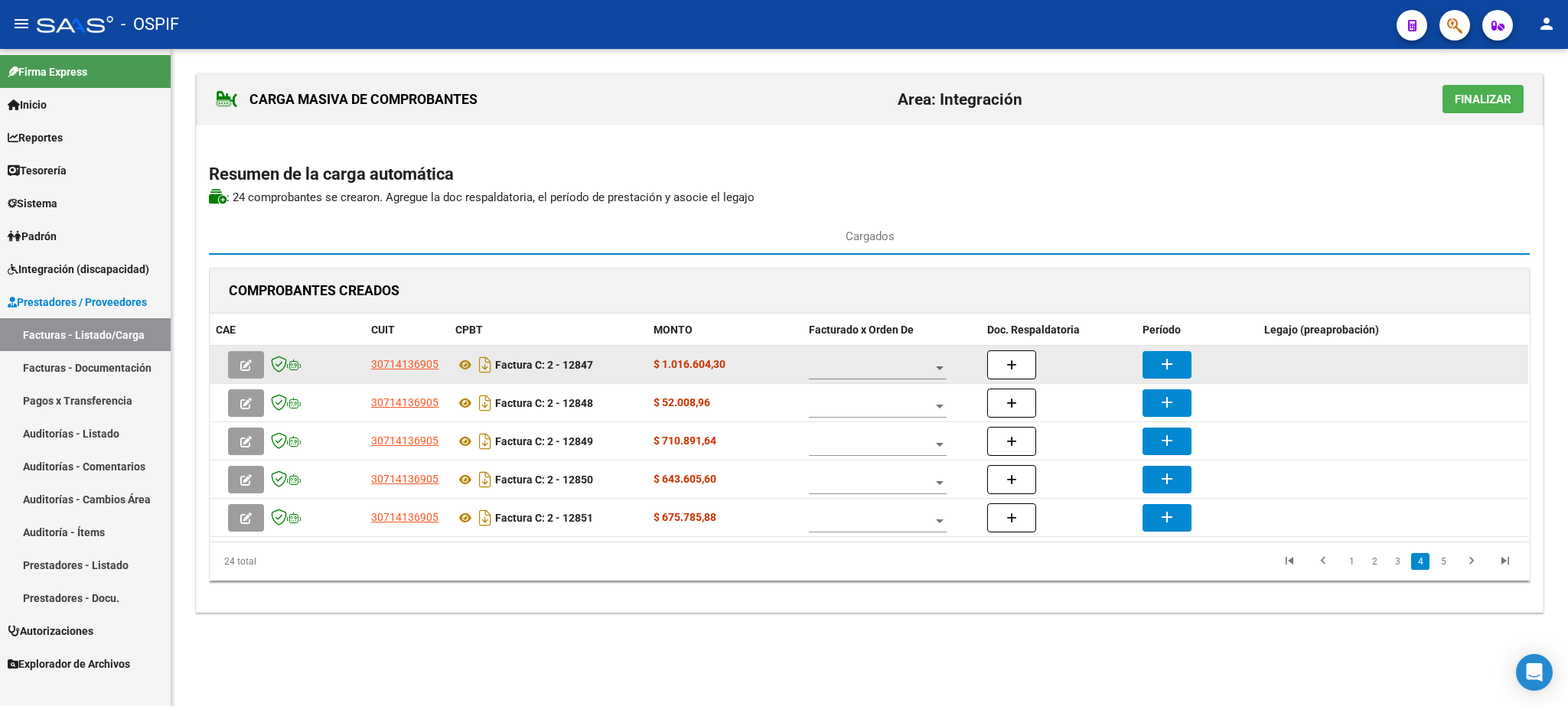
click at [878, 361] on div at bounding box center [878, 364] width 137 height 30
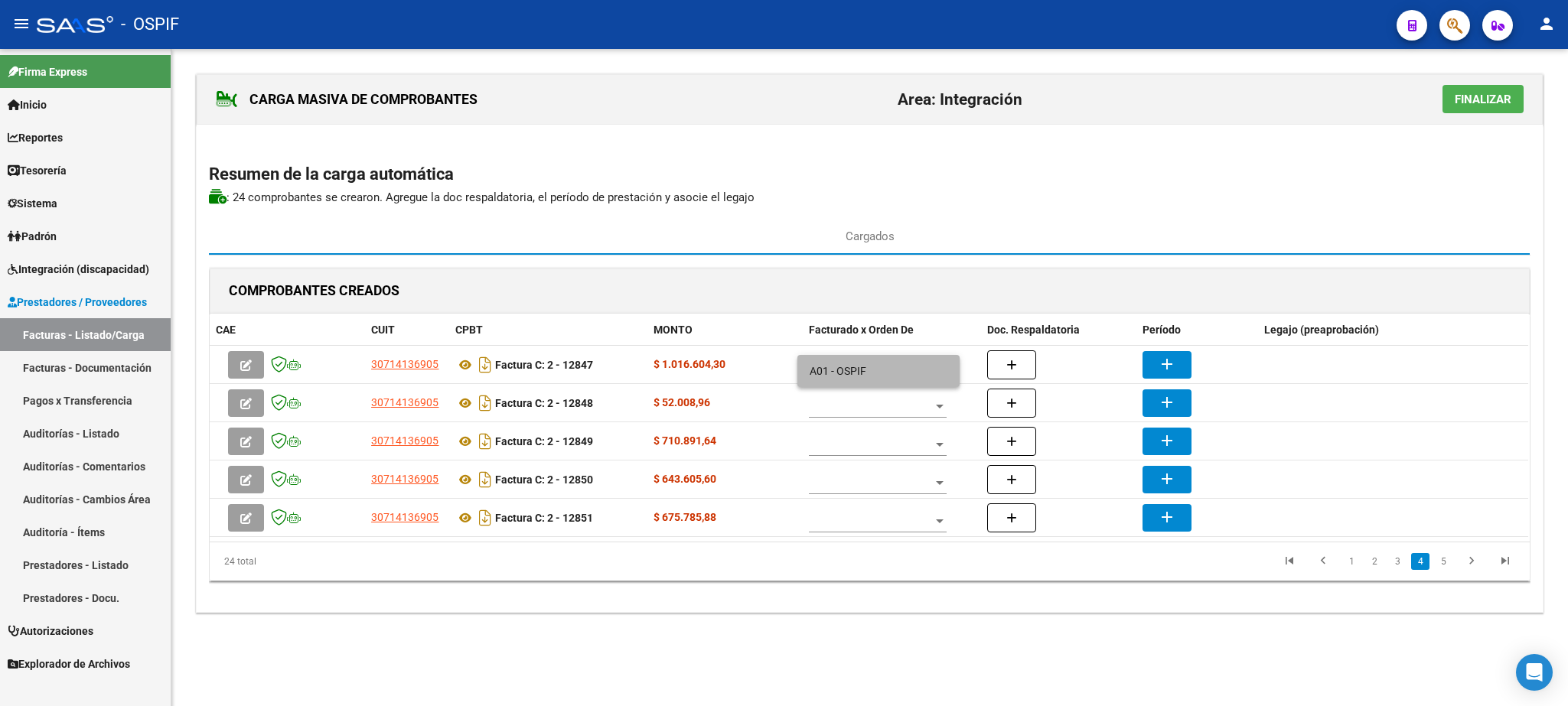
click at [851, 366] on span "A01 - OSPIF" at bounding box center [878, 371] width 137 height 32
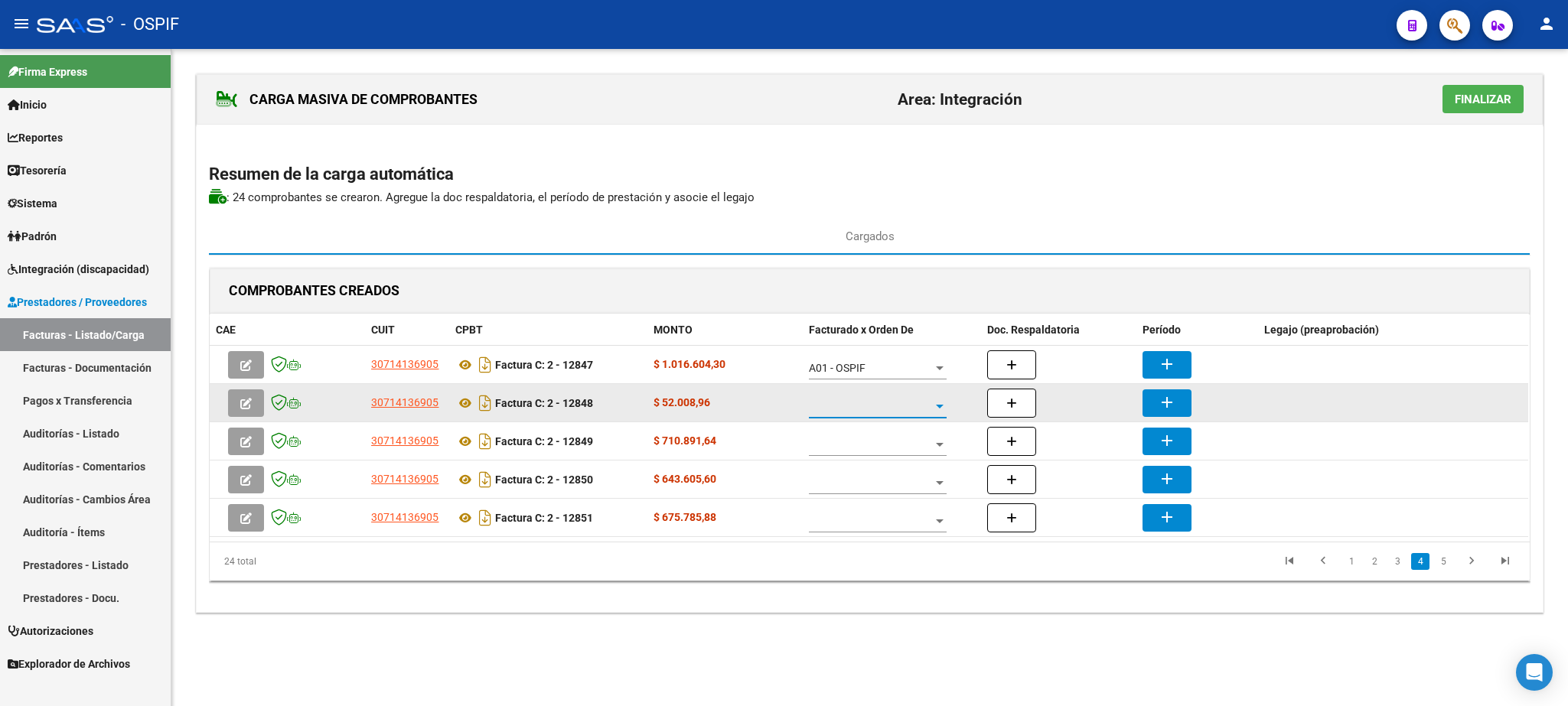
click at [851, 412] on span at bounding box center [871, 406] width 124 height 13
click at [851, 412] on span "A01 - OSPIF" at bounding box center [878, 409] width 137 height 32
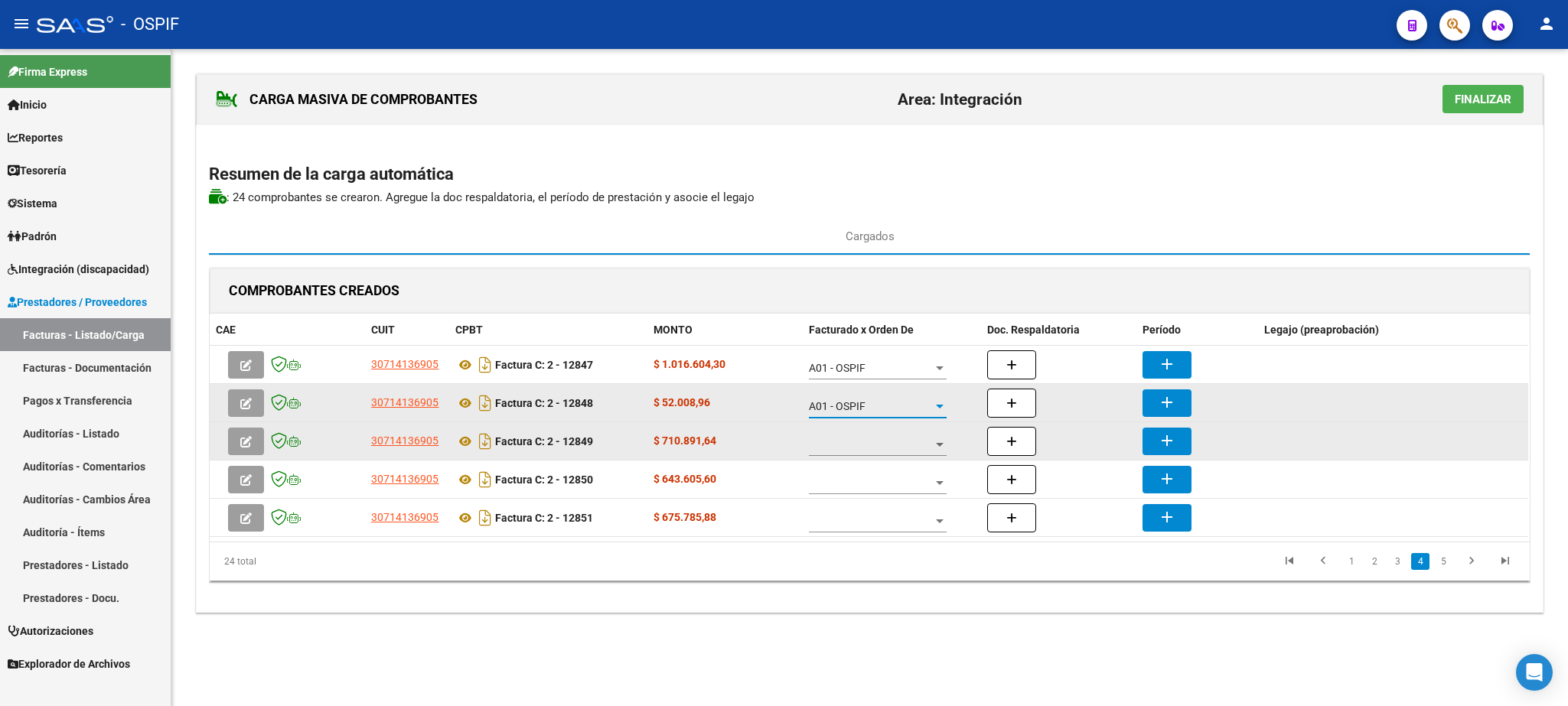
click at [866, 445] on span at bounding box center [871, 444] width 124 height 13
click at [866, 445] on span "A01 - OSPIF" at bounding box center [878, 447] width 137 height 32
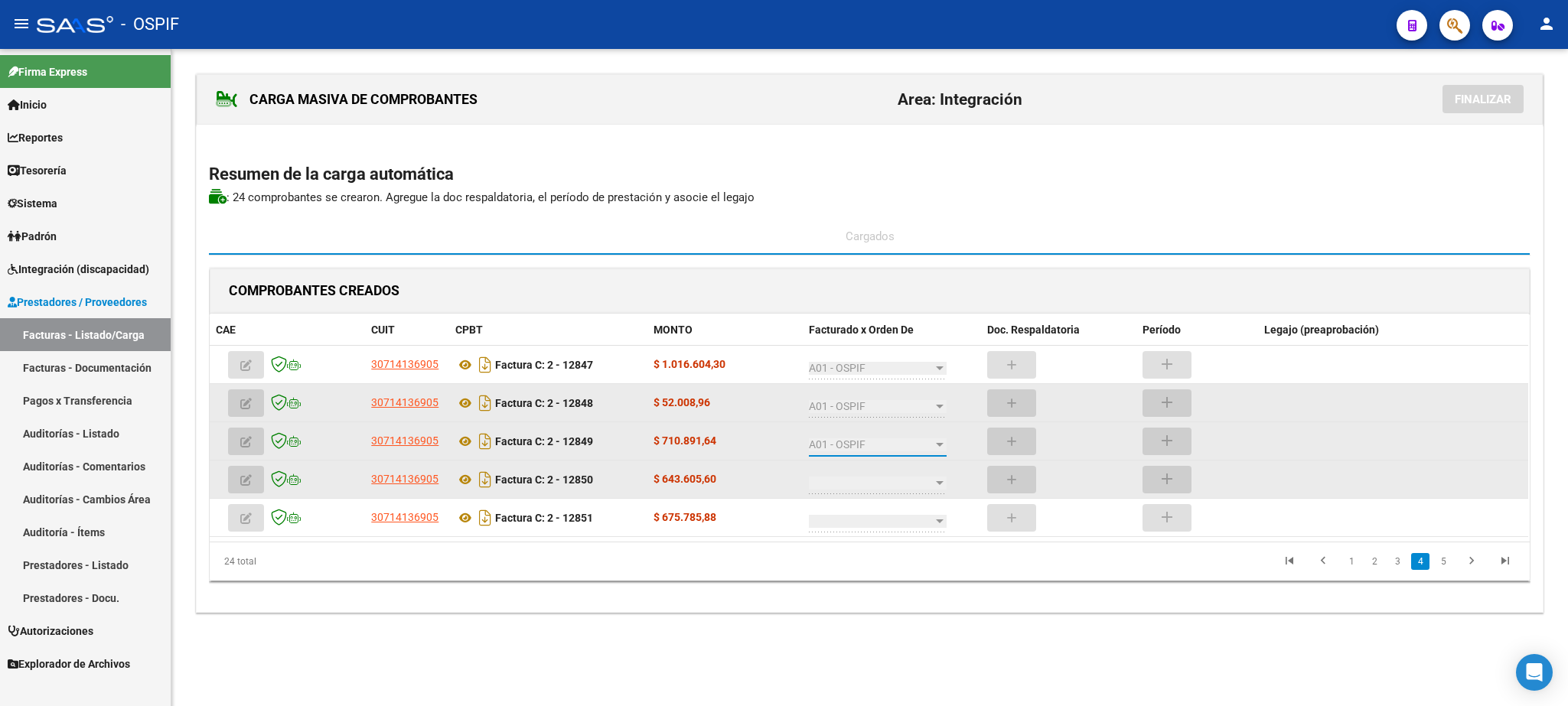
click at [875, 479] on span at bounding box center [871, 483] width 124 height 13
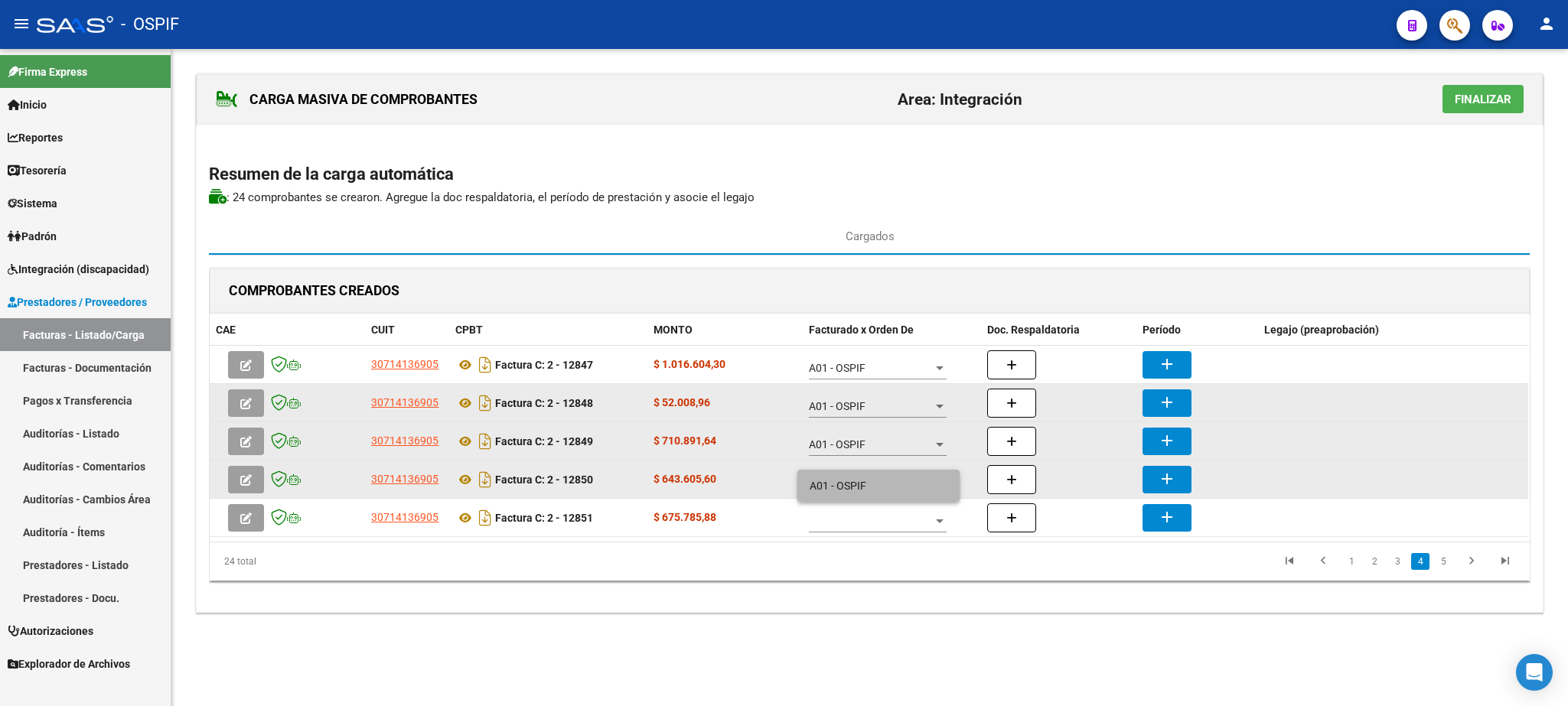
click at [875, 479] on span "A01 - OSPIF" at bounding box center [878, 485] width 137 height 32
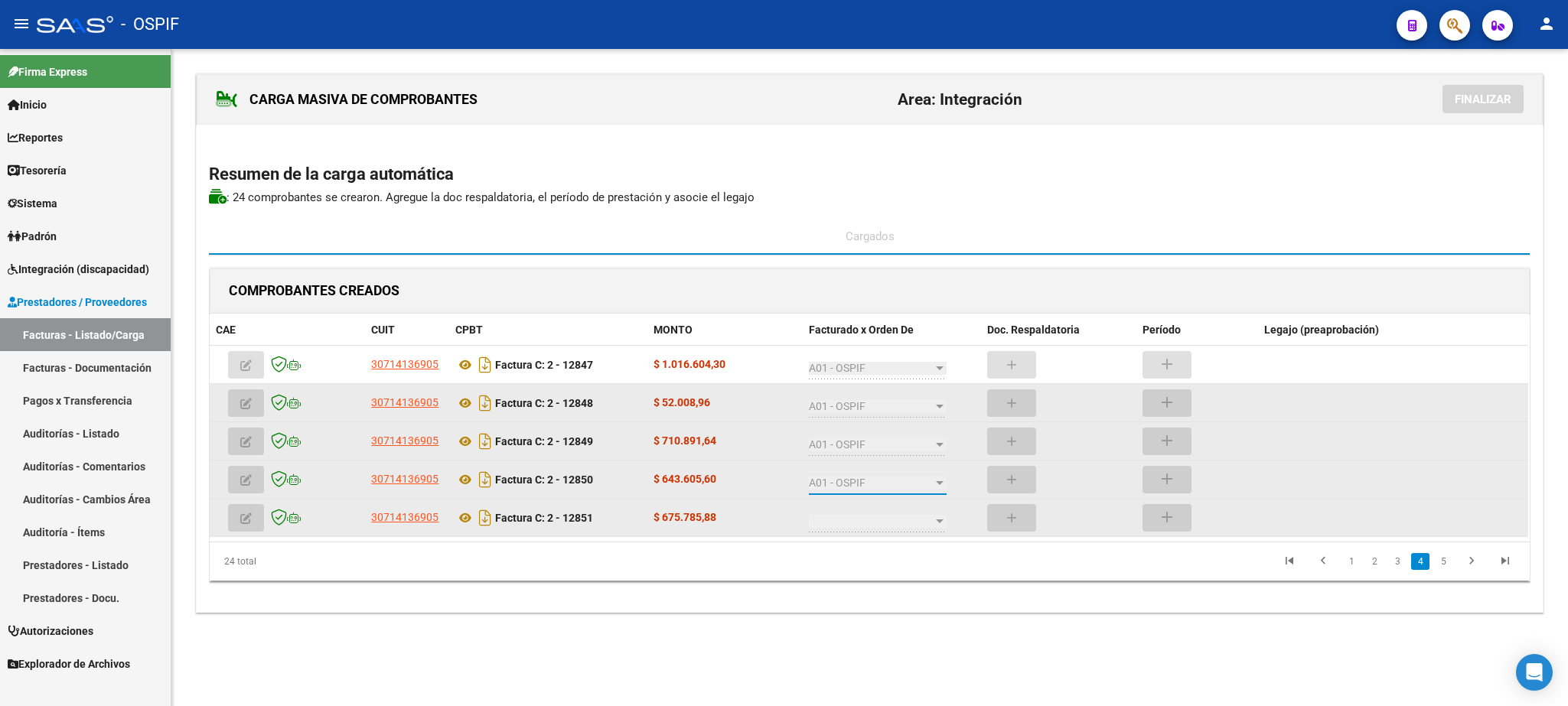
click at [867, 522] on span at bounding box center [871, 521] width 124 height 13
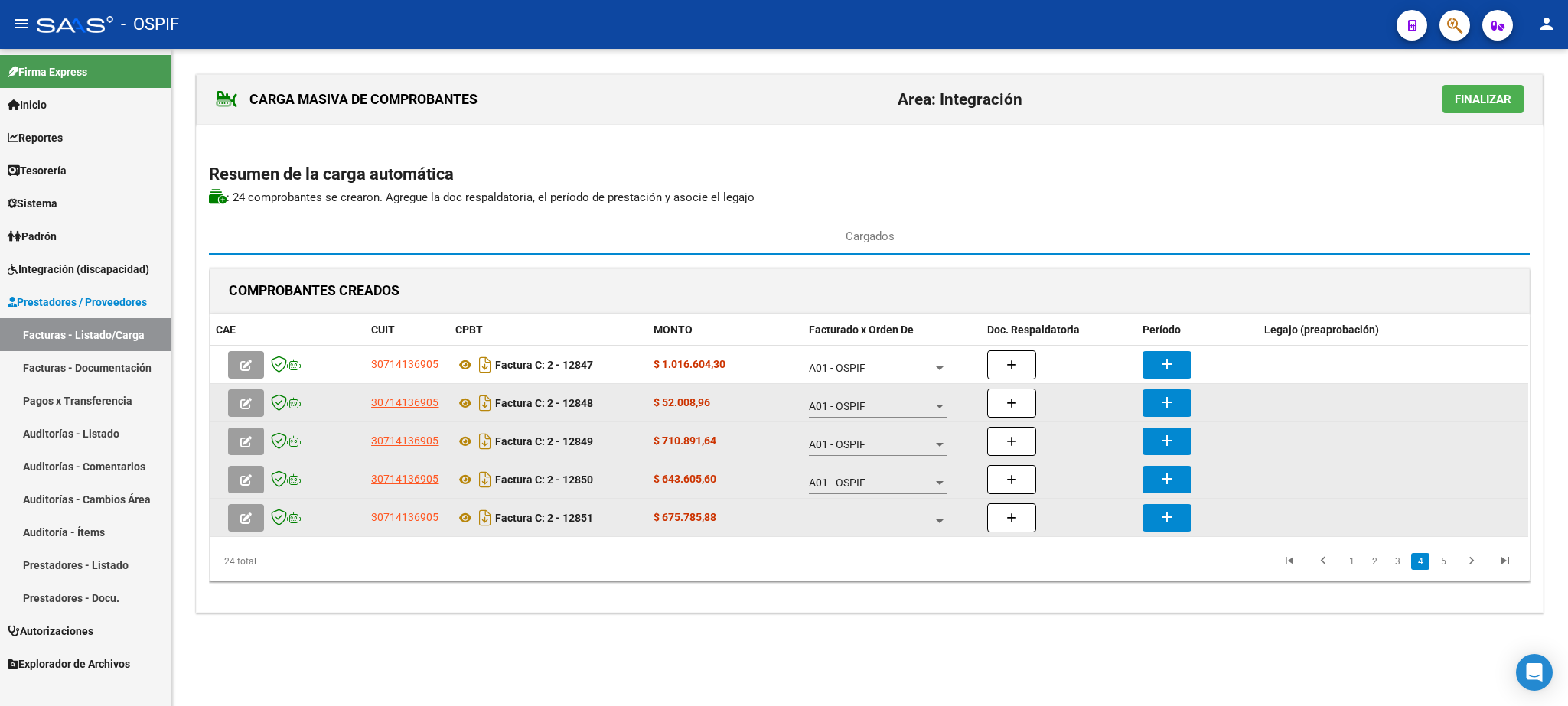
click at [861, 521] on span at bounding box center [871, 521] width 124 height 13
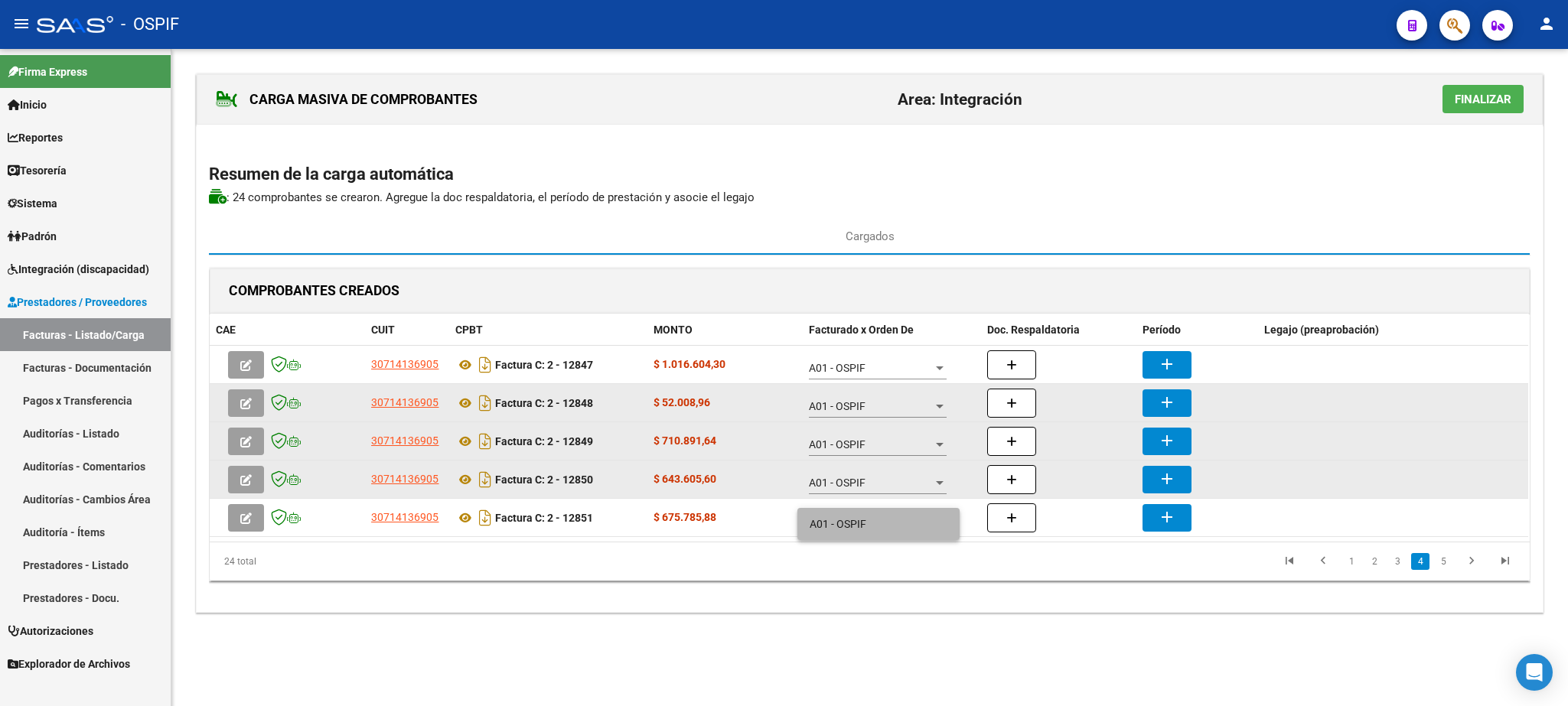
click at [860, 516] on span "A01 - OSPIF" at bounding box center [878, 524] width 137 height 32
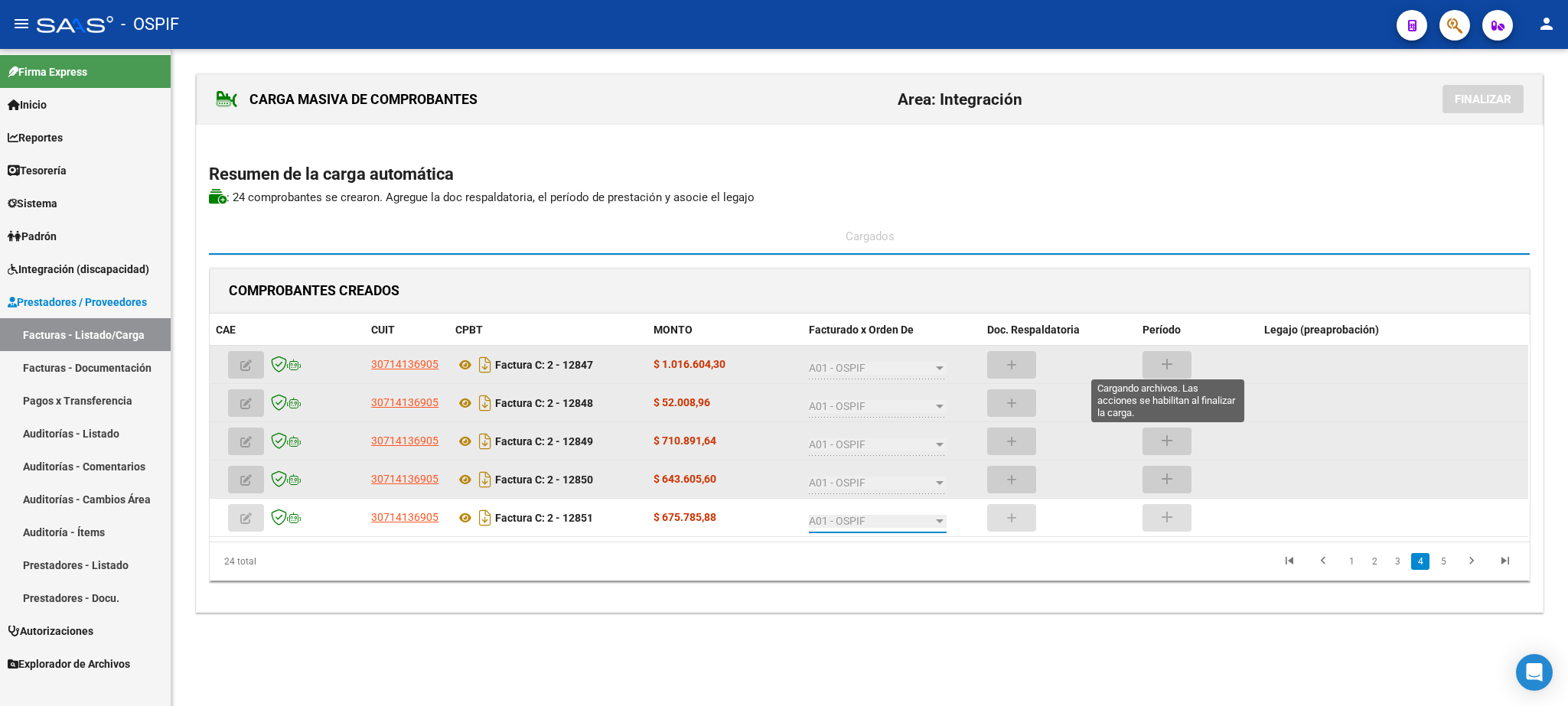
click at [1164, 372] on mat-icon "add" at bounding box center [1168, 364] width 19 height 19
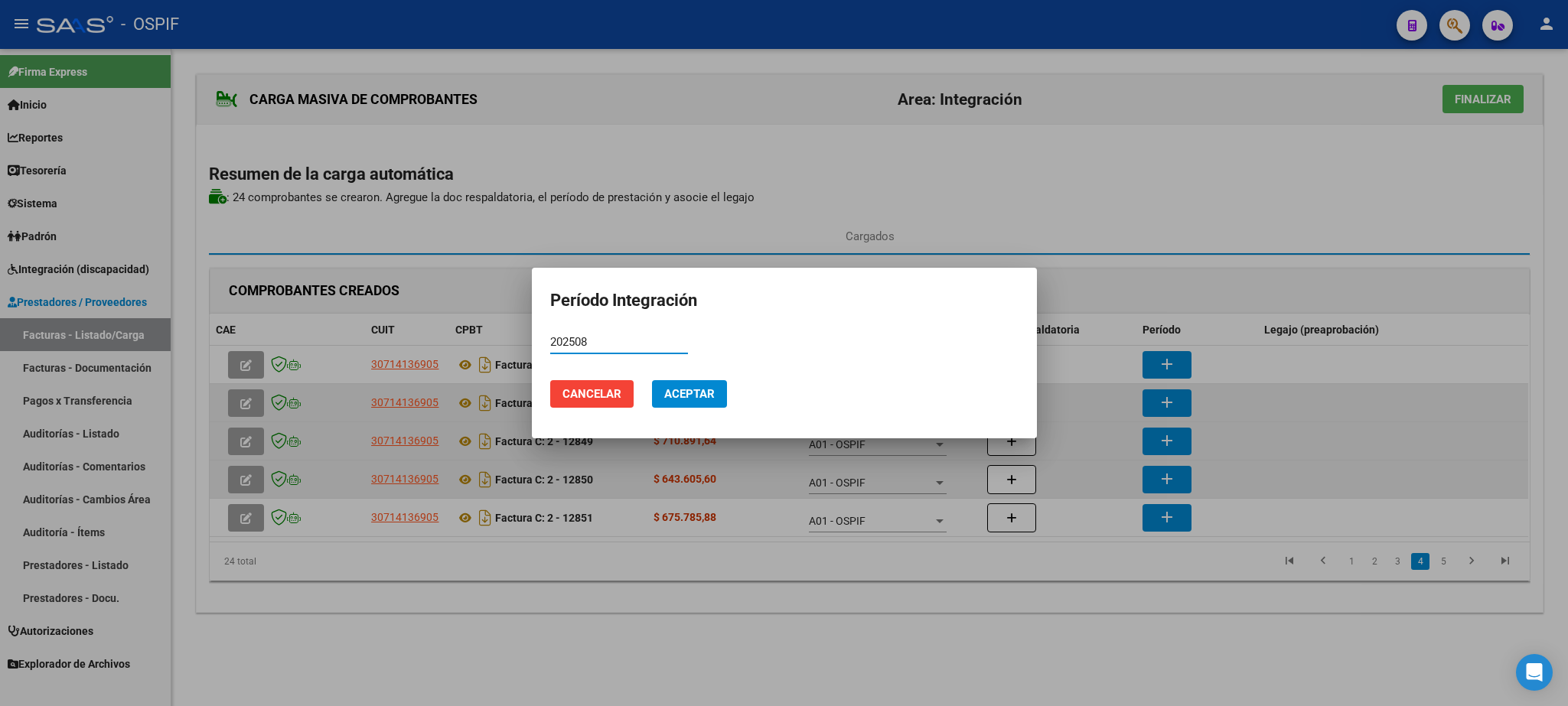
type input "202508"
click at [684, 396] on span "Aceptar" at bounding box center [690, 393] width 51 height 13
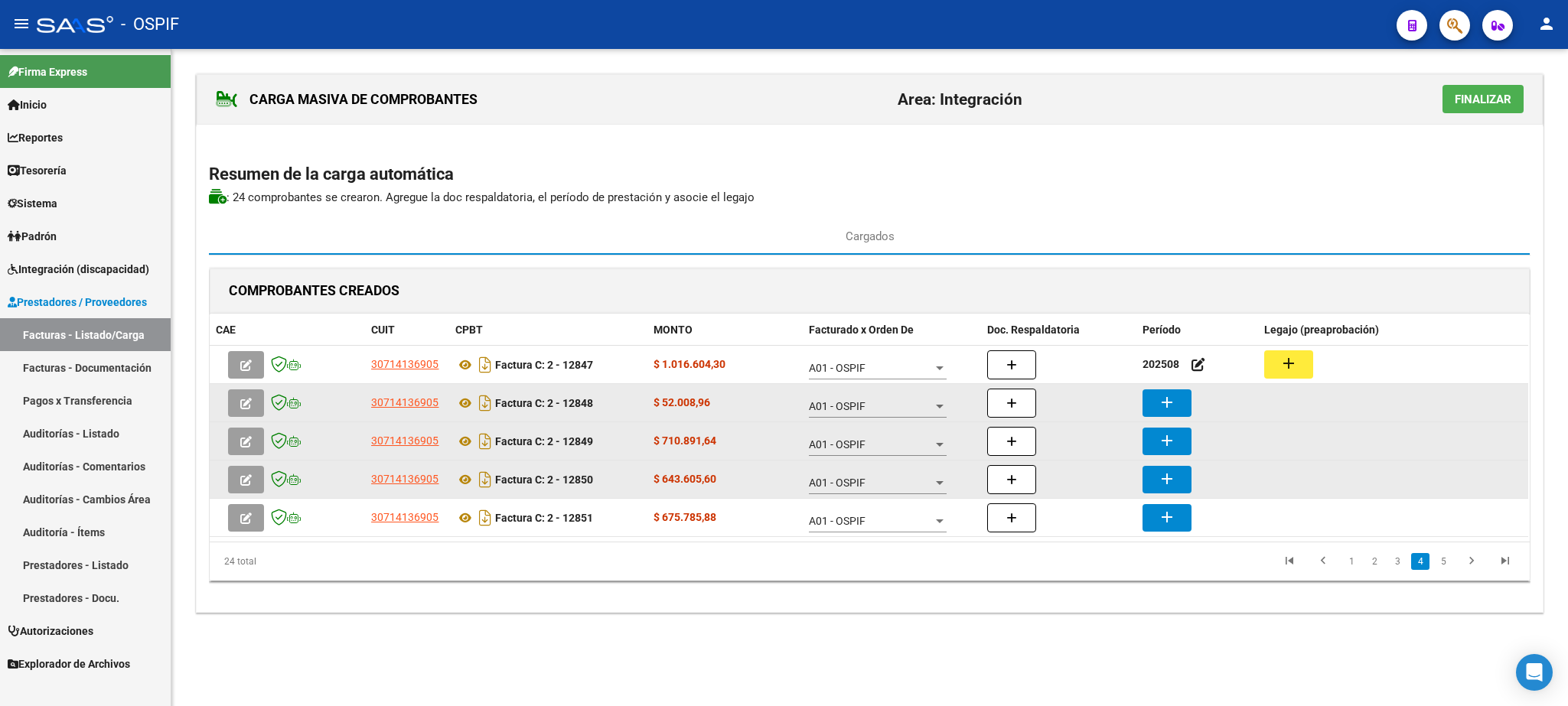
click at [1189, 405] on button "add" at bounding box center [1167, 403] width 49 height 28
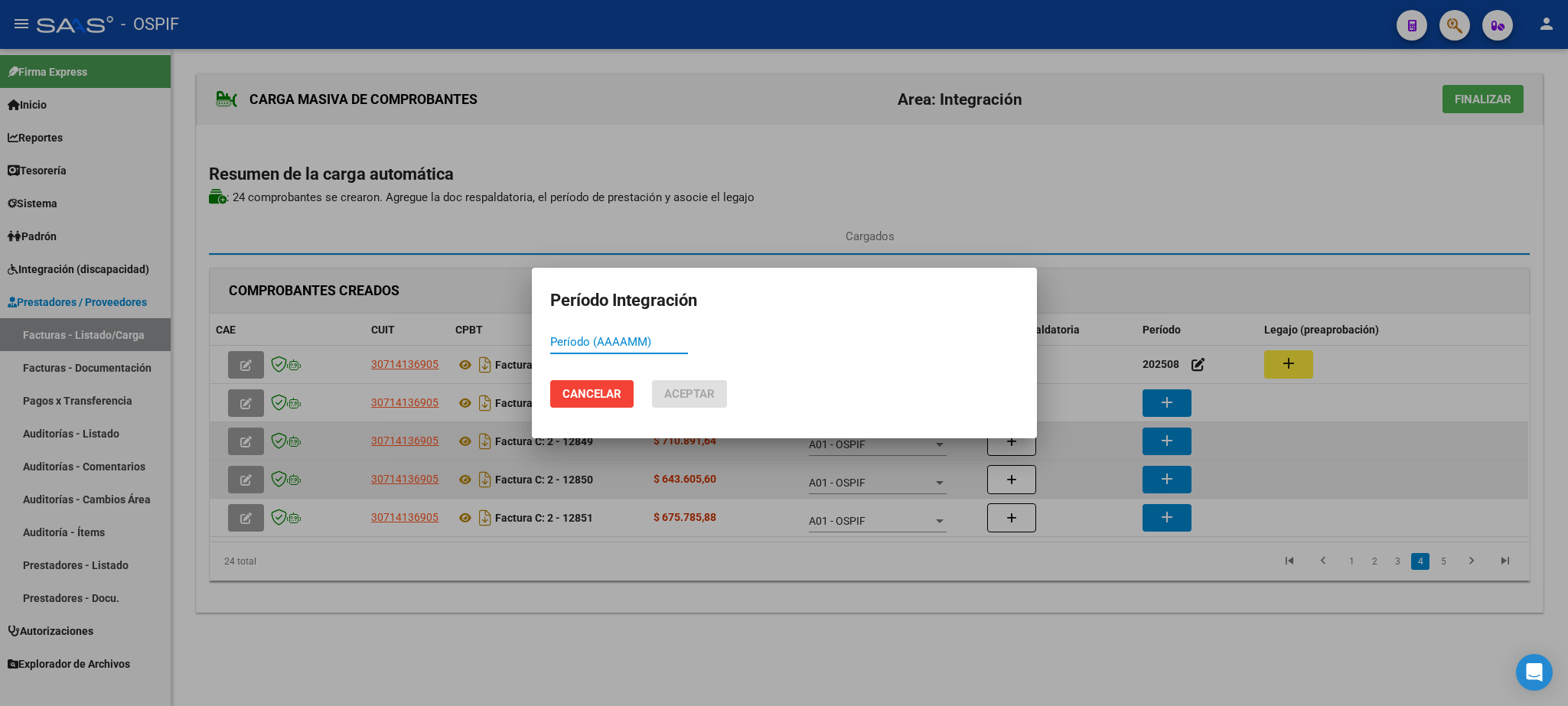
paste input "202508"
type input "202508"
click at [716, 393] on button "Aceptar" at bounding box center [690, 393] width 75 height 28
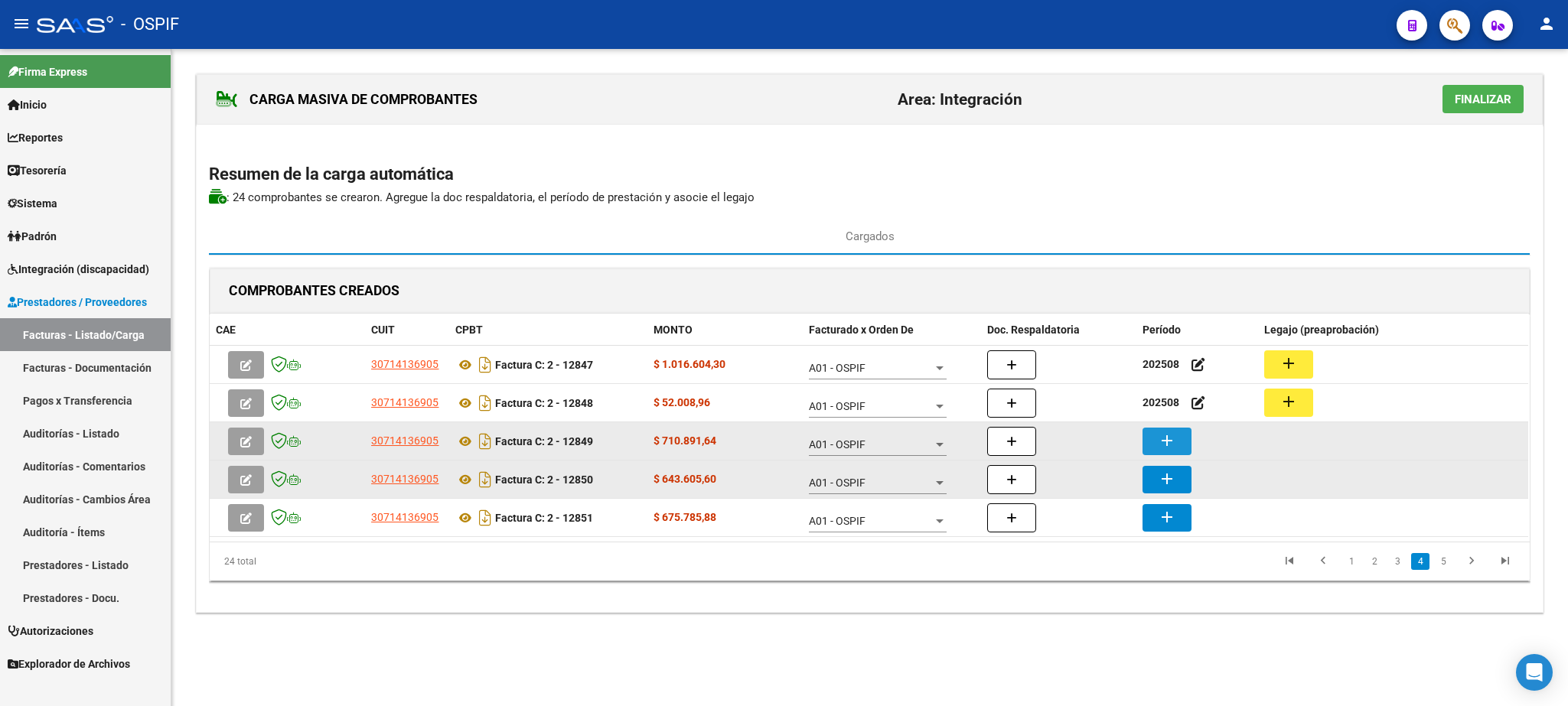
click at [1170, 438] on mat-icon "add" at bounding box center [1168, 441] width 19 height 19
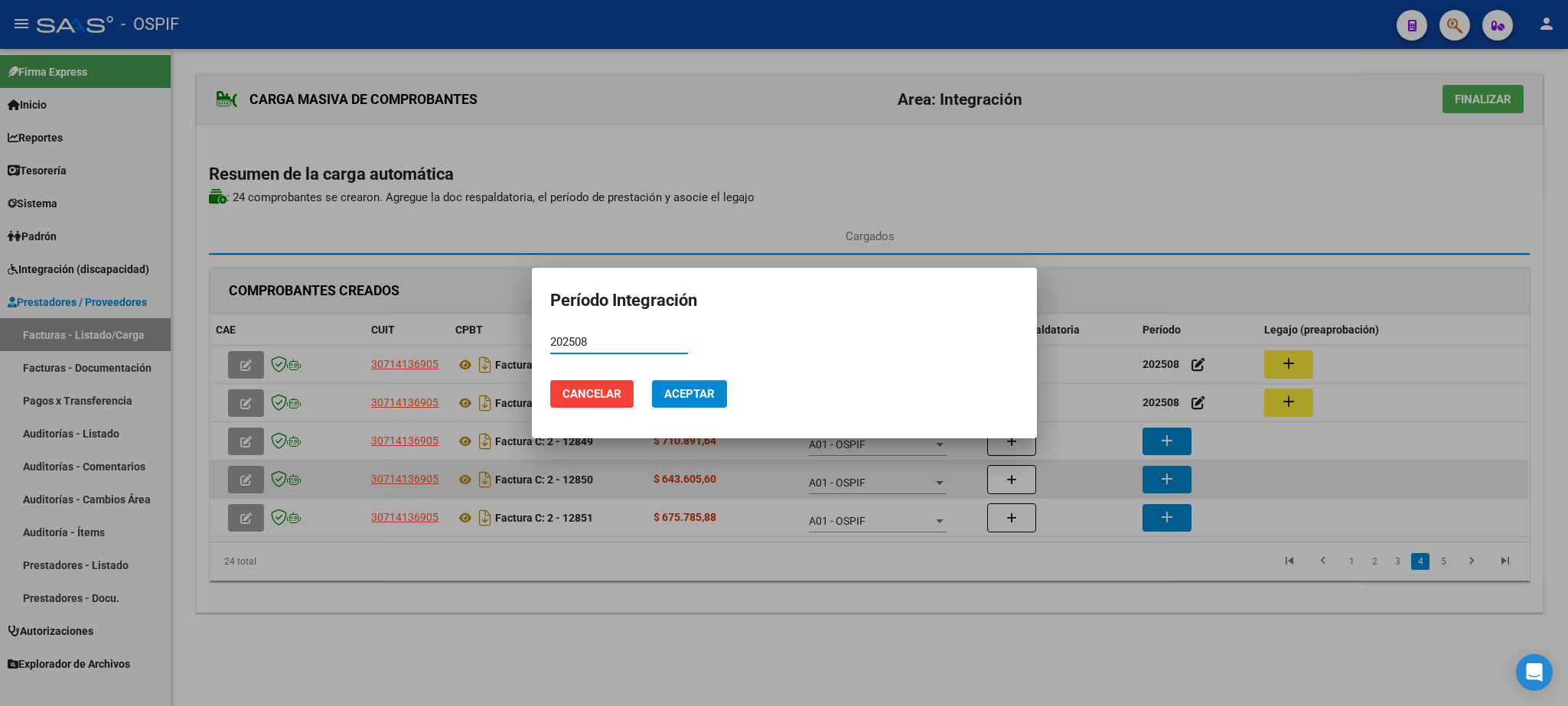
type input "202508"
click at [717, 401] on button "Aceptar" at bounding box center [690, 393] width 75 height 28
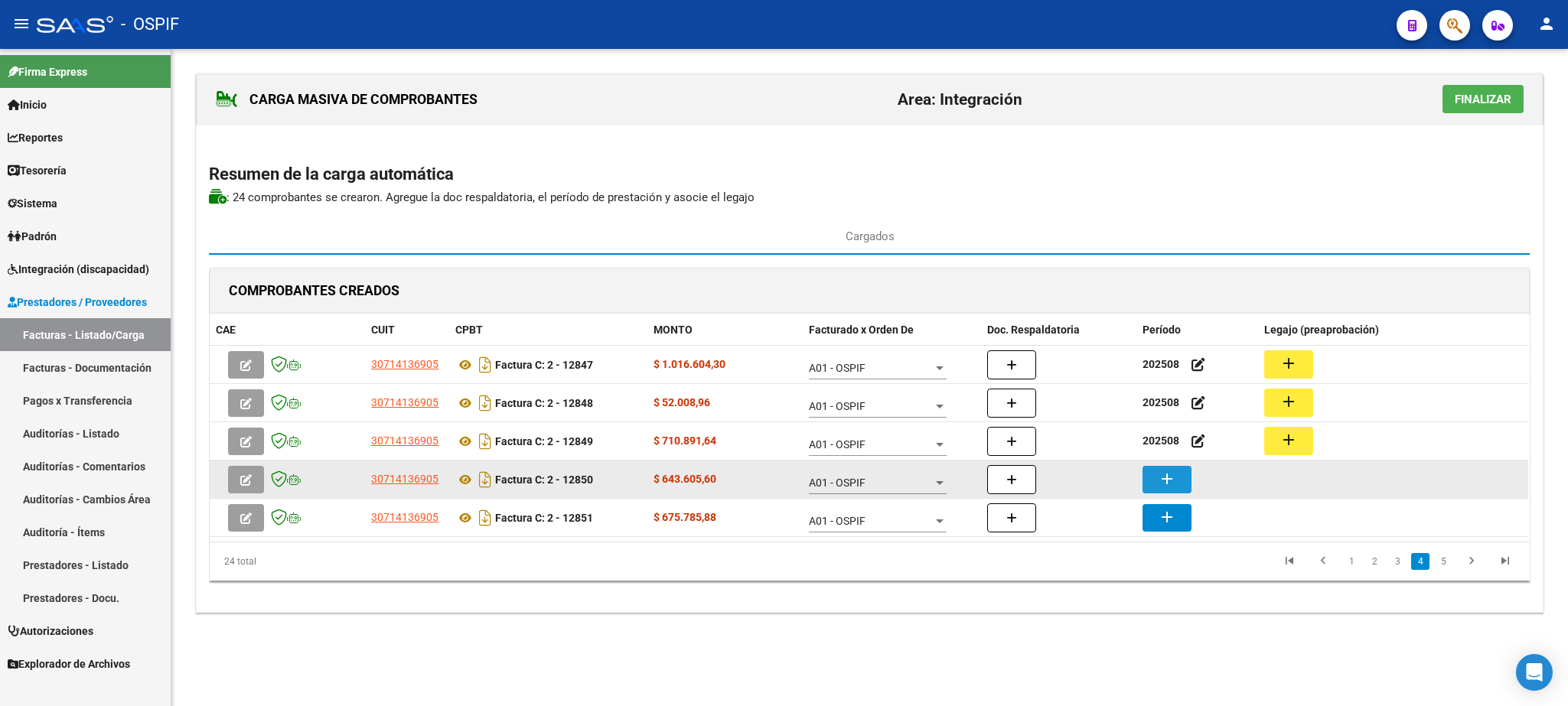
click at [1175, 477] on mat-icon "add" at bounding box center [1168, 479] width 19 height 19
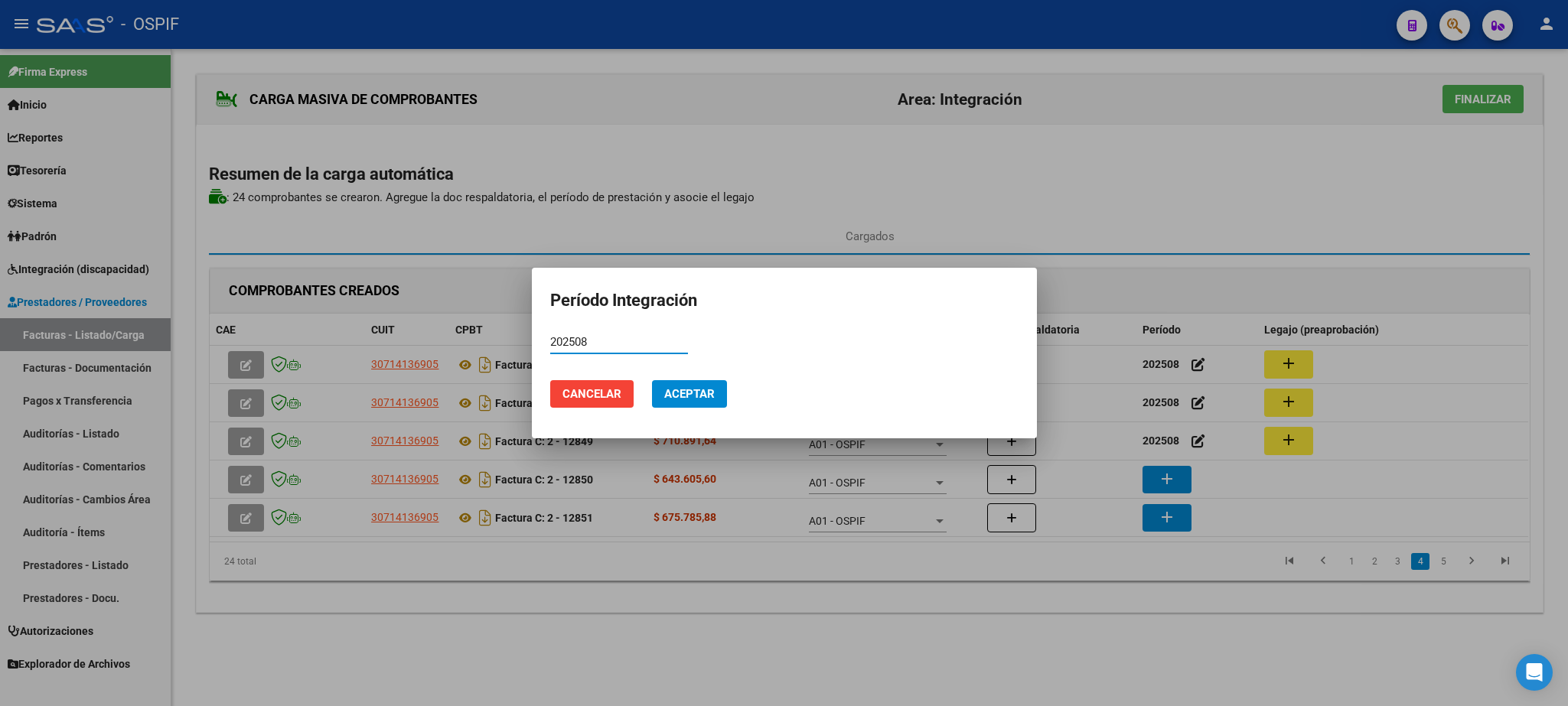
type input "202508"
click at [685, 390] on span "Aceptar" at bounding box center [690, 393] width 51 height 13
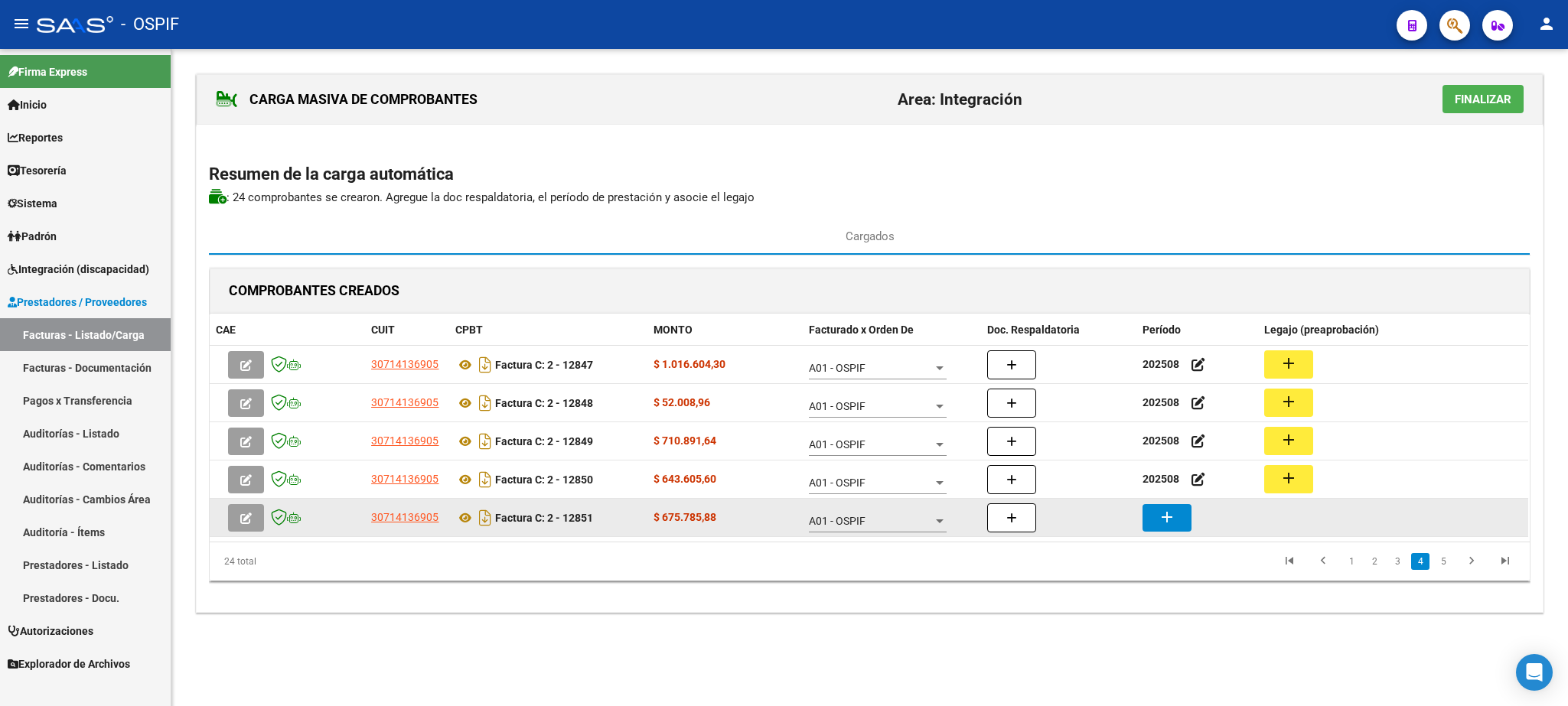
click at [1164, 518] on mat-icon "add" at bounding box center [1168, 517] width 19 height 19
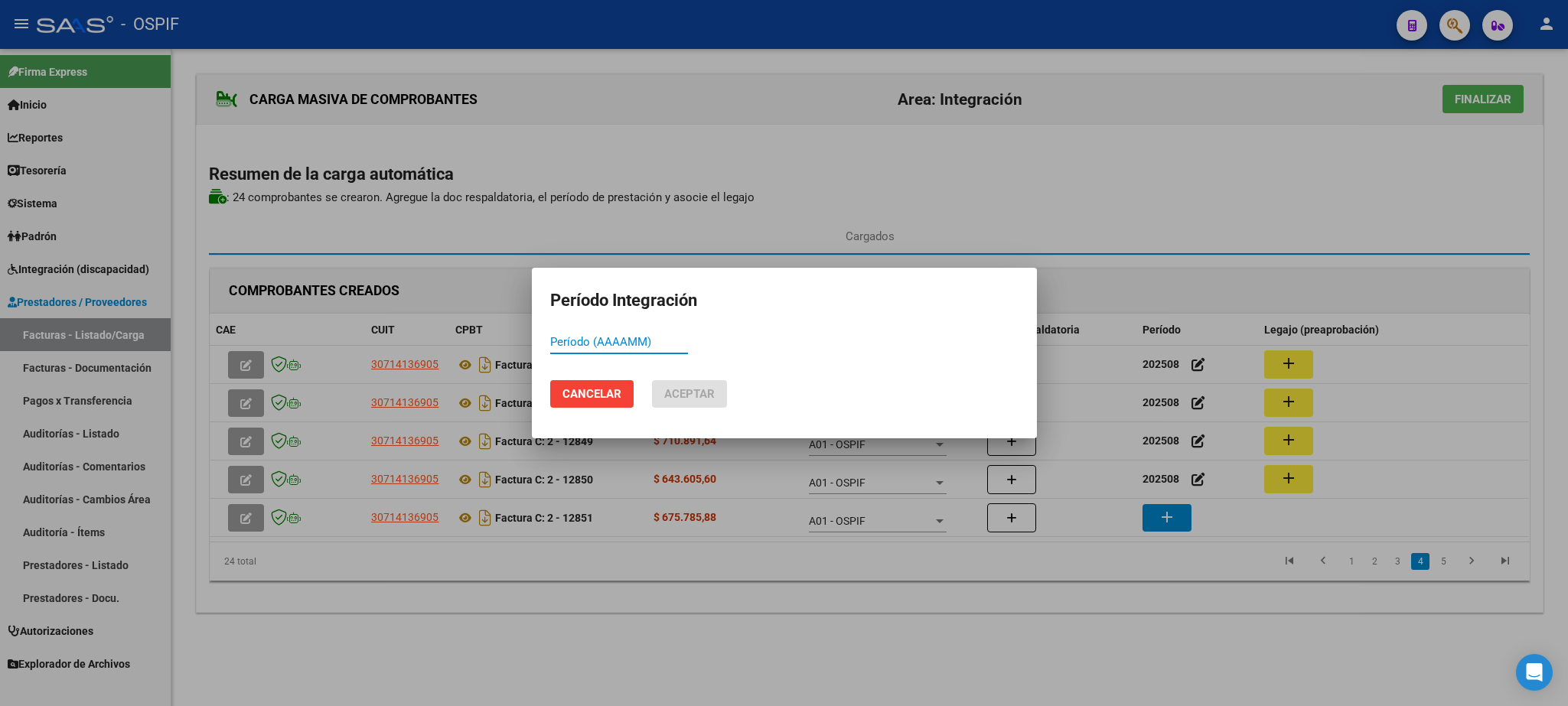
paste input "202508"
type input "202508"
click at [695, 389] on span "Aceptar" at bounding box center [690, 393] width 51 height 13
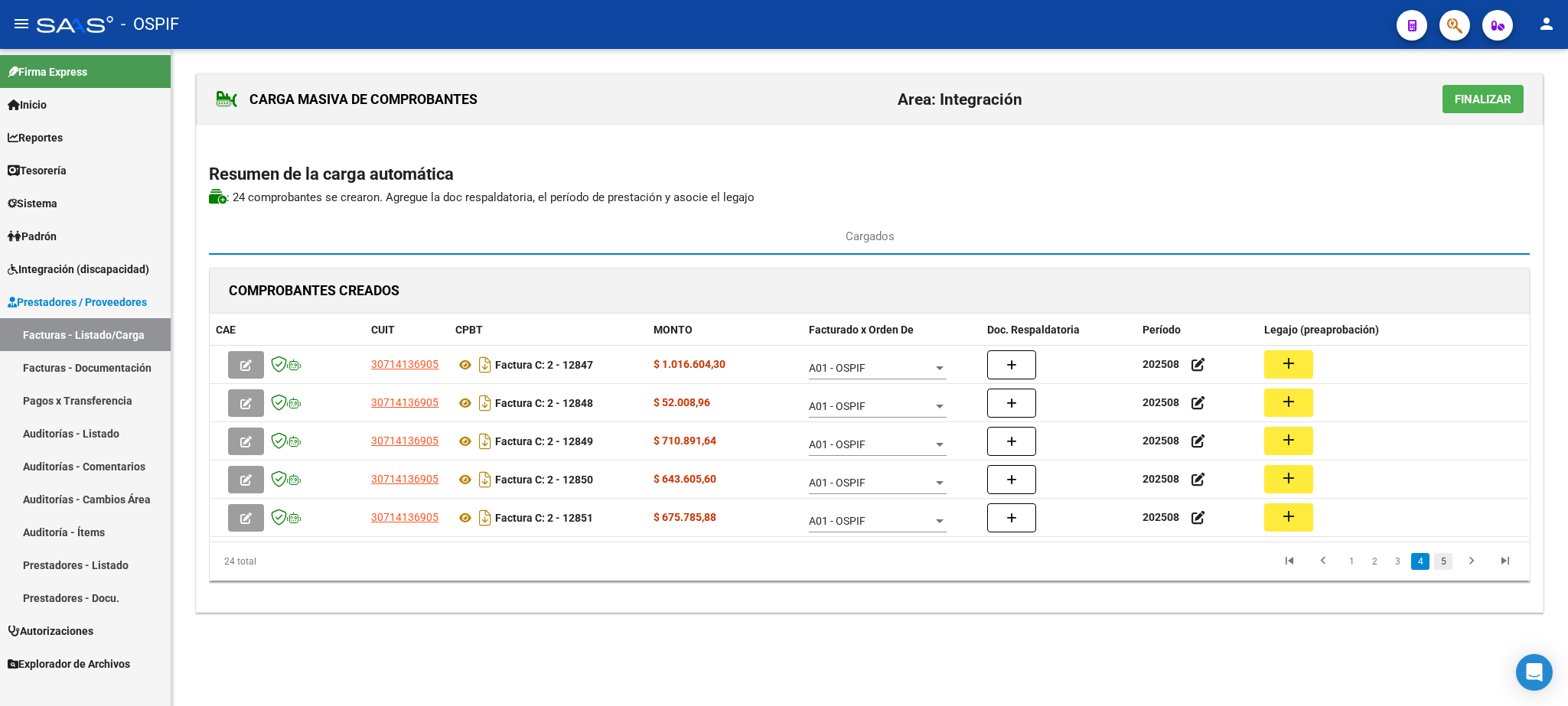
click at [1442, 569] on link "5" at bounding box center [1443, 561] width 19 height 17
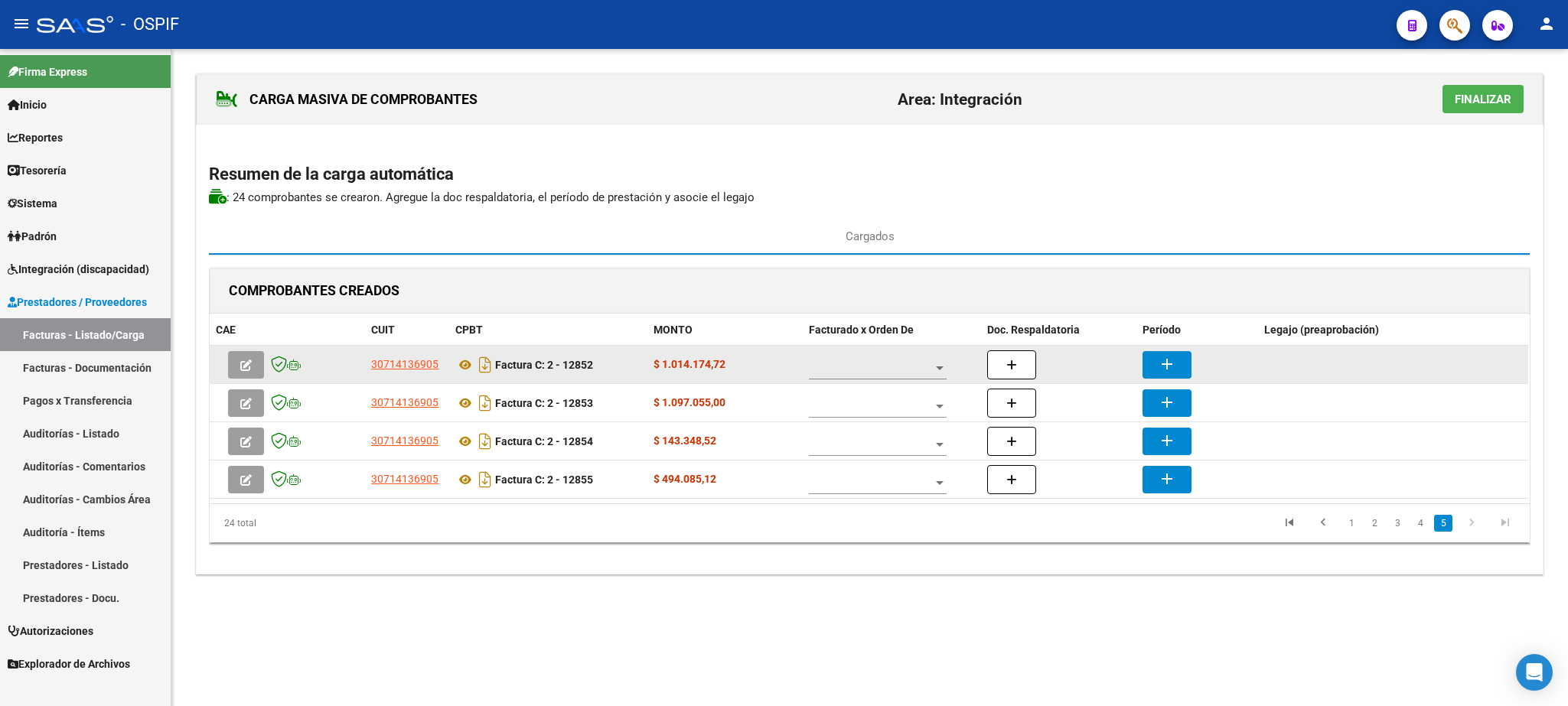
click at [866, 372] on span at bounding box center [871, 367] width 124 height 13
click at [866, 372] on span "A01 - OSPIF" at bounding box center [878, 371] width 137 height 32
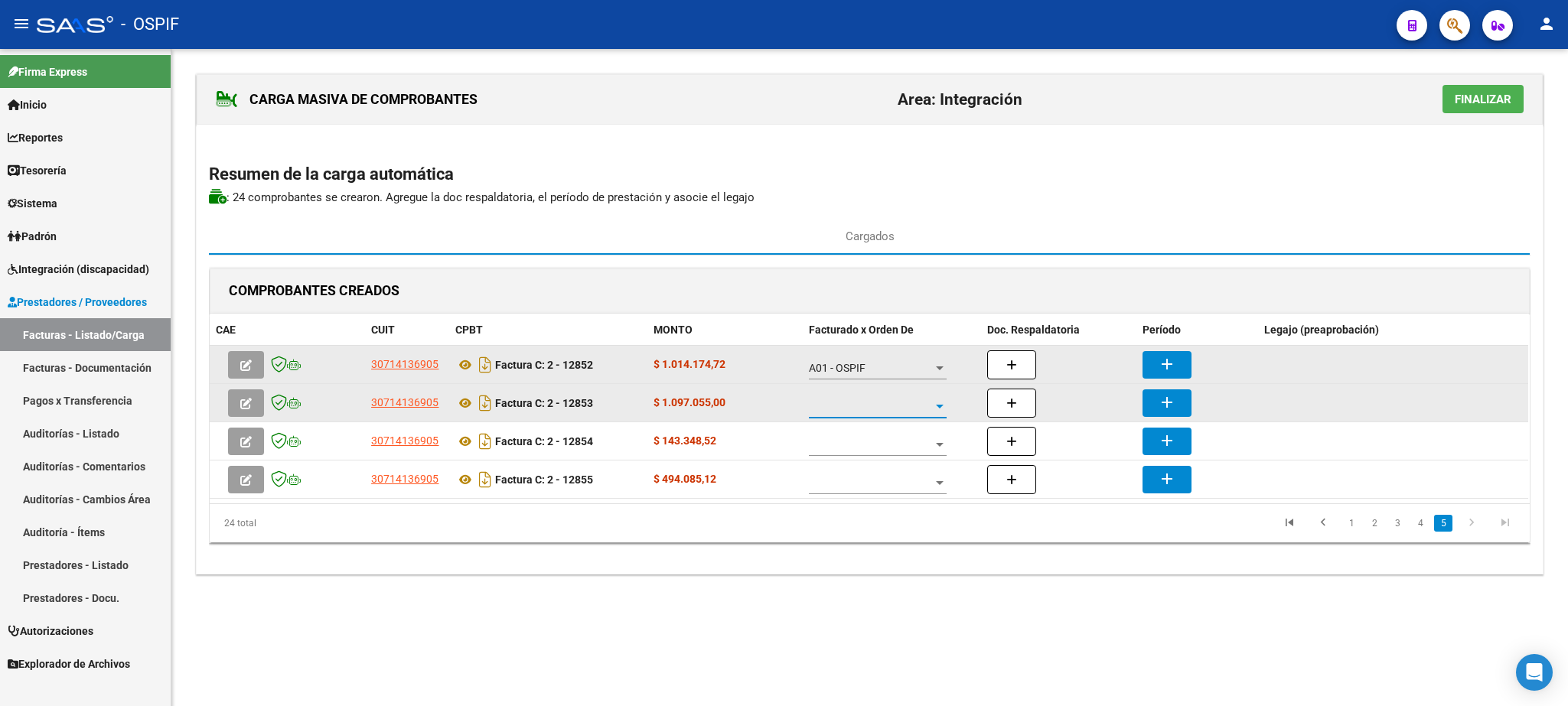
click at [860, 412] on span at bounding box center [871, 406] width 124 height 13
click at [860, 412] on span "A01 - OSPIF" at bounding box center [878, 409] width 137 height 32
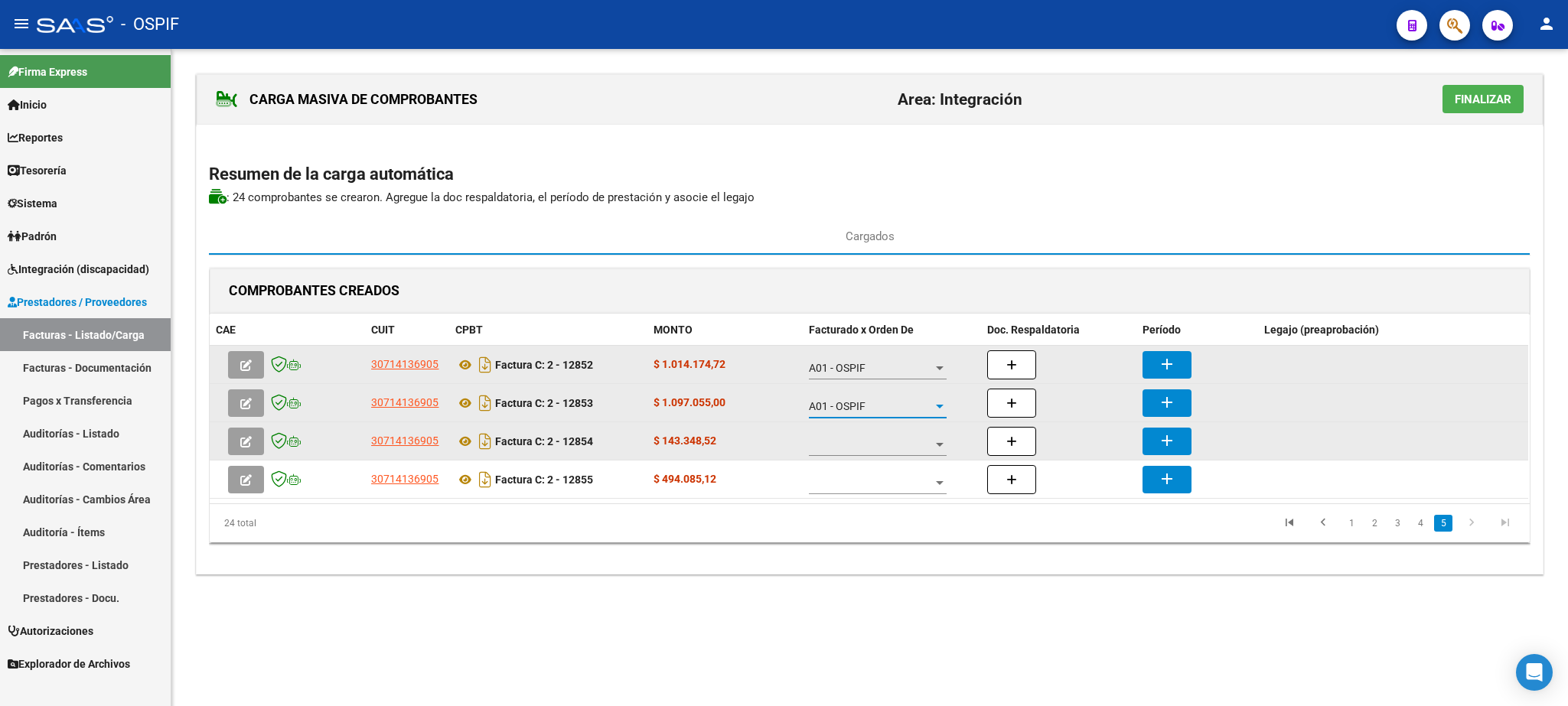
click at [844, 452] on span at bounding box center [871, 444] width 124 height 13
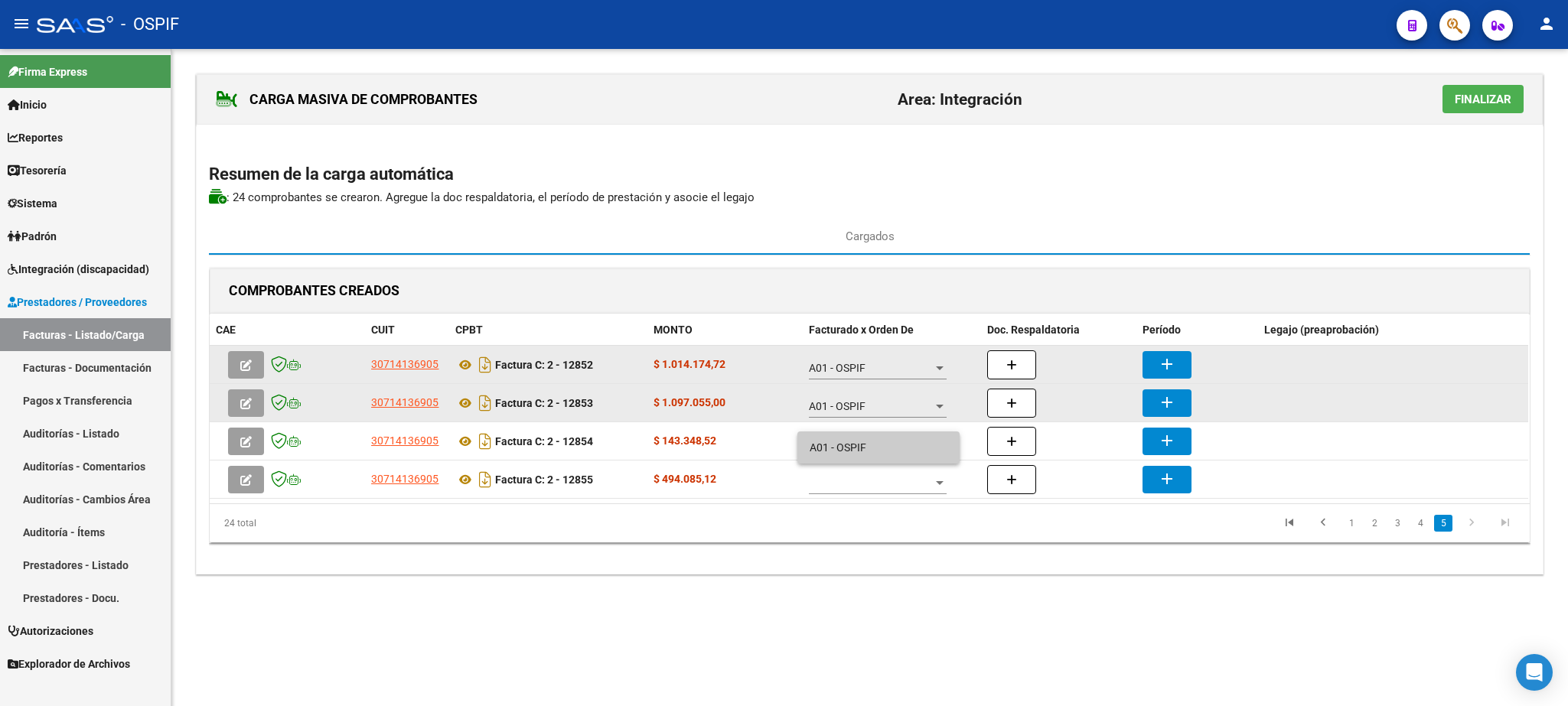
click at [845, 443] on span "A01 - OSPIF" at bounding box center [878, 447] width 137 height 32
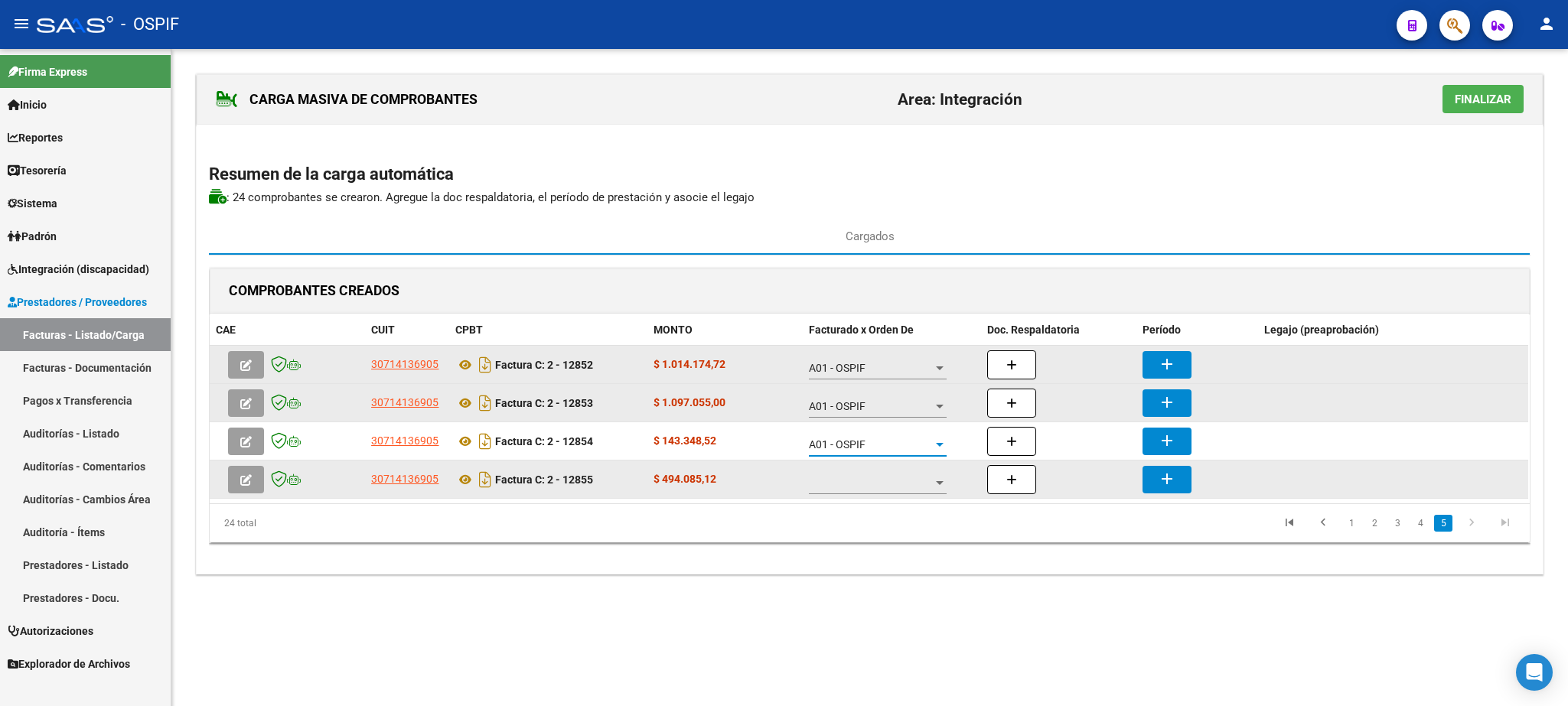
click at [870, 489] on span at bounding box center [871, 483] width 124 height 13
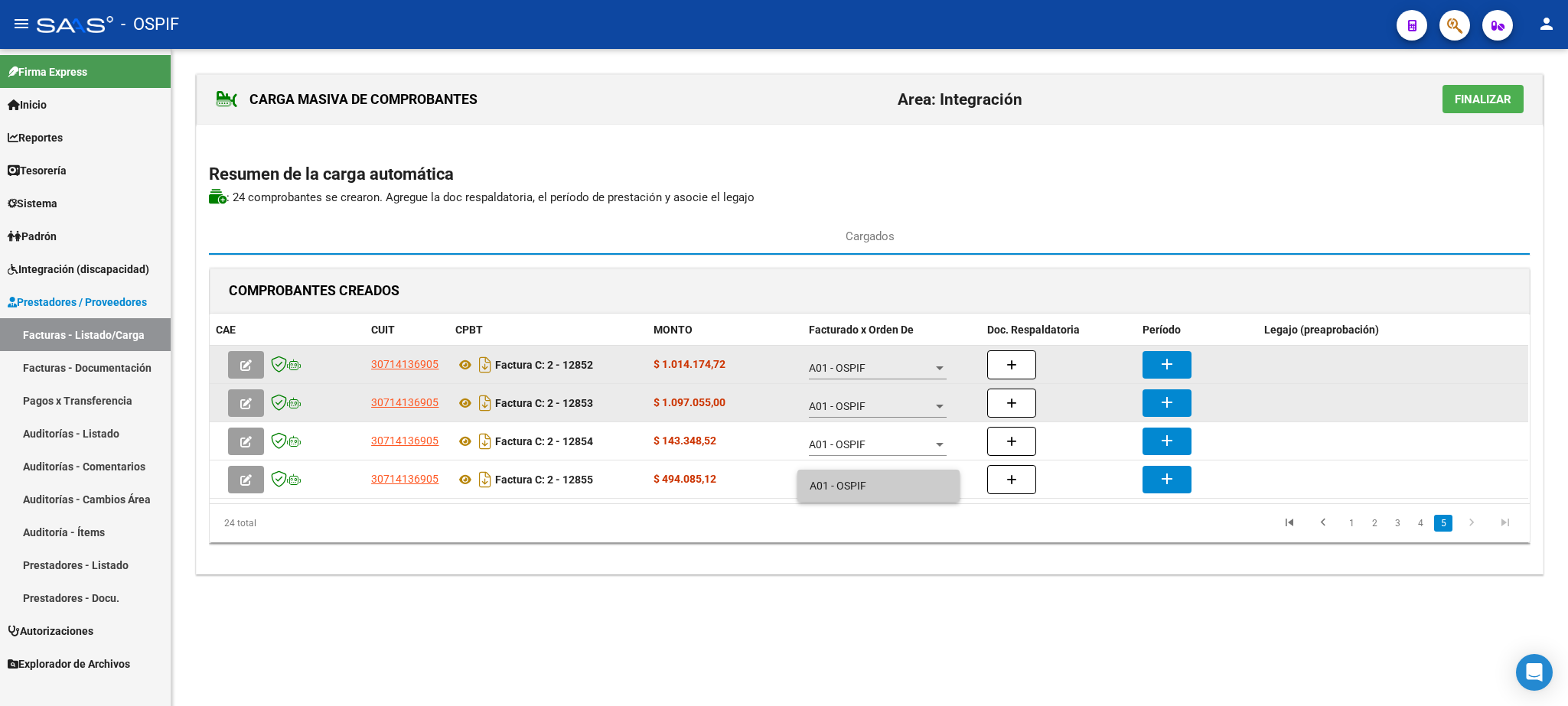
click at [872, 475] on span "A01 - OSPIF" at bounding box center [878, 485] width 137 height 32
click at [1163, 373] on mat-icon "add" at bounding box center [1168, 364] width 19 height 19
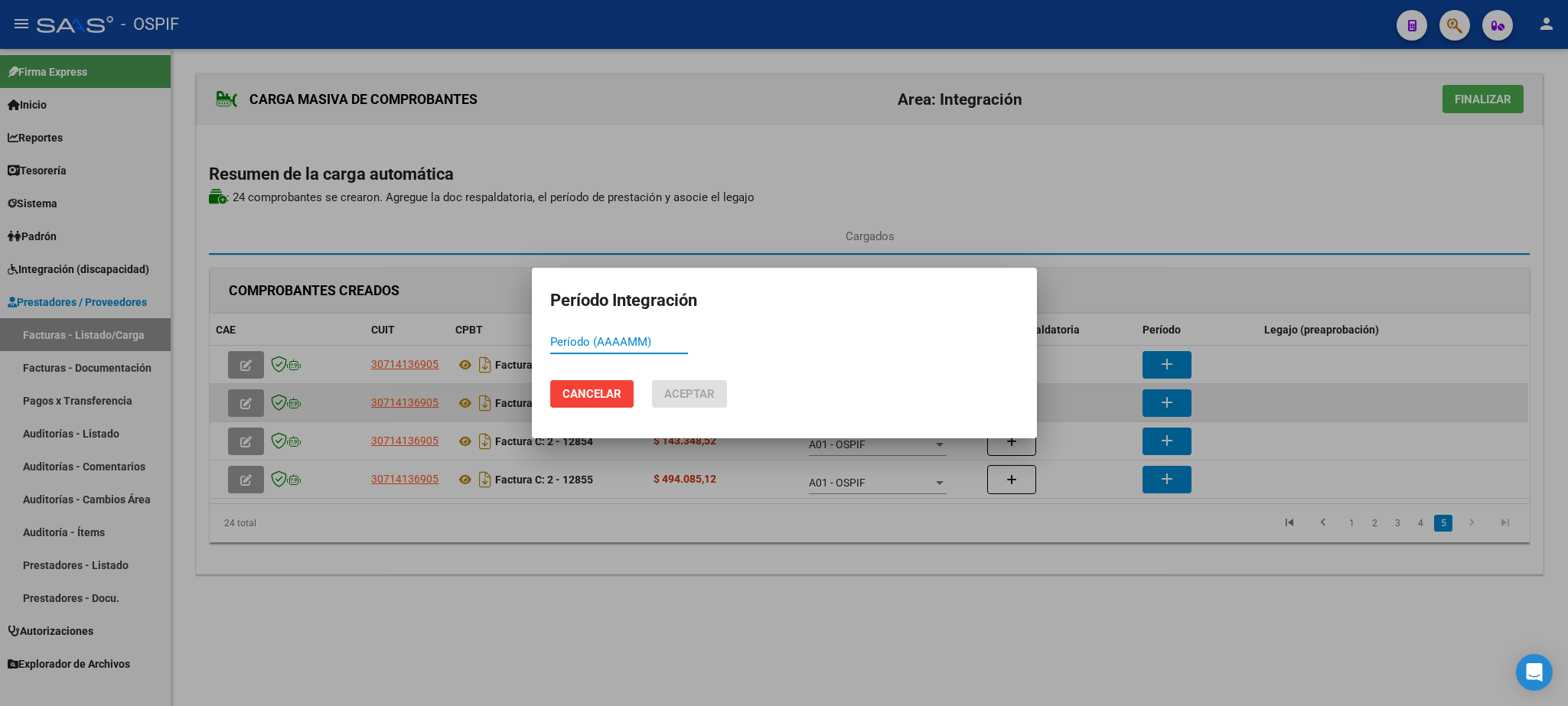
paste input "202508"
type input "202508"
click at [695, 393] on span "Aceptar" at bounding box center [690, 393] width 51 height 13
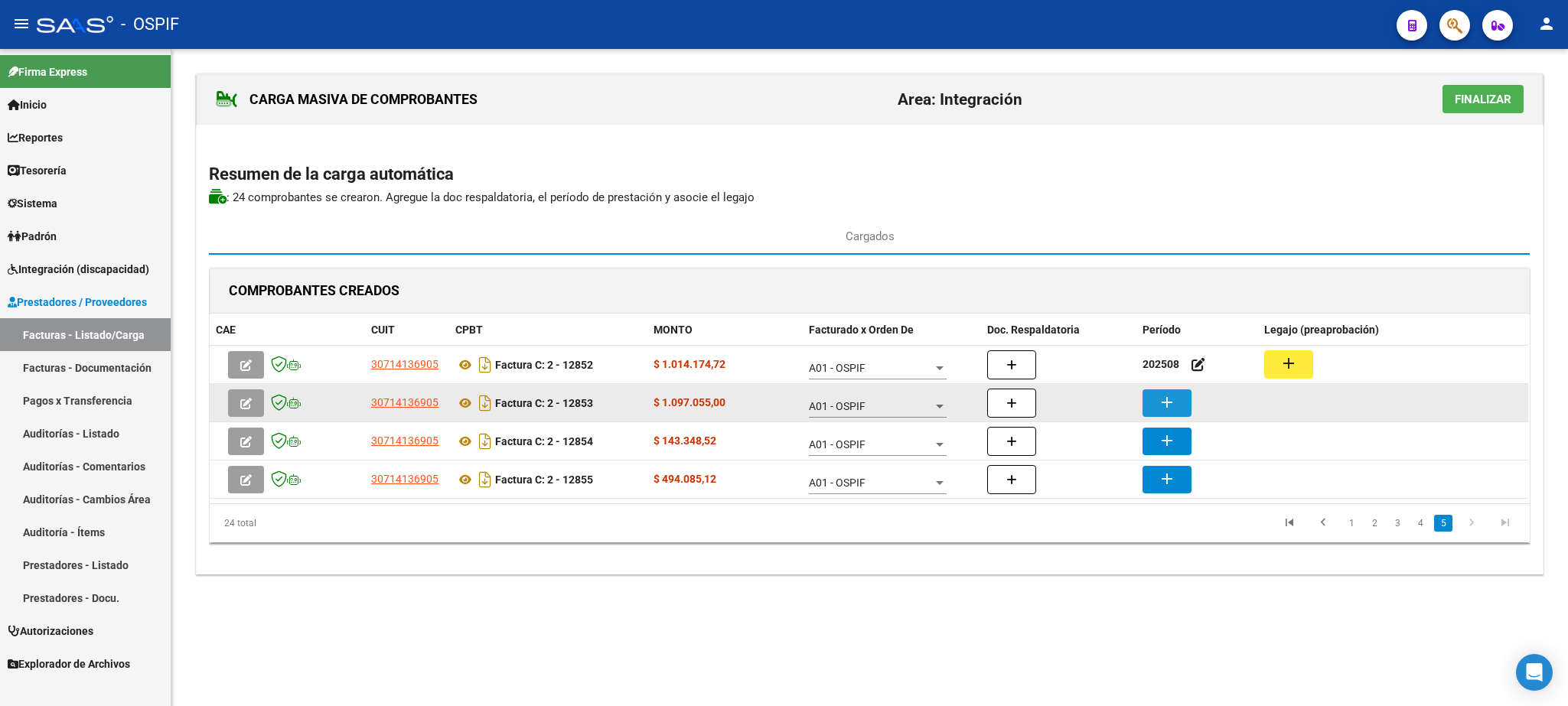
click at [1148, 405] on button "add" at bounding box center [1167, 403] width 49 height 28
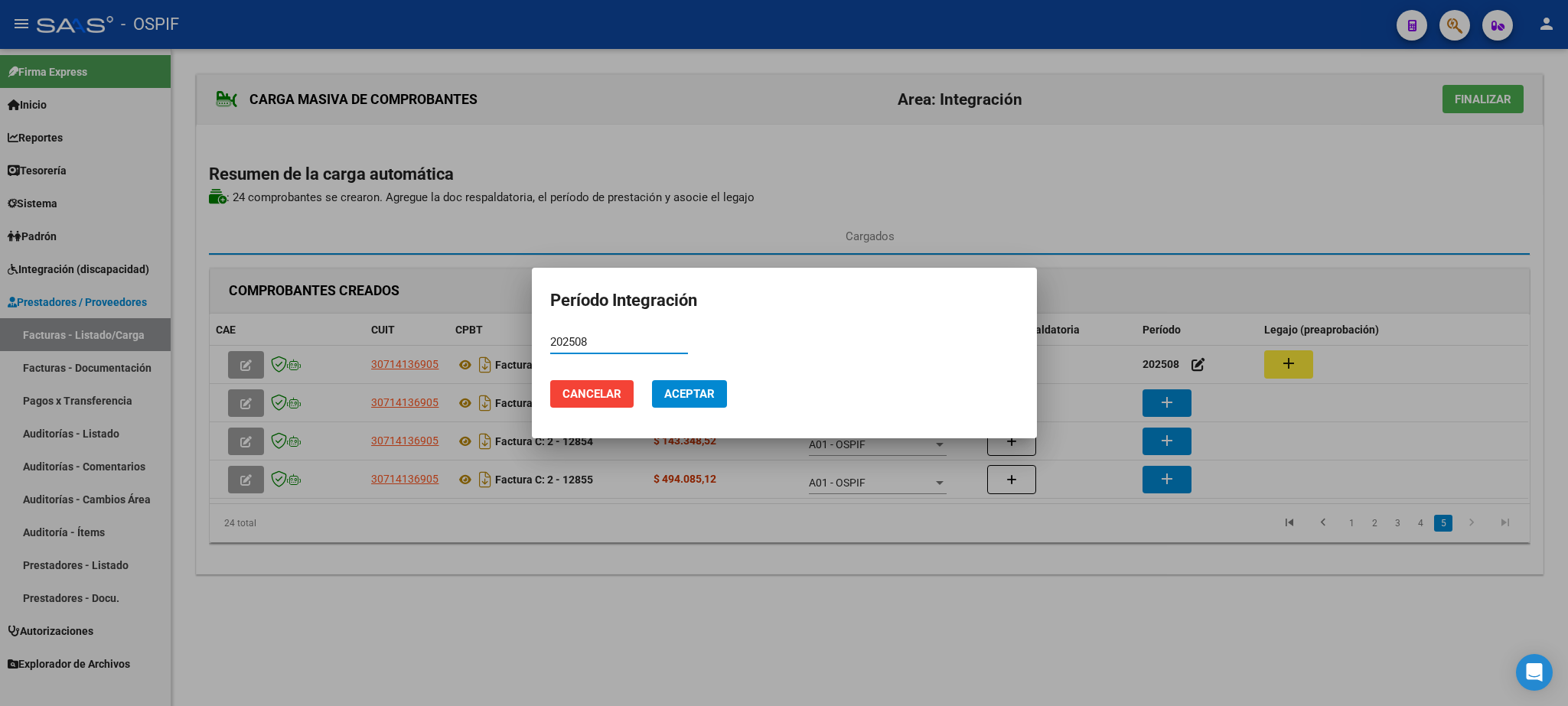
type input "202508"
click at [718, 386] on button "Aceptar" at bounding box center [690, 393] width 75 height 28
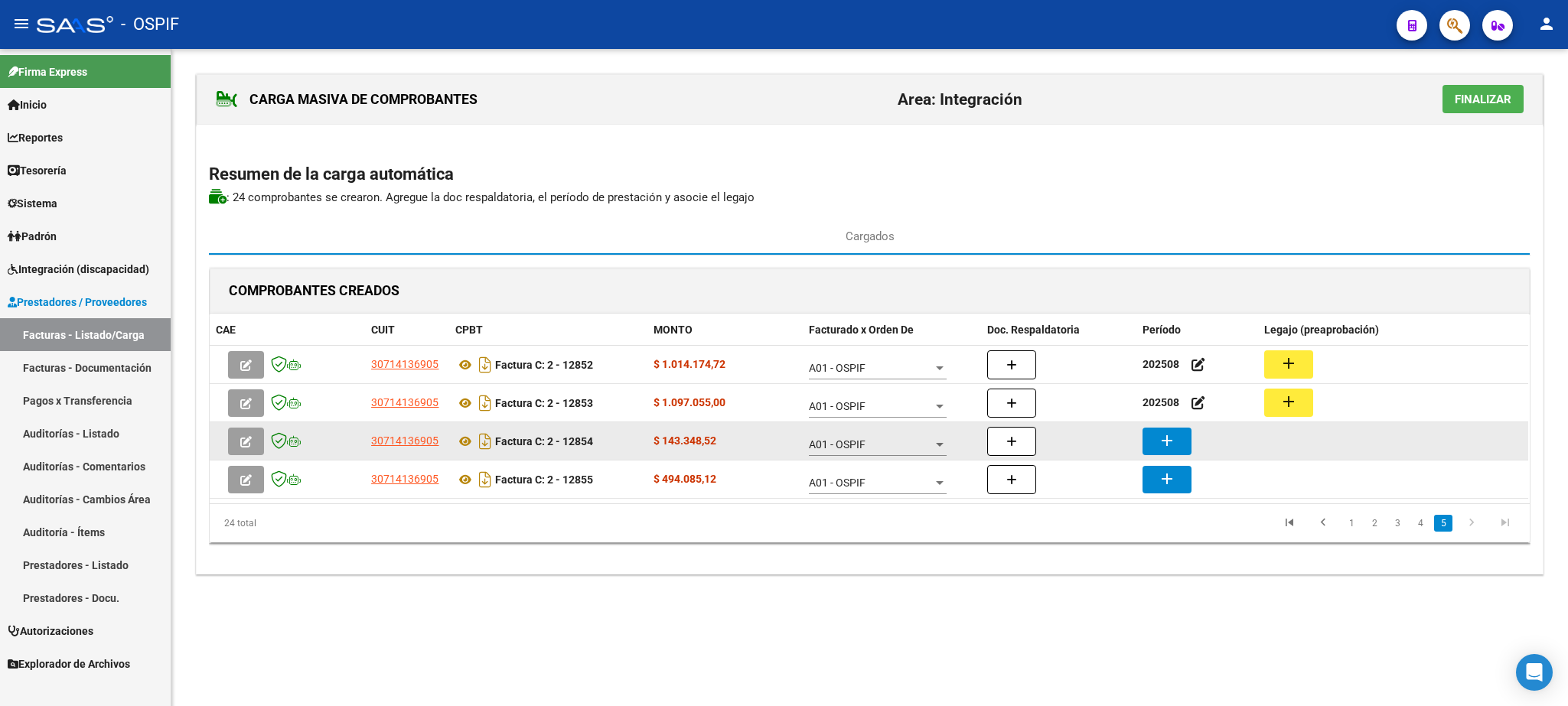
click at [1175, 445] on mat-icon "add" at bounding box center [1168, 441] width 19 height 19
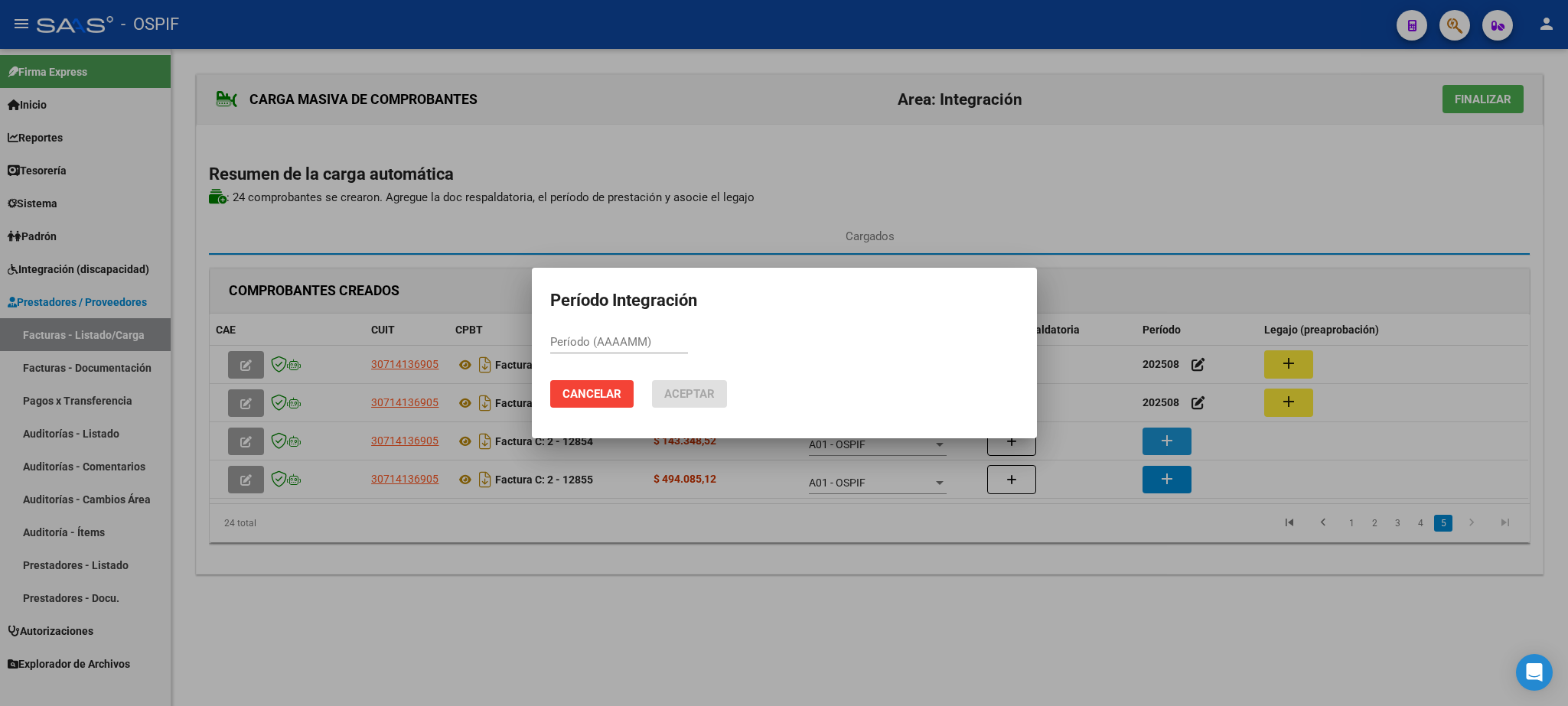
paste input "202508"
type input "202508"
click at [694, 392] on span "Aceptar" at bounding box center [690, 393] width 51 height 13
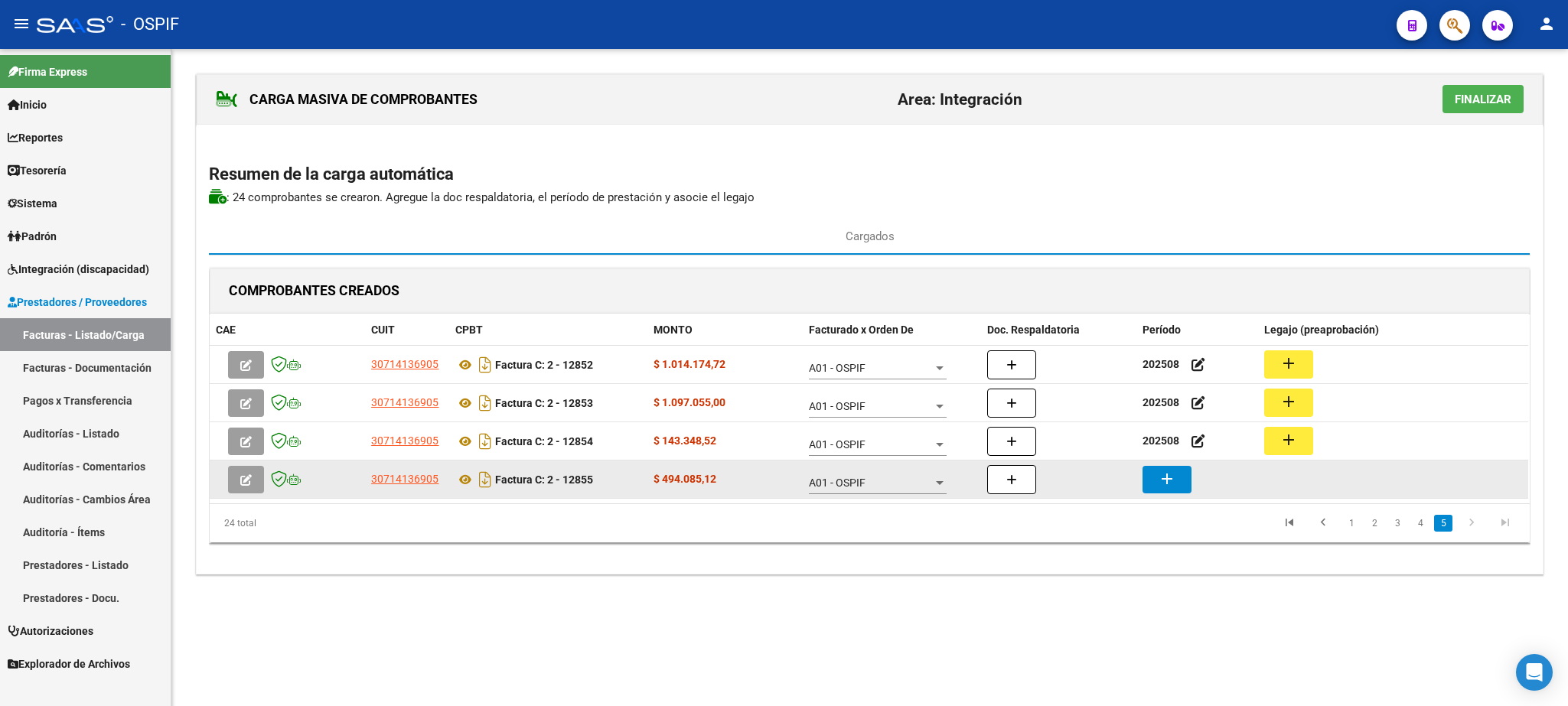
click at [1179, 481] on button "add" at bounding box center [1167, 479] width 49 height 28
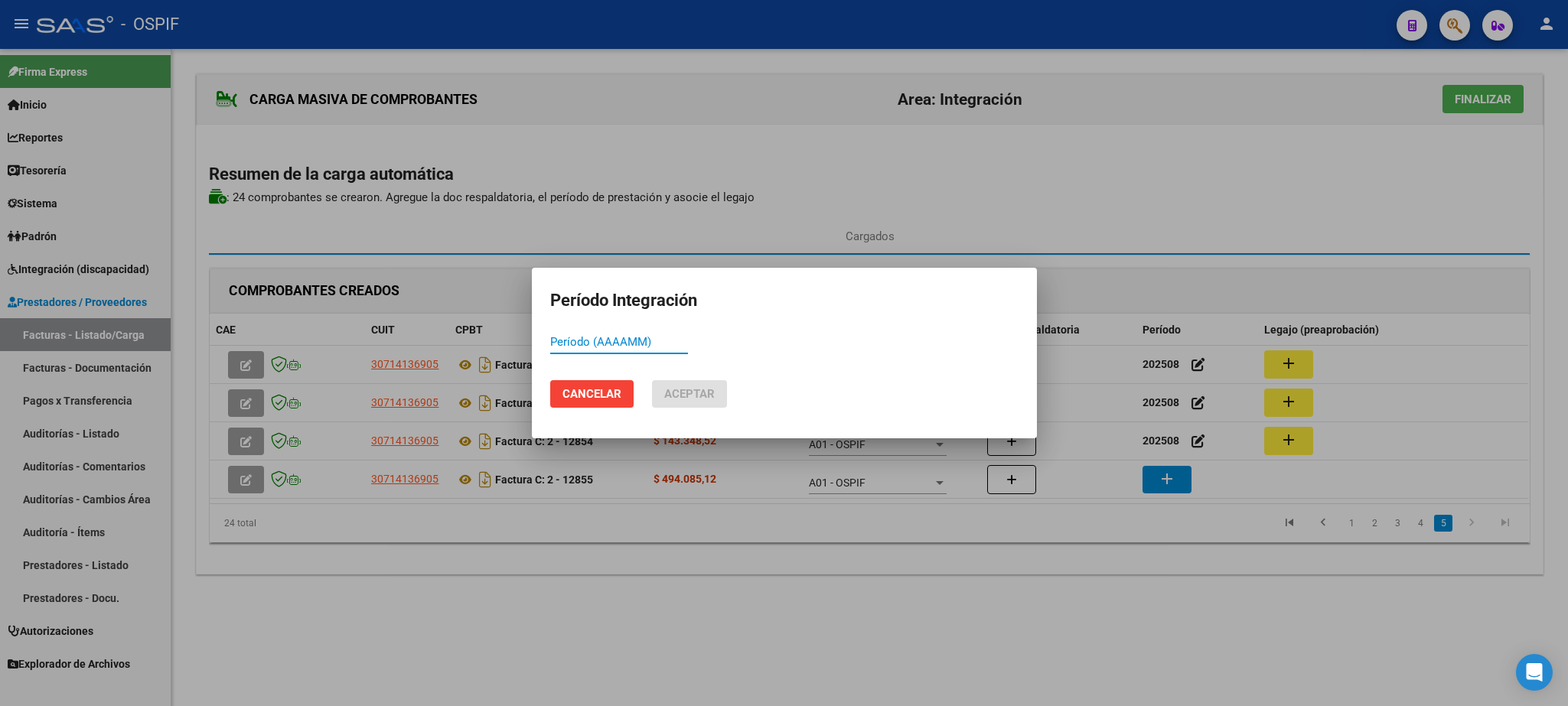
paste input "202508"
type input "202508"
click at [701, 401] on span "Aceptar" at bounding box center [690, 393] width 51 height 13
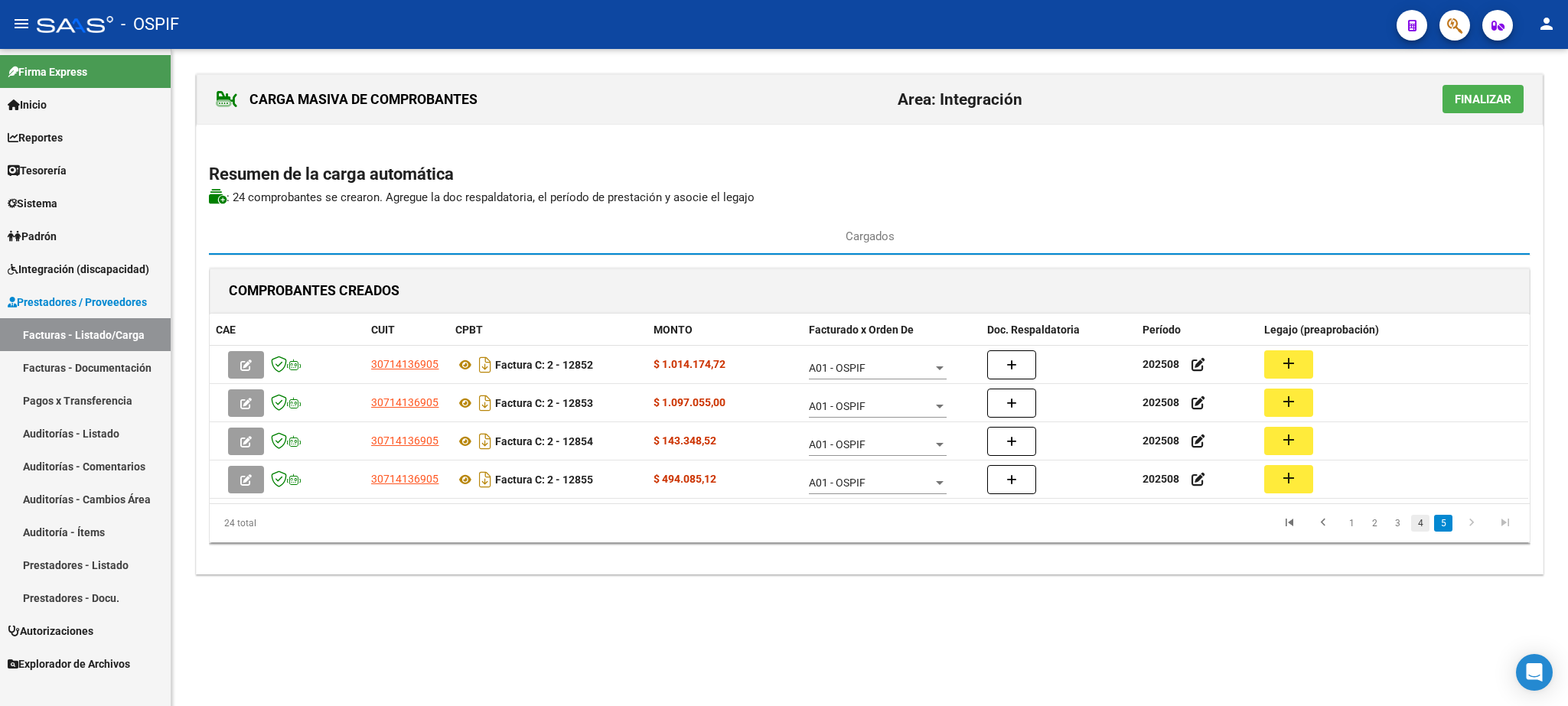
click at [1418, 532] on link "4" at bounding box center [1420, 523] width 19 height 17
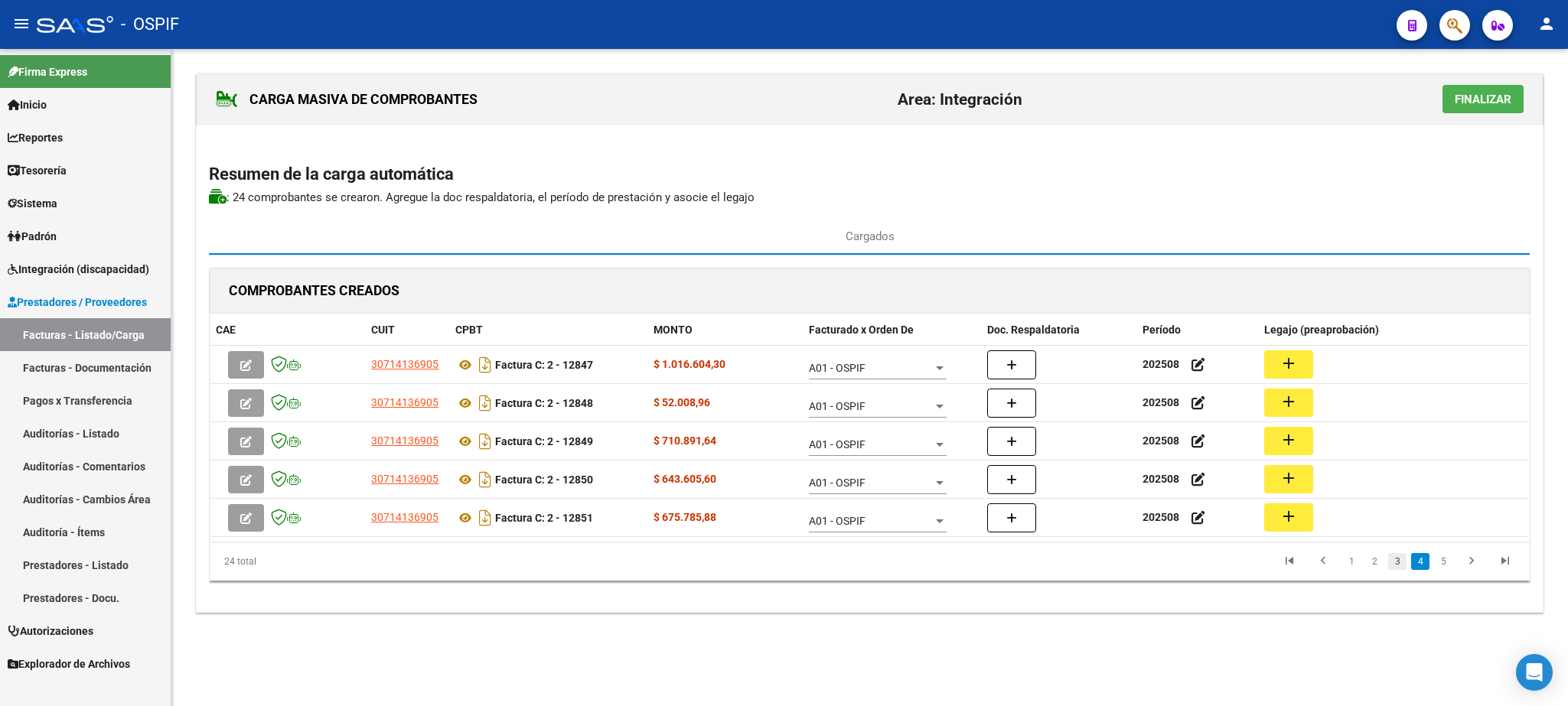
click at [1396, 560] on link "3" at bounding box center [1398, 561] width 19 height 17
click at [1377, 567] on link "2" at bounding box center [1375, 561] width 19 height 17
click at [1399, 569] on link "3" at bounding box center [1398, 561] width 19 height 17
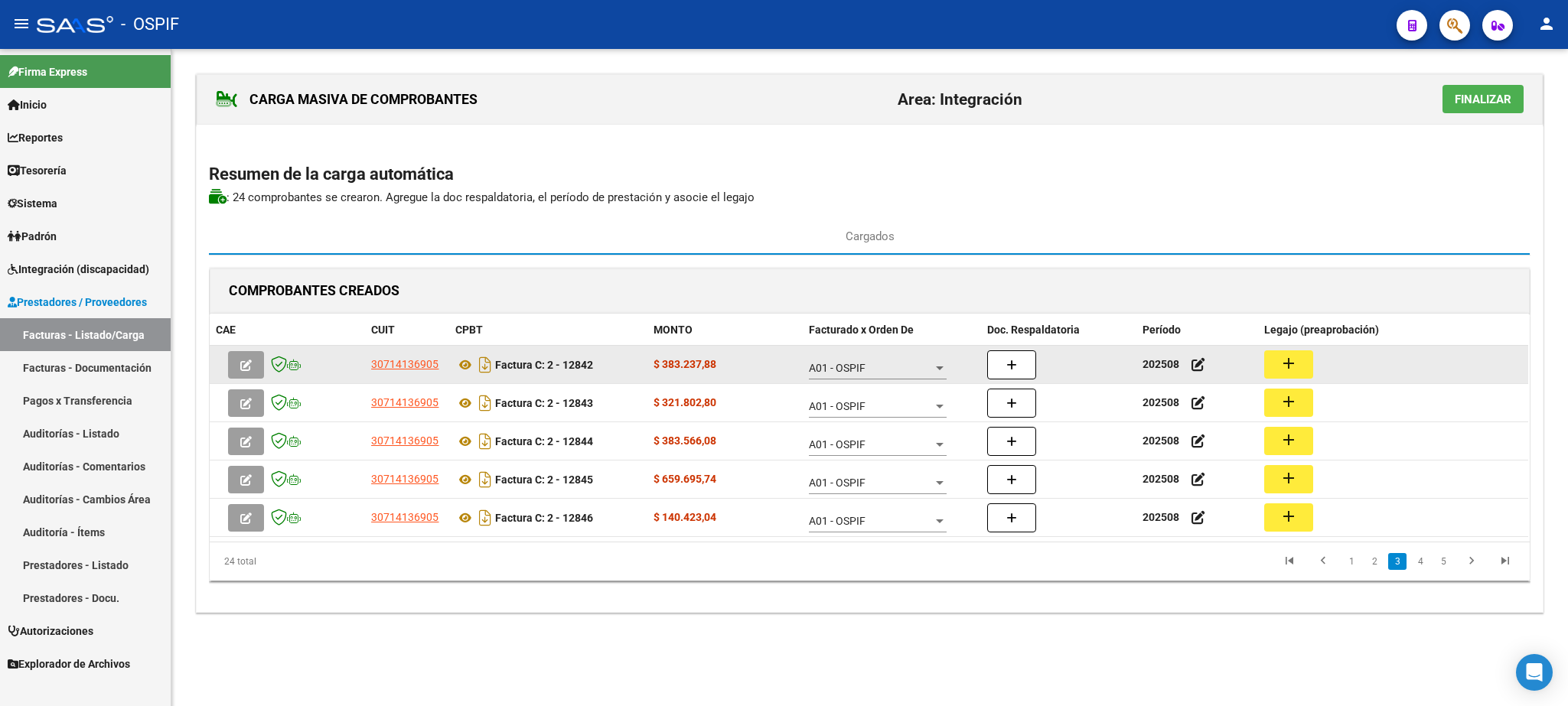
click at [1297, 360] on mat-icon "add" at bounding box center [1289, 363] width 19 height 19
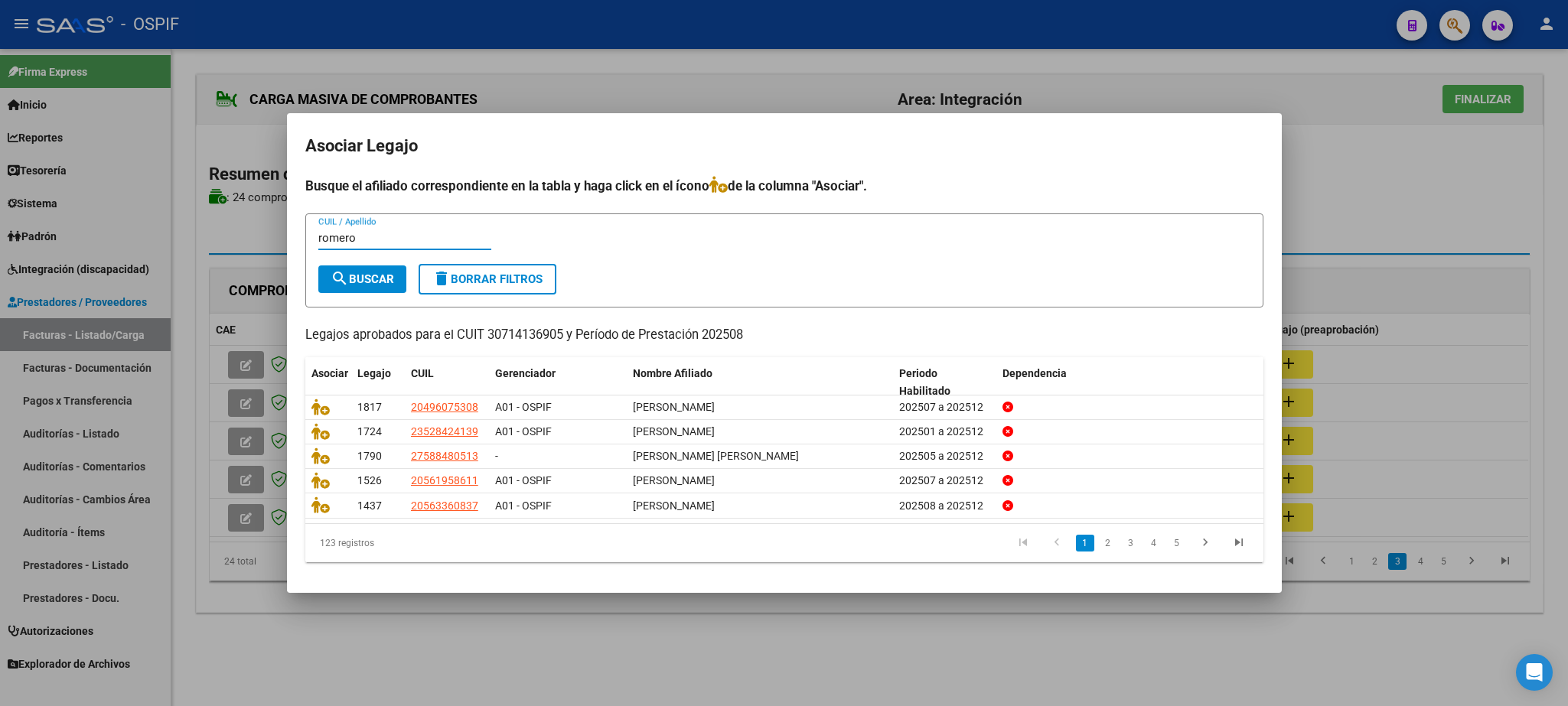
type input "romero"
click at [386, 286] on button "search Buscar" at bounding box center [362, 279] width 88 height 28
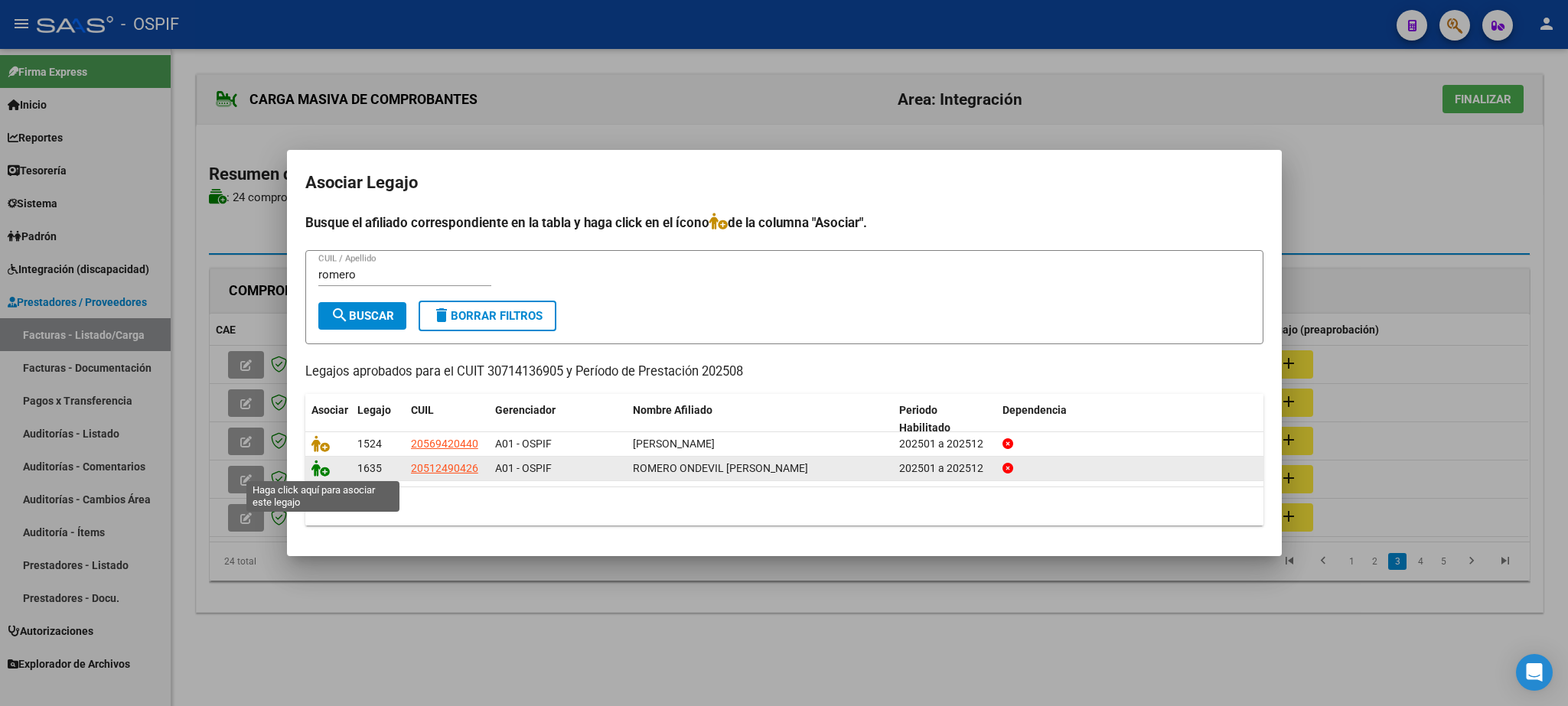
click at [320, 470] on icon at bounding box center [321, 468] width 19 height 17
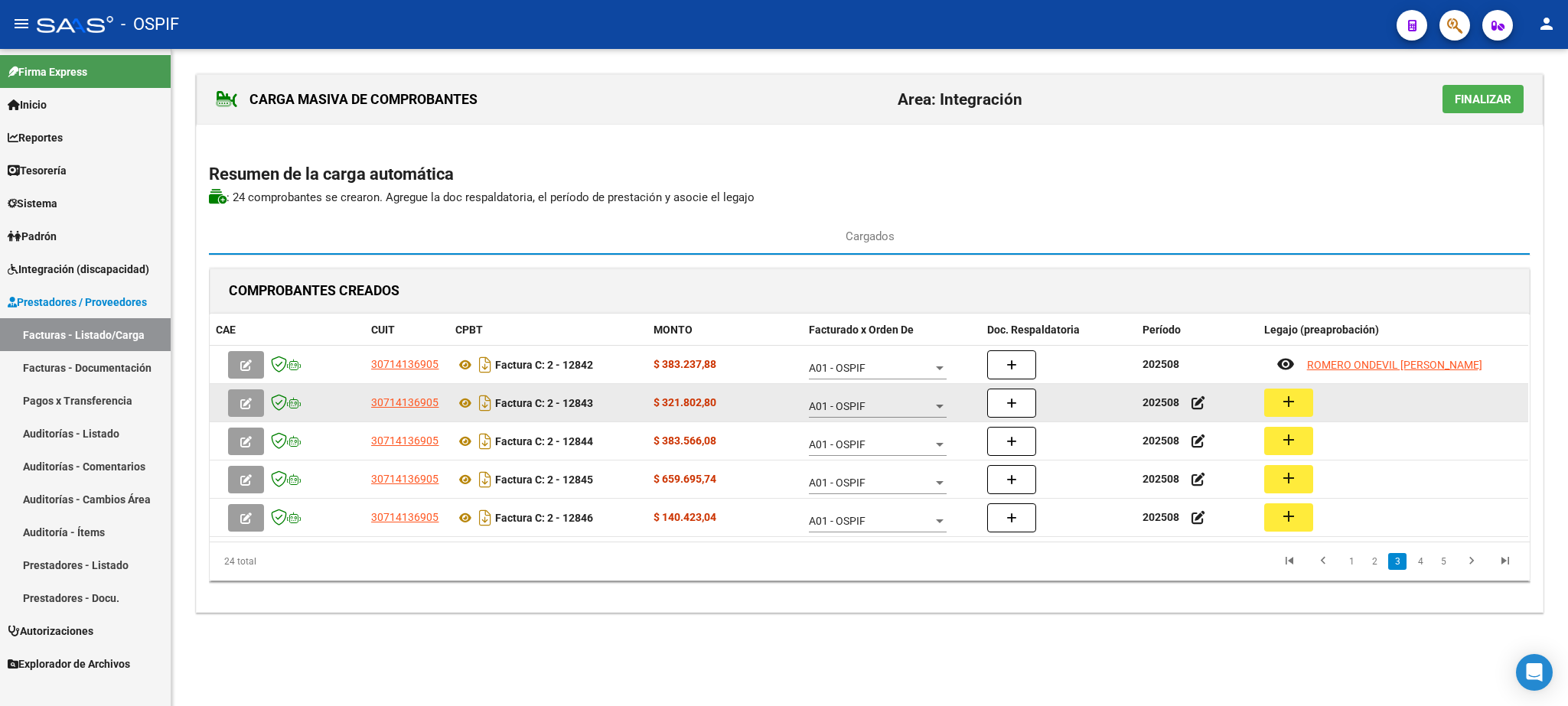
click at [1286, 410] on mat-icon "add" at bounding box center [1289, 402] width 19 height 19
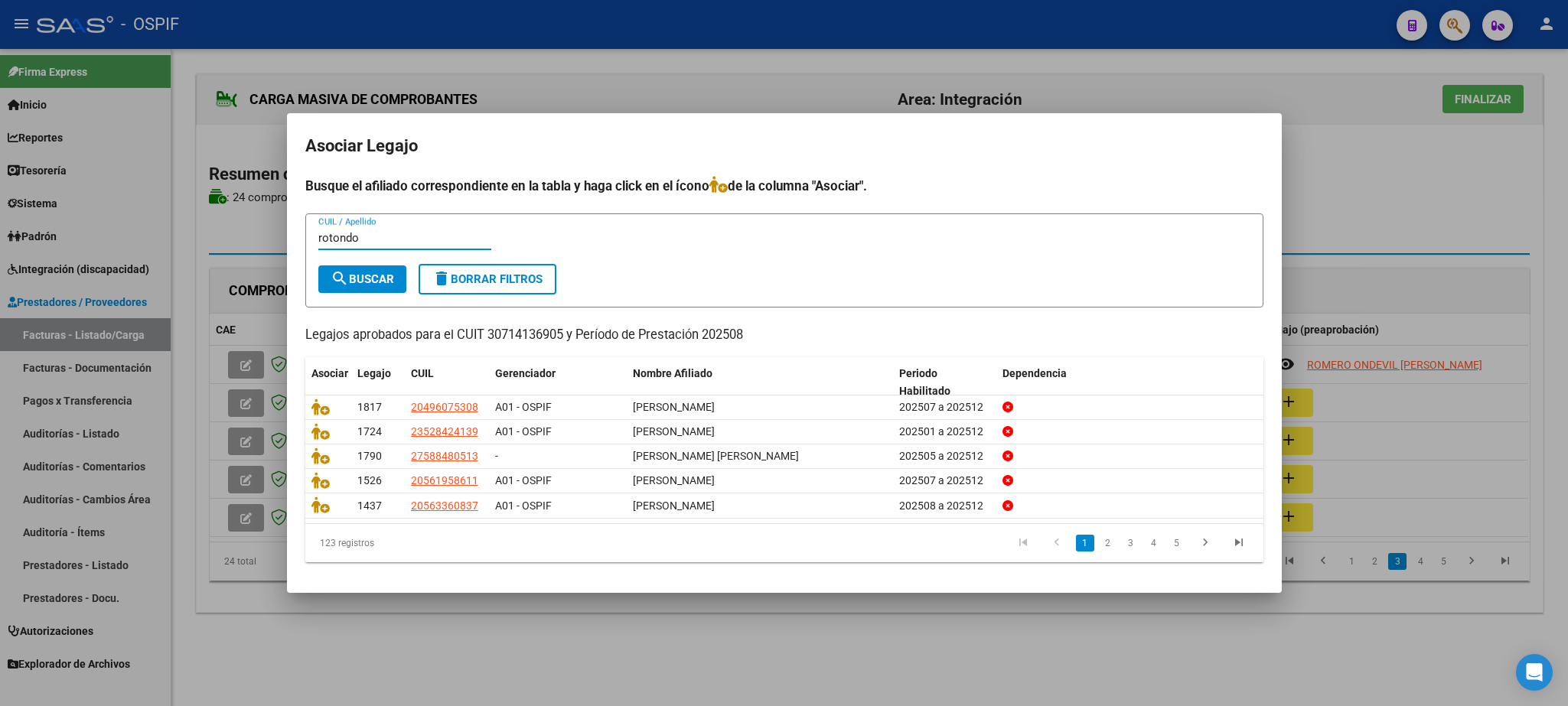
type input "rotondo"
click at [376, 280] on span "search Buscar" at bounding box center [362, 279] width 63 height 13
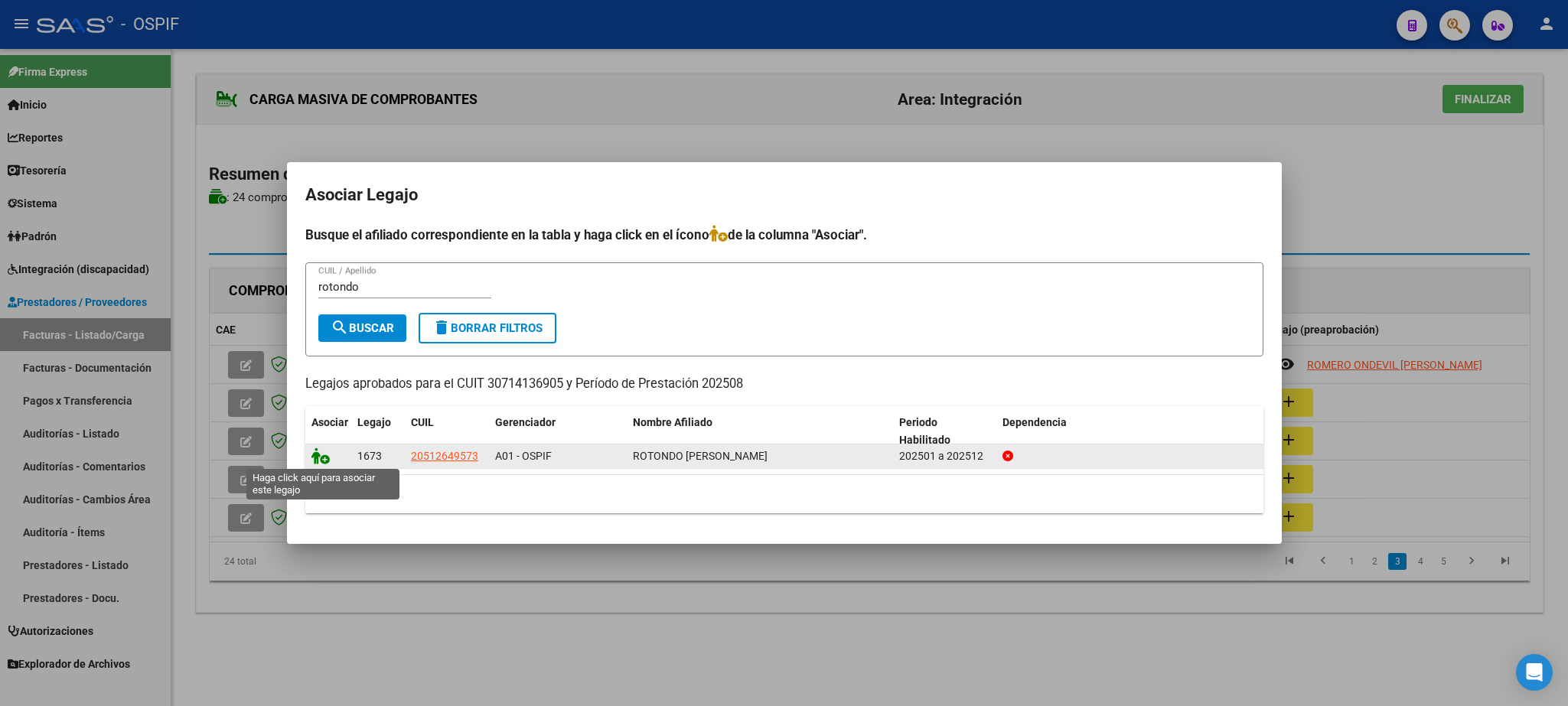
click at [316, 459] on icon at bounding box center [321, 456] width 19 height 17
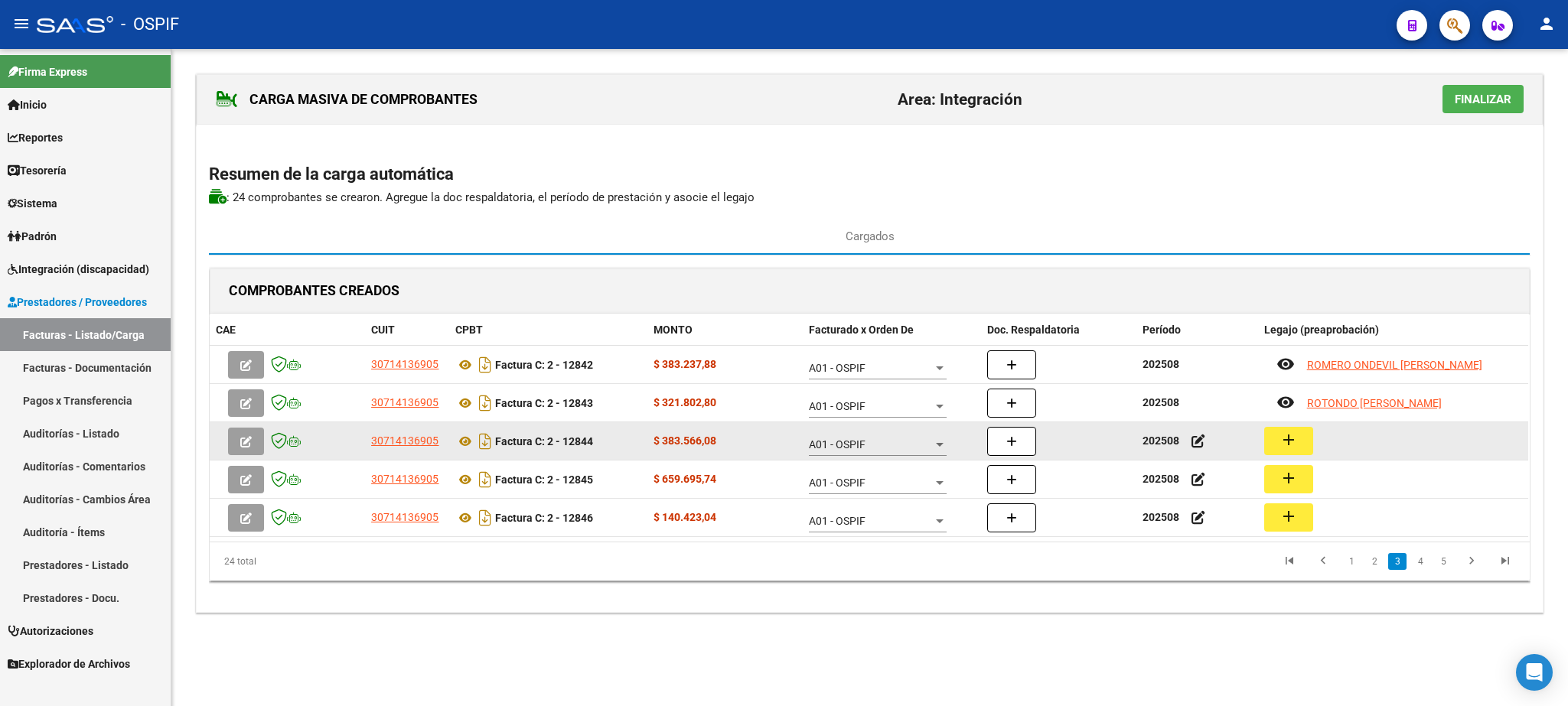
click at [1292, 436] on mat-icon "add" at bounding box center [1289, 440] width 19 height 19
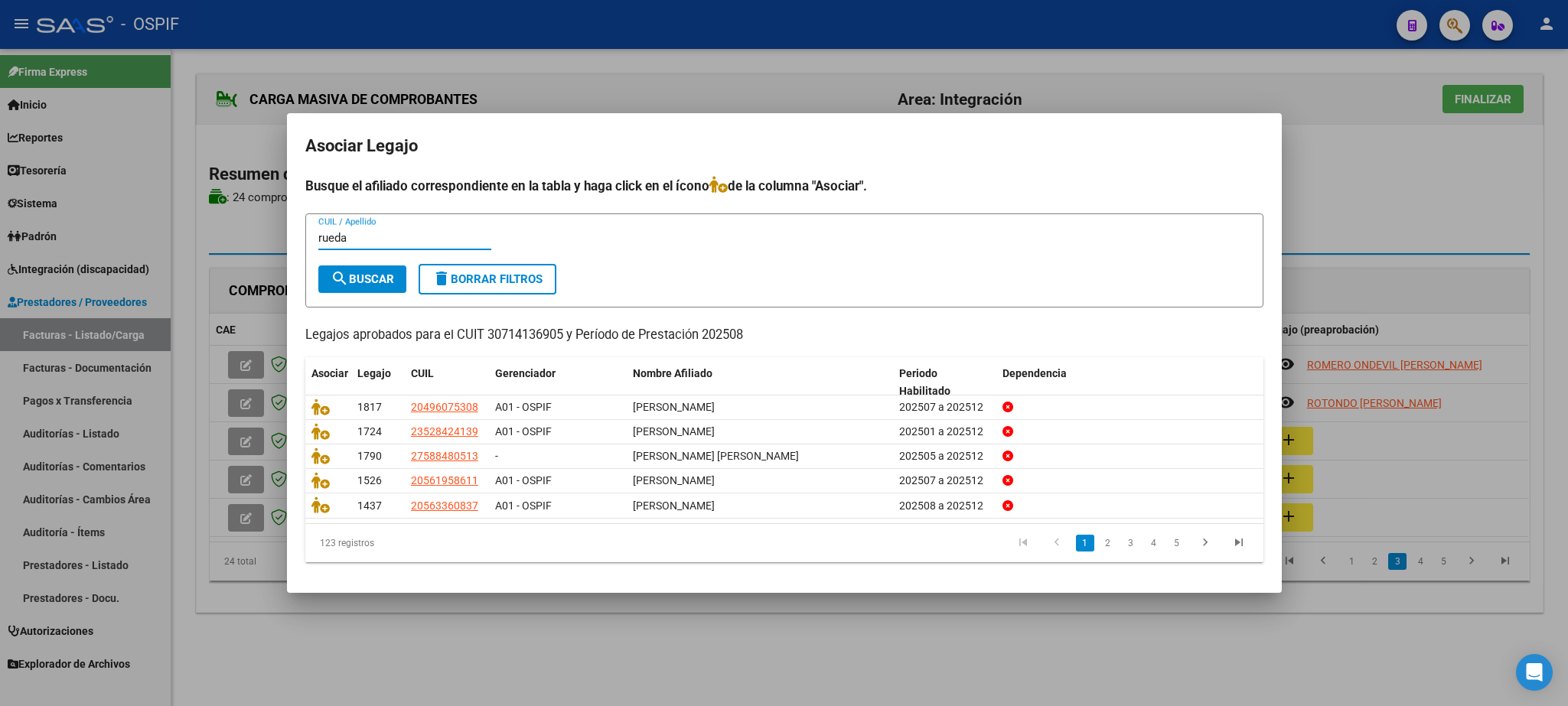
type input "rueda"
click at [368, 277] on span "search Buscar" at bounding box center [362, 279] width 63 height 13
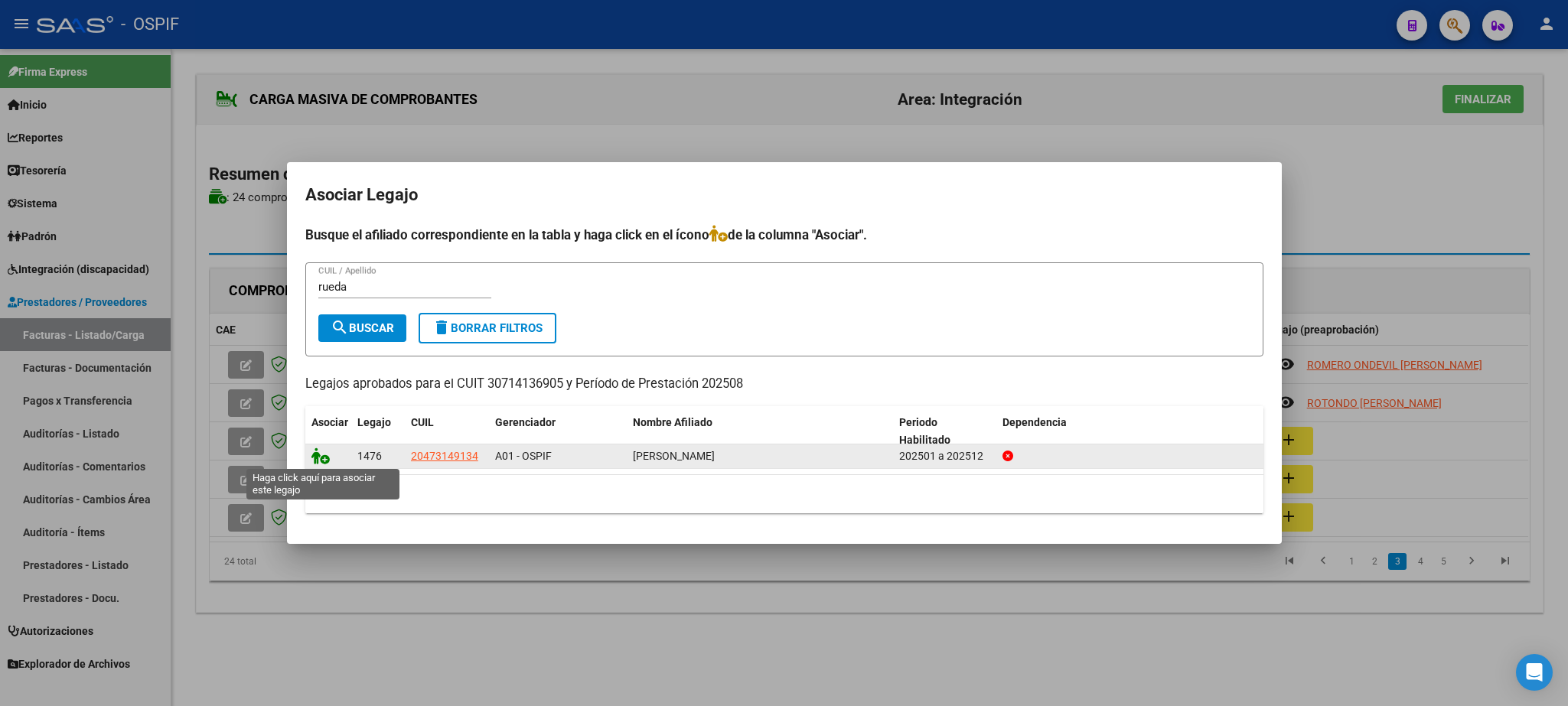
click at [321, 456] on icon at bounding box center [321, 456] width 19 height 17
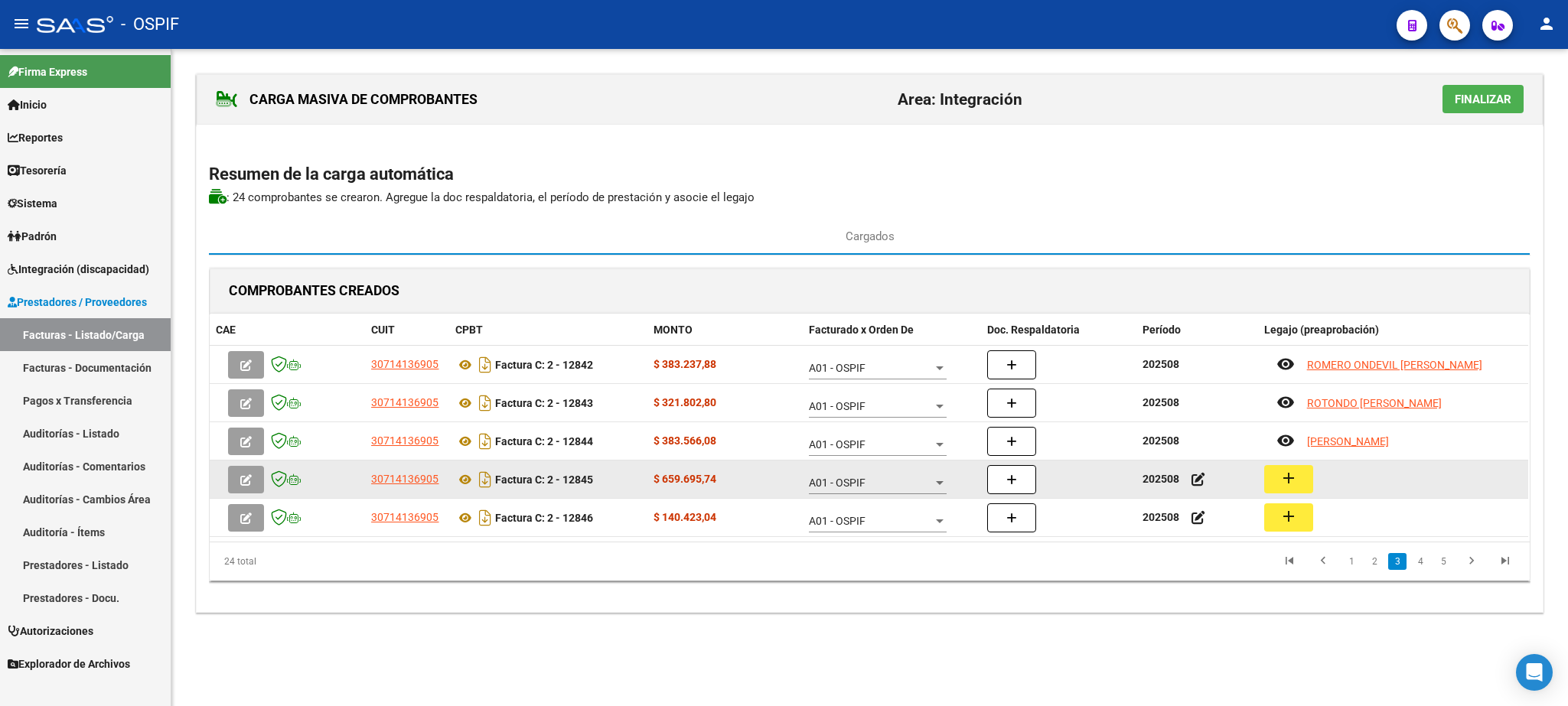
click at [1276, 479] on button "add" at bounding box center [1289, 479] width 49 height 29
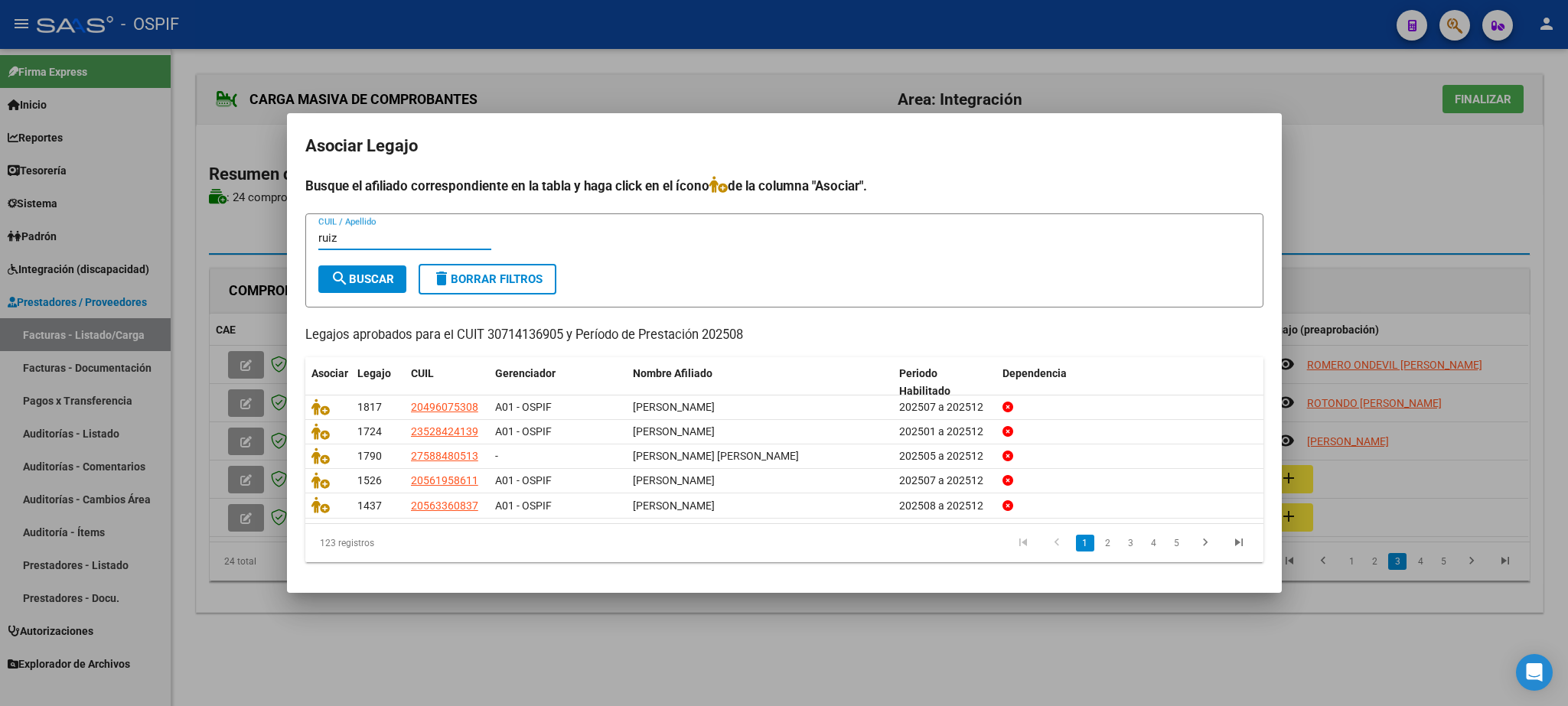
type input "ruiz"
click at [357, 272] on span "search Buscar" at bounding box center [362, 279] width 63 height 13
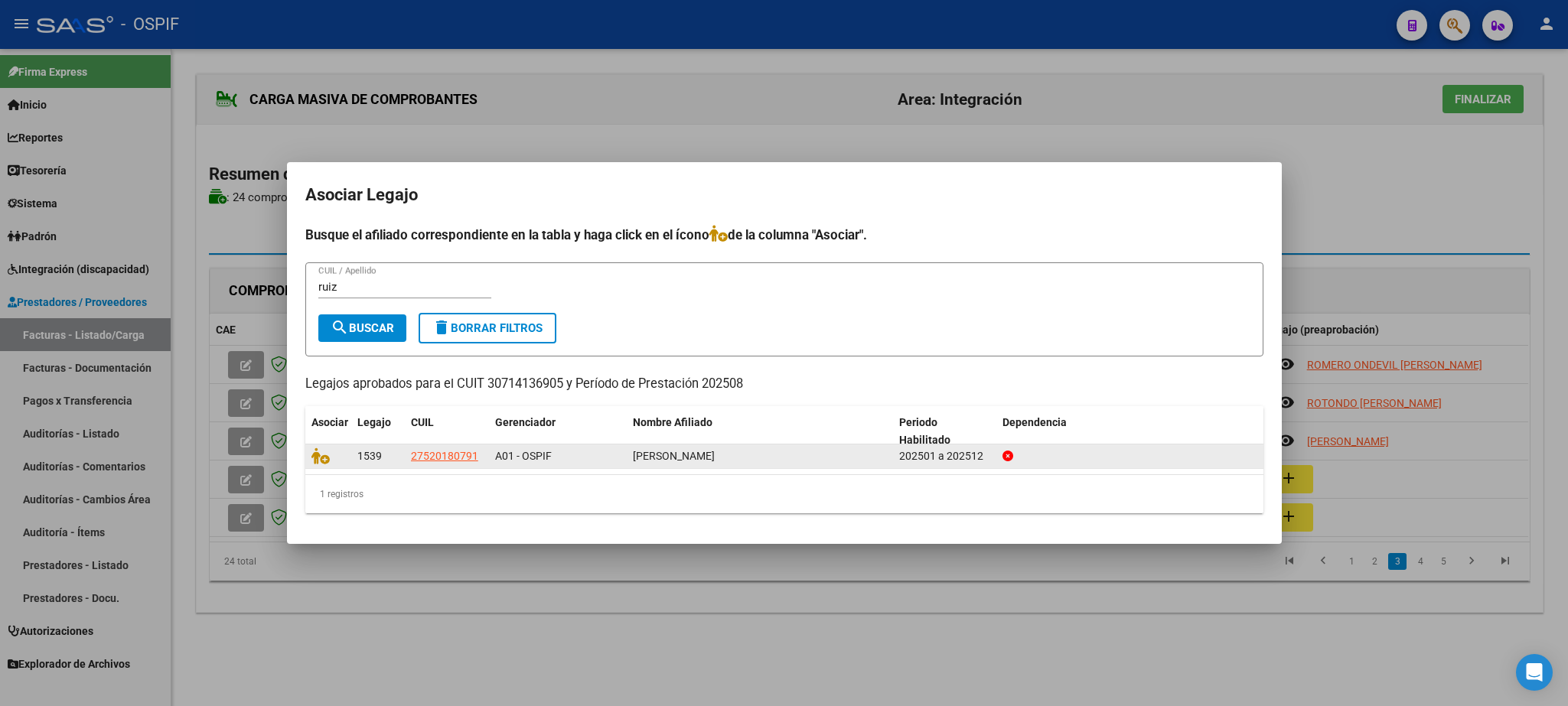
click at [314, 465] on div at bounding box center [329, 456] width 34 height 18
click at [316, 457] on icon at bounding box center [321, 456] width 19 height 17
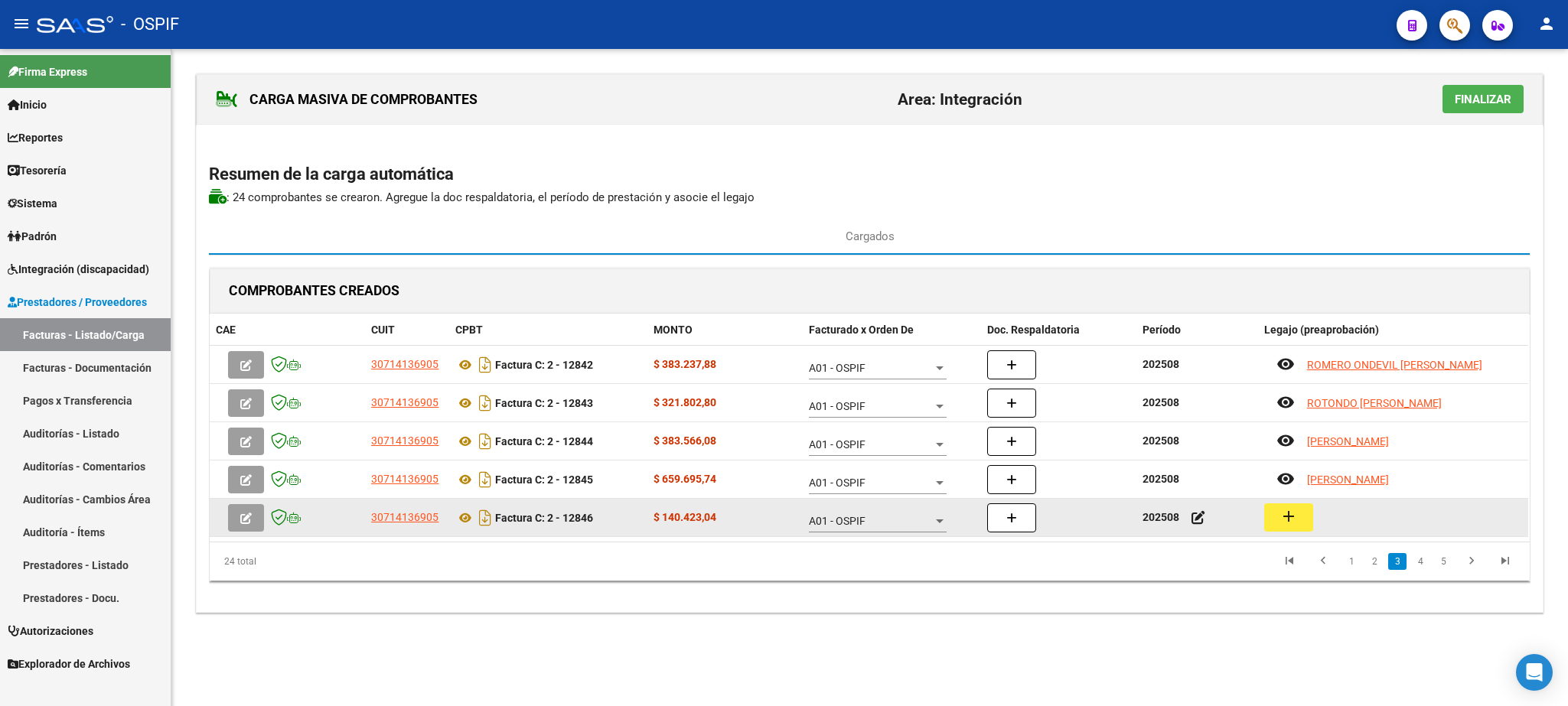
click at [1290, 521] on mat-icon "add" at bounding box center [1289, 516] width 19 height 19
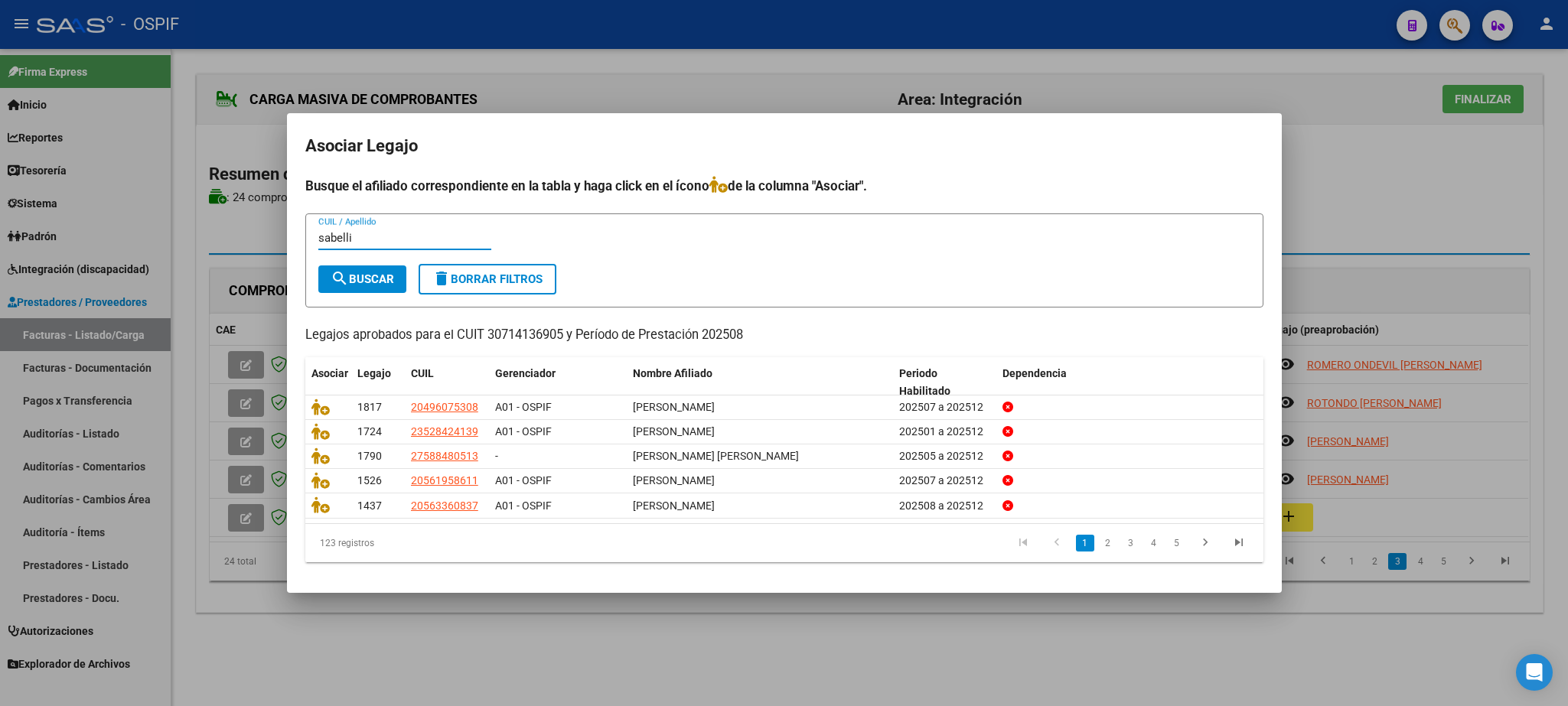
type input "sabelli"
click at [364, 288] on button "search Buscar" at bounding box center [362, 279] width 88 height 28
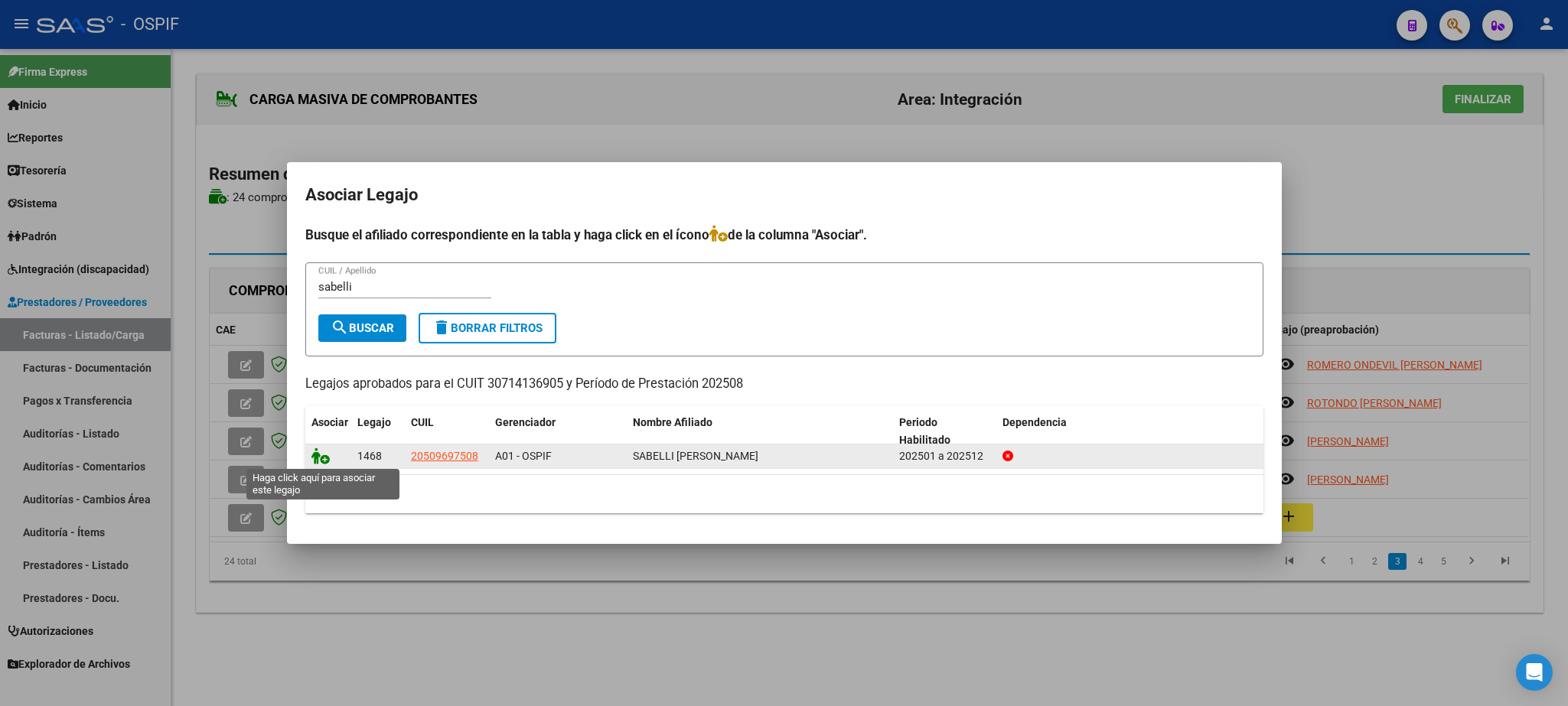
click at [321, 456] on icon at bounding box center [321, 456] width 19 height 17
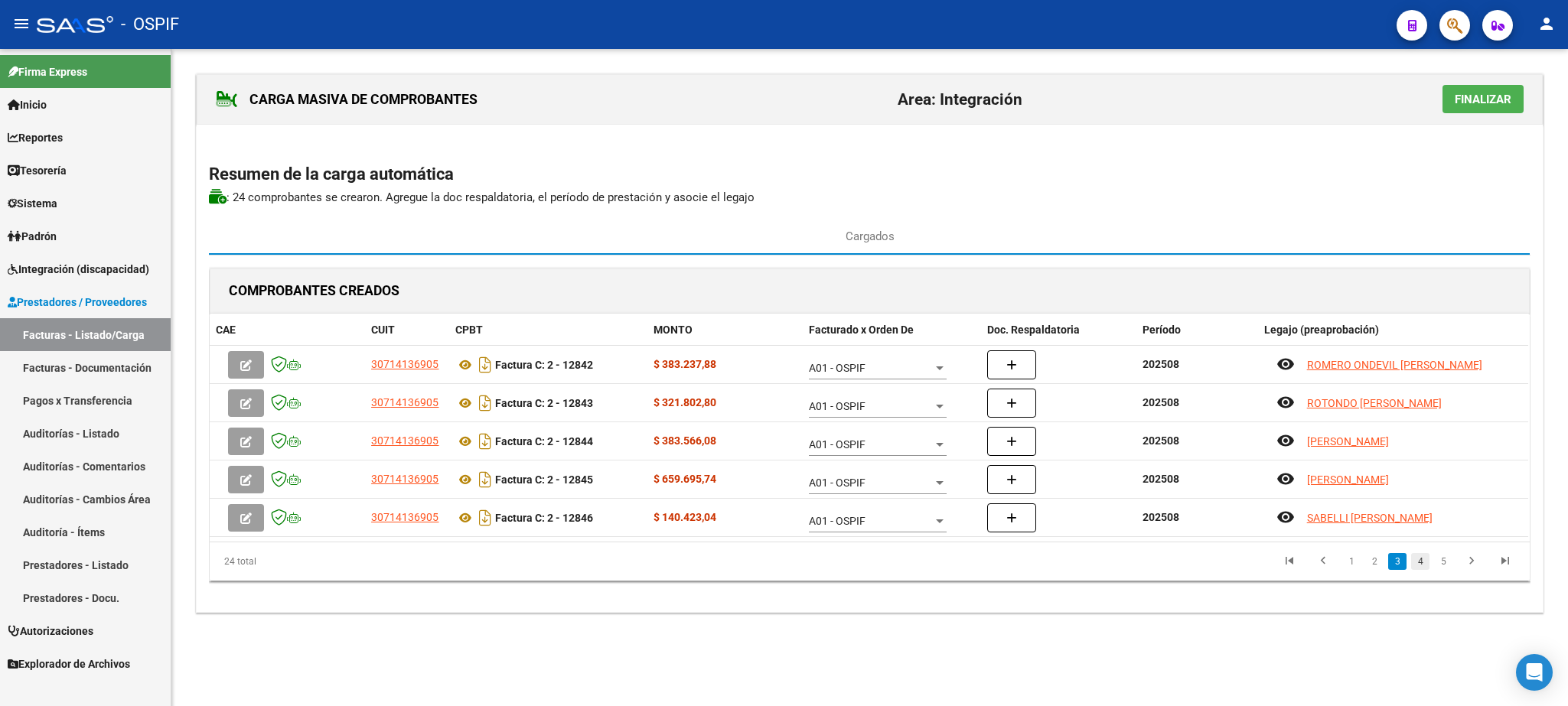
click at [1419, 569] on link "4" at bounding box center [1420, 561] width 19 height 17
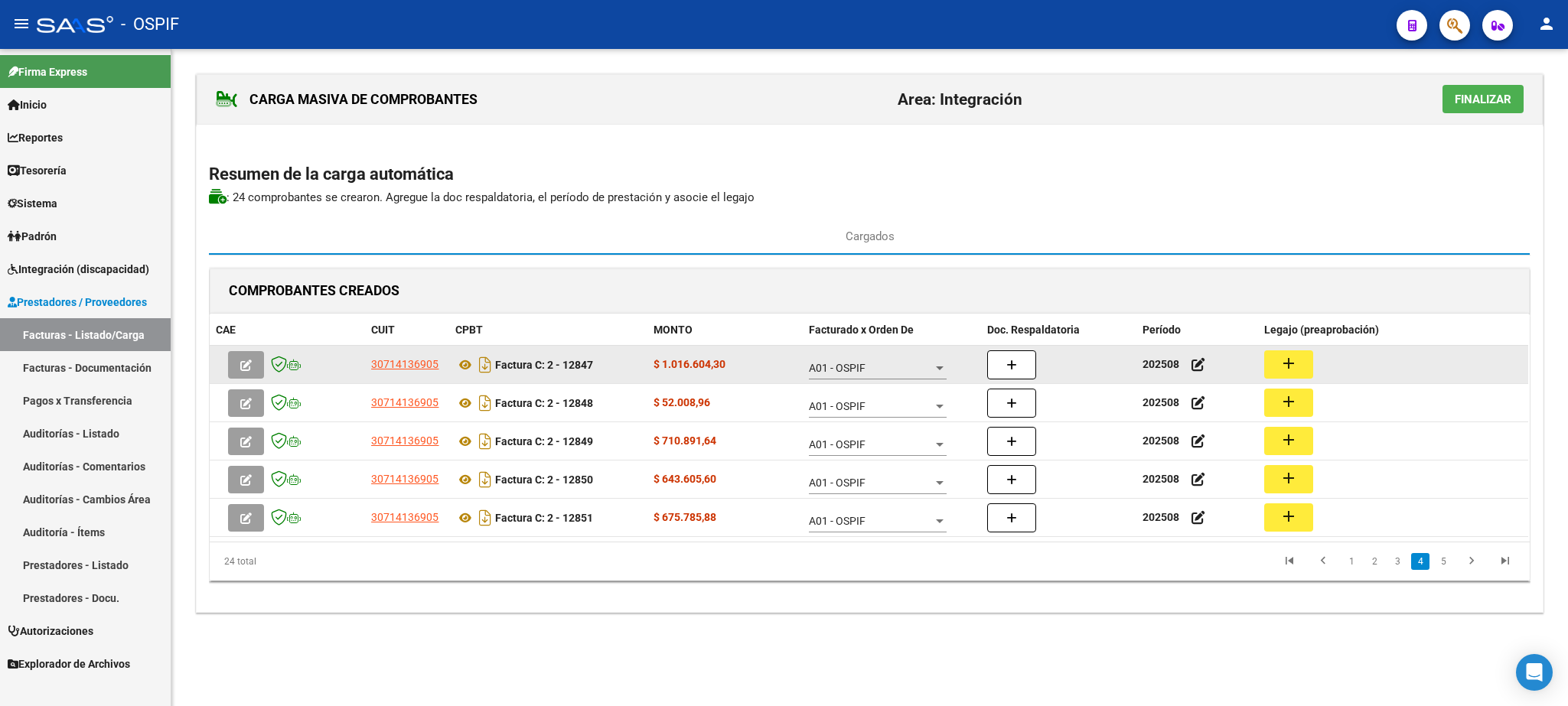
drag, startPoint x: 1283, startPoint y: 371, endPoint x: 1279, endPoint y: 377, distance: 7.2
click at [1279, 377] on button "add" at bounding box center [1289, 365] width 49 height 29
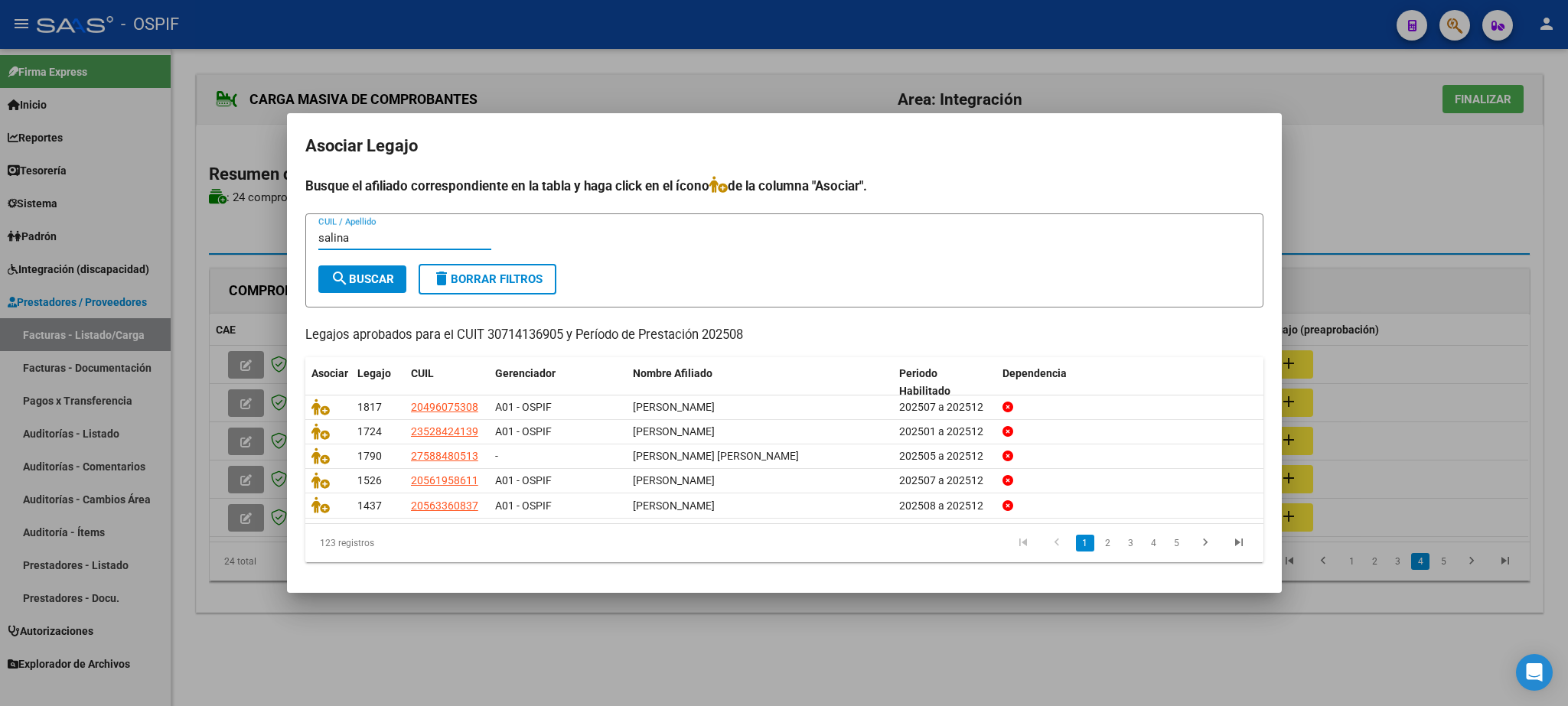
type input "salina"
click at [378, 275] on span "search Buscar" at bounding box center [362, 279] width 63 height 13
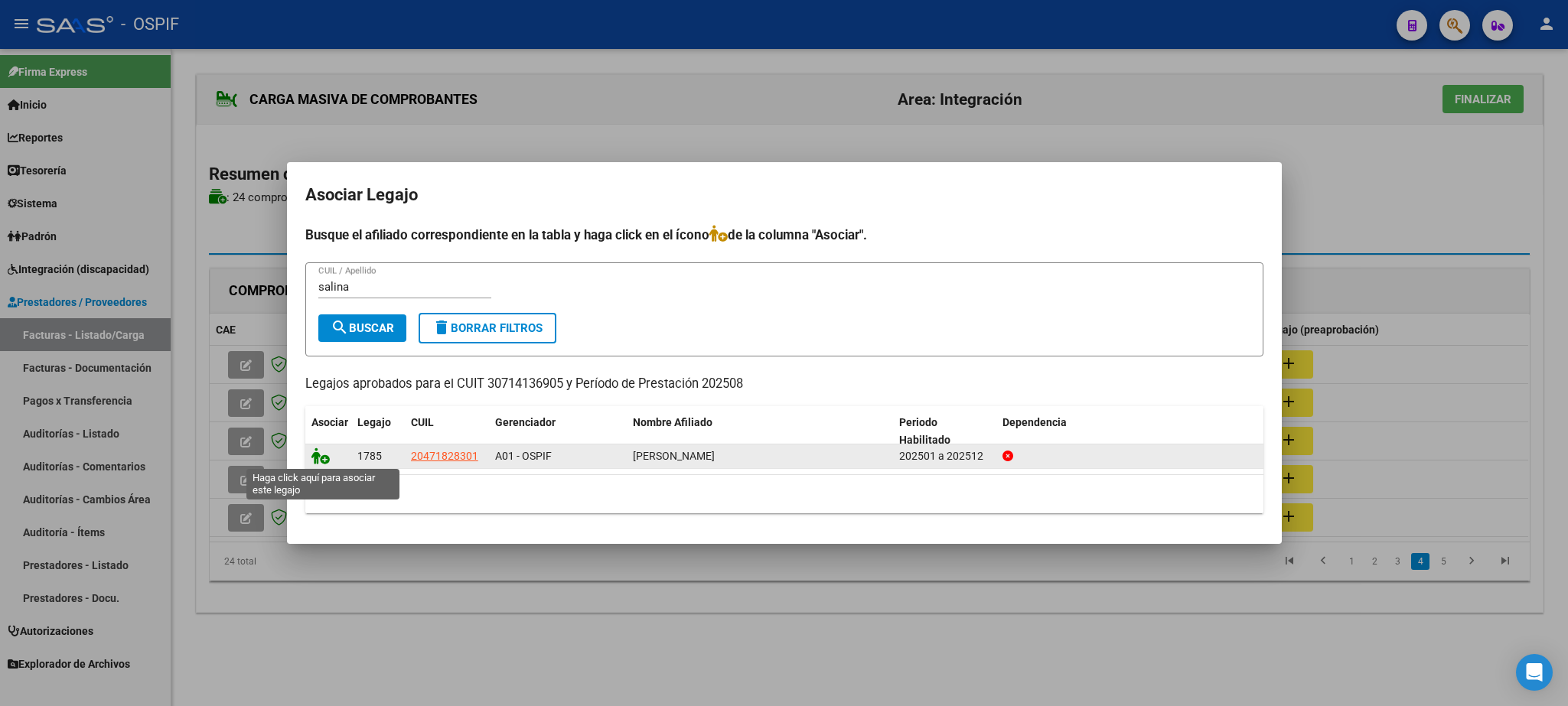
click at [321, 452] on icon at bounding box center [321, 456] width 19 height 17
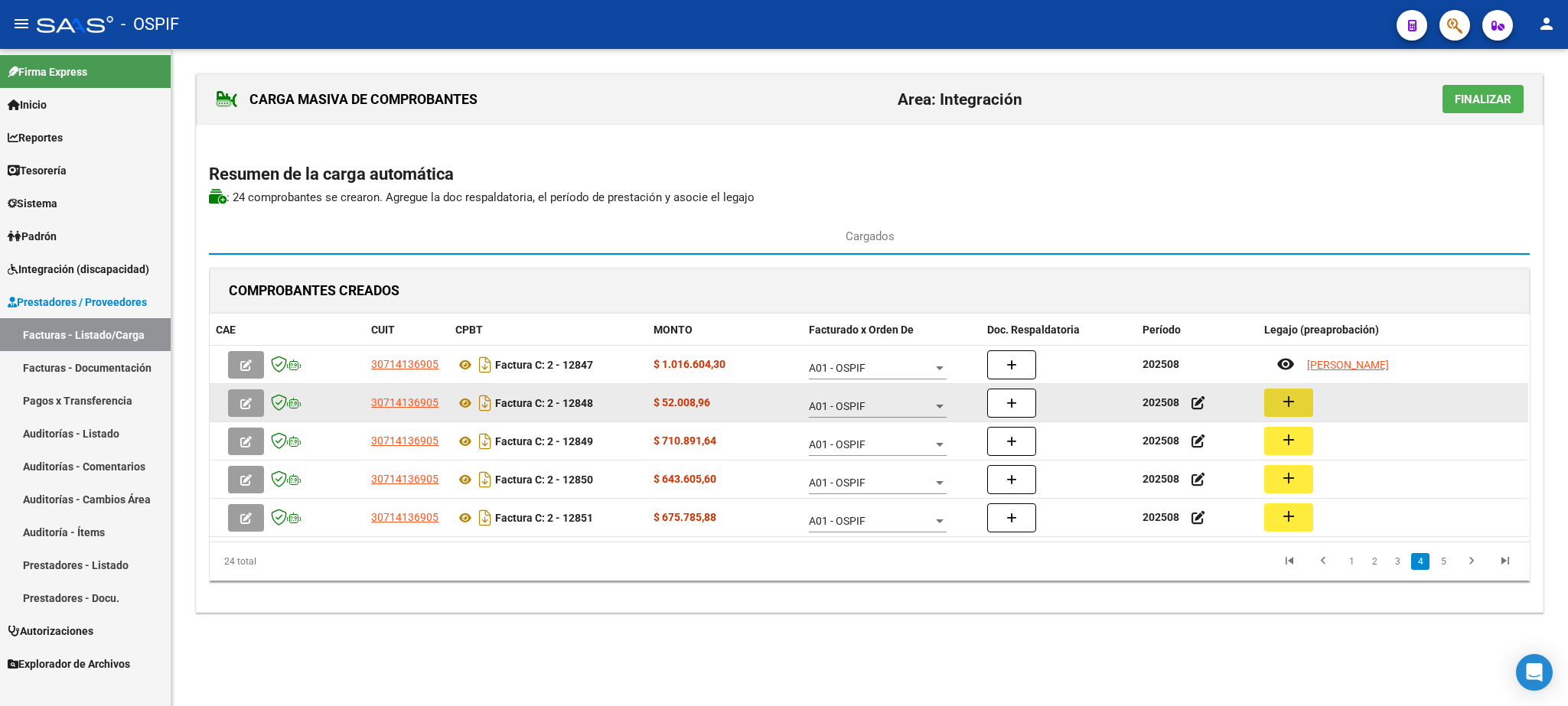
click at [1292, 402] on mat-icon "add" at bounding box center [1289, 402] width 19 height 19
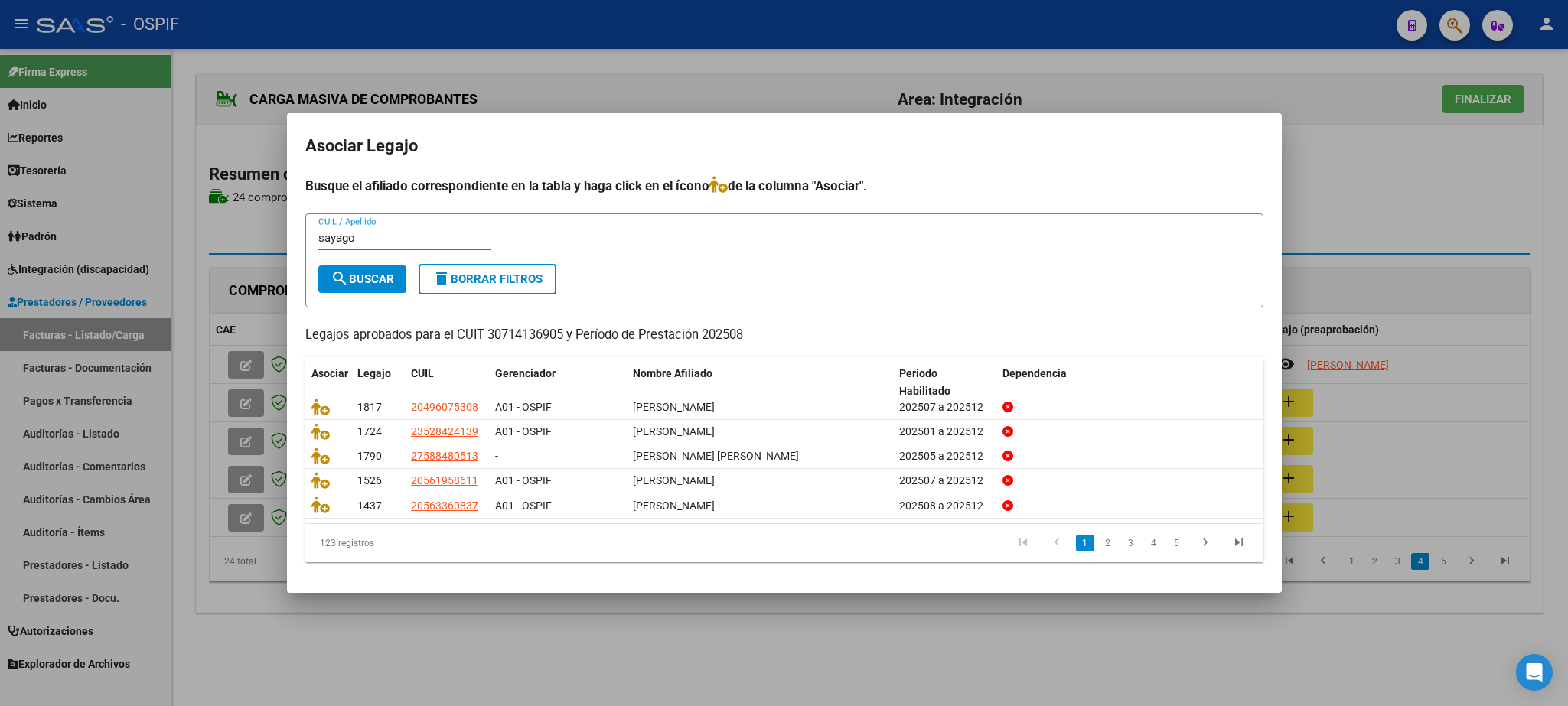
type input "sayago"
click at [378, 275] on span "search Buscar" at bounding box center [362, 279] width 63 height 13
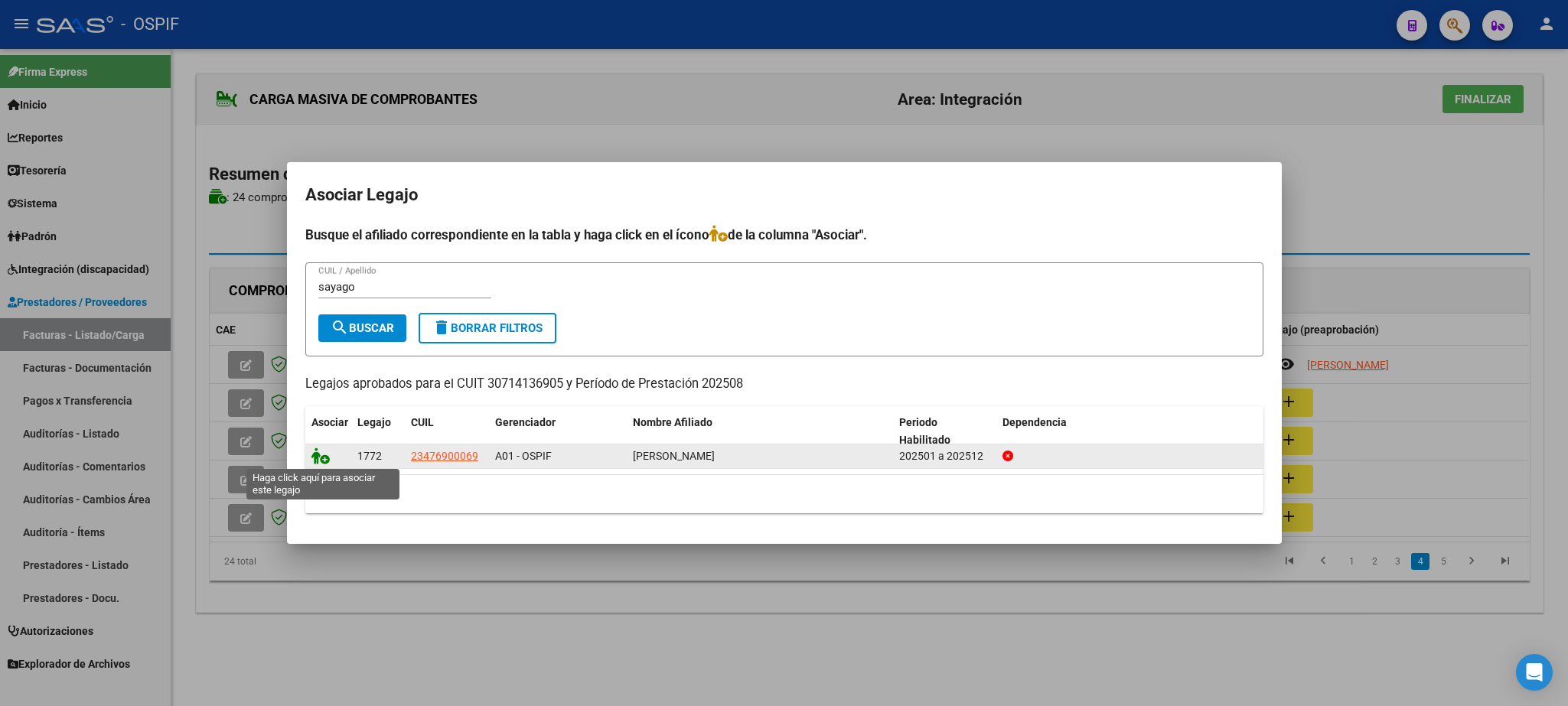
click at [320, 457] on icon at bounding box center [321, 456] width 19 height 17
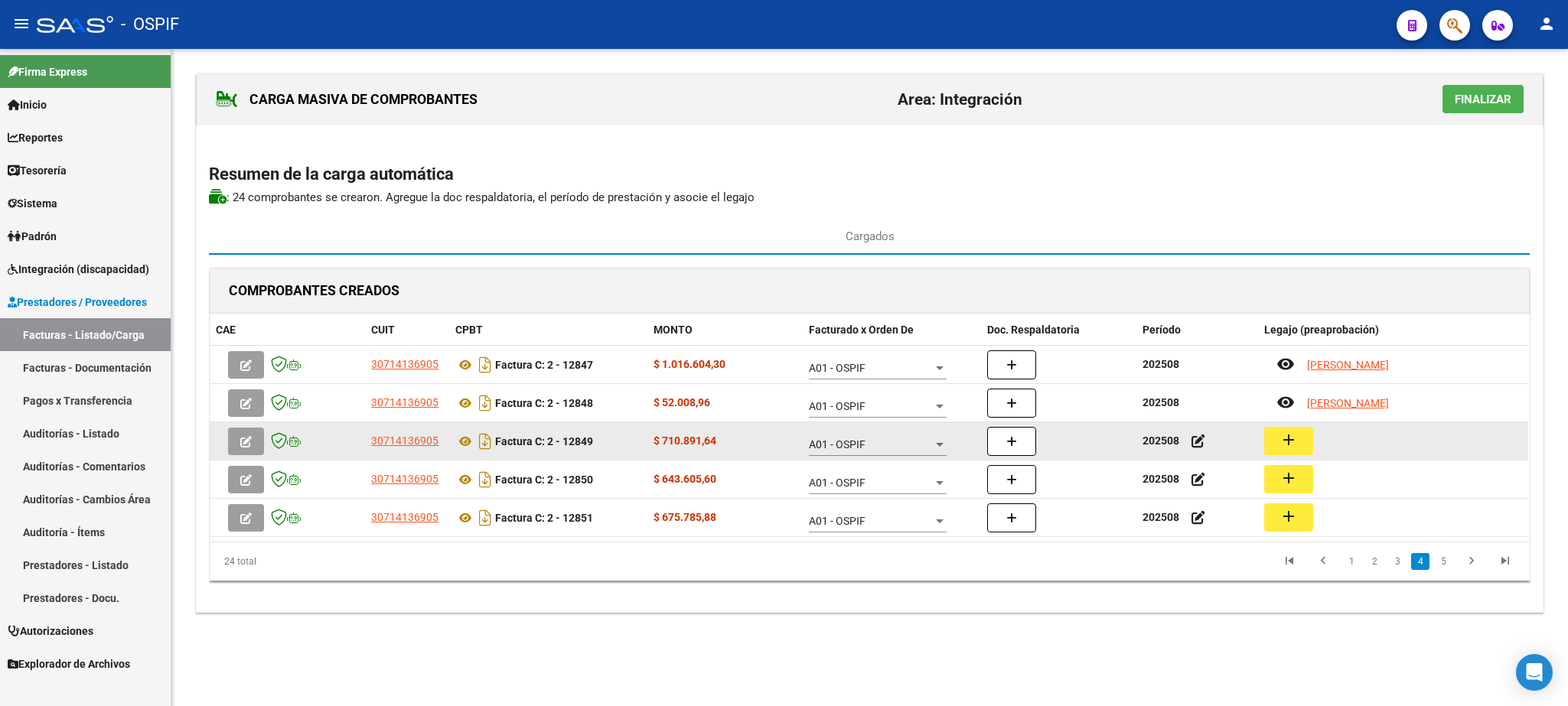
click at [1295, 442] on mat-icon "add" at bounding box center [1289, 440] width 19 height 19
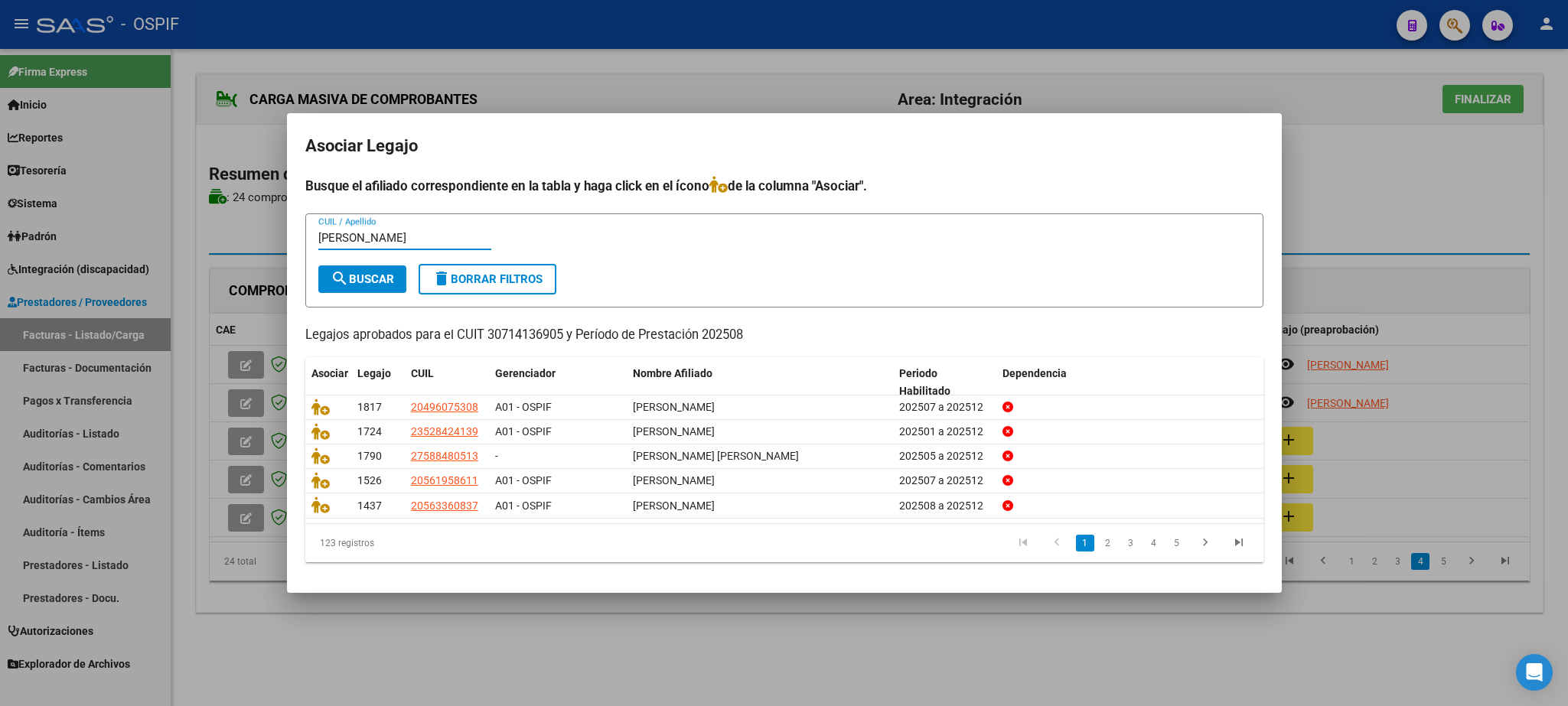
type input "[PERSON_NAME]"
click at [348, 279] on mat-icon "search" at bounding box center [340, 279] width 19 height 19
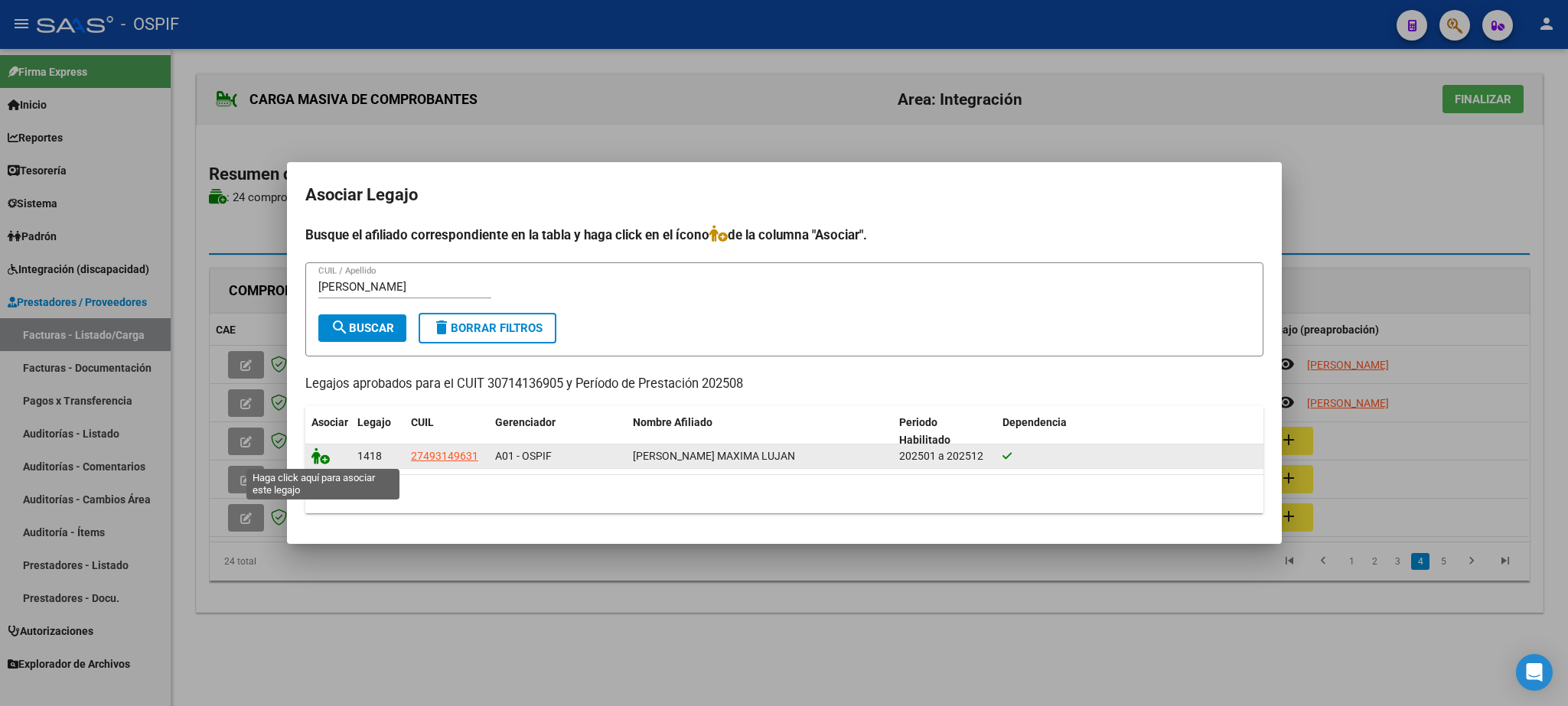
click at [319, 452] on icon at bounding box center [321, 456] width 19 height 17
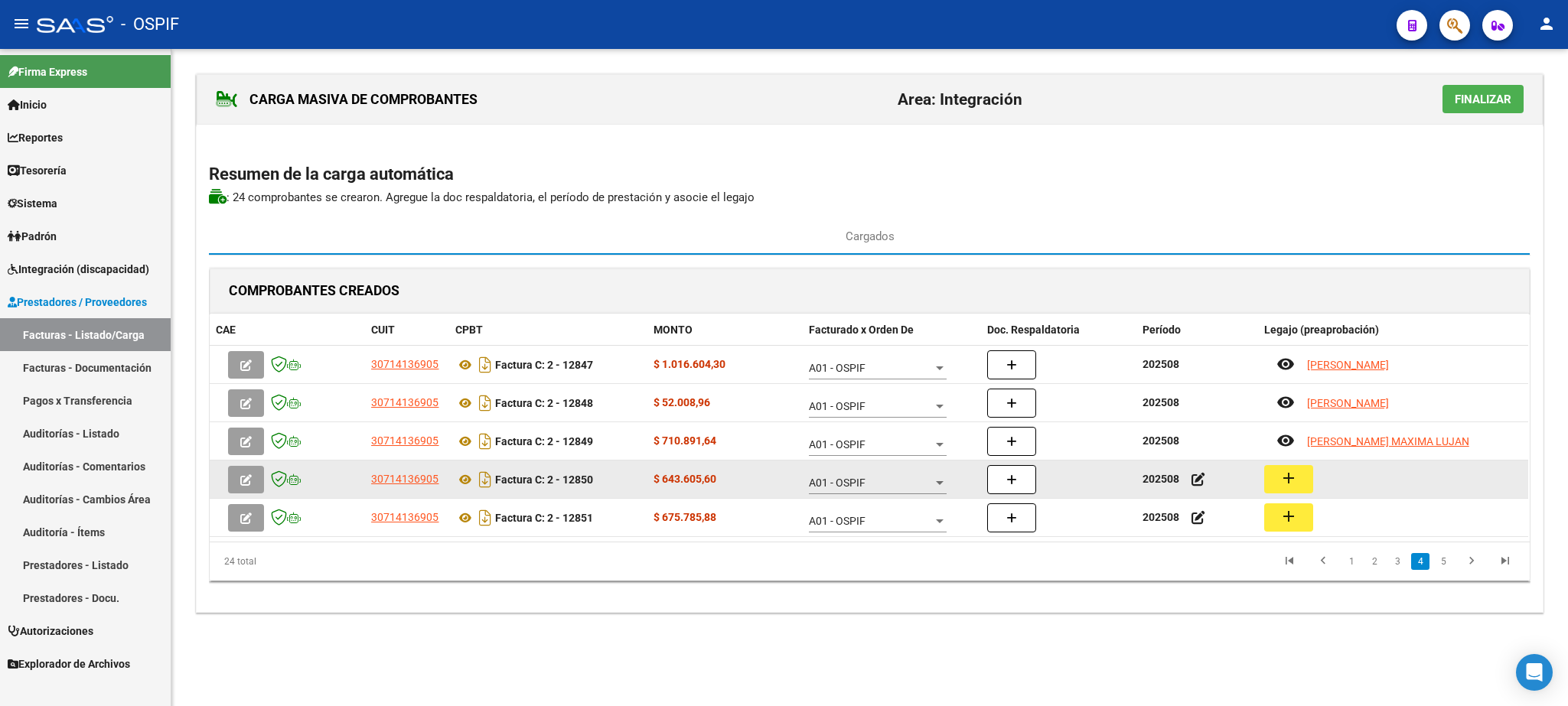
click at [1295, 486] on mat-icon "add" at bounding box center [1289, 479] width 19 height 19
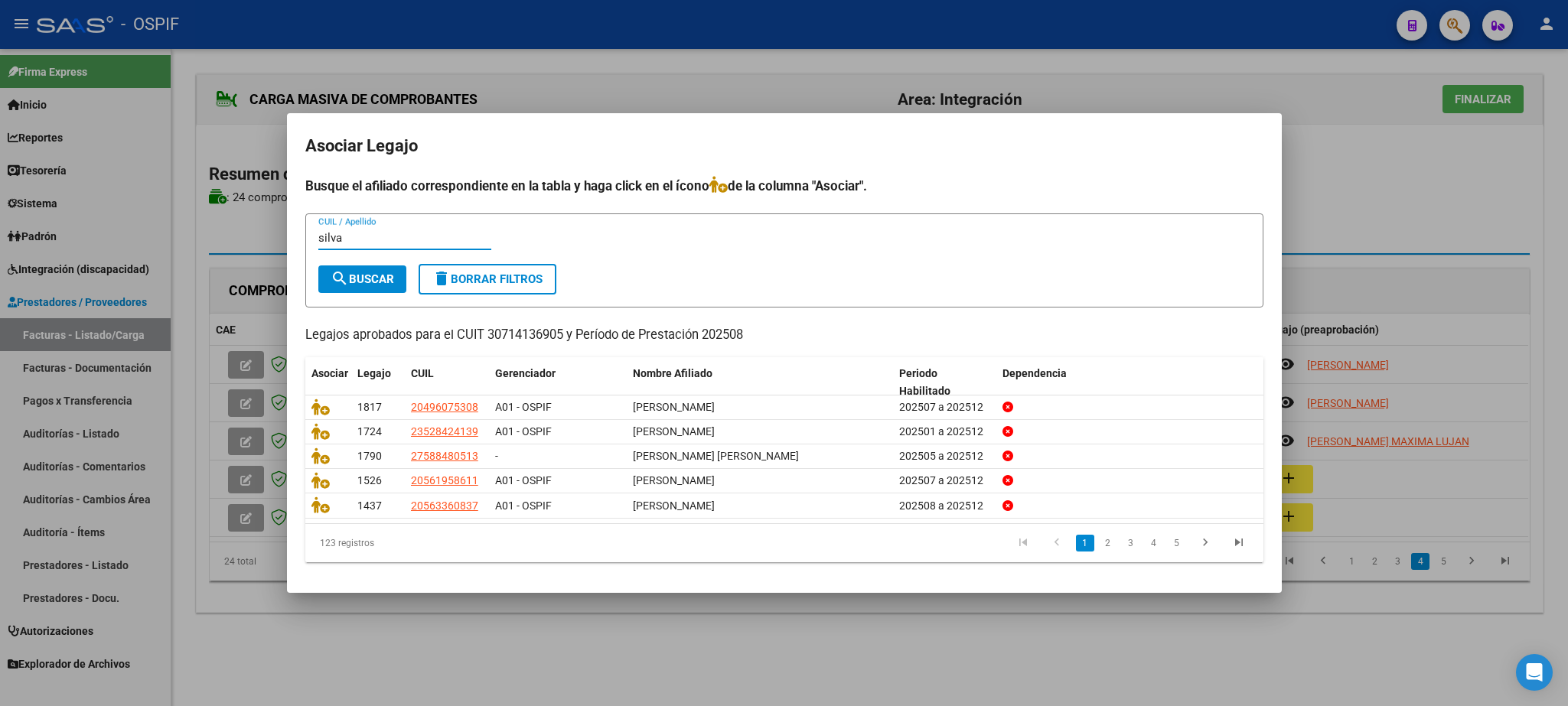
type input "silva"
click at [330, 266] on button "search Buscar" at bounding box center [362, 279] width 88 height 28
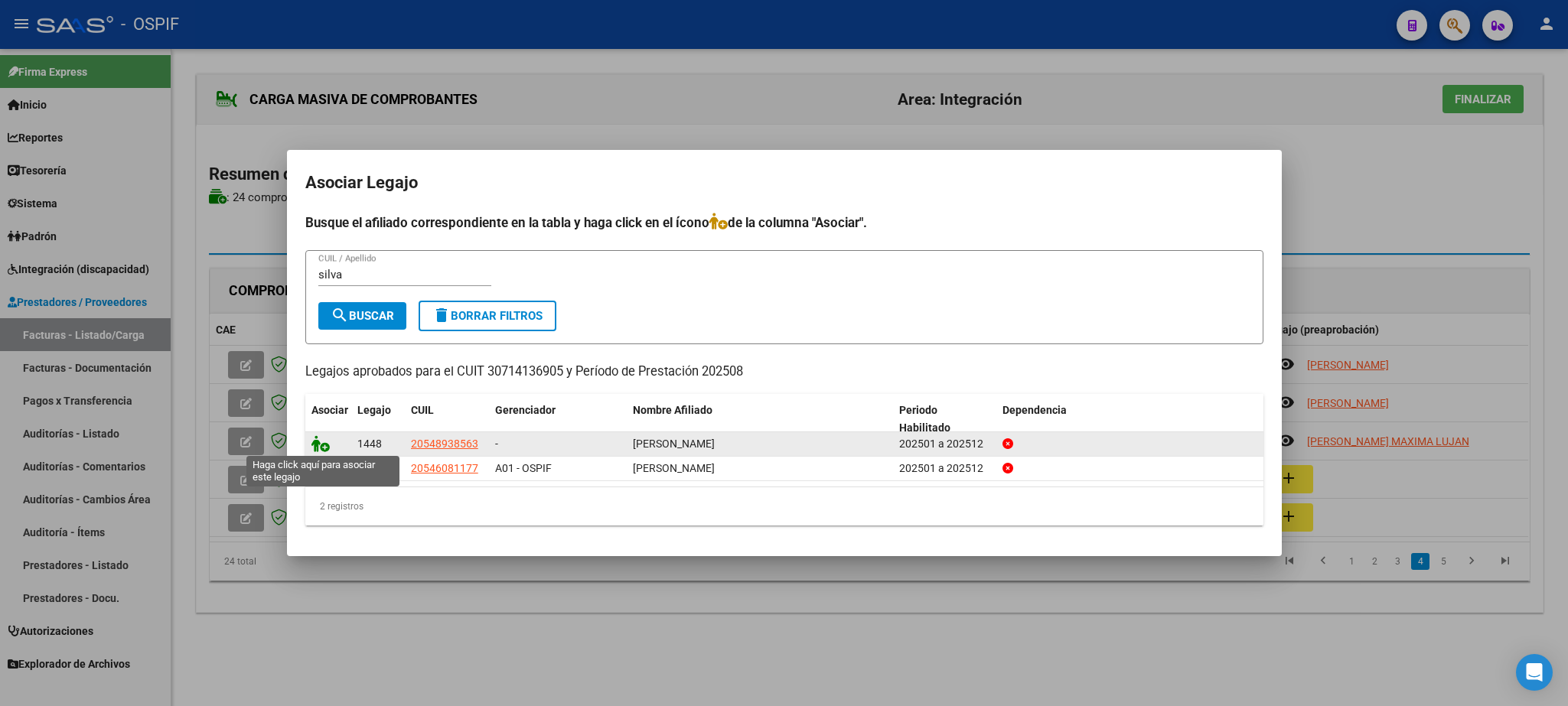
click at [320, 441] on icon at bounding box center [321, 444] width 19 height 17
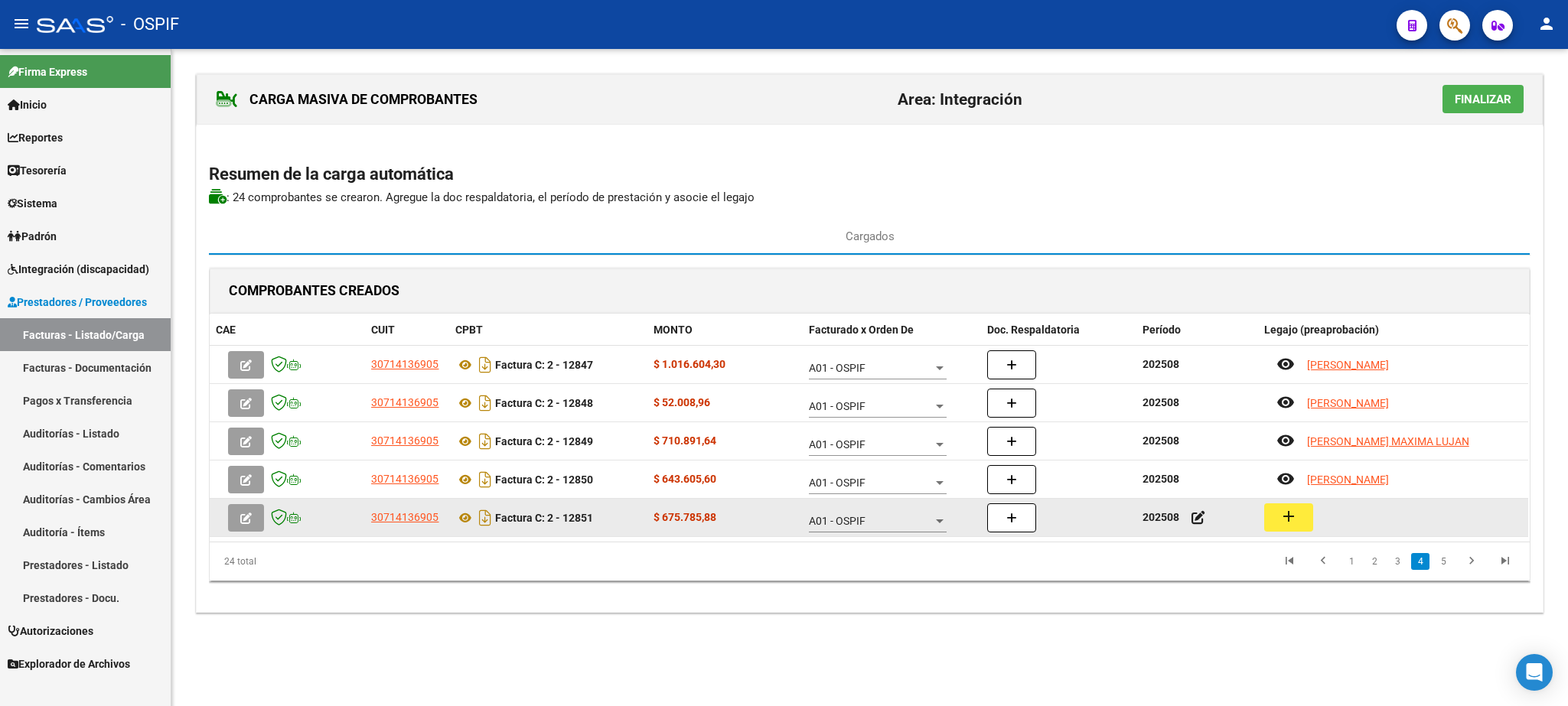
click at [1290, 518] on mat-icon "add" at bounding box center [1289, 516] width 19 height 19
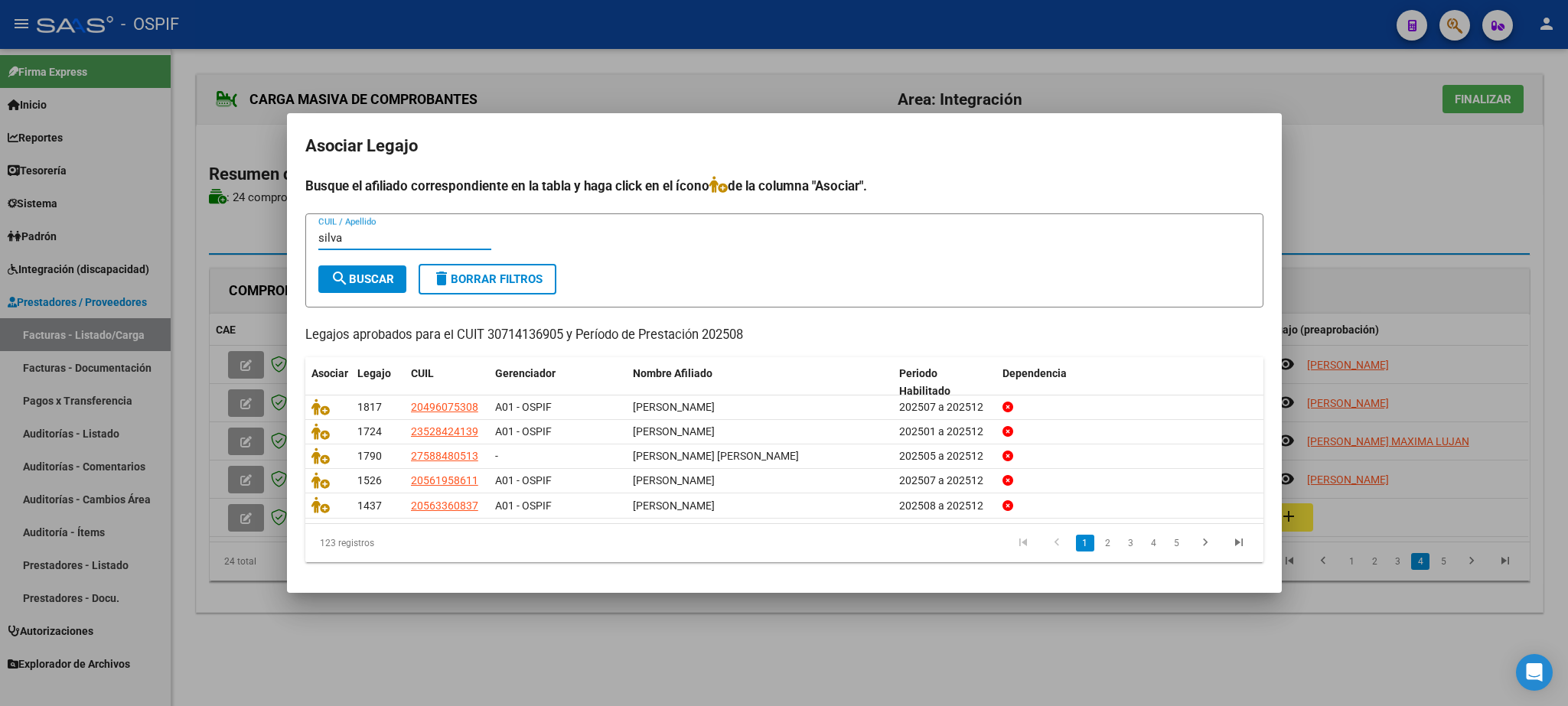
type input "silva"
click at [356, 272] on span "search Buscar" at bounding box center [362, 279] width 63 height 13
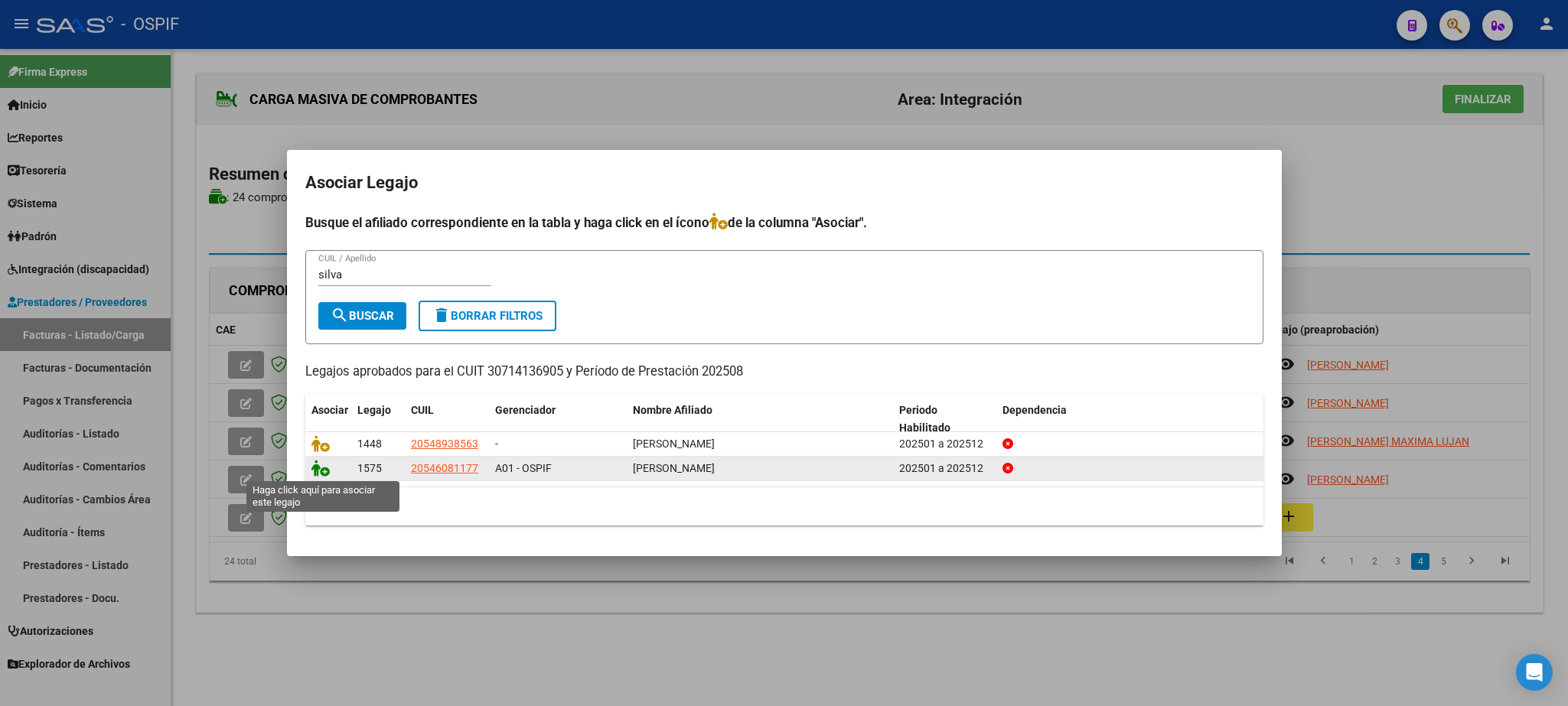
click at [319, 473] on icon at bounding box center [321, 468] width 19 height 17
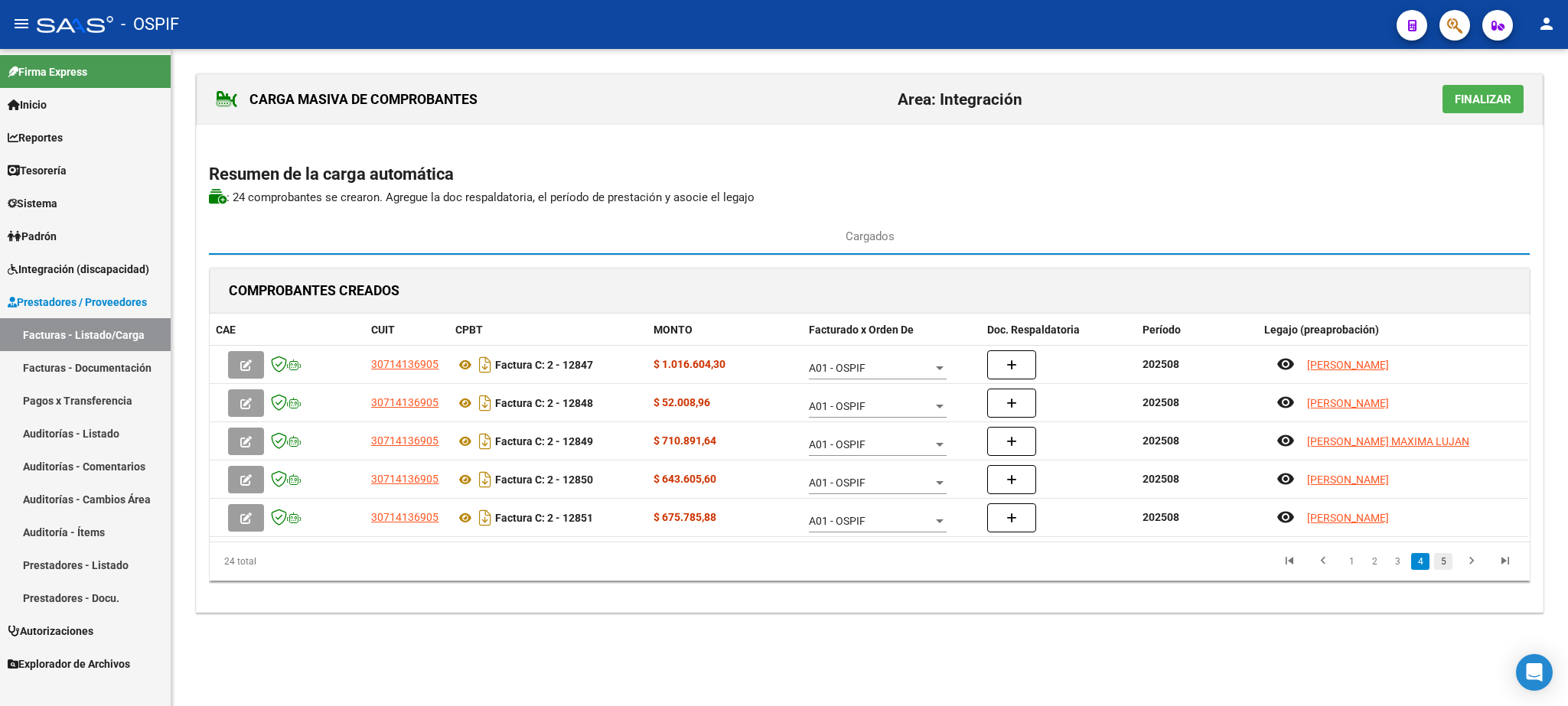
click at [1442, 561] on link "5" at bounding box center [1443, 561] width 19 height 17
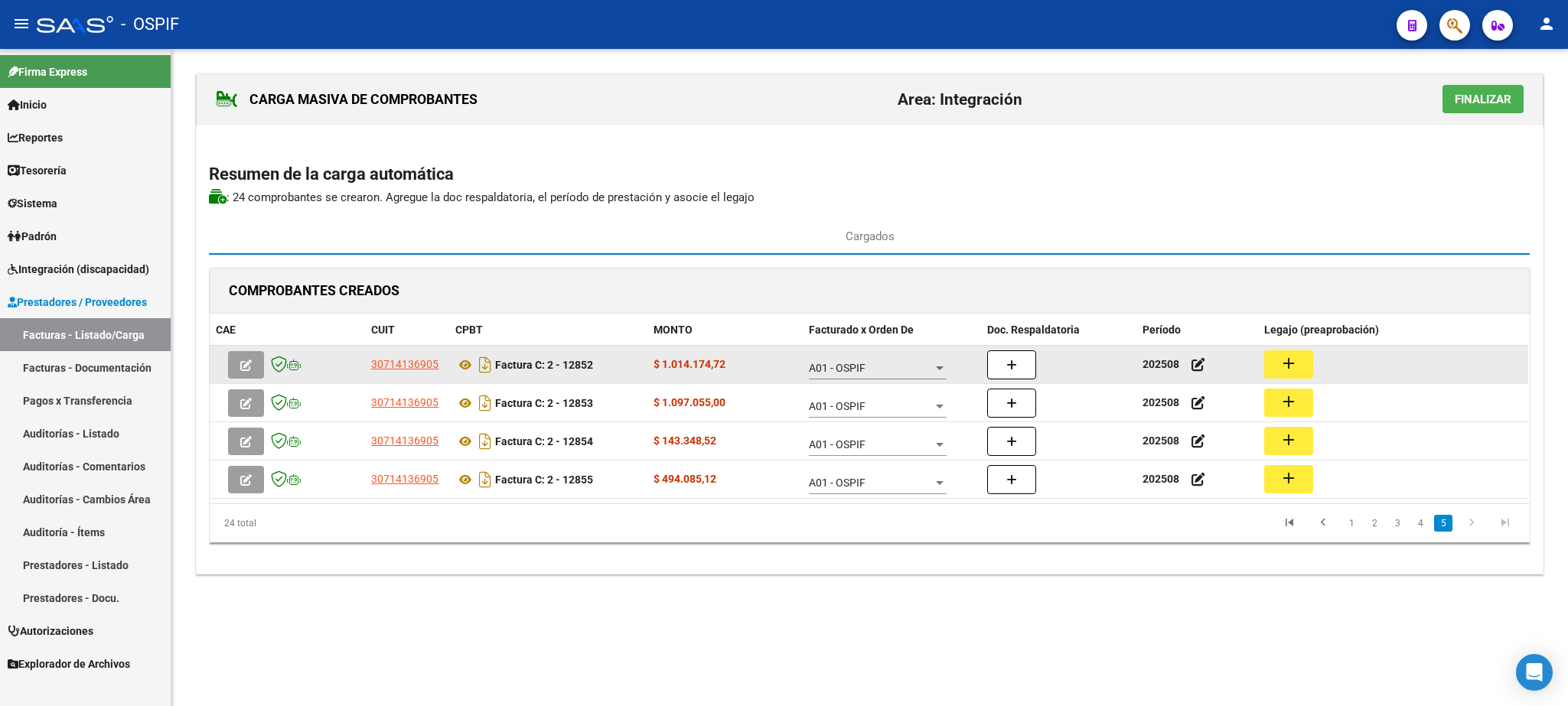
click at [1283, 364] on mat-icon "add" at bounding box center [1289, 363] width 19 height 19
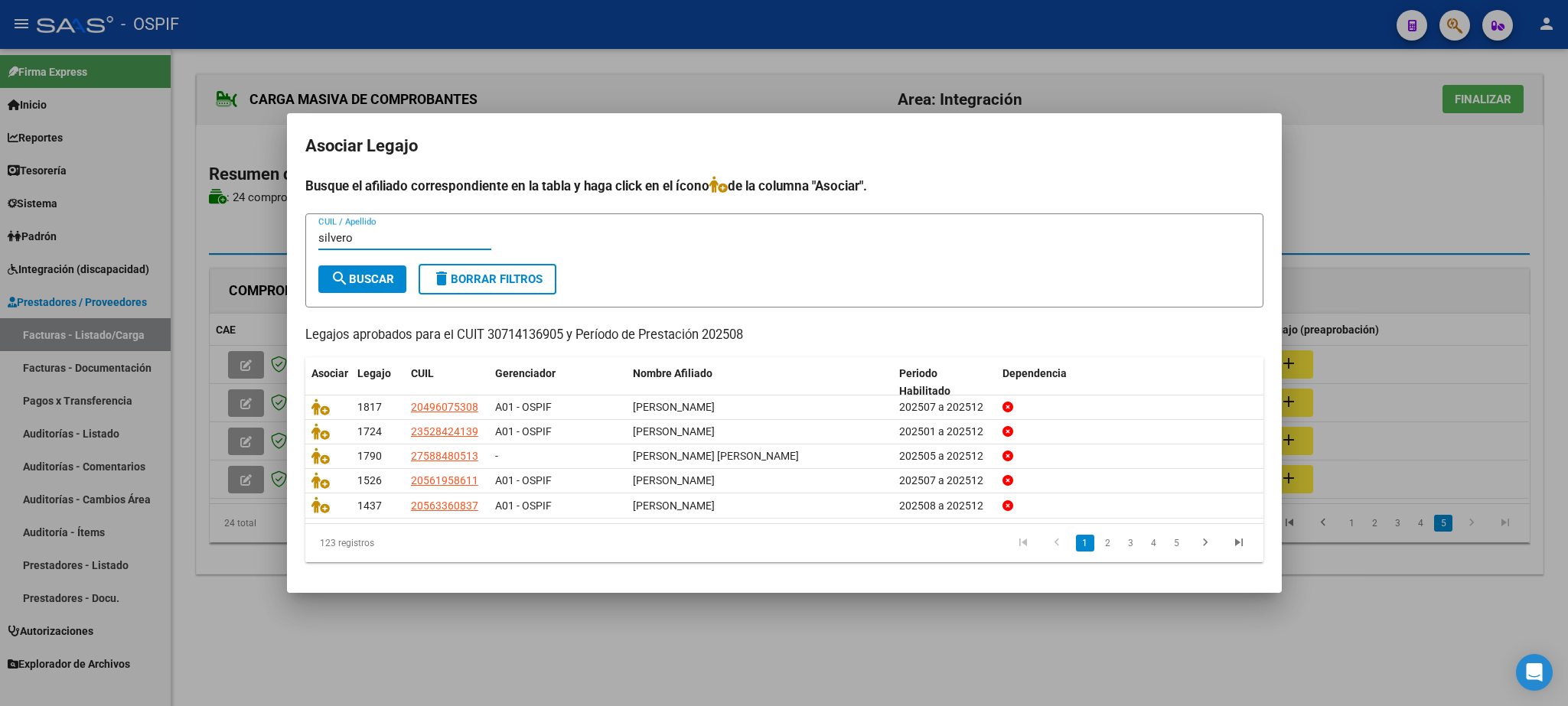
type input "silvero"
click at [370, 272] on span "search Buscar" at bounding box center [362, 279] width 63 height 13
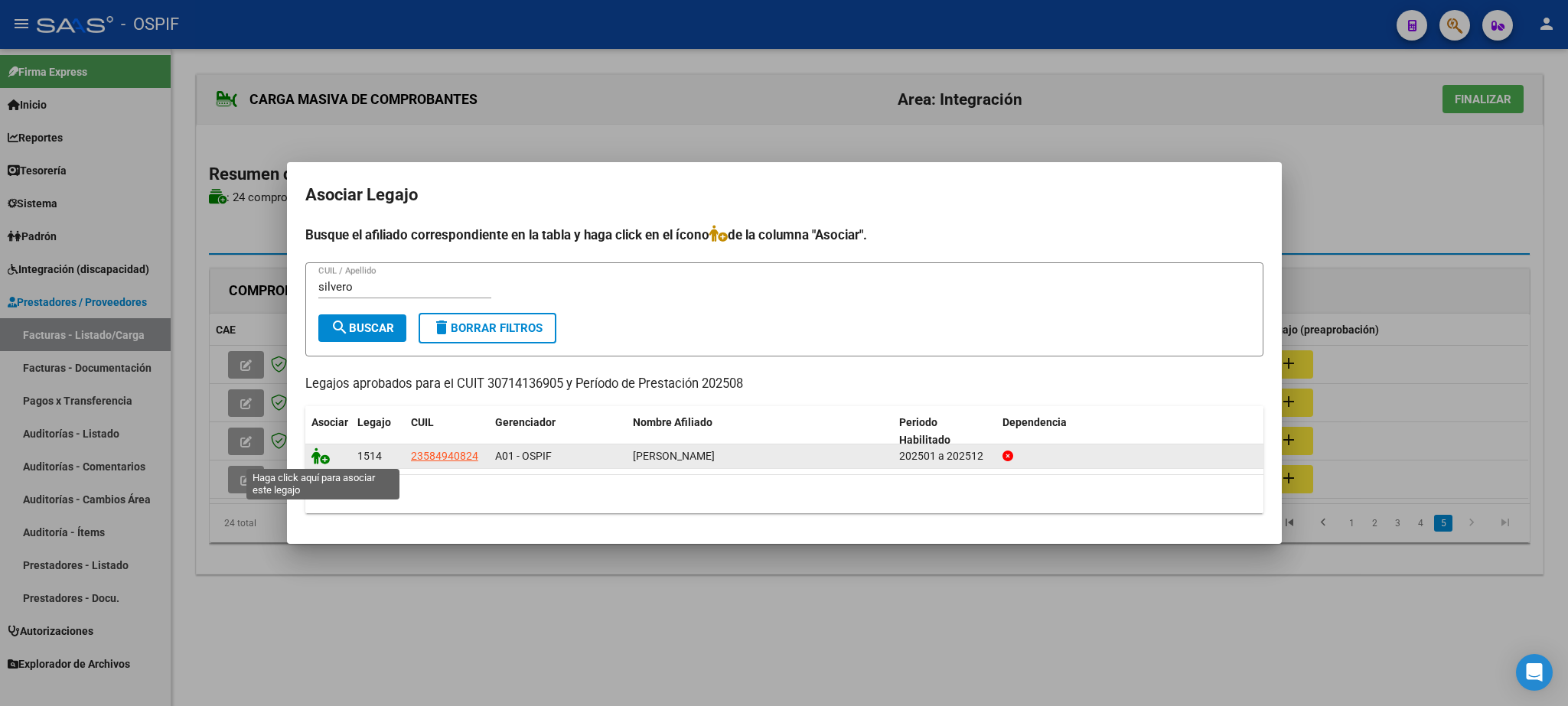
click at [319, 454] on icon at bounding box center [321, 456] width 19 height 17
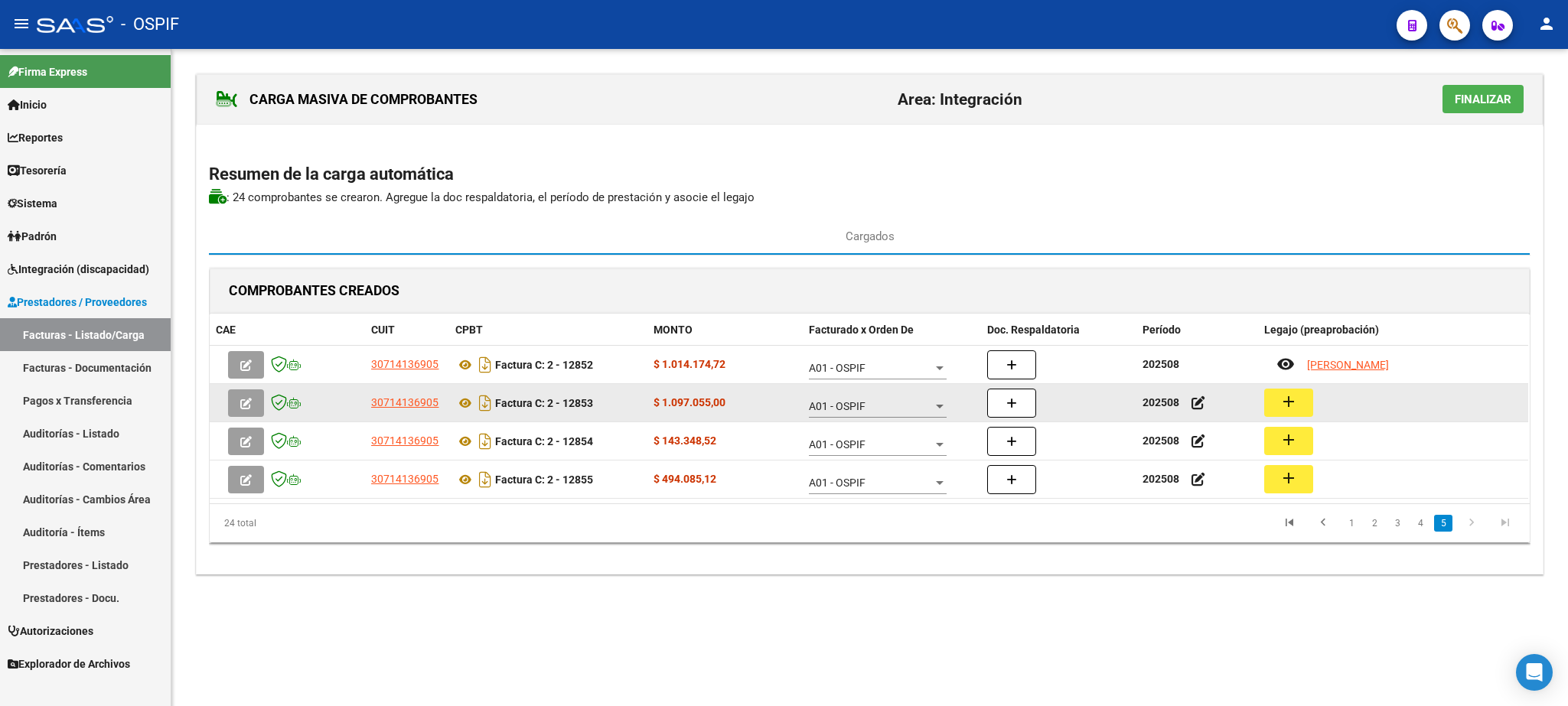
click at [1284, 402] on mat-icon "add" at bounding box center [1289, 402] width 19 height 19
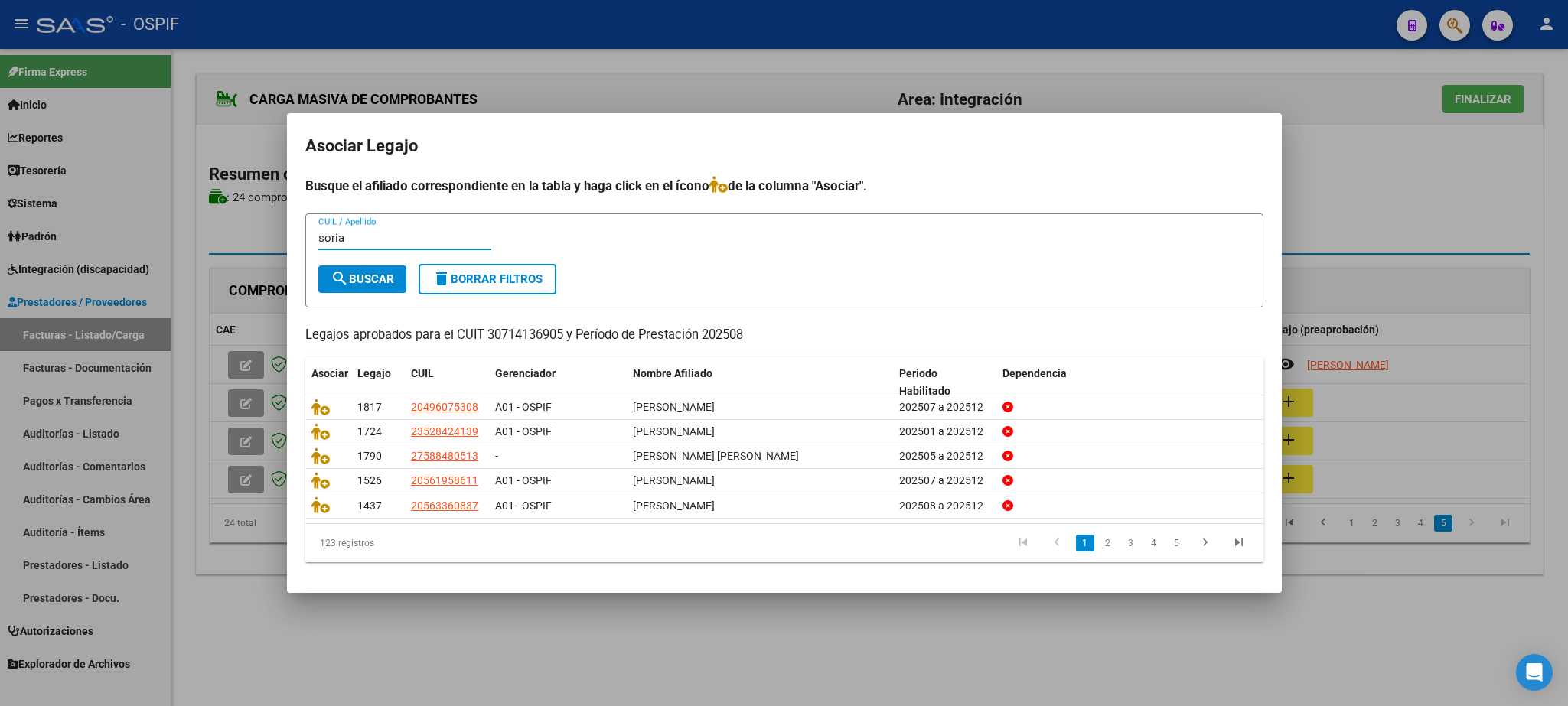
type input "soria"
click at [355, 279] on span "search Buscar" at bounding box center [362, 279] width 63 height 13
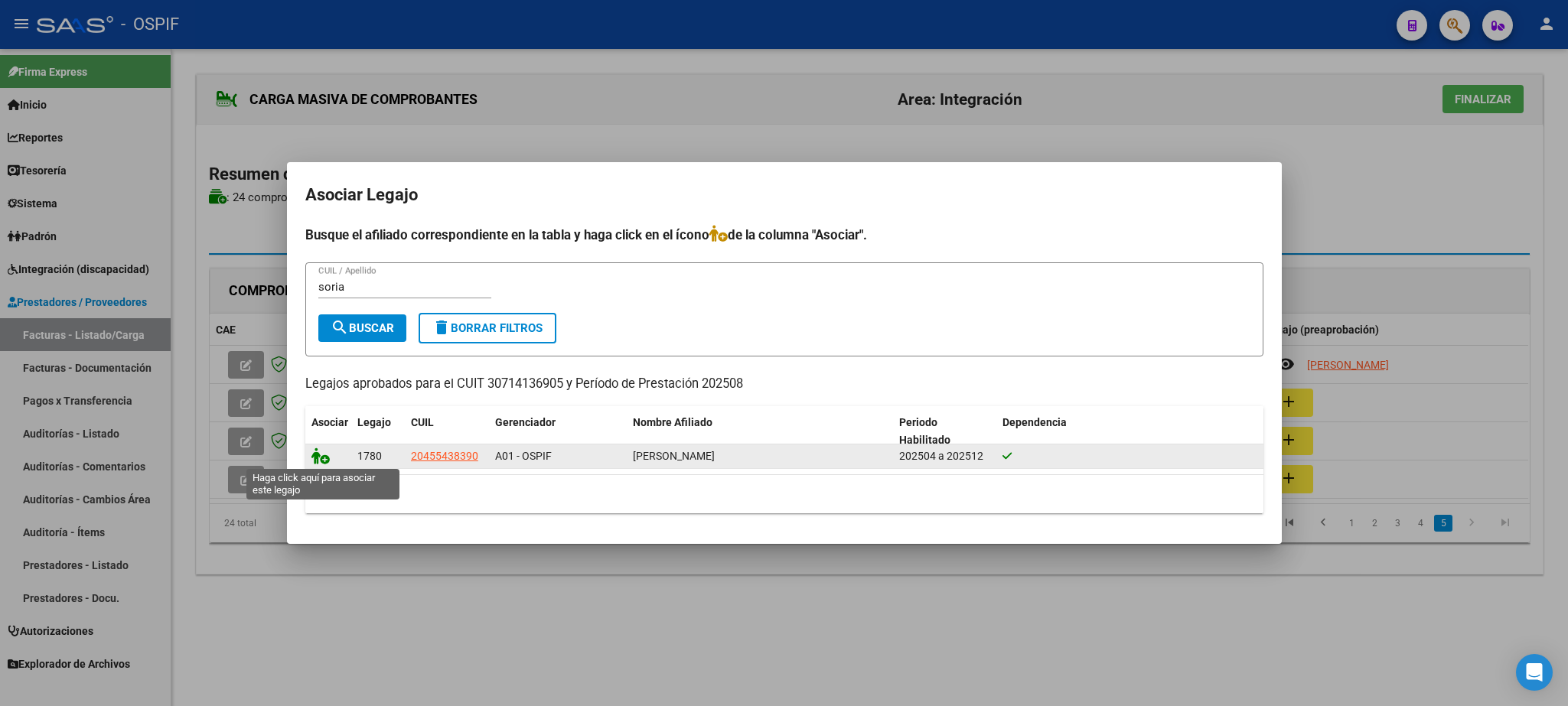
click at [316, 452] on icon at bounding box center [321, 456] width 19 height 17
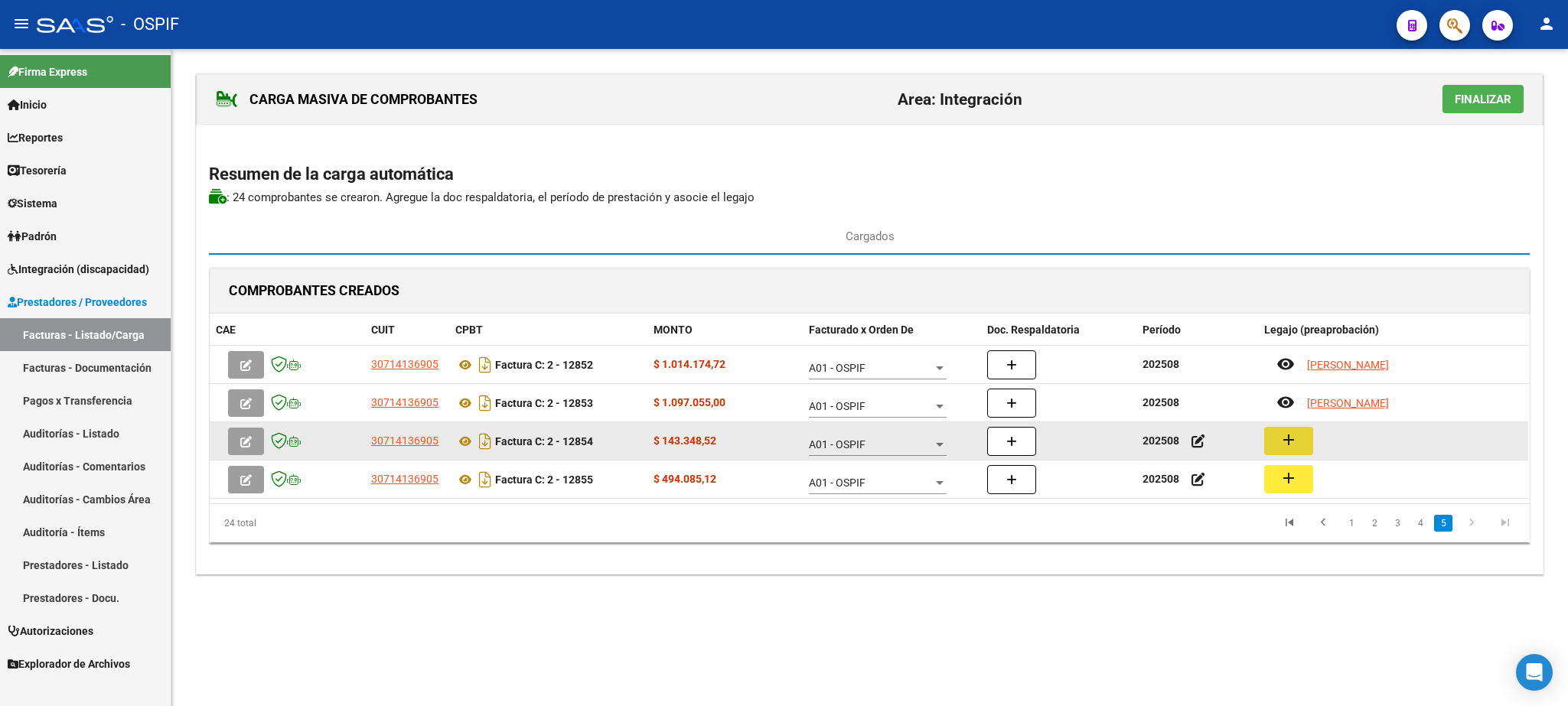
click at [1284, 438] on mat-icon "add" at bounding box center [1289, 440] width 19 height 19
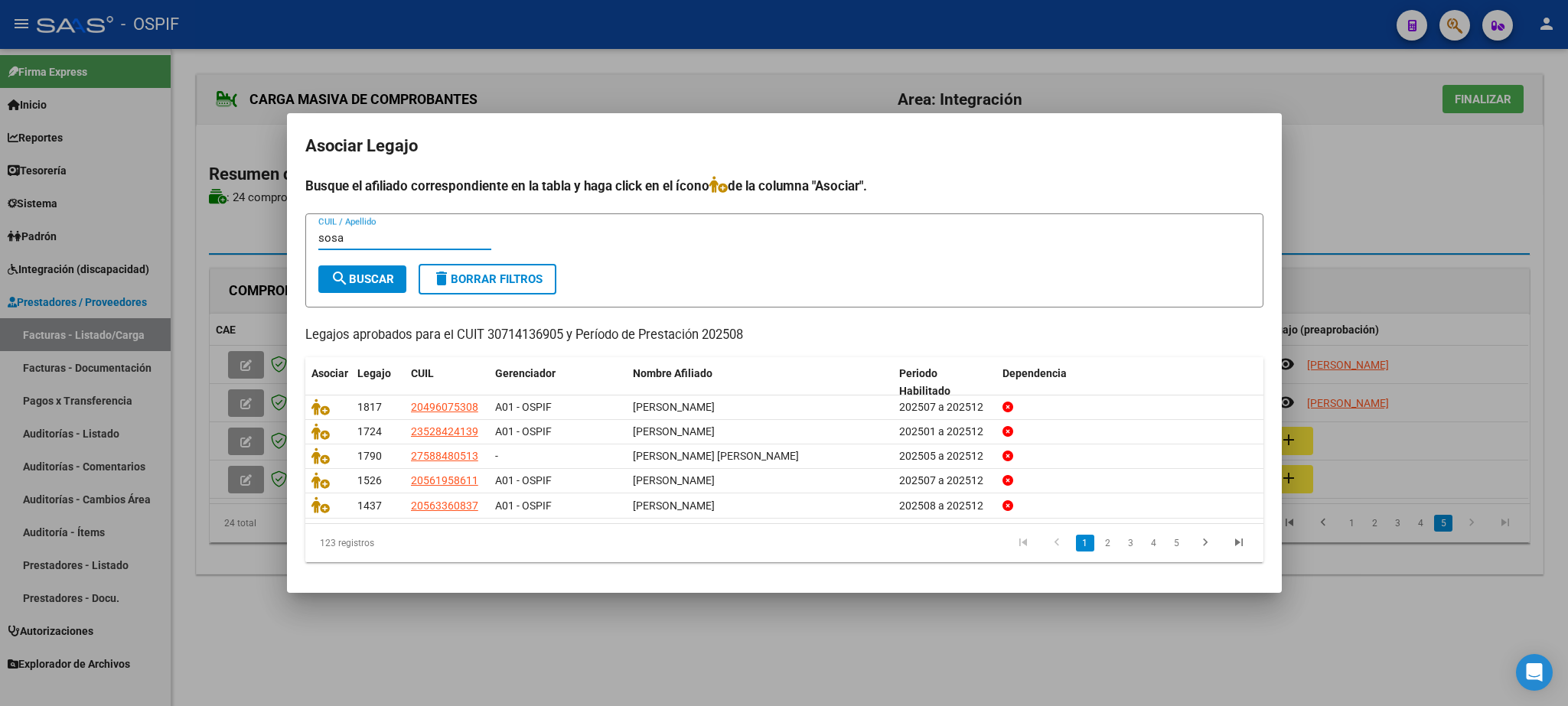
type input "sosa"
click at [362, 261] on div "sosa CUIL / Apellido" at bounding box center [405, 245] width 173 height 37
click at [352, 273] on span "search Buscar" at bounding box center [362, 279] width 63 height 13
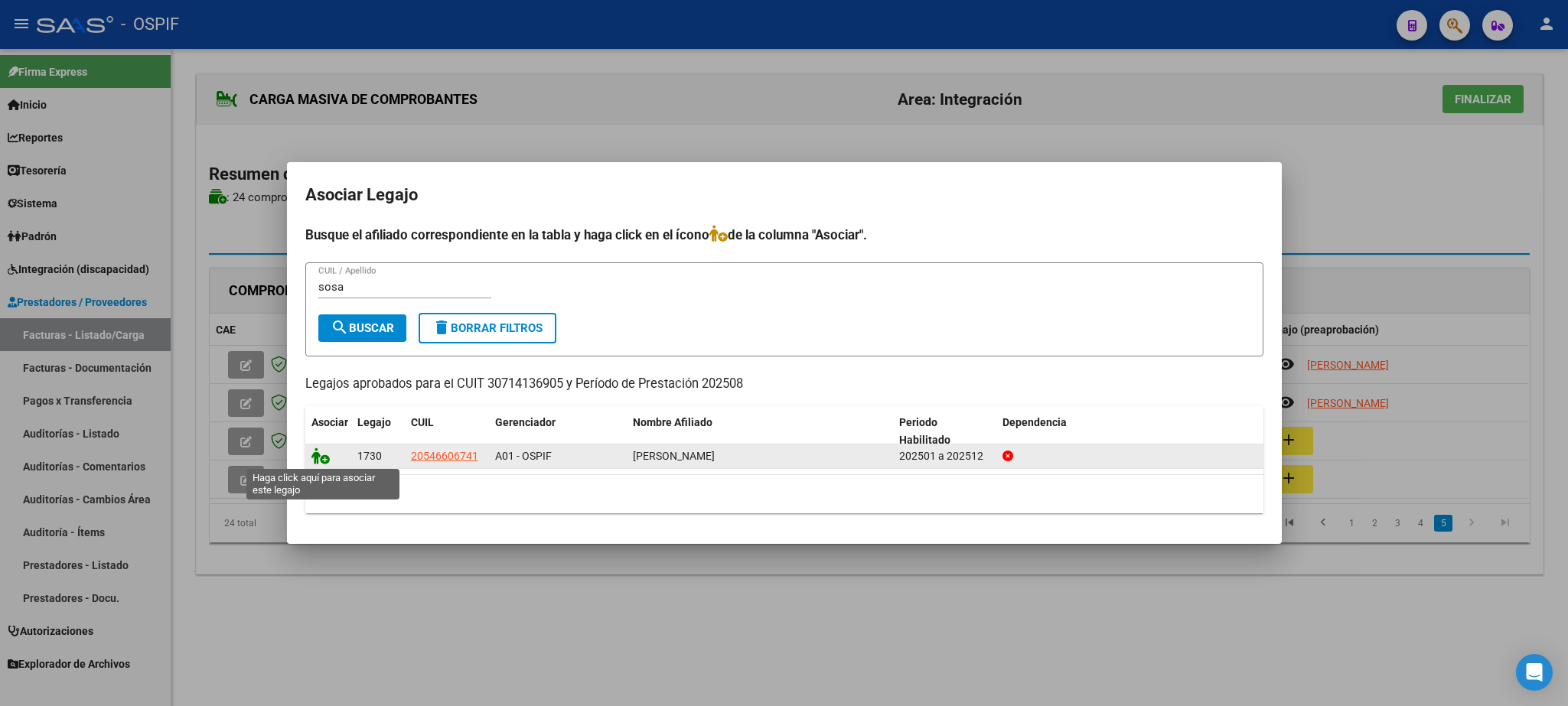
click at [317, 454] on icon at bounding box center [321, 456] width 19 height 17
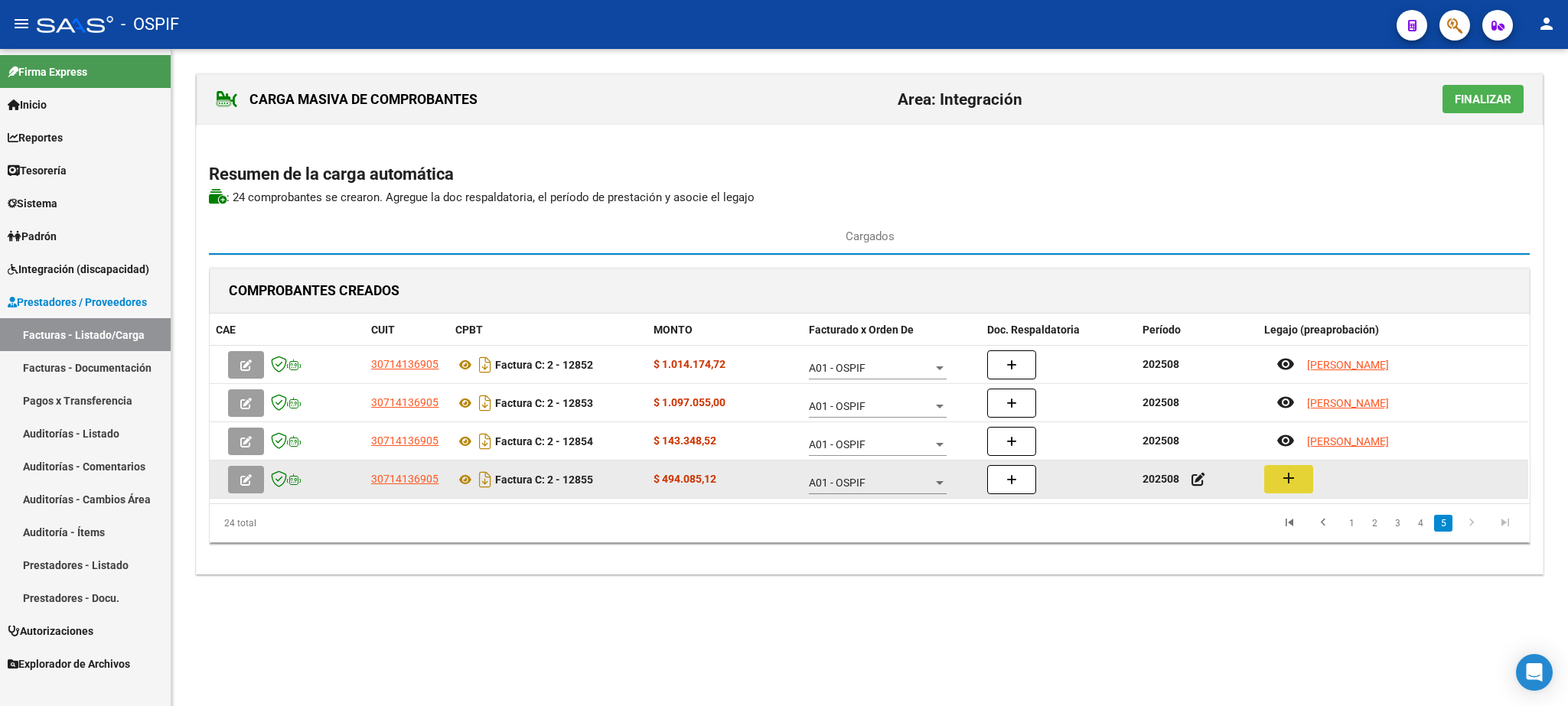
click at [1294, 479] on mat-icon "add" at bounding box center [1289, 479] width 19 height 19
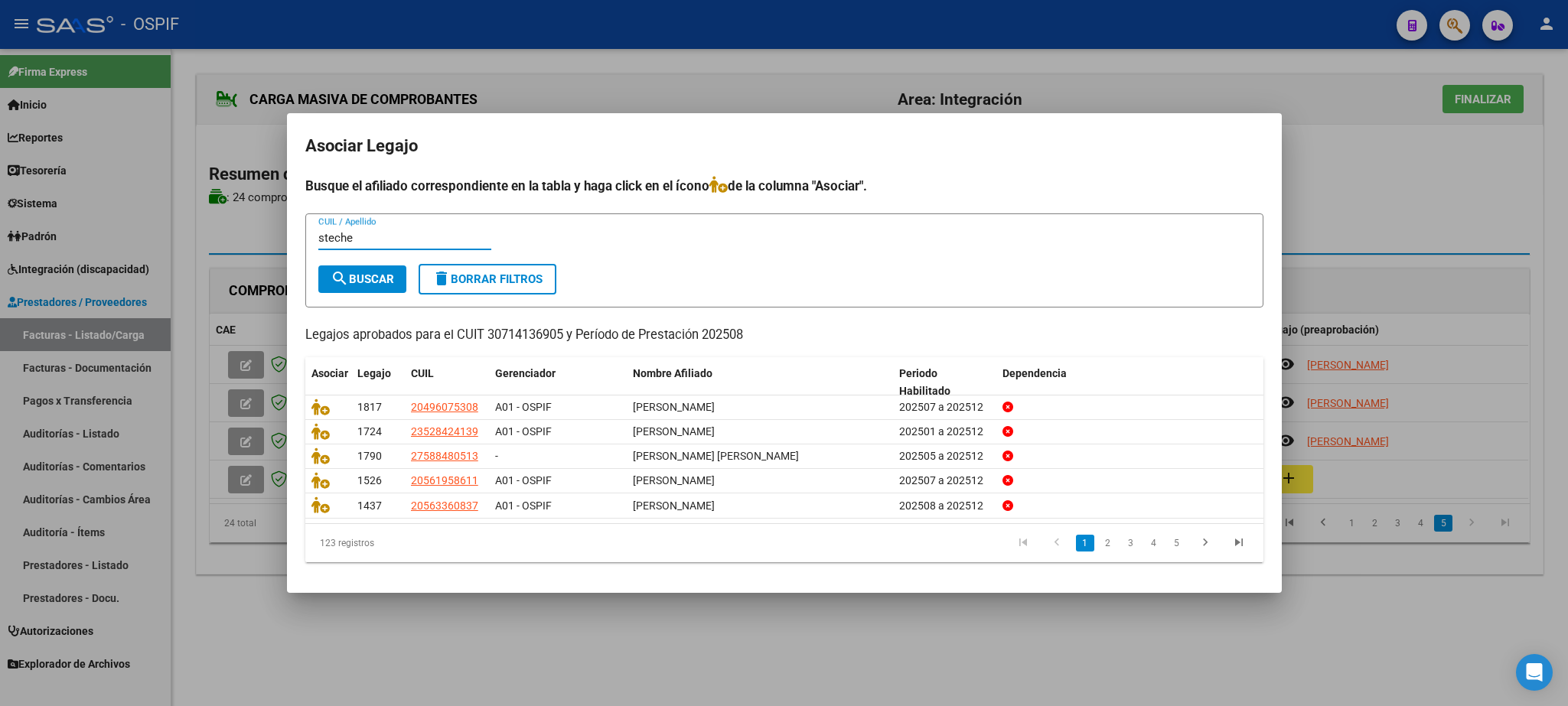
type input "steche"
click at [369, 275] on span "search Buscar" at bounding box center [362, 279] width 63 height 13
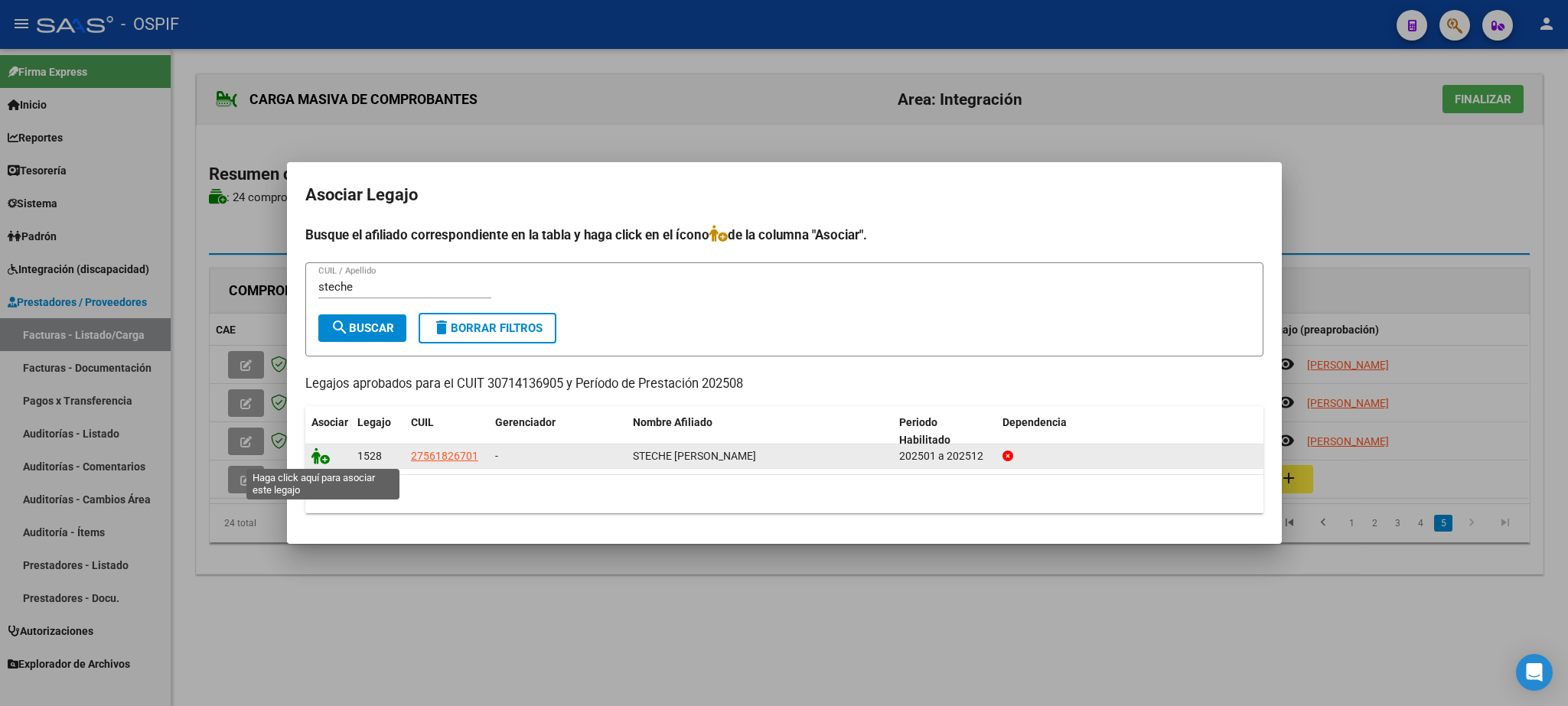
click at [319, 453] on icon at bounding box center [321, 456] width 19 height 17
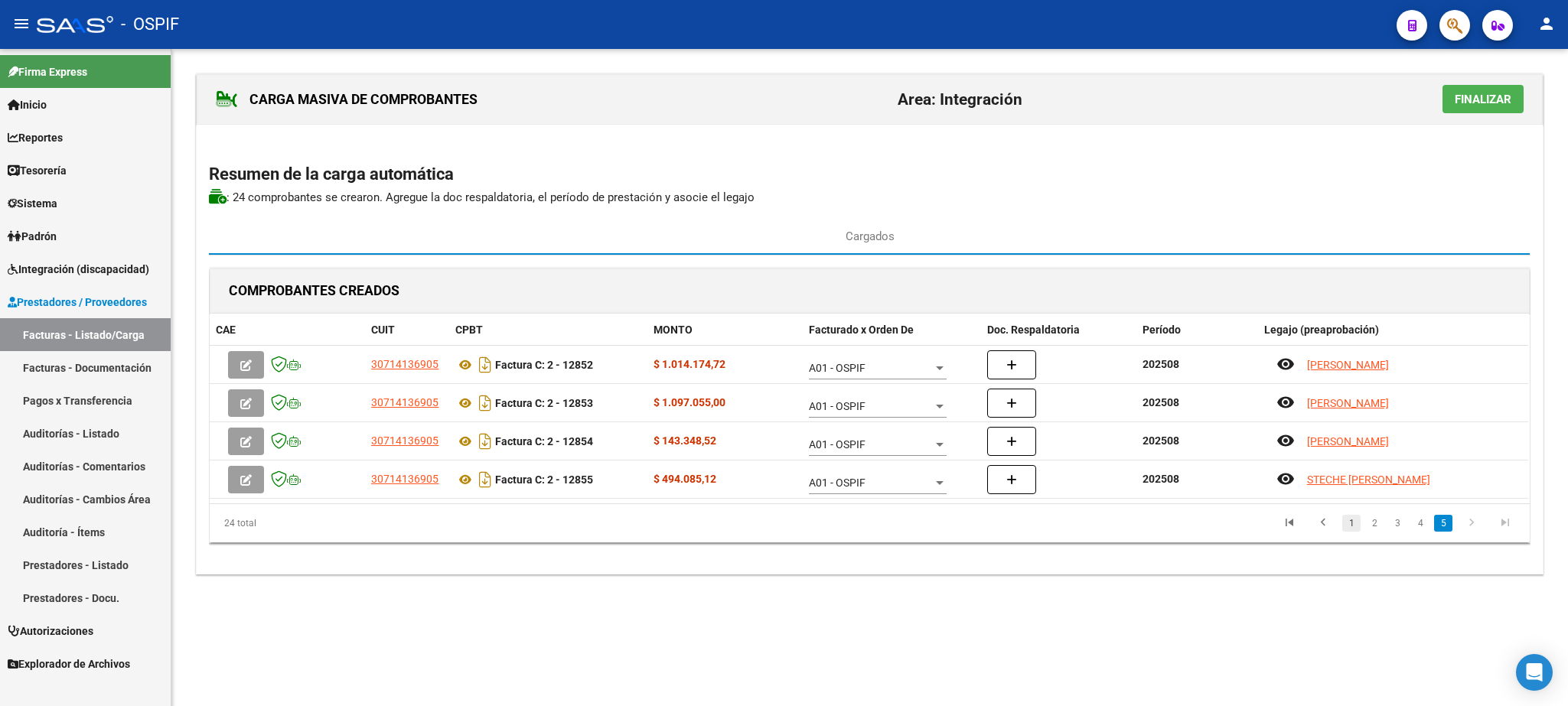
click at [1351, 527] on link "1" at bounding box center [1351, 523] width 19 height 17
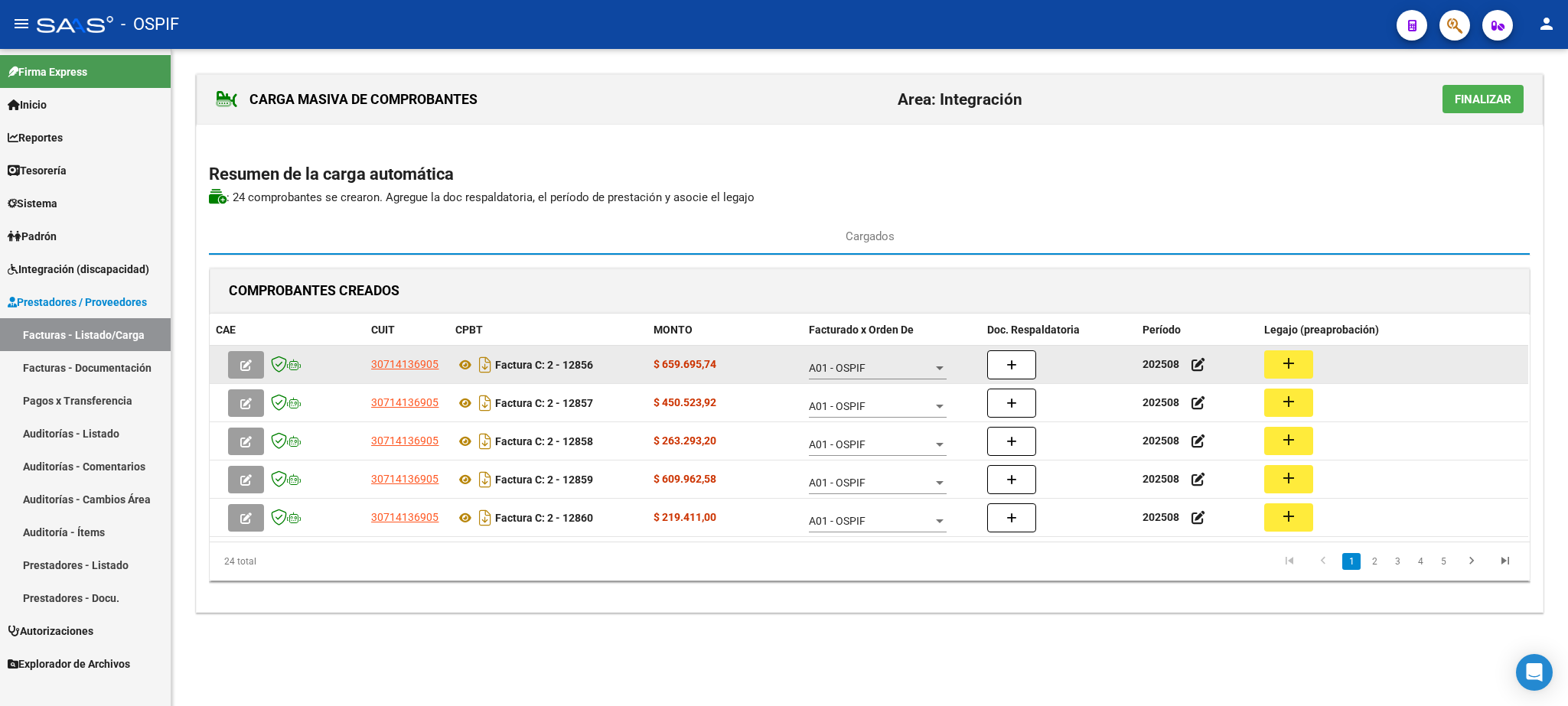
click at [1287, 358] on mat-icon "add" at bounding box center [1289, 363] width 19 height 19
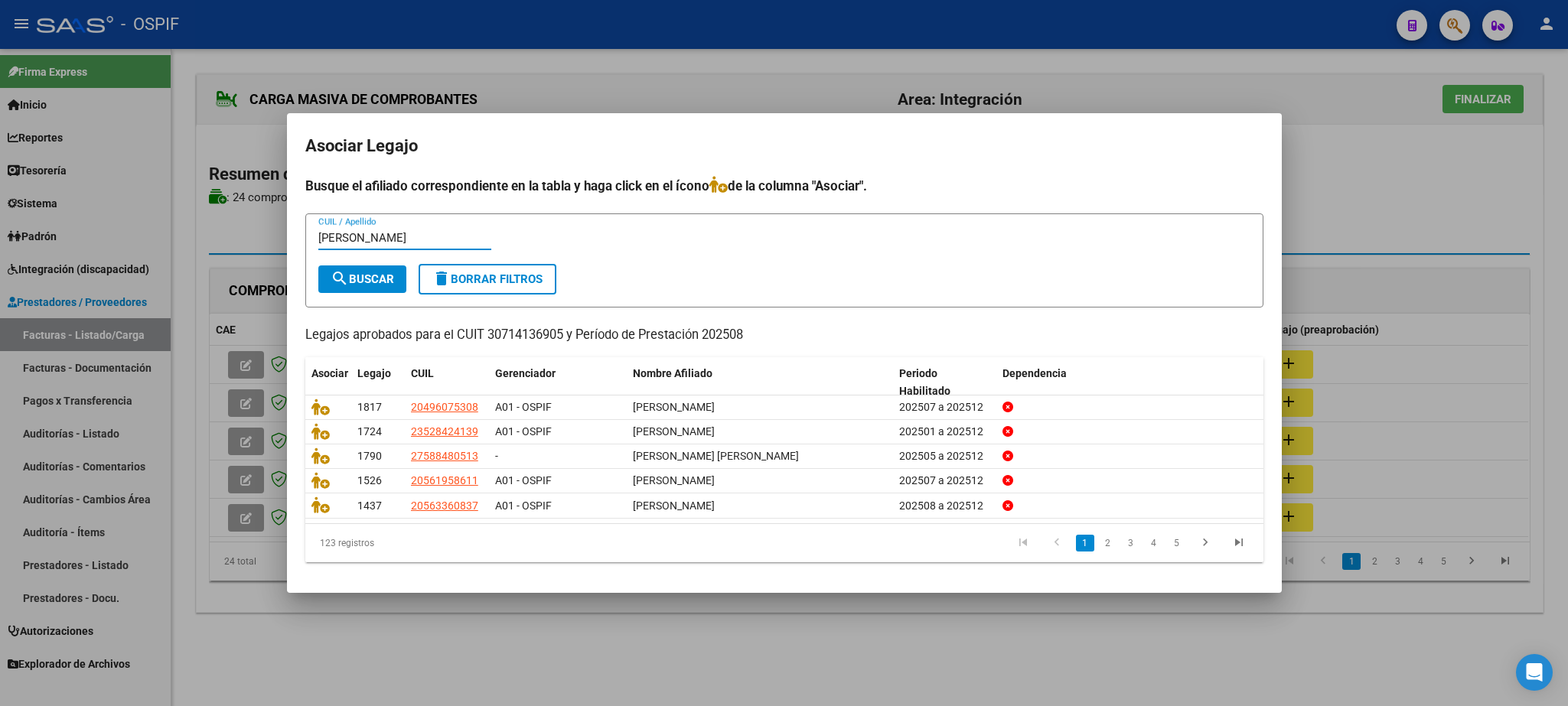
type input "[PERSON_NAME]"
click at [371, 261] on div "[PERSON_NAME] CUIL / Apellido" at bounding box center [405, 245] width 173 height 37
click at [368, 272] on span "search Buscar" at bounding box center [362, 279] width 63 height 13
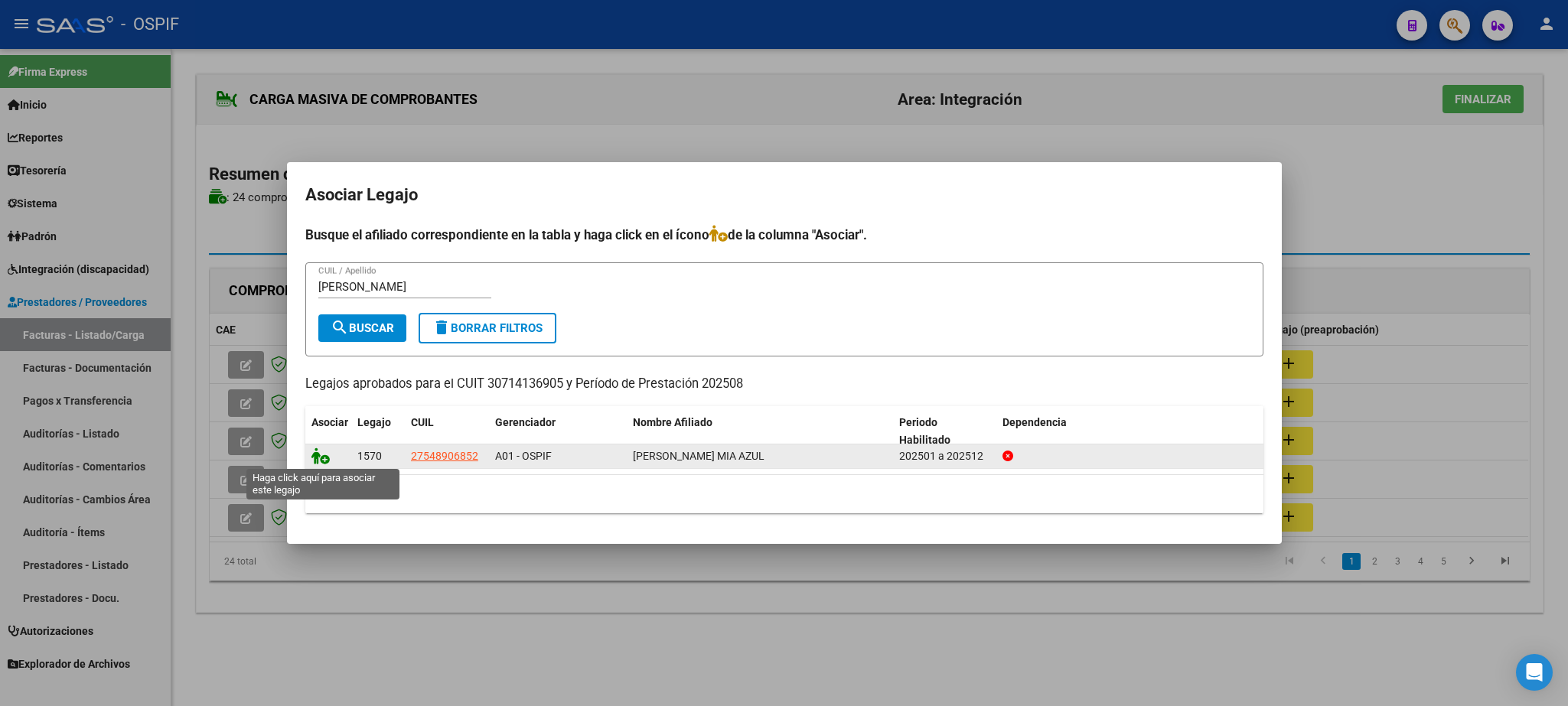
click at [320, 459] on icon at bounding box center [321, 456] width 19 height 17
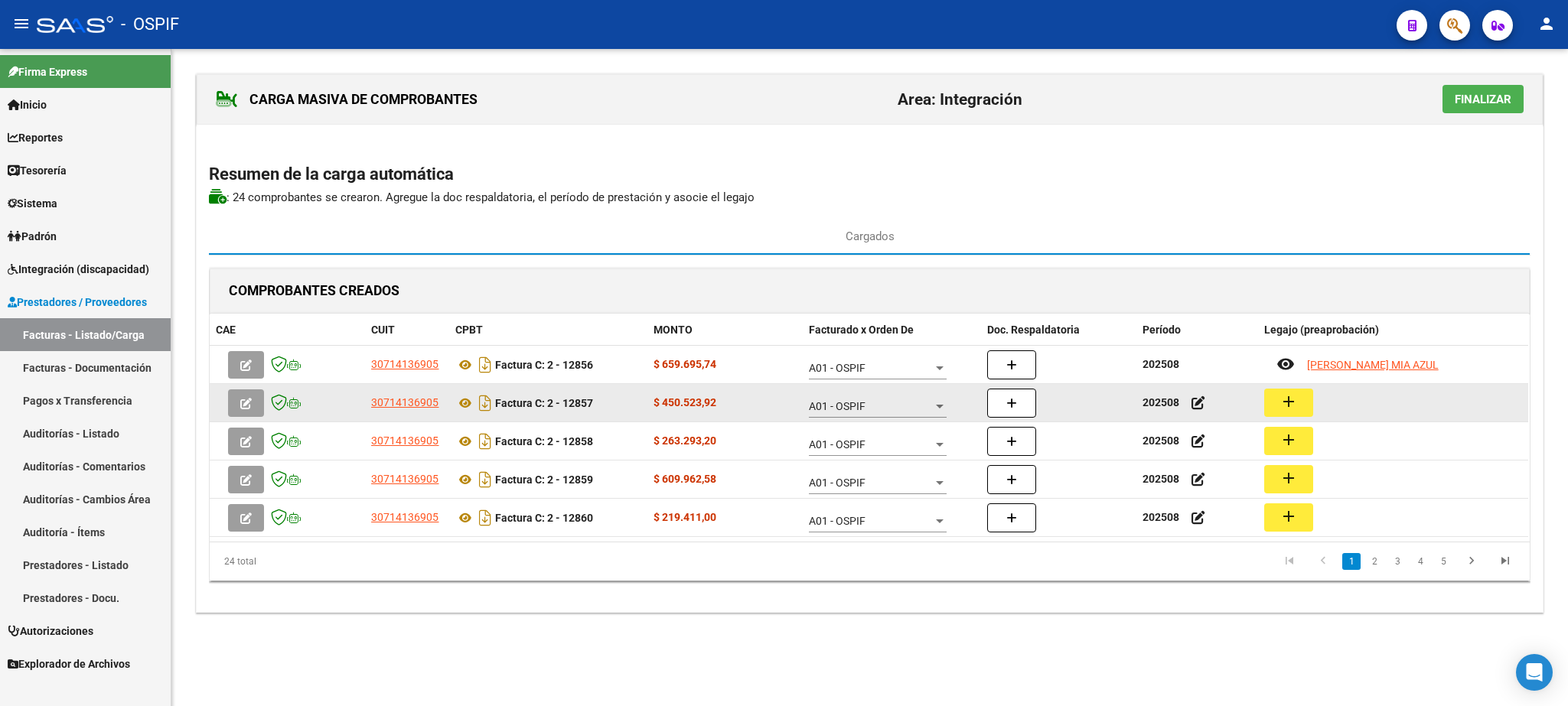
click at [1300, 402] on button "add" at bounding box center [1289, 403] width 49 height 29
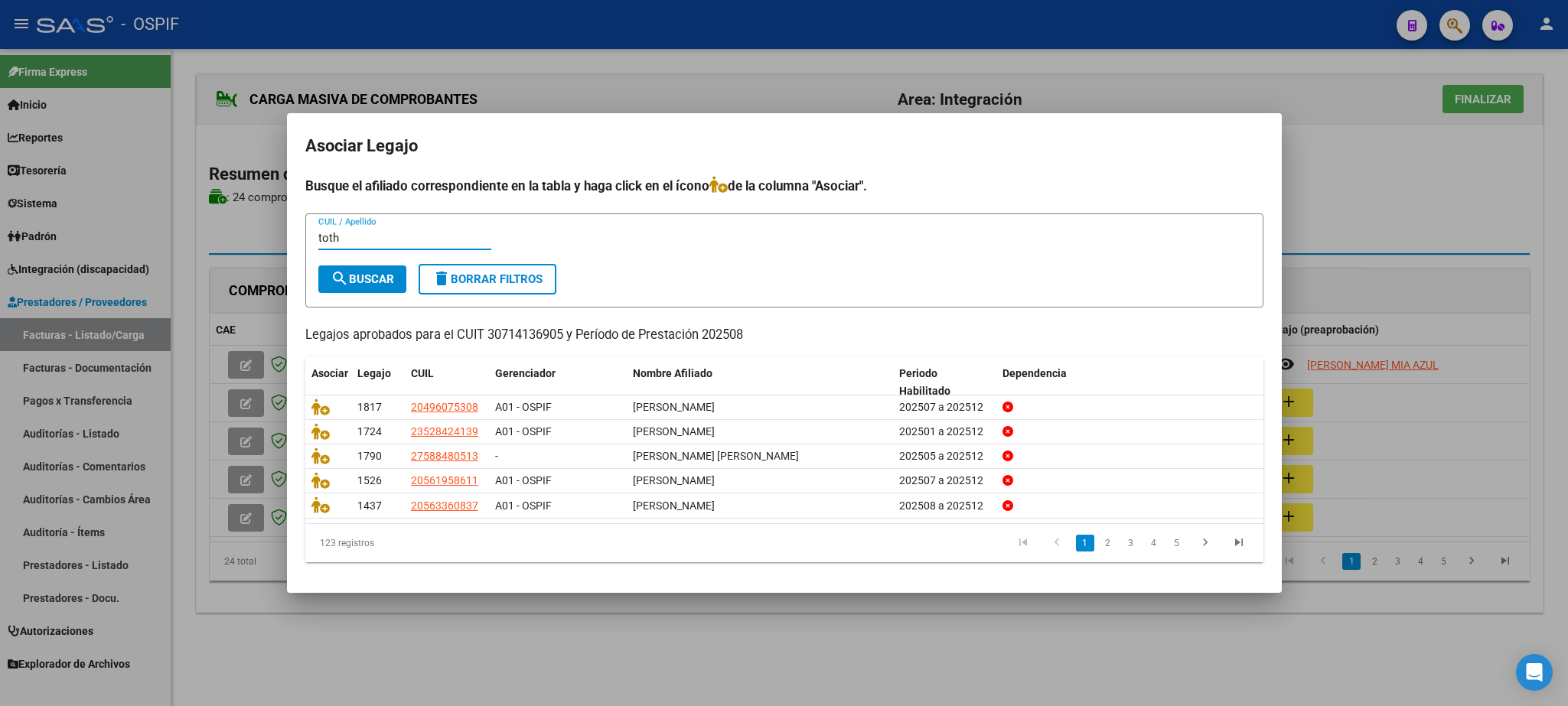
type input "toth"
click at [365, 280] on span "search Buscar" at bounding box center [362, 279] width 63 height 13
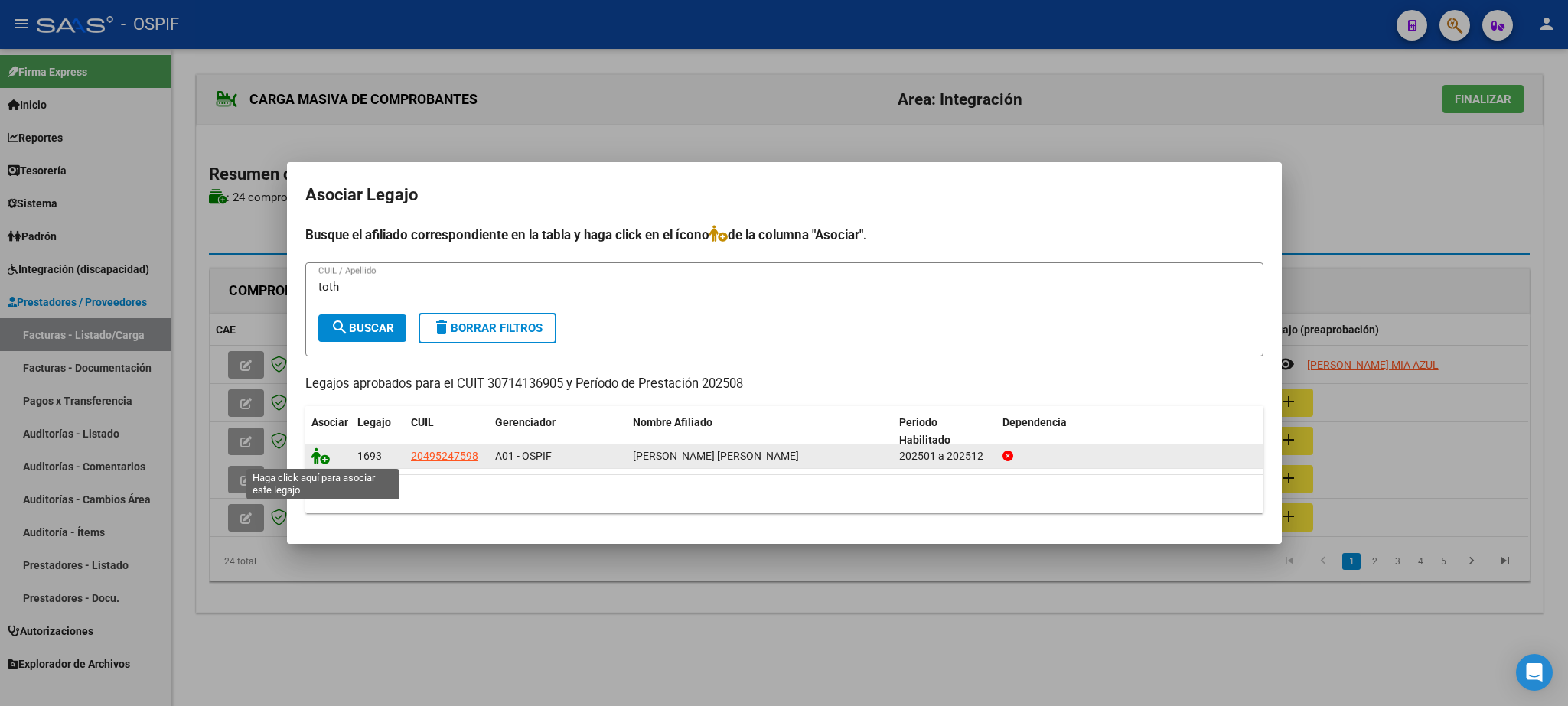
click at [316, 461] on icon at bounding box center [321, 456] width 19 height 17
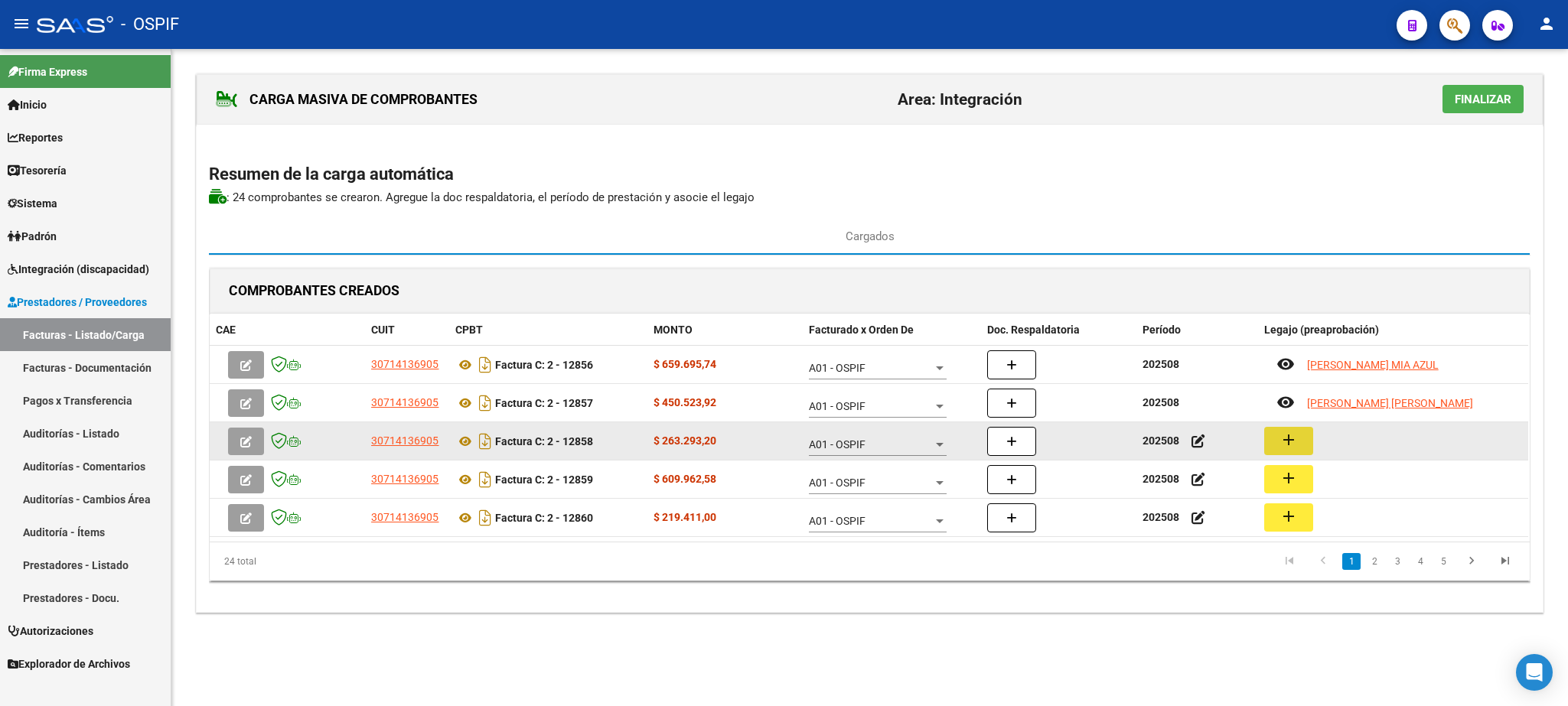
click at [1276, 445] on button "add" at bounding box center [1289, 441] width 49 height 29
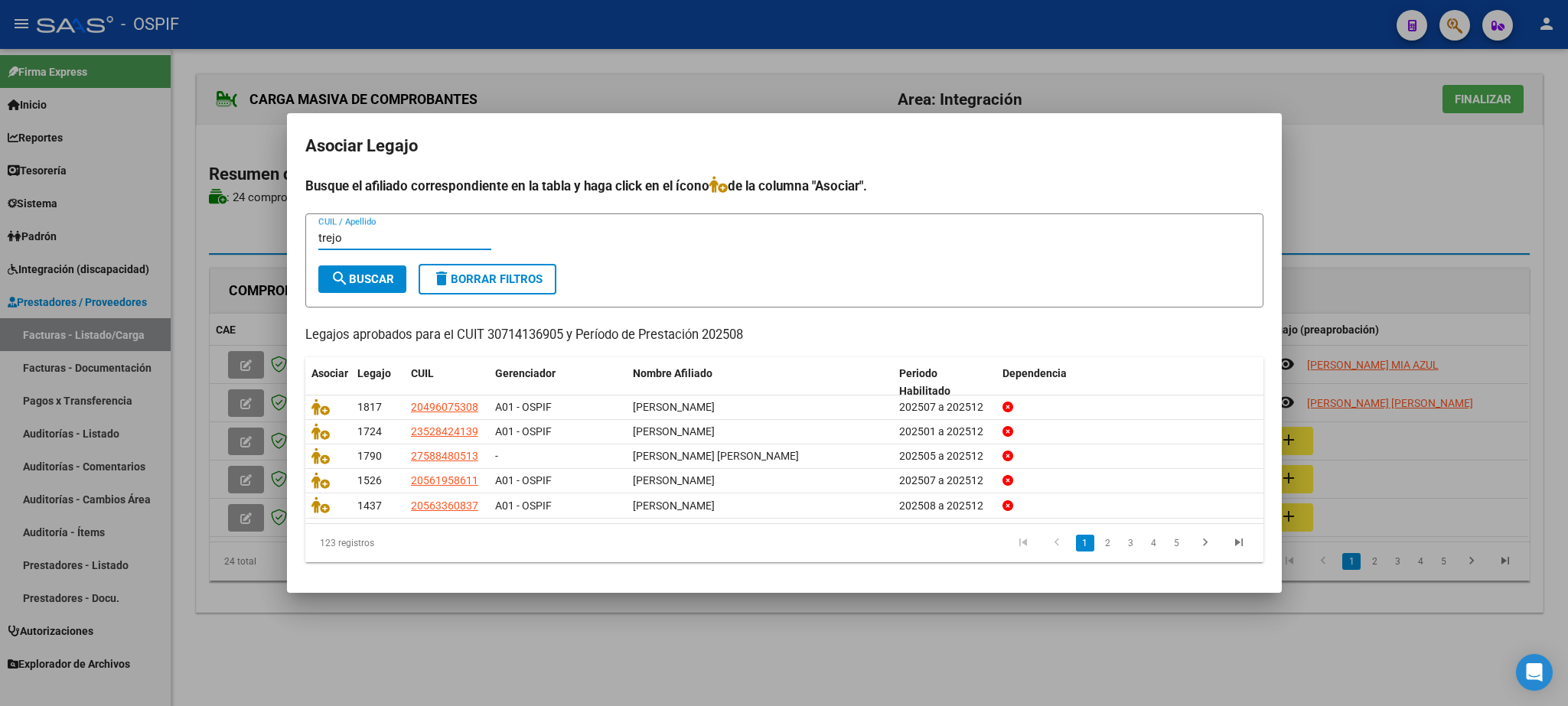
type input "trejo"
click at [386, 265] on button "search Buscar" at bounding box center [362, 279] width 88 height 28
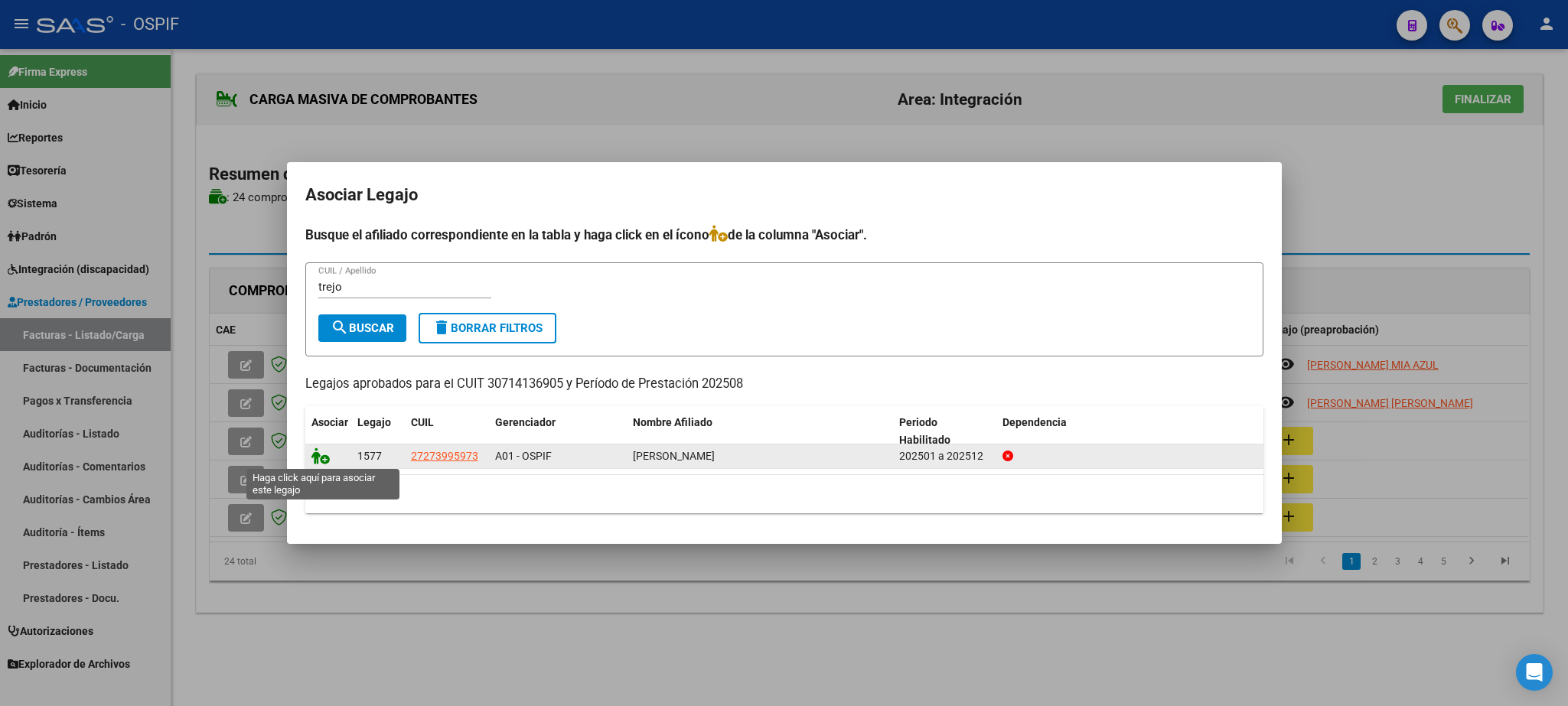
click at [321, 457] on icon at bounding box center [321, 456] width 19 height 17
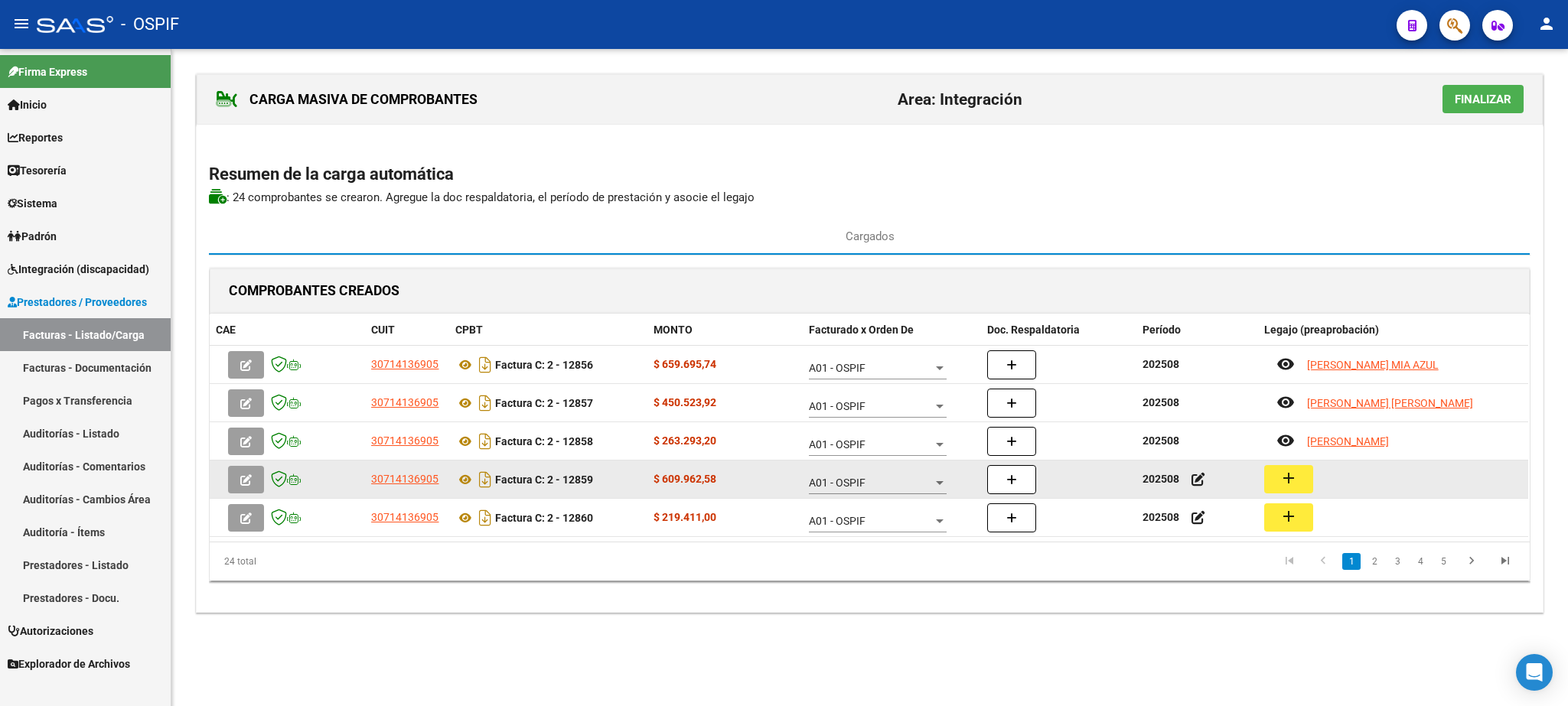
click at [1288, 479] on mat-icon "add" at bounding box center [1289, 479] width 19 height 19
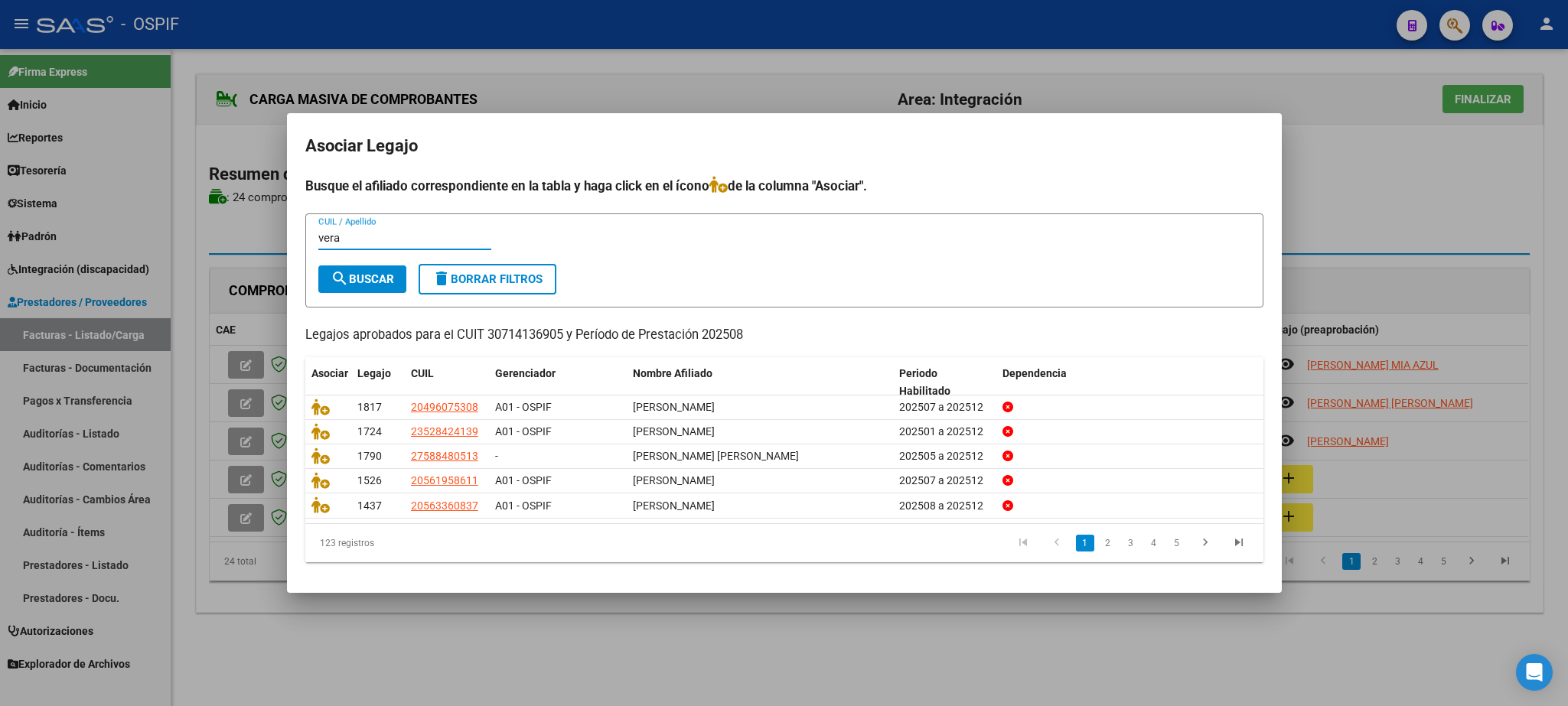
type input "vera"
click at [353, 279] on span "search Buscar" at bounding box center [362, 279] width 63 height 13
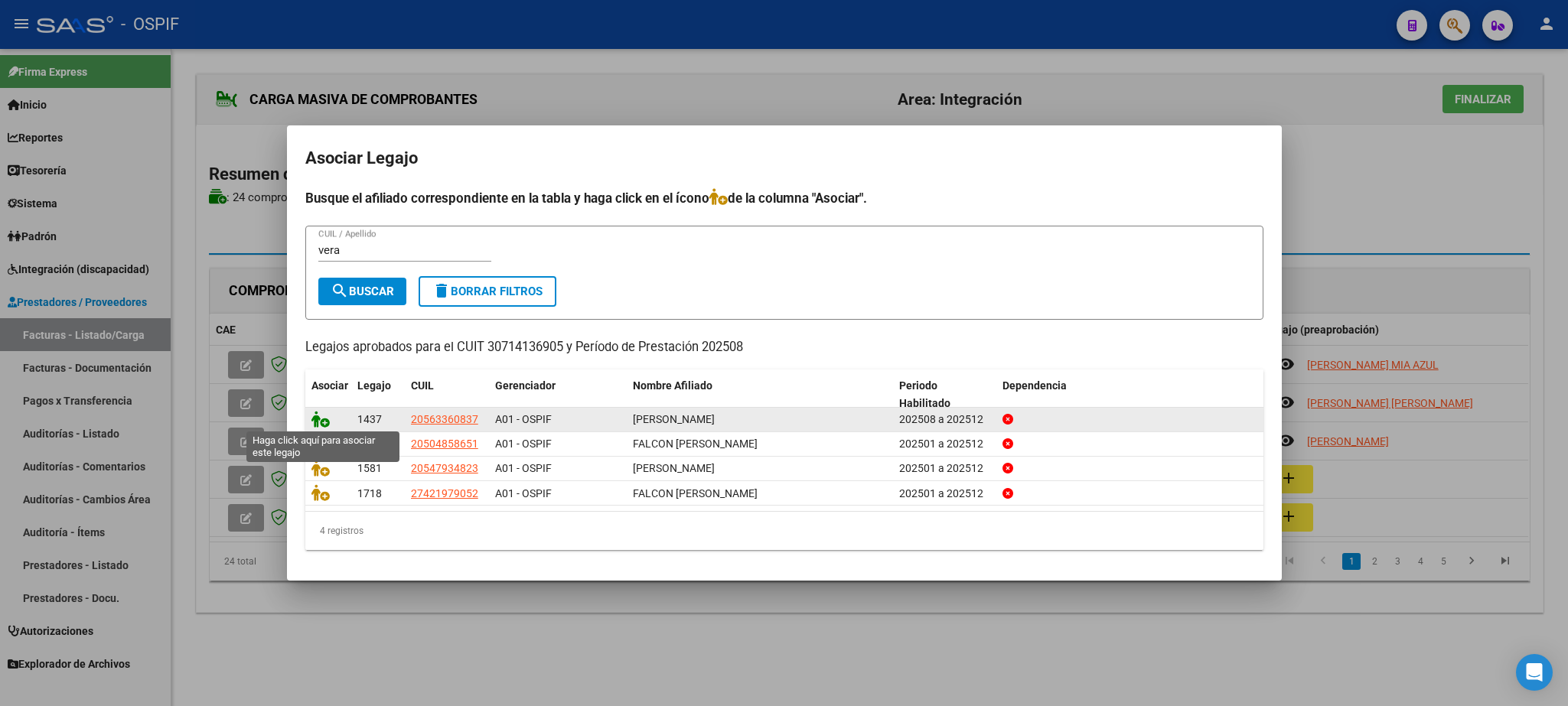
click at [319, 413] on icon at bounding box center [321, 420] width 19 height 17
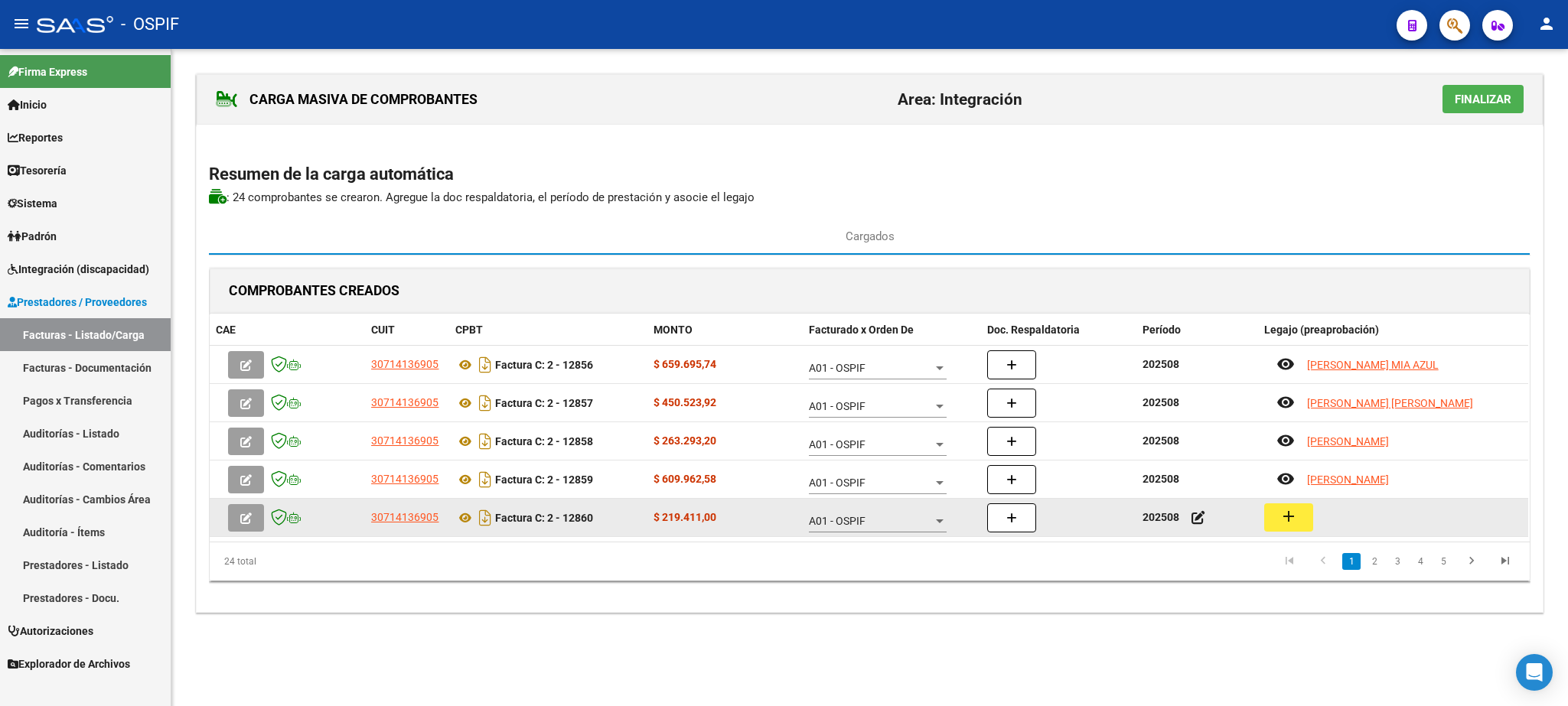
click at [1288, 519] on mat-icon "add" at bounding box center [1289, 516] width 19 height 19
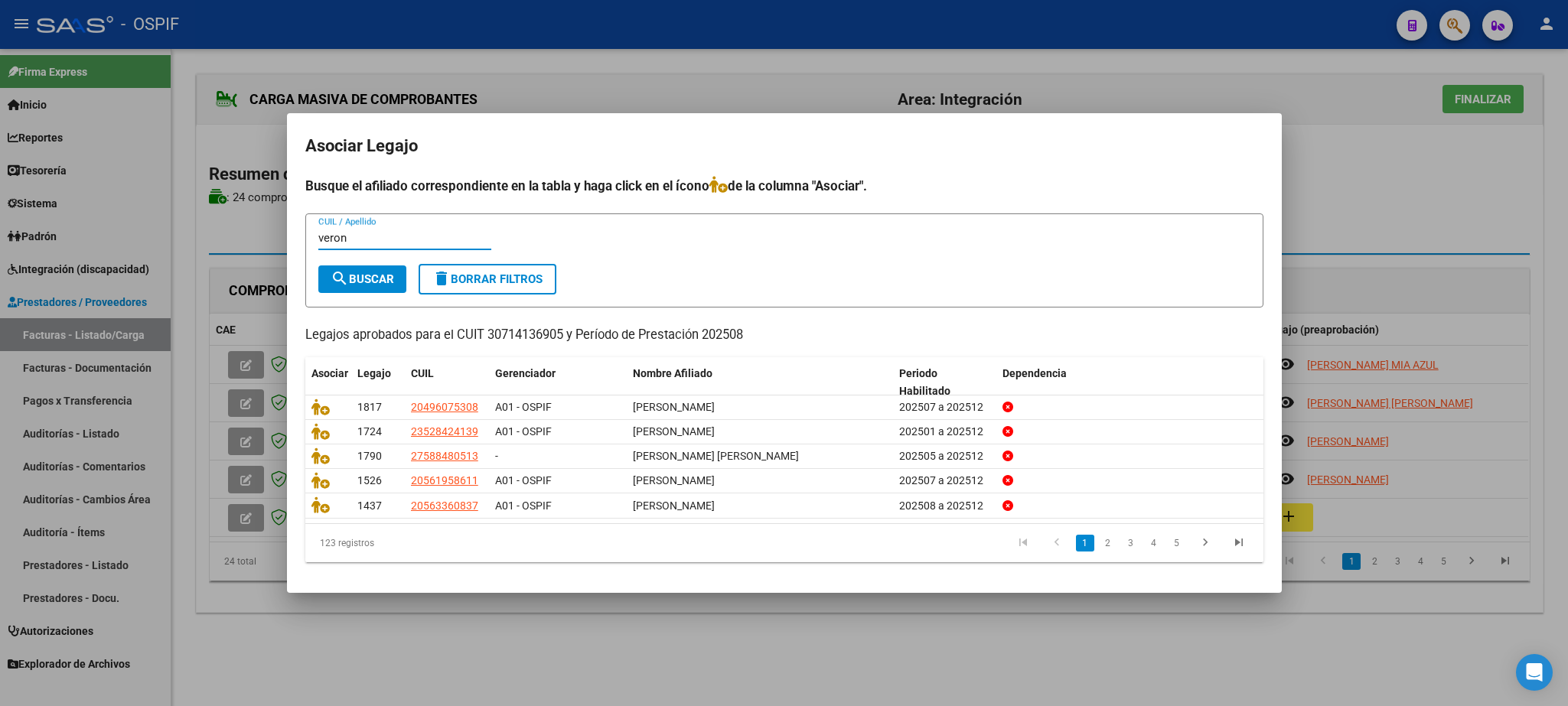
type input "veron"
click at [353, 282] on span "search Buscar" at bounding box center [362, 279] width 63 height 13
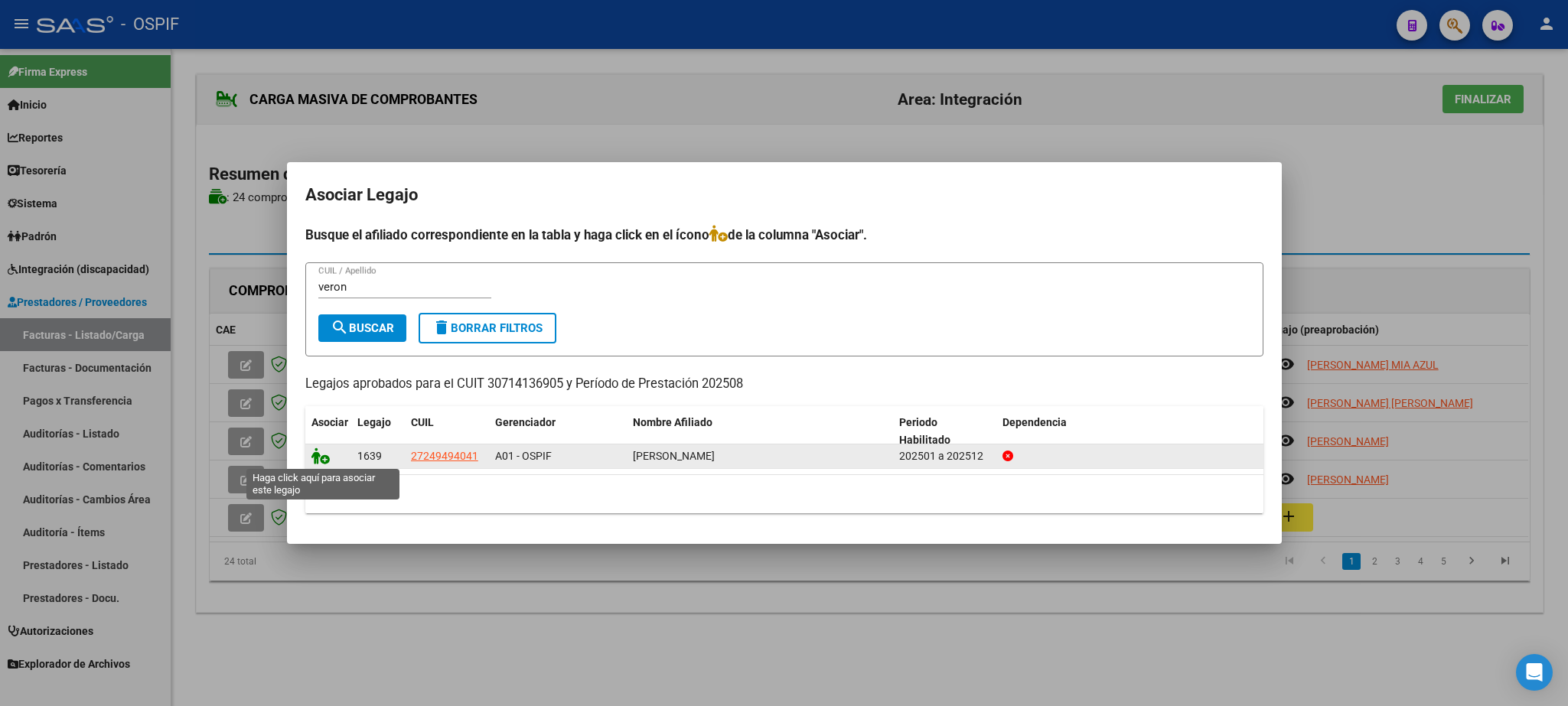
click at [317, 461] on icon at bounding box center [321, 456] width 19 height 17
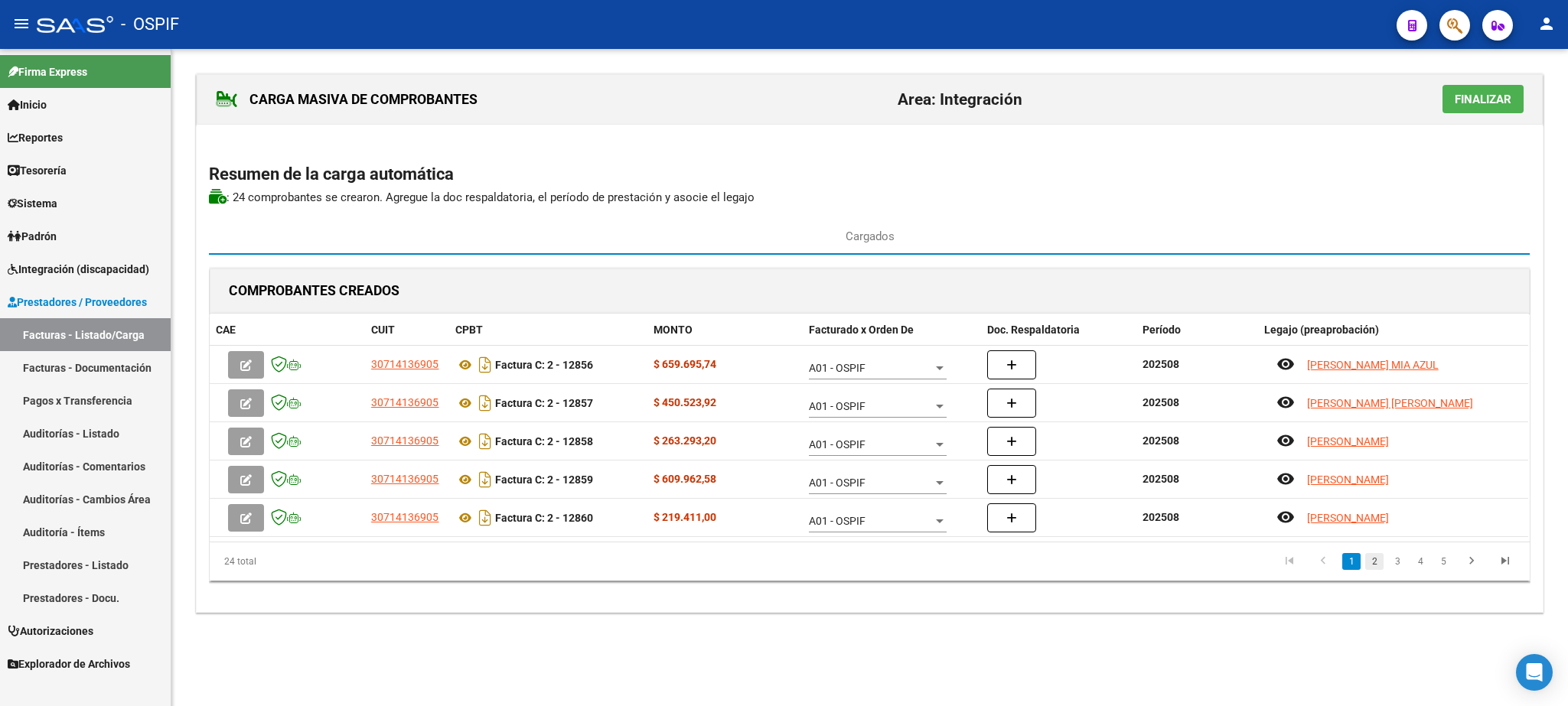
click at [1371, 566] on link "2" at bounding box center [1375, 561] width 19 height 17
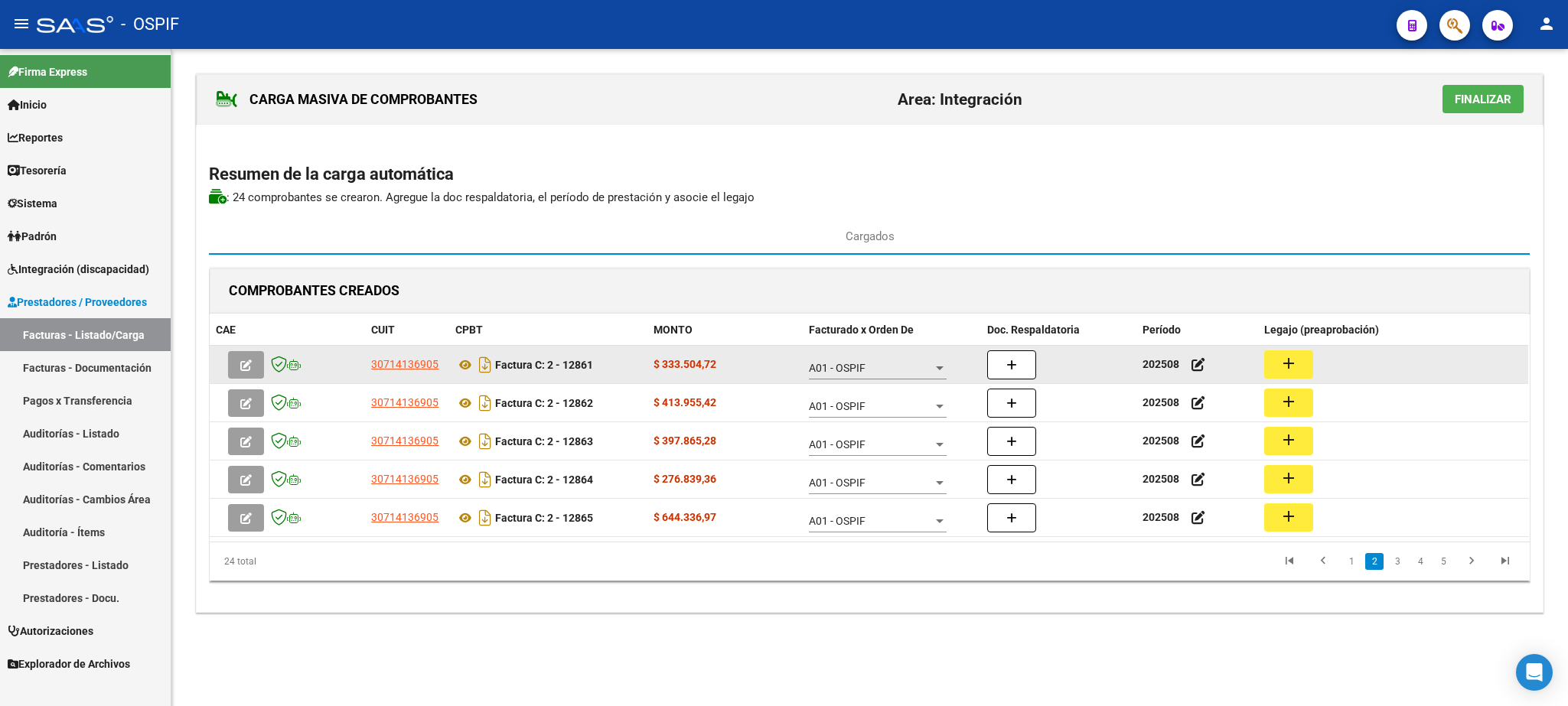
click at [1290, 361] on mat-icon "add" at bounding box center [1289, 363] width 19 height 19
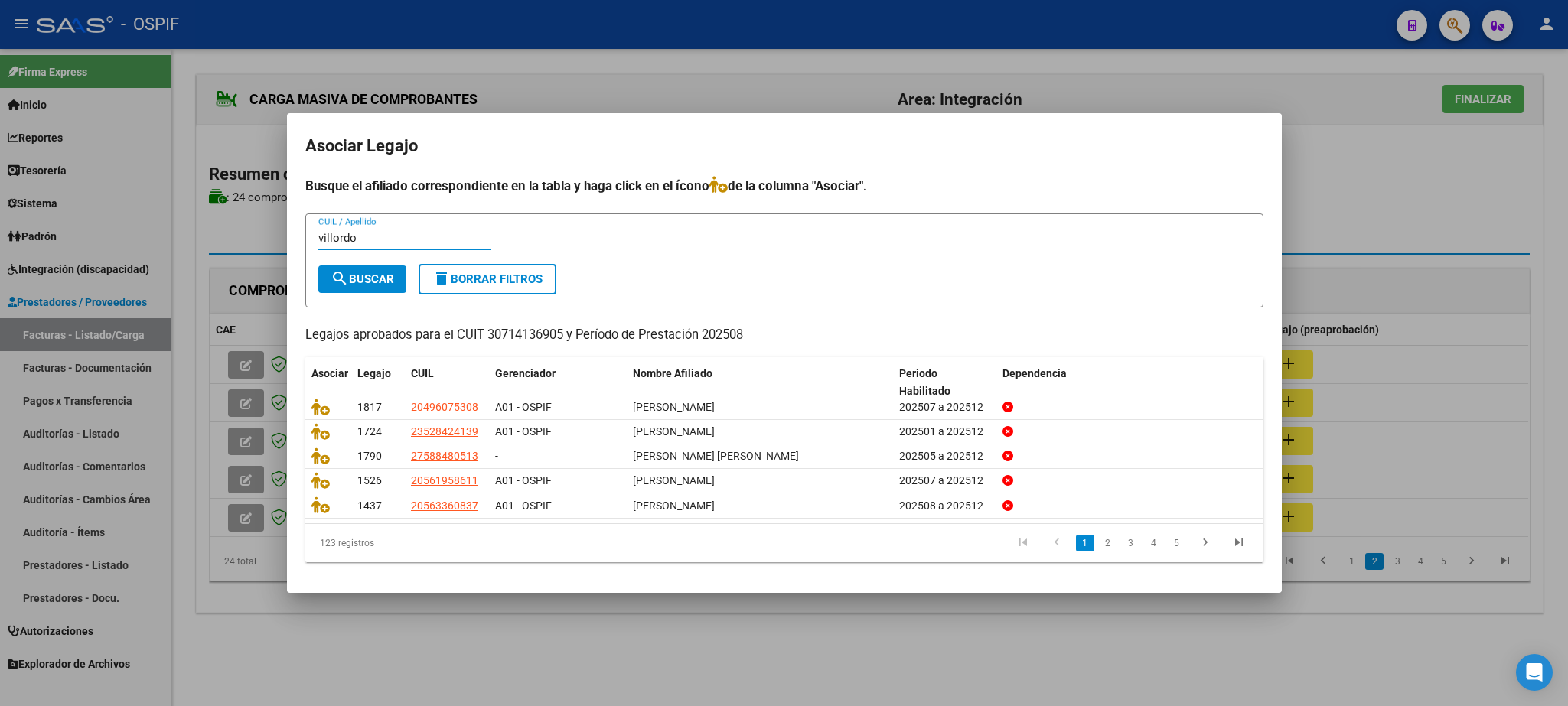
type input "villordo"
click at [364, 278] on span "search Buscar" at bounding box center [362, 279] width 63 height 13
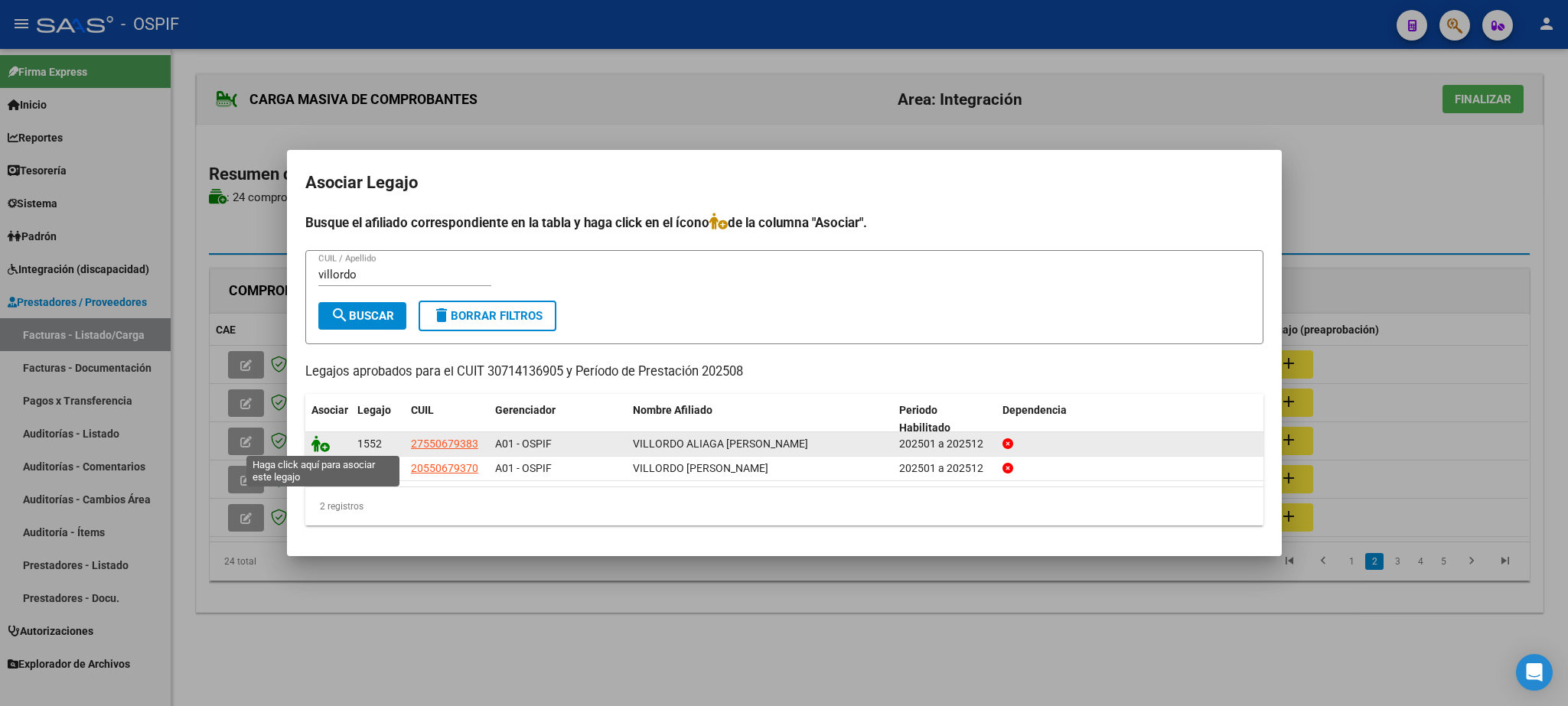
click at [316, 444] on icon at bounding box center [321, 444] width 19 height 17
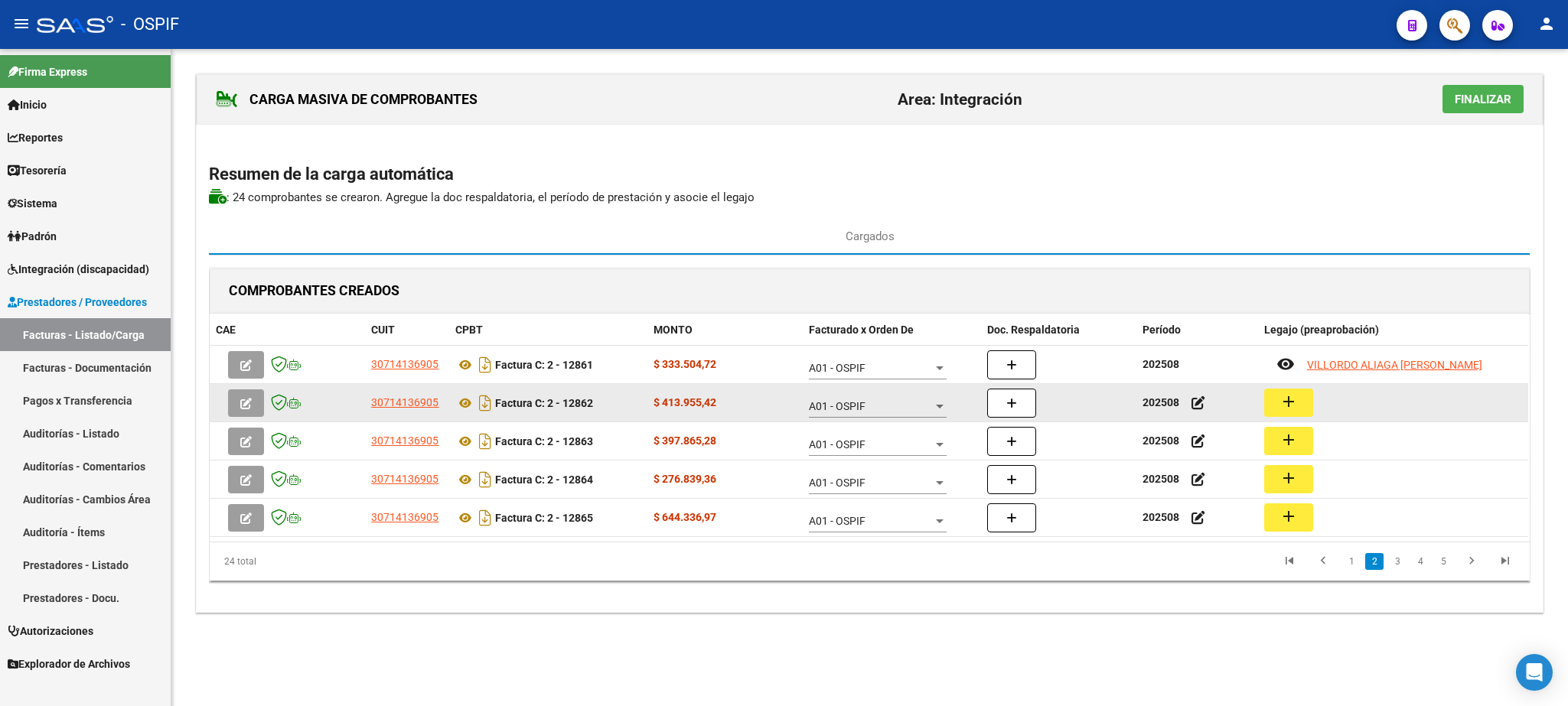
click at [1275, 399] on button "add" at bounding box center [1289, 403] width 49 height 29
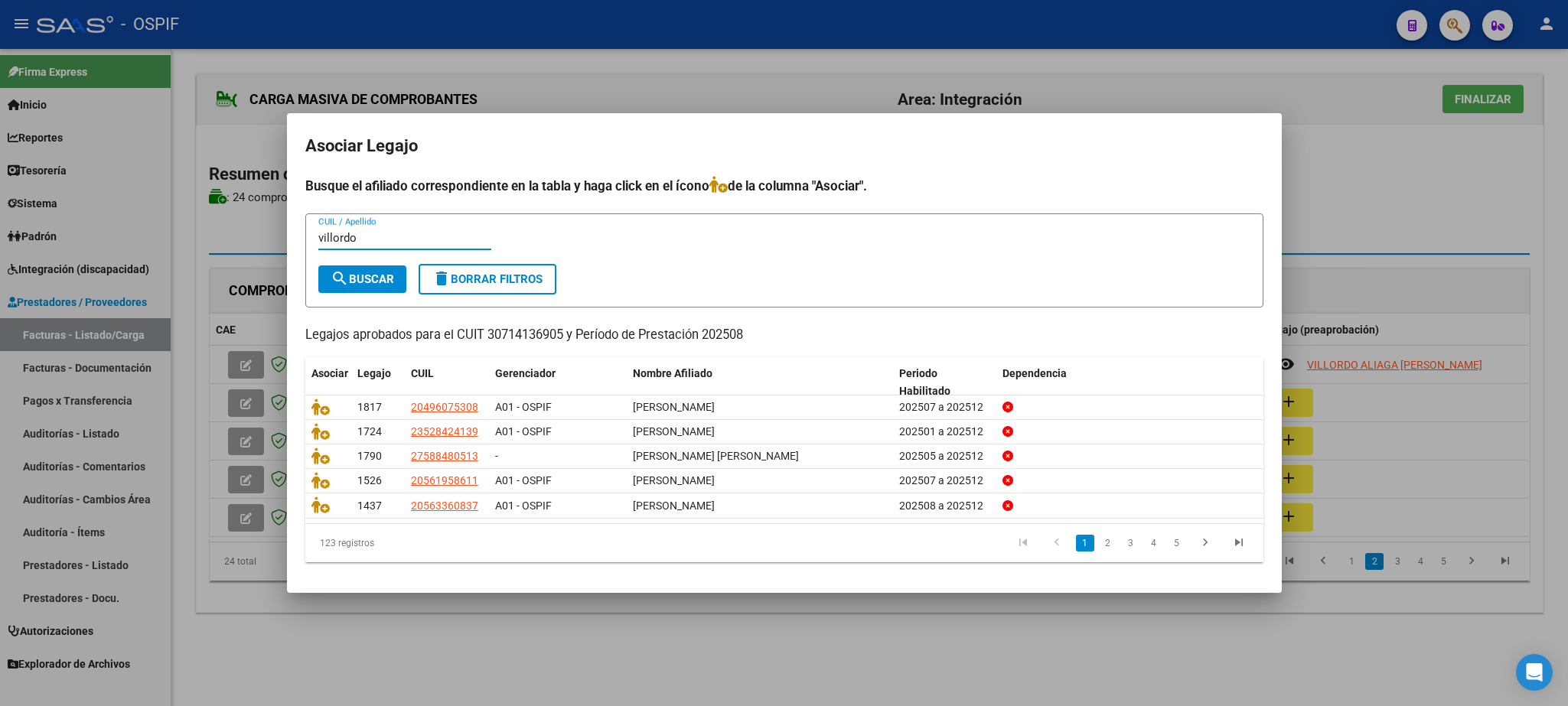
type input "villordo"
click at [353, 275] on span "search Buscar" at bounding box center [362, 279] width 63 height 13
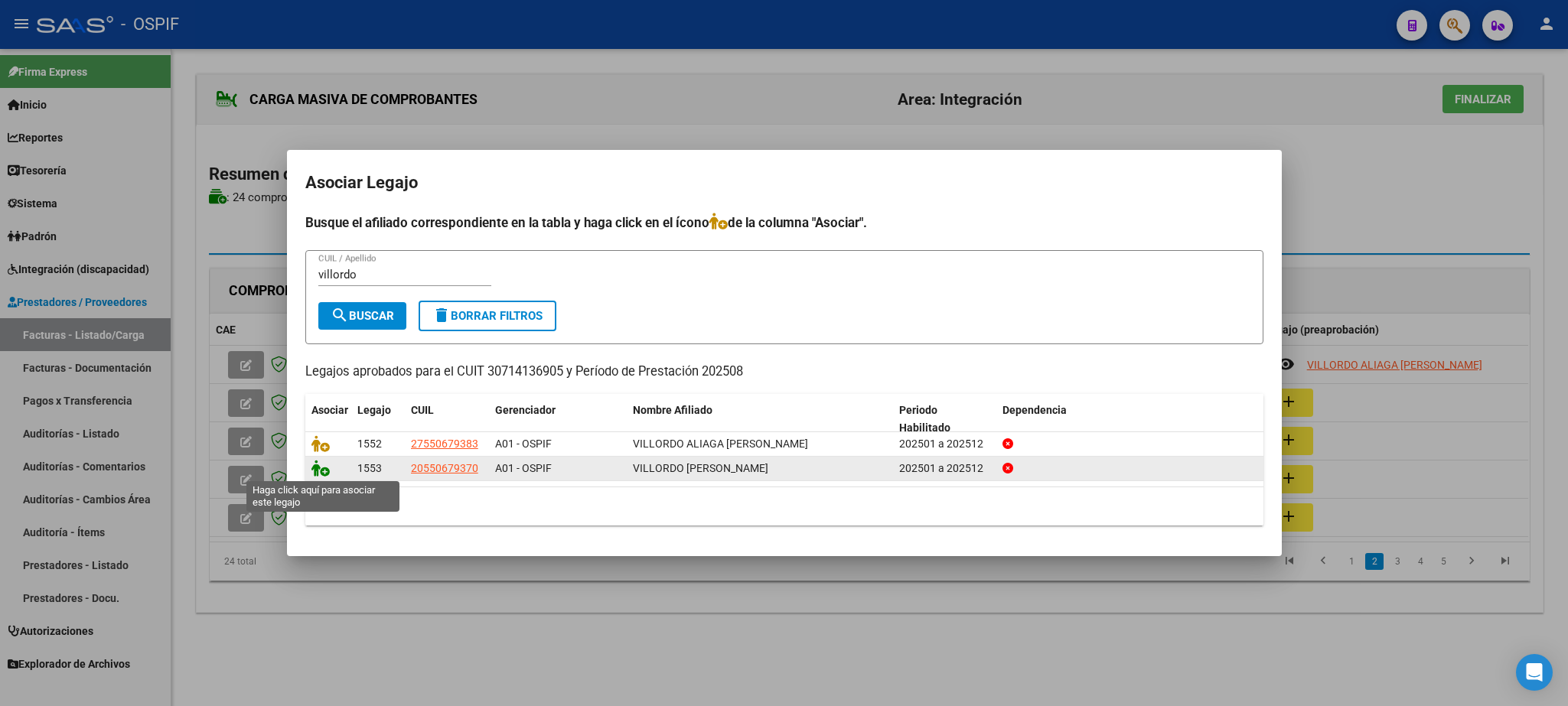
click at [320, 463] on icon at bounding box center [321, 468] width 19 height 17
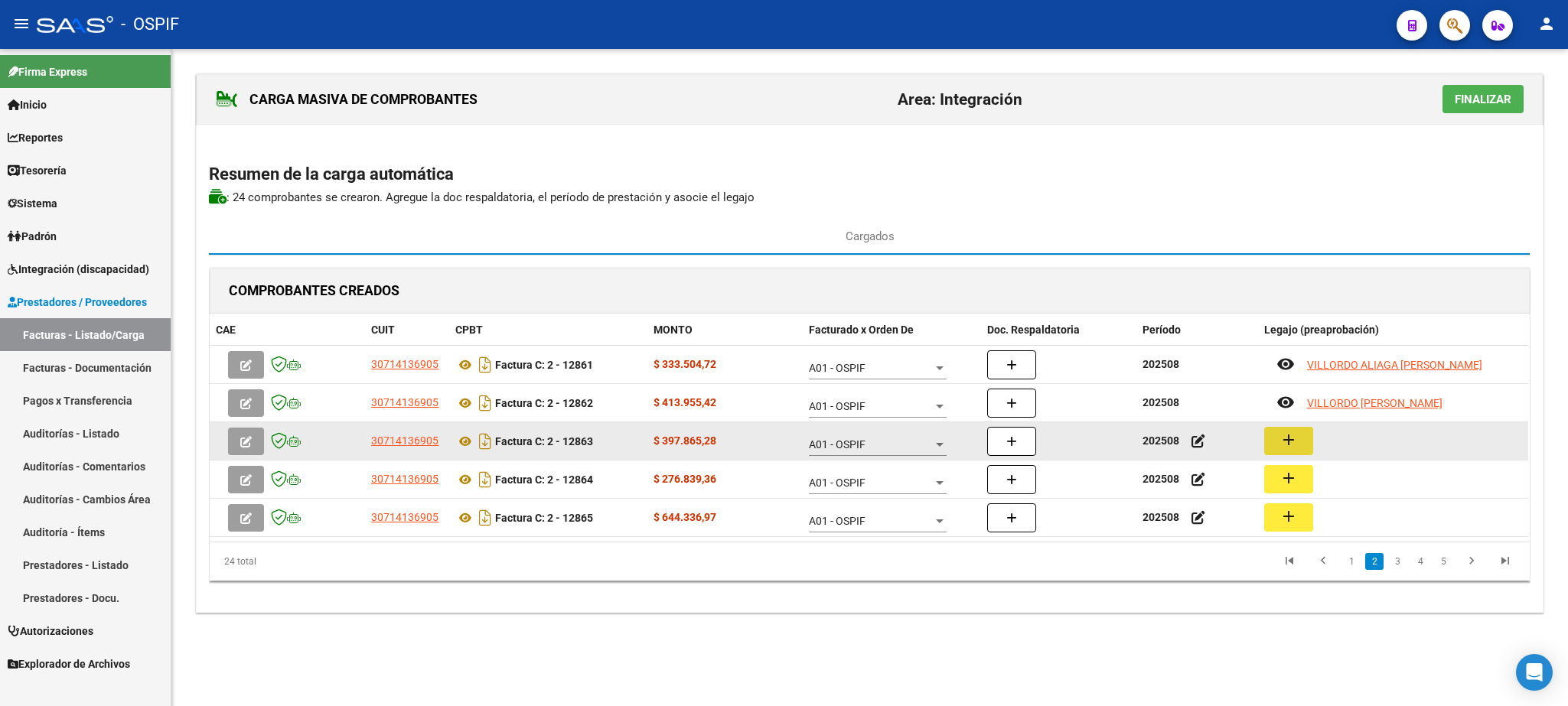
click at [1295, 445] on mat-icon "add" at bounding box center [1289, 440] width 19 height 19
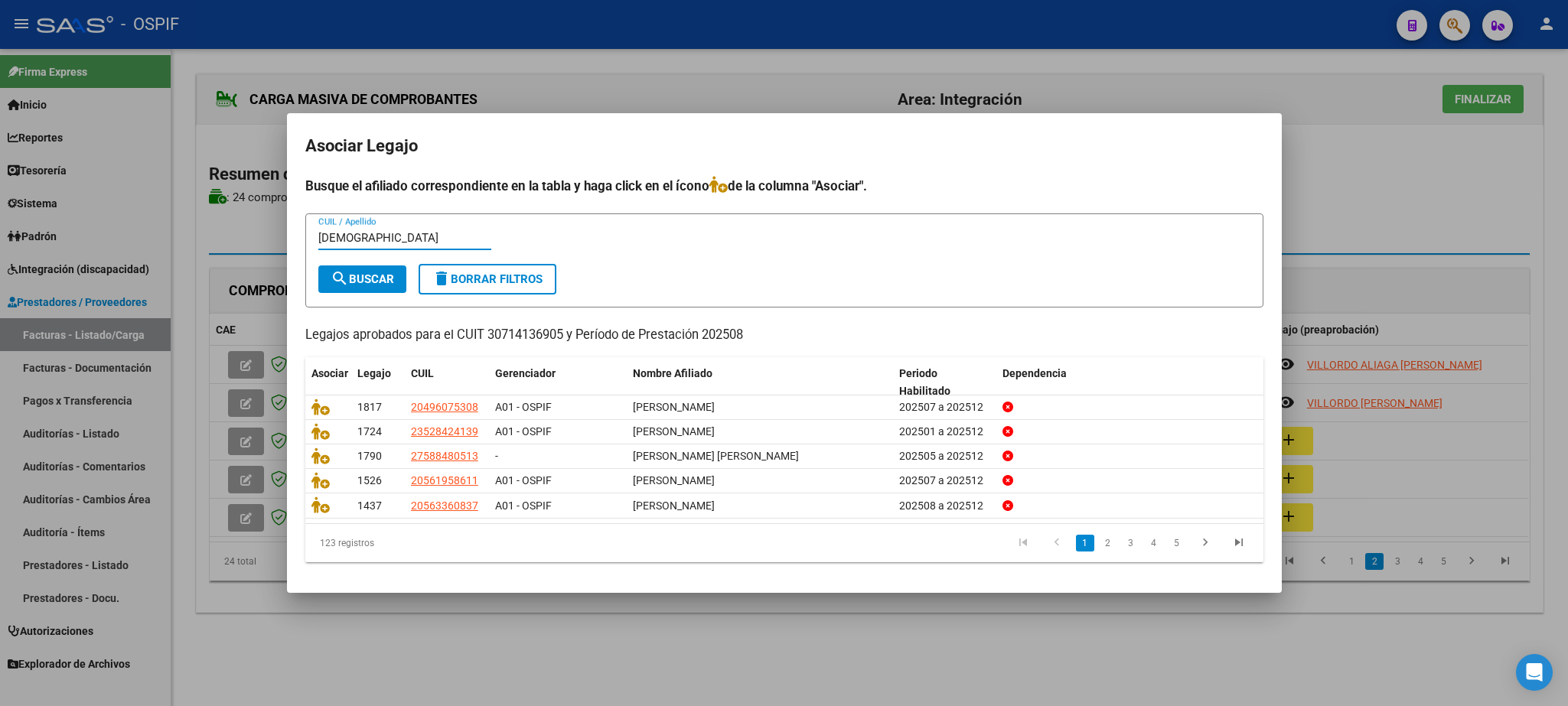
type input "[DEMOGRAPHIC_DATA]"
click at [383, 270] on button "search Buscar" at bounding box center [362, 279] width 88 height 28
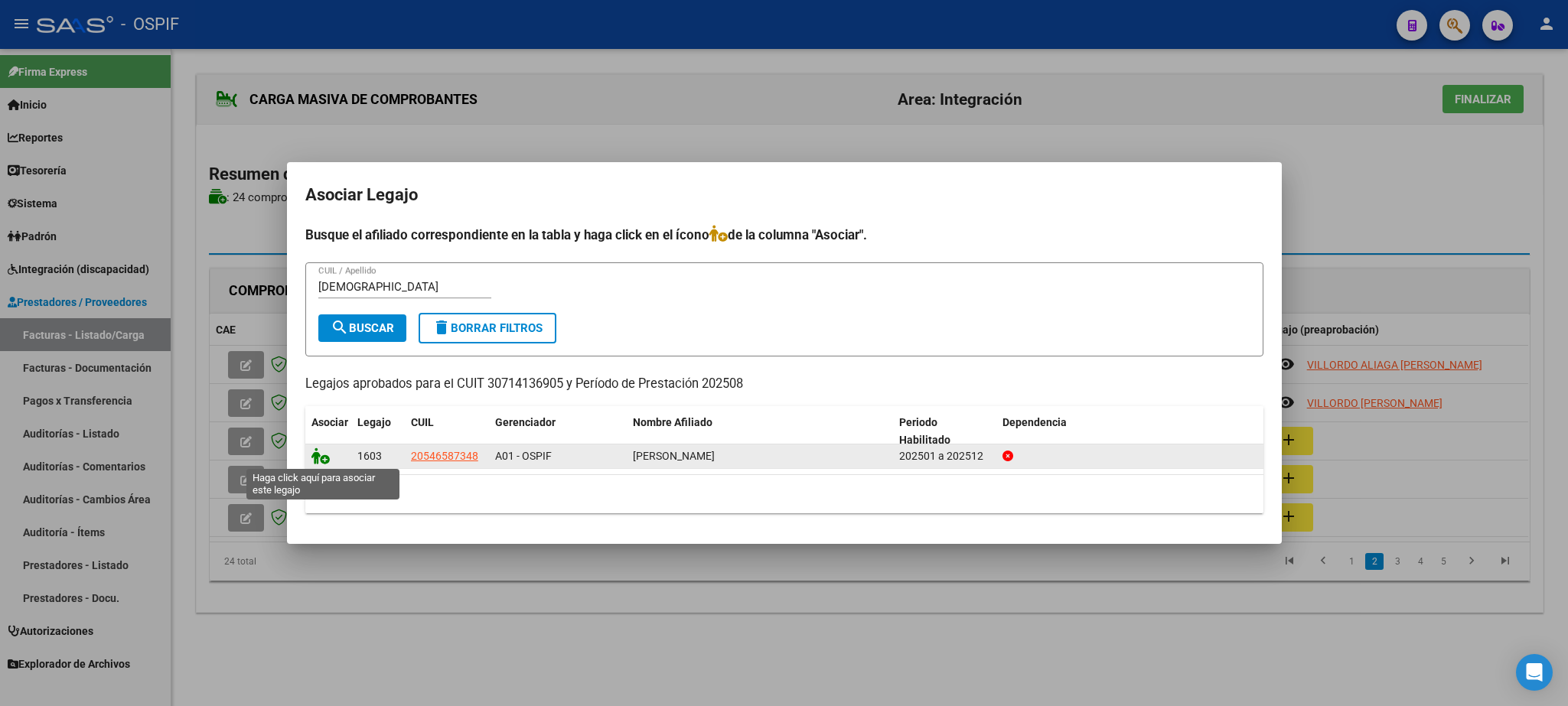
click at [321, 457] on icon at bounding box center [321, 456] width 19 height 17
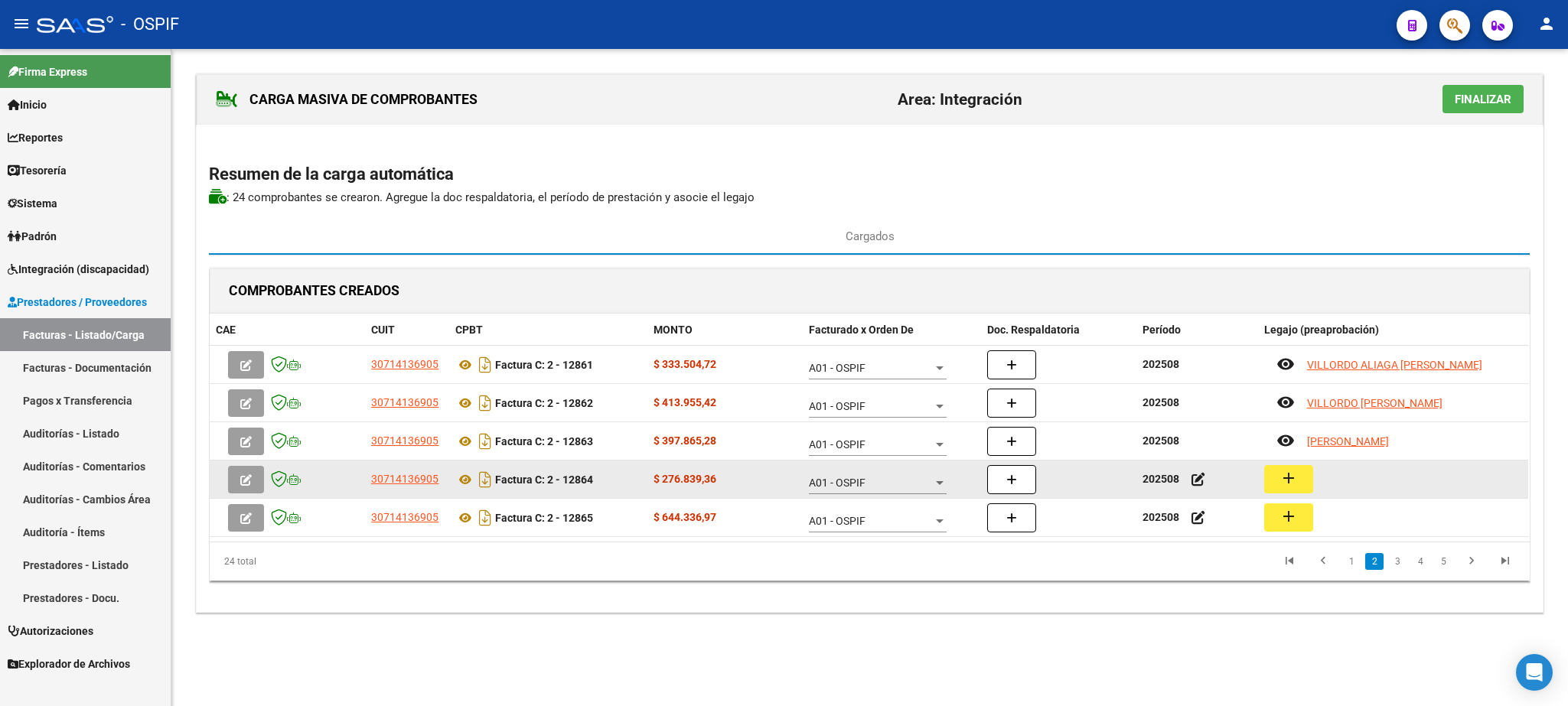
click at [1290, 479] on mat-icon "add" at bounding box center [1289, 479] width 19 height 19
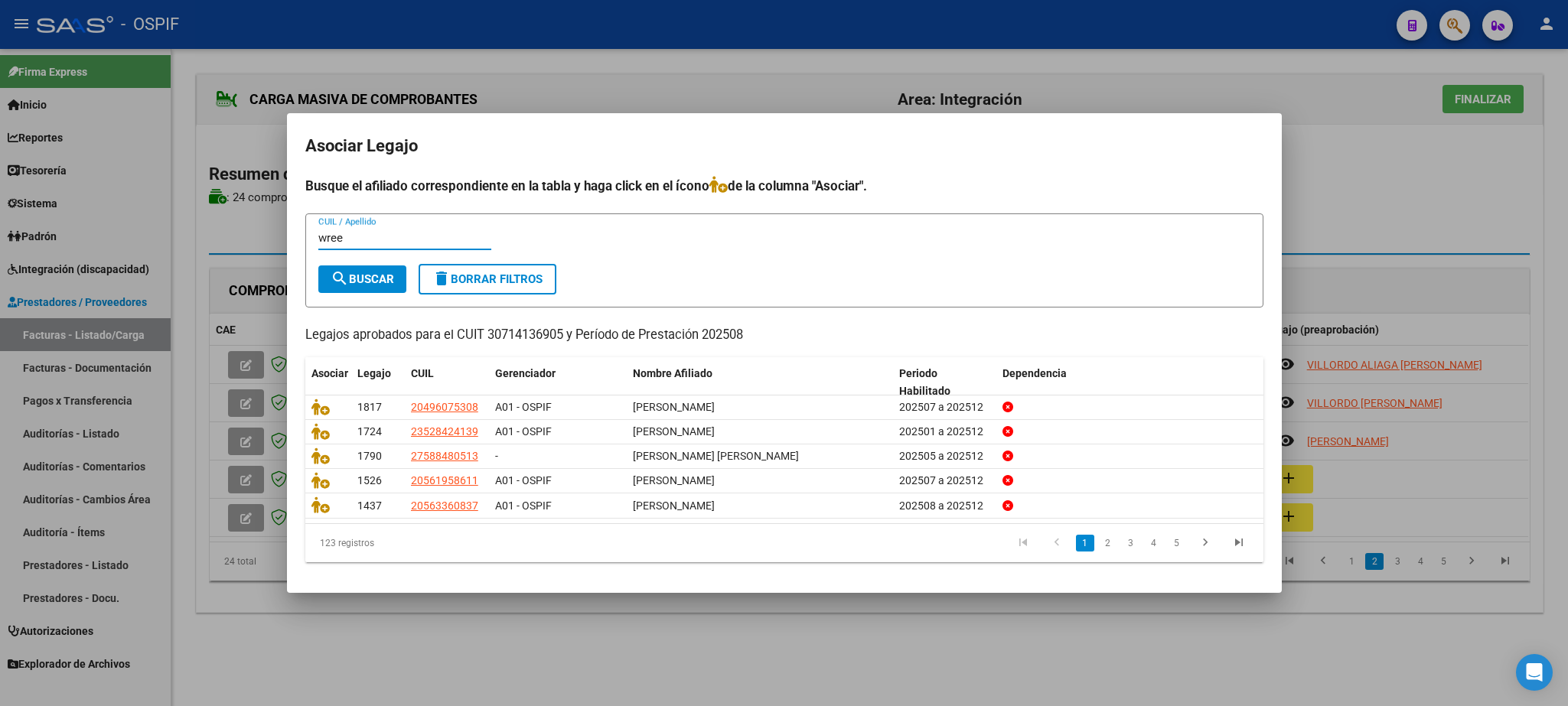
type input "wree"
click at [384, 272] on span "search Buscar" at bounding box center [362, 279] width 63 height 13
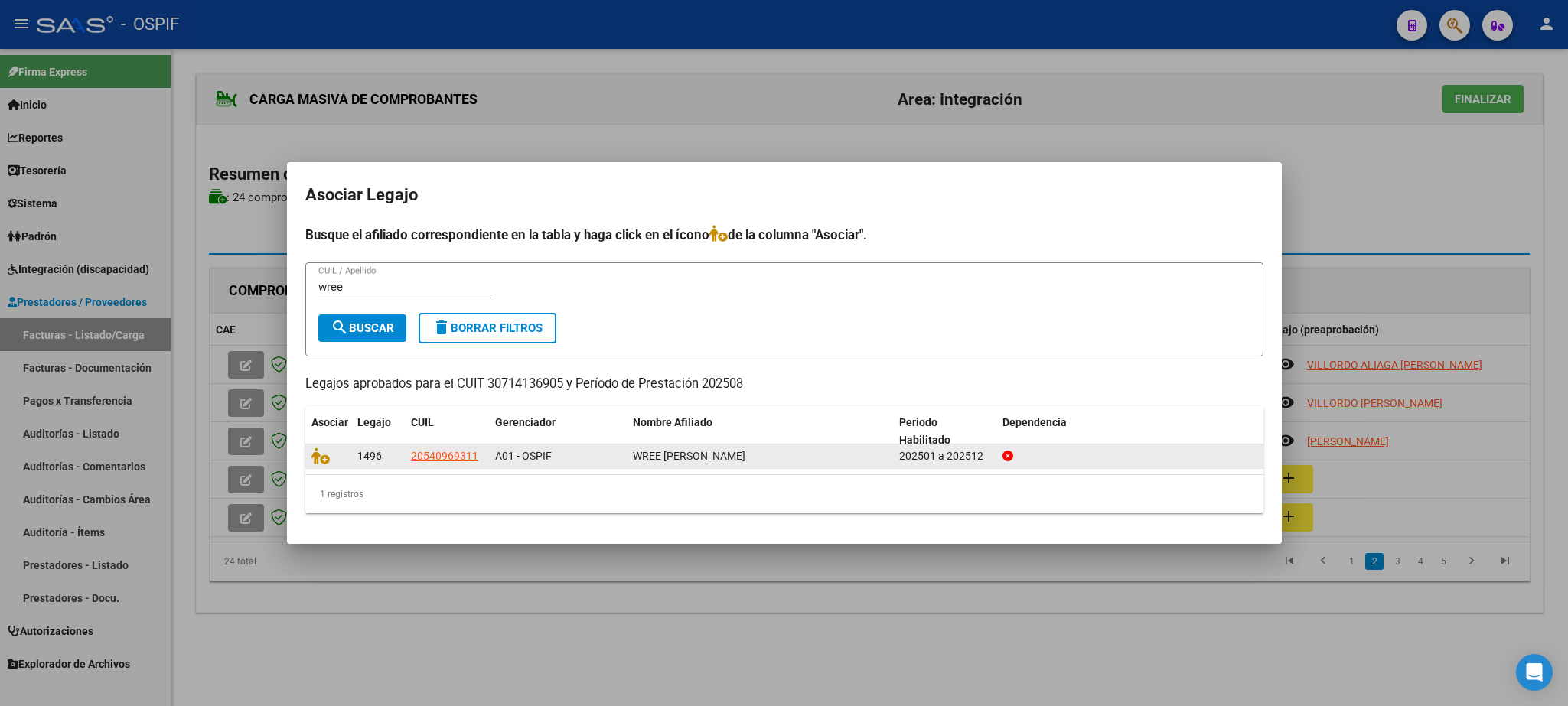
click at [317, 468] on div "1496 20540969311 A01 - OSPIF WREE [PERSON_NAME] 202501 a 202512" at bounding box center [784, 456] width 959 height 24
click at [317, 458] on icon at bounding box center [321, 456] width 19 height 17
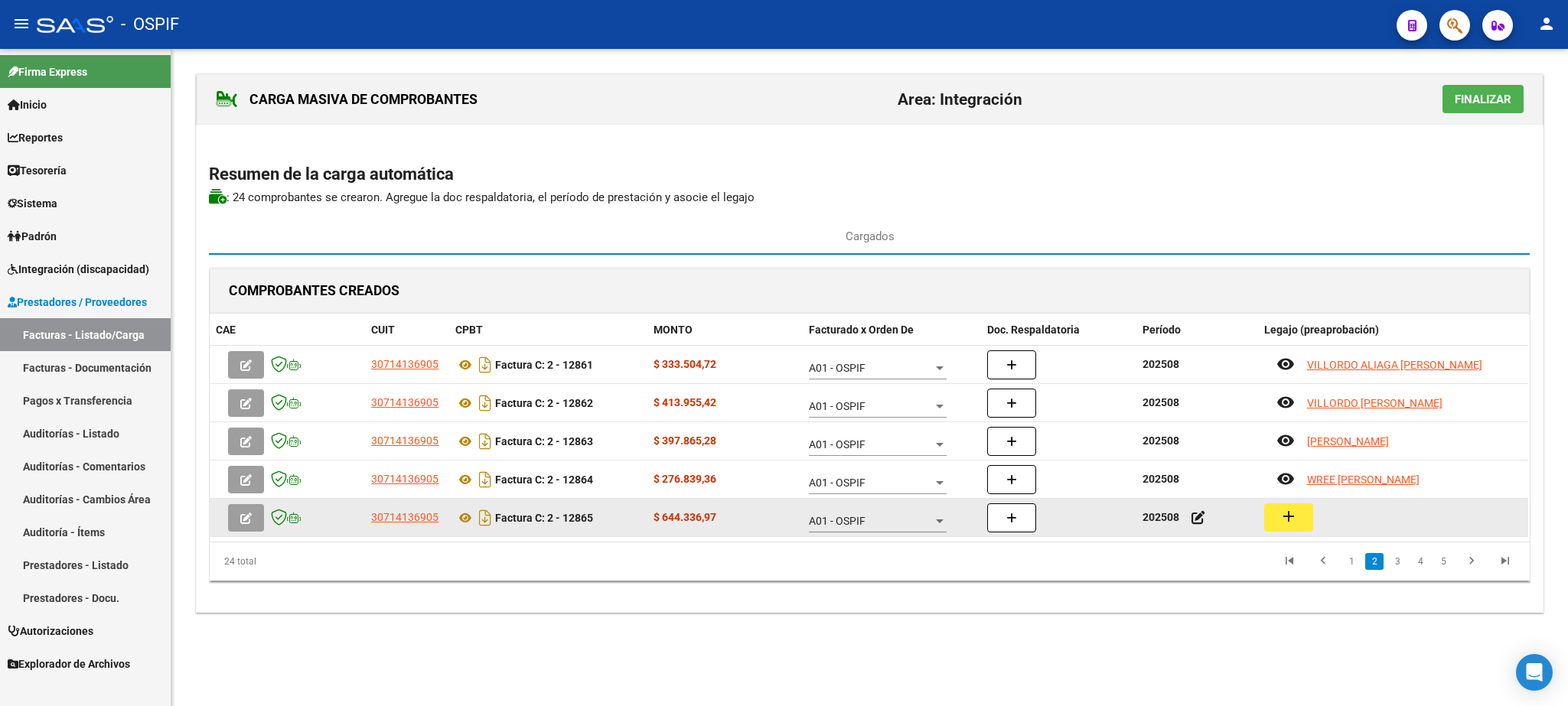
click at [1285, 520] on mat-icon "add" at bounding box center [1289, 516] width 19 height 19
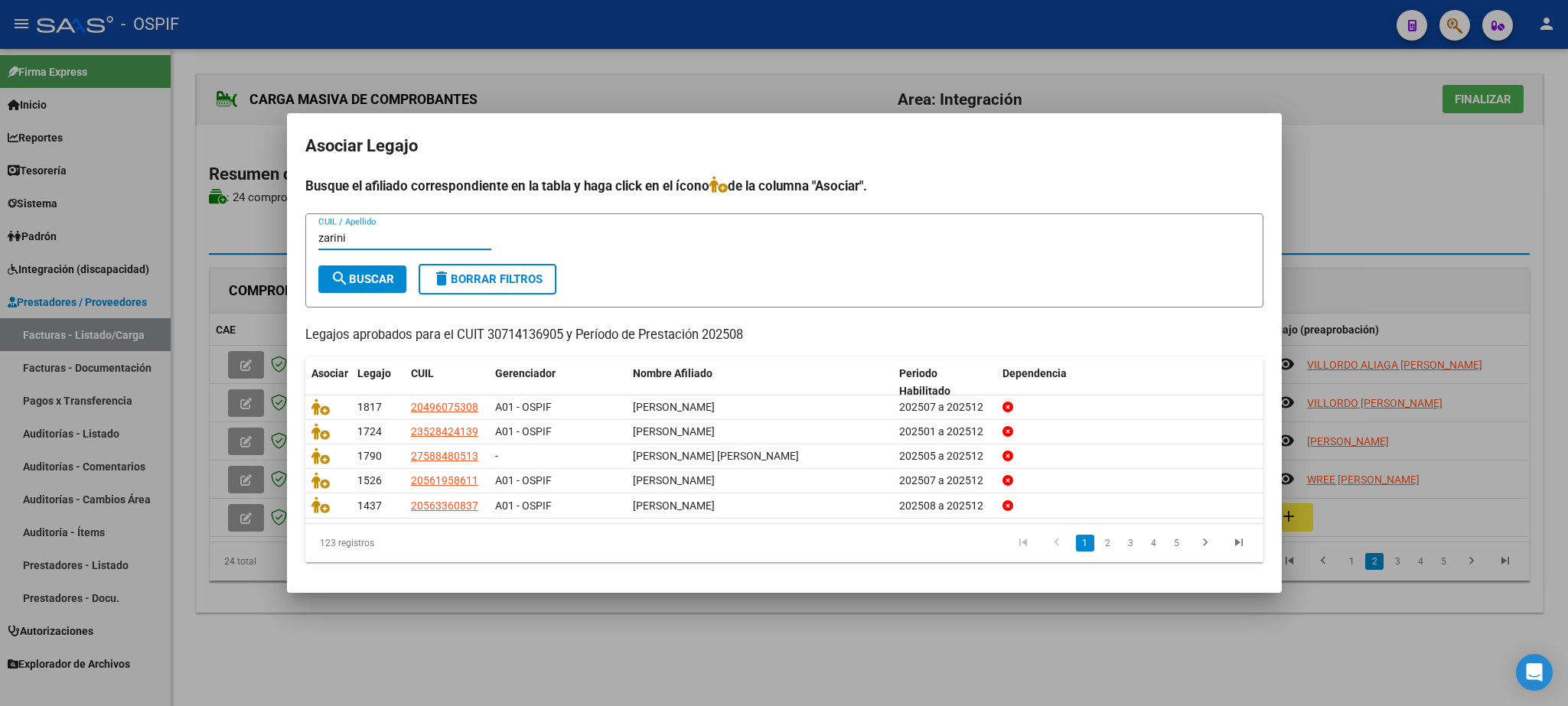
type input "zarini"
click at [361, 279] on span "search Buscar" at bounding box center [362, 279] width 63 height 13
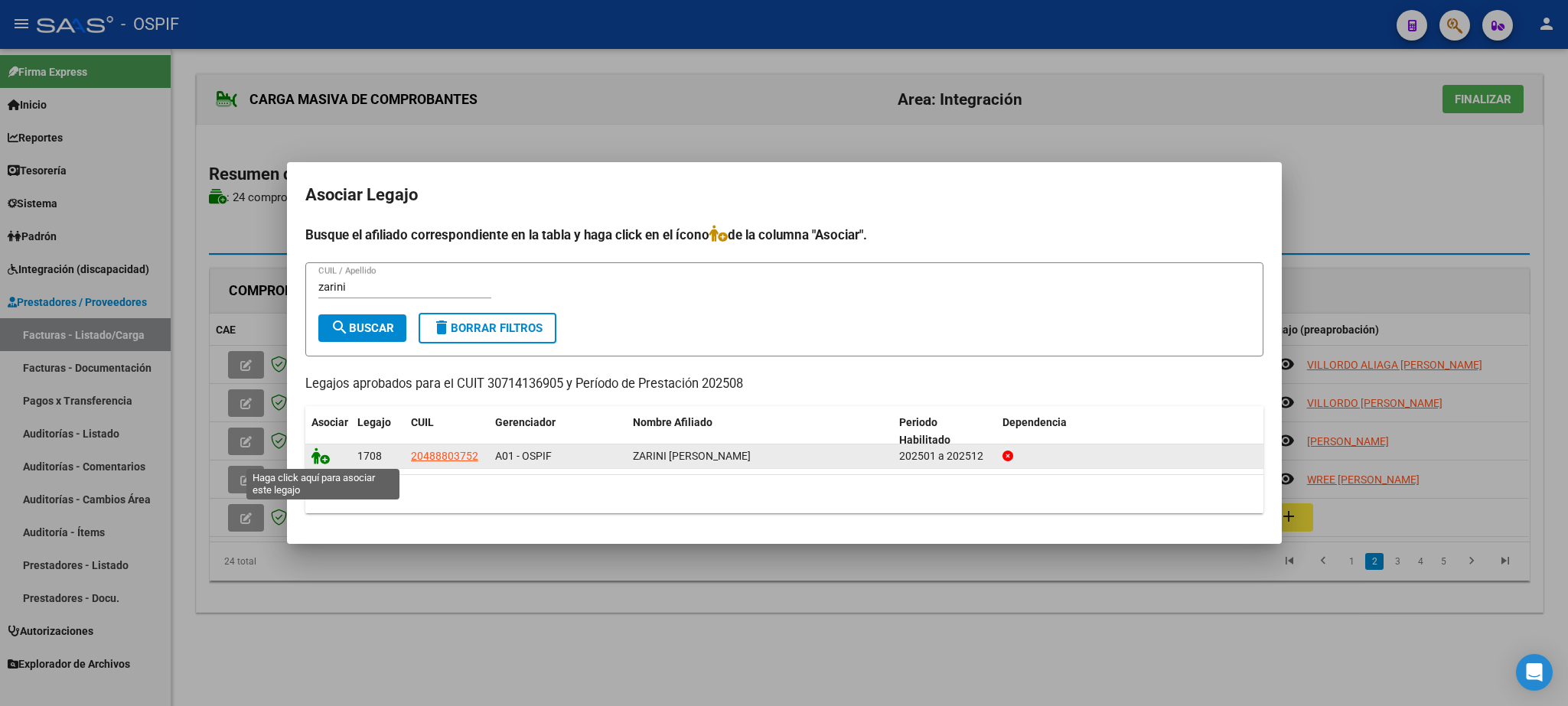
click at [320, 456] on icon at bounding box center [321, 456] width 19 height 17
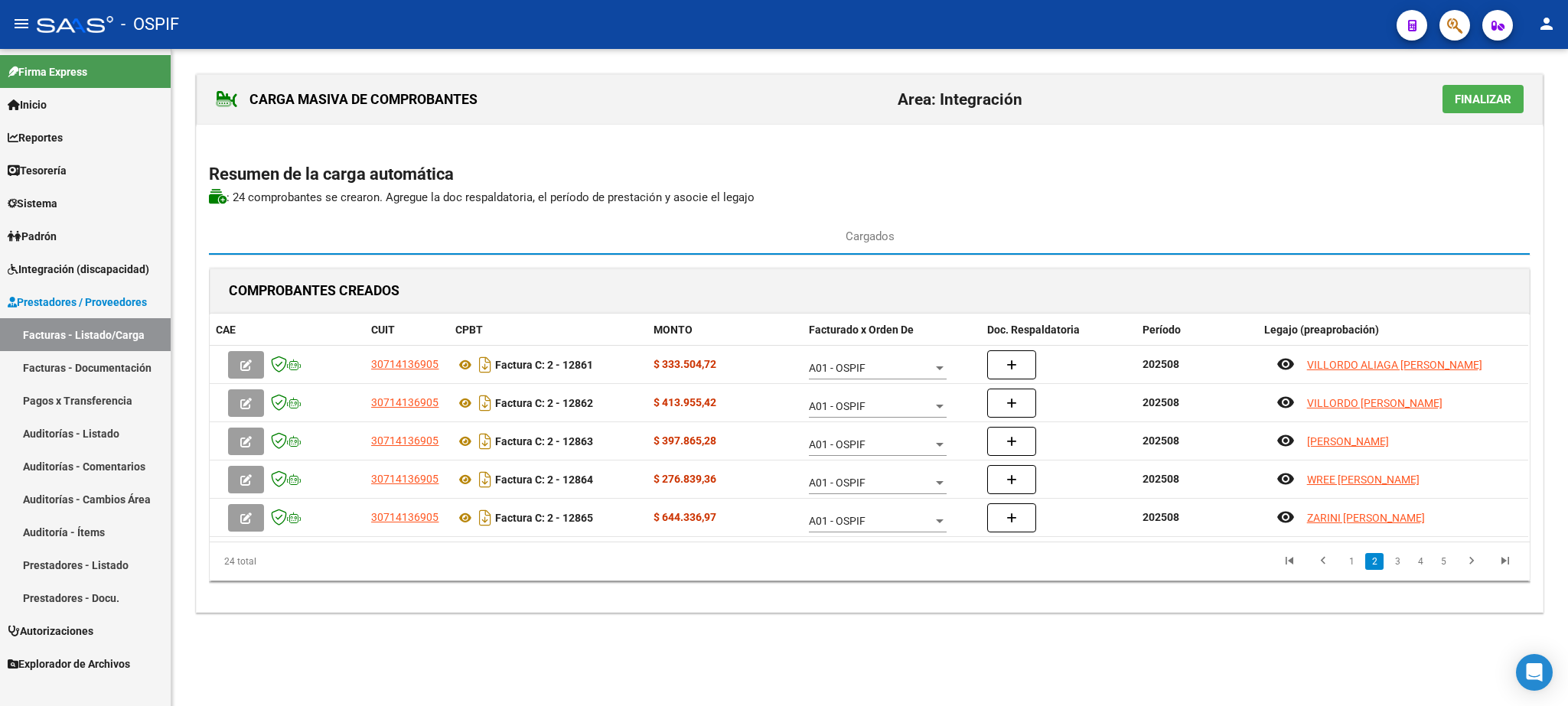
click at [1499, 104] on span "Finalizar" at bounding box center [1483, 99] width 56 height 13
